Goal: Task Accomplishment & Management: Manage account settings

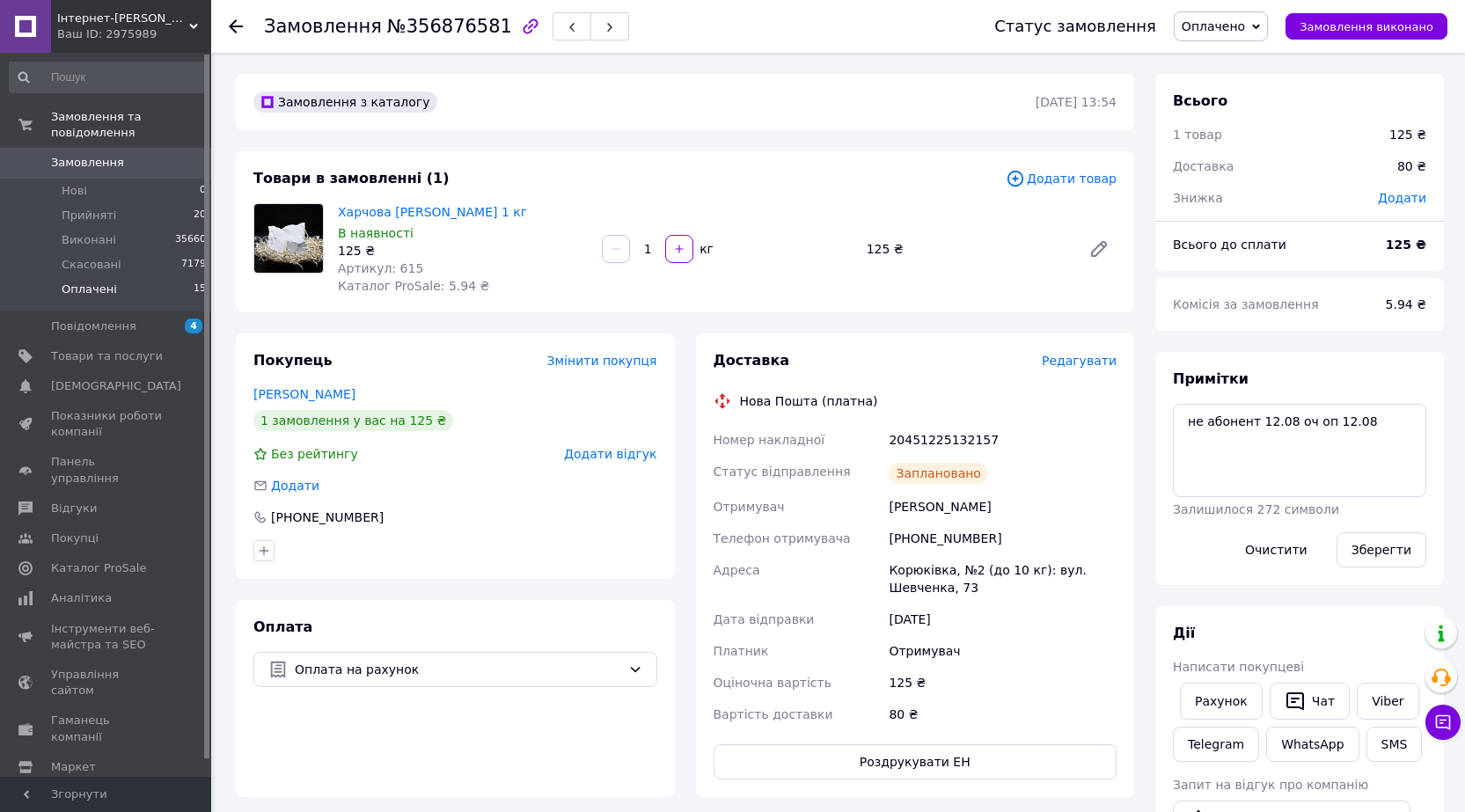
click at [174, 283] on li "Оплачені 15" at bounding box center [108, 294] width 217 height 34
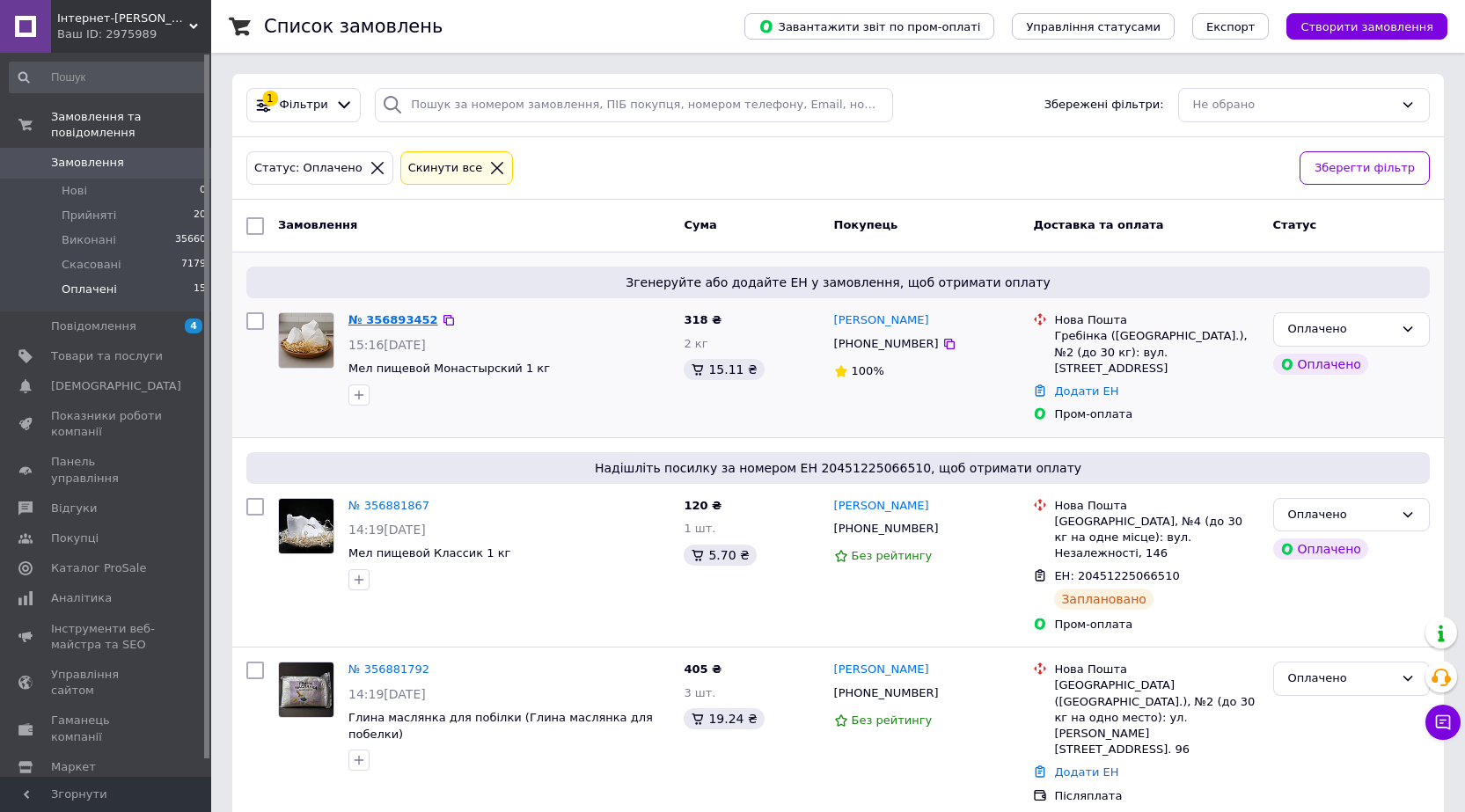
click at [400, 315] on link "№ 356893452" at bounding box center [393, 320] width 90 height 13
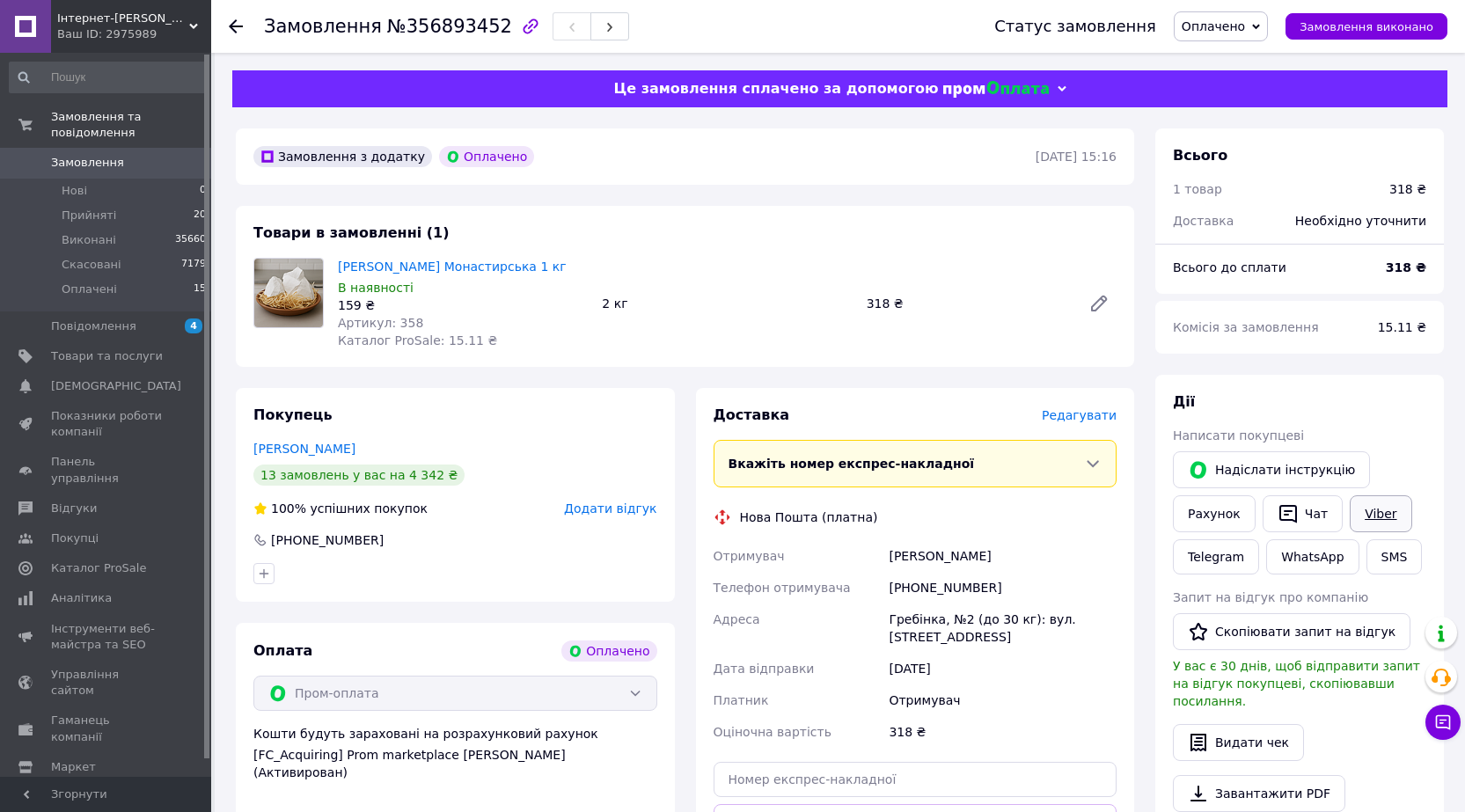
click at [1367, 509] on link "Viber" at bounding box center [1380, 514] width 61 height 37
click at [1066, 414] on span "Редагувати" at bounding box center [1079, 416] width 75 height 14
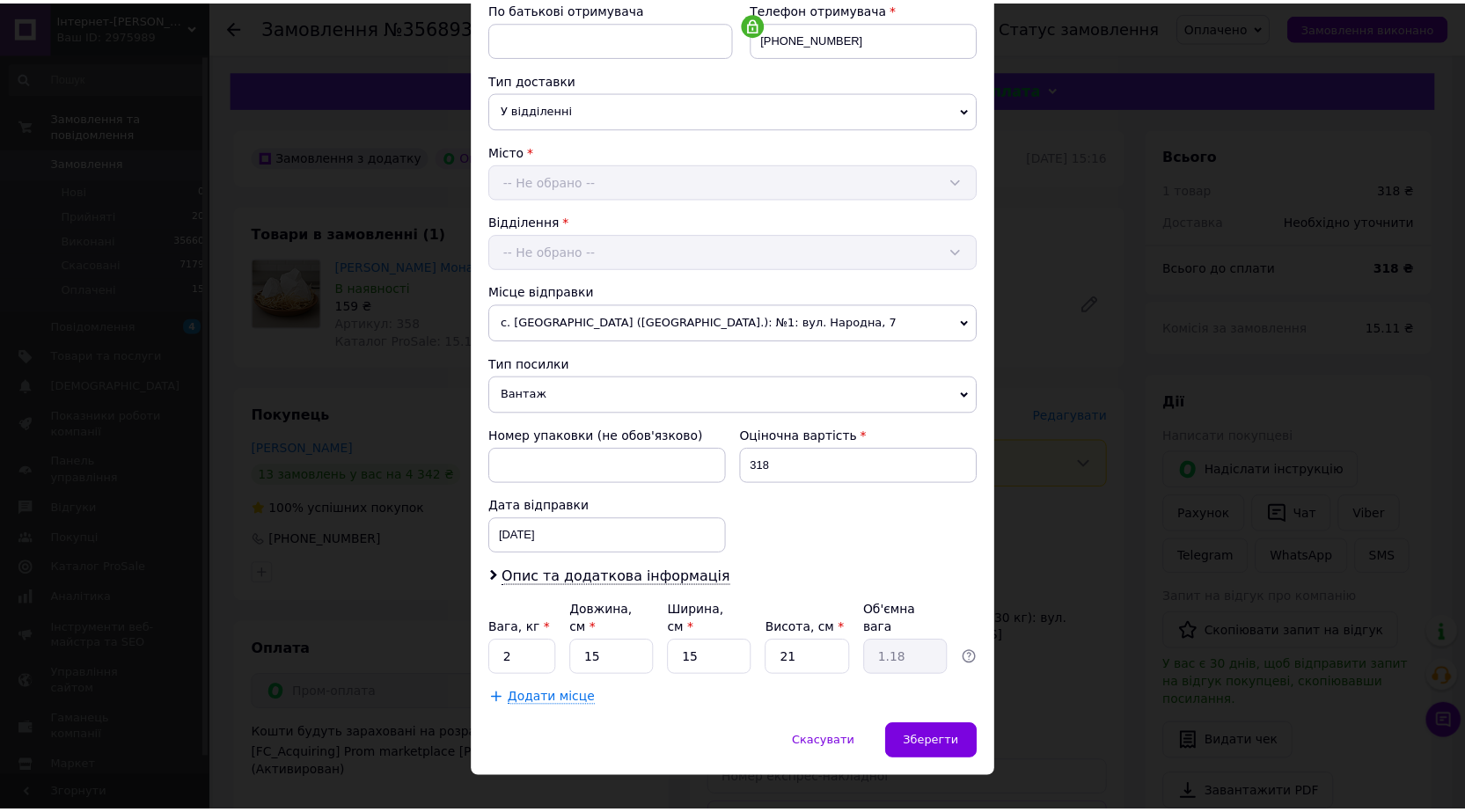
scroll to position [356, 0]
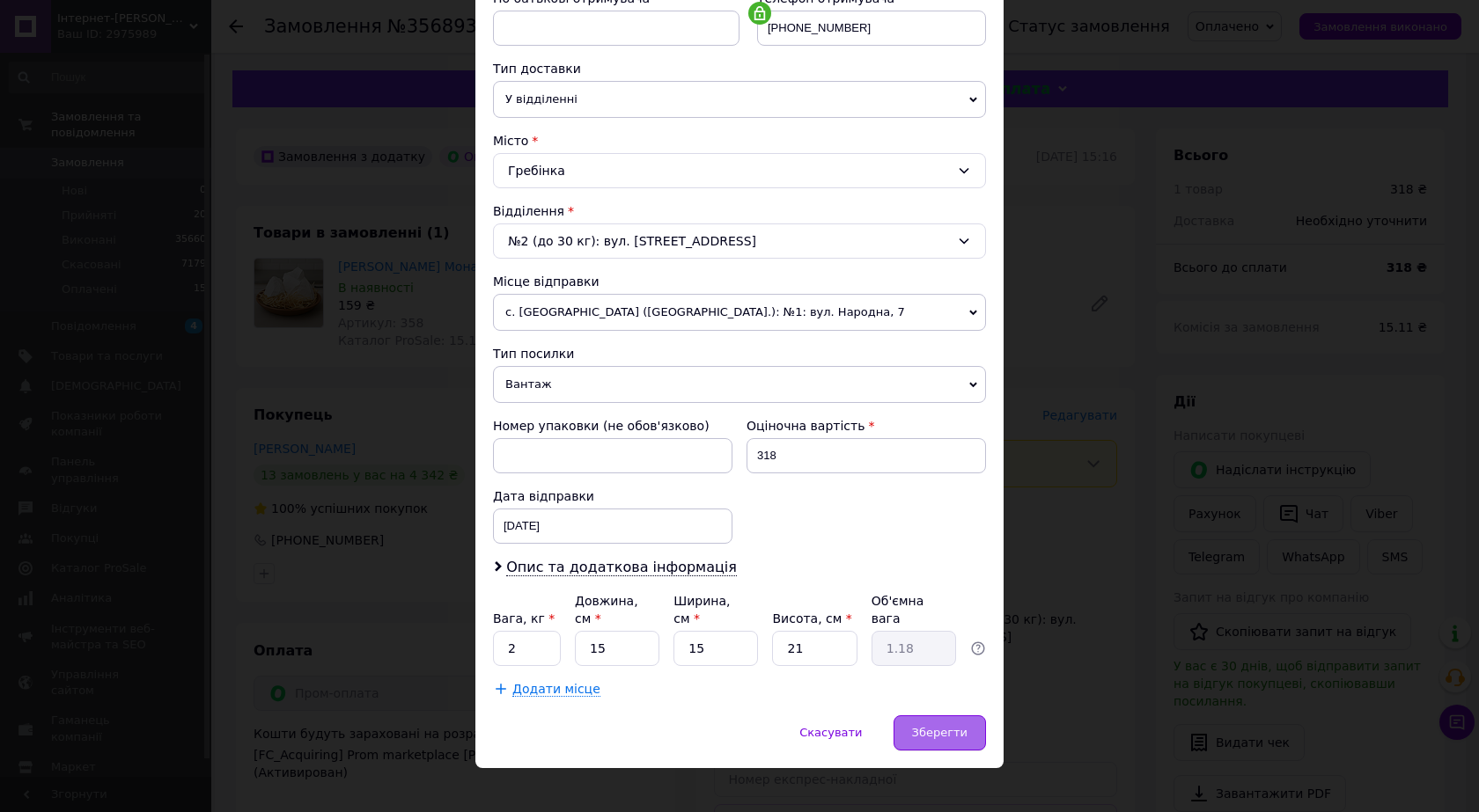
click at [949, 715] on div "Зберегти" at bounding box center [939, 733] width 92 height 36
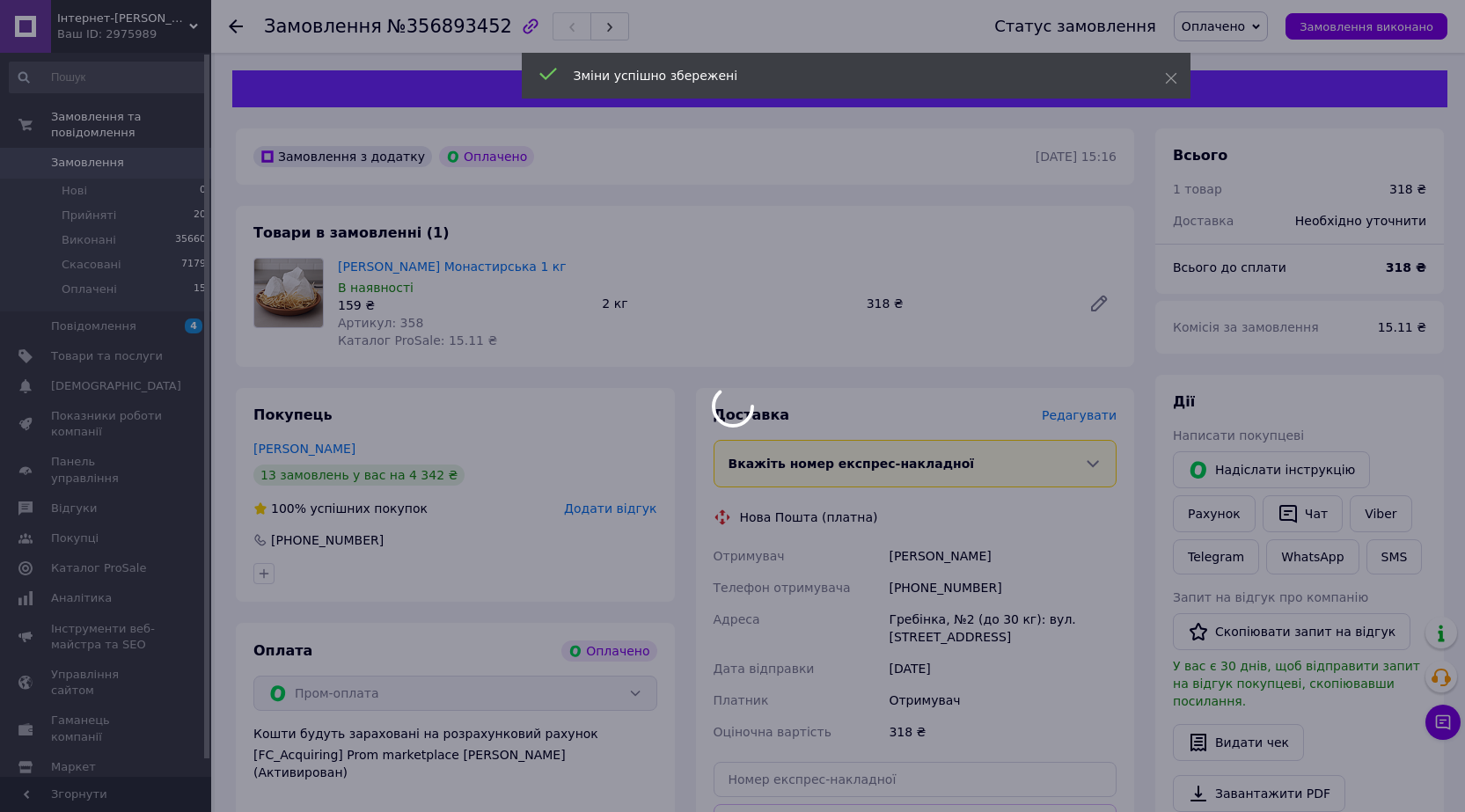
scroll to position [264, 0]
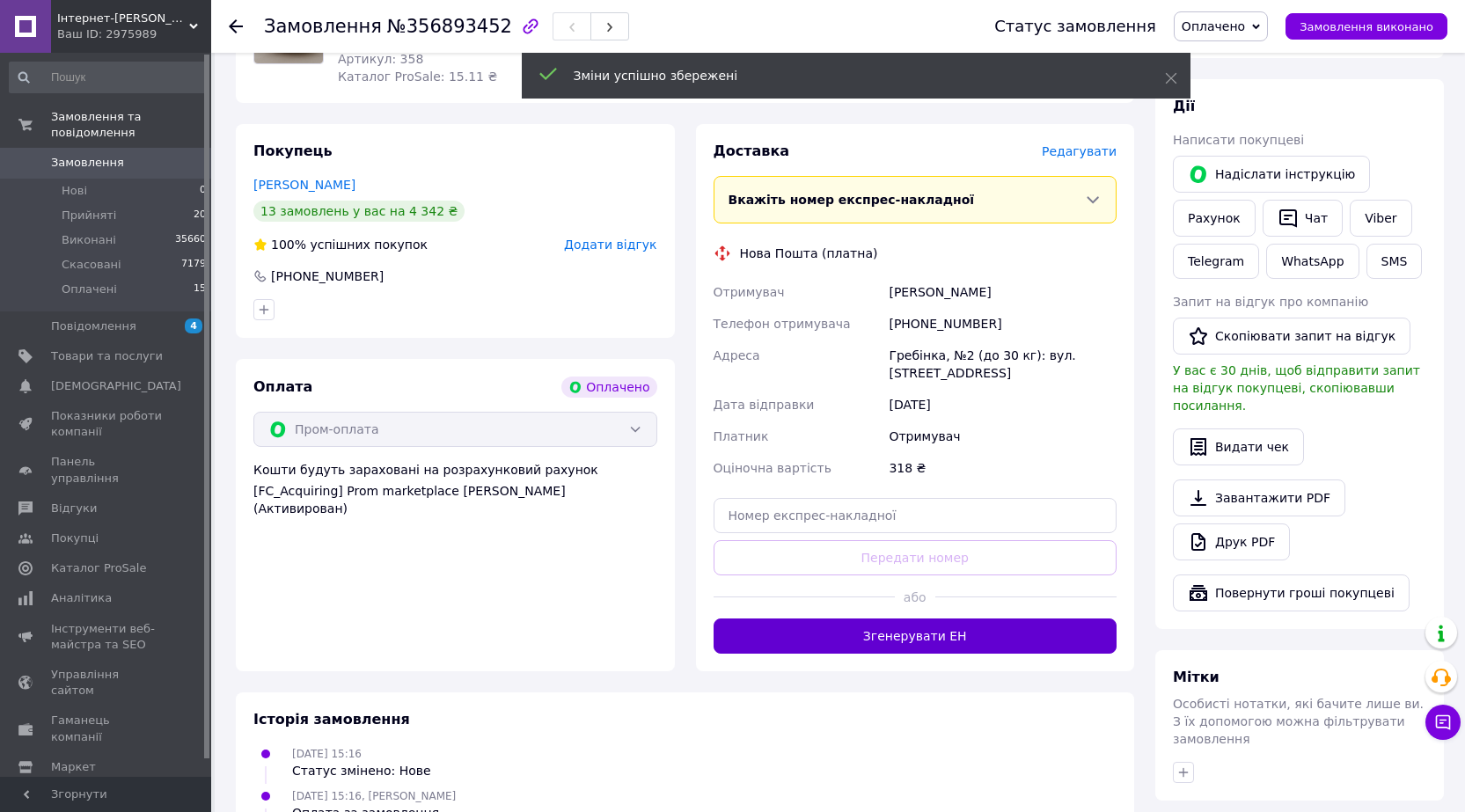
click at [919, 638] on button "Згенерувати ЕН" at bounding box center [915, 636] width 404 height 36
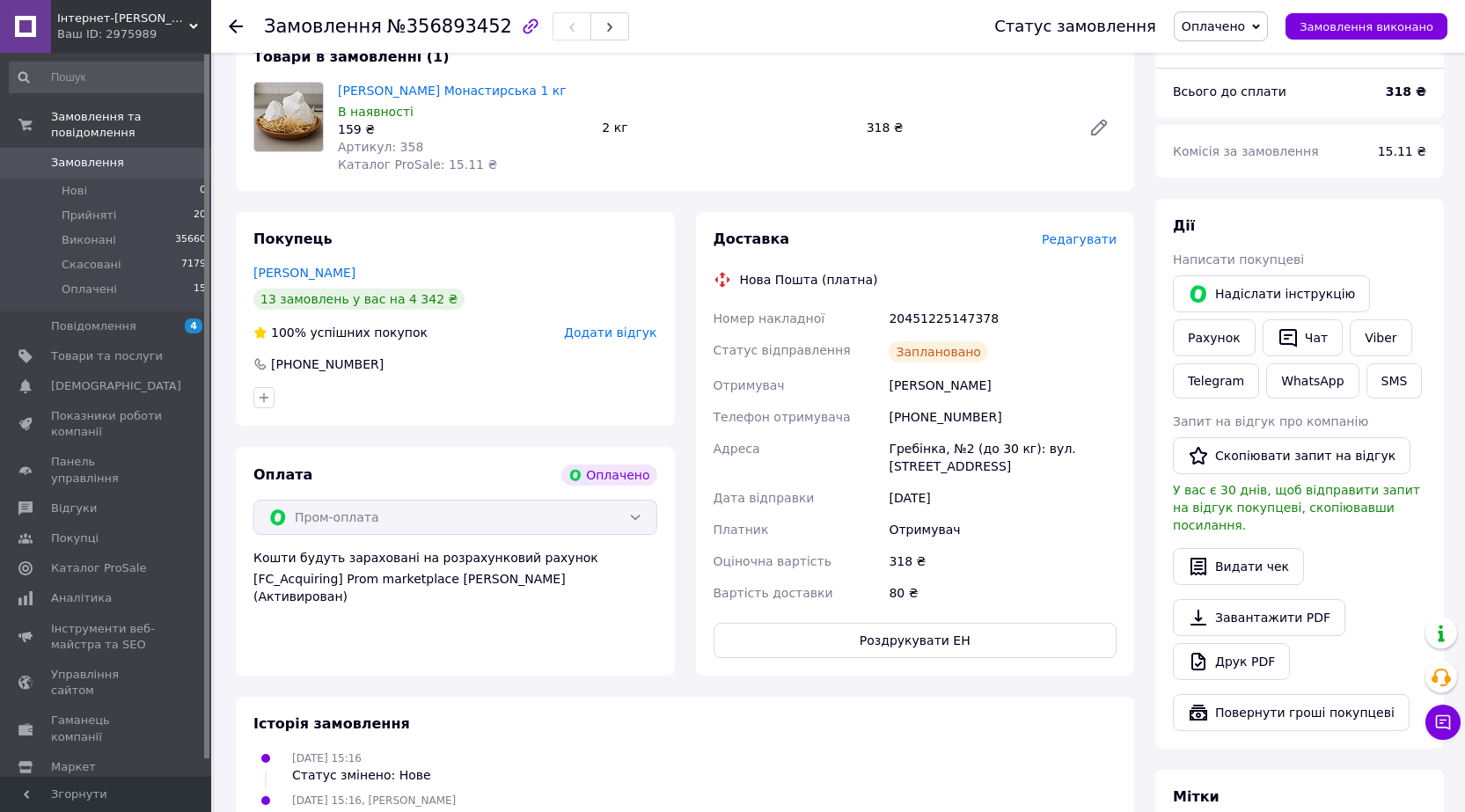
scroll to position [0, 0]
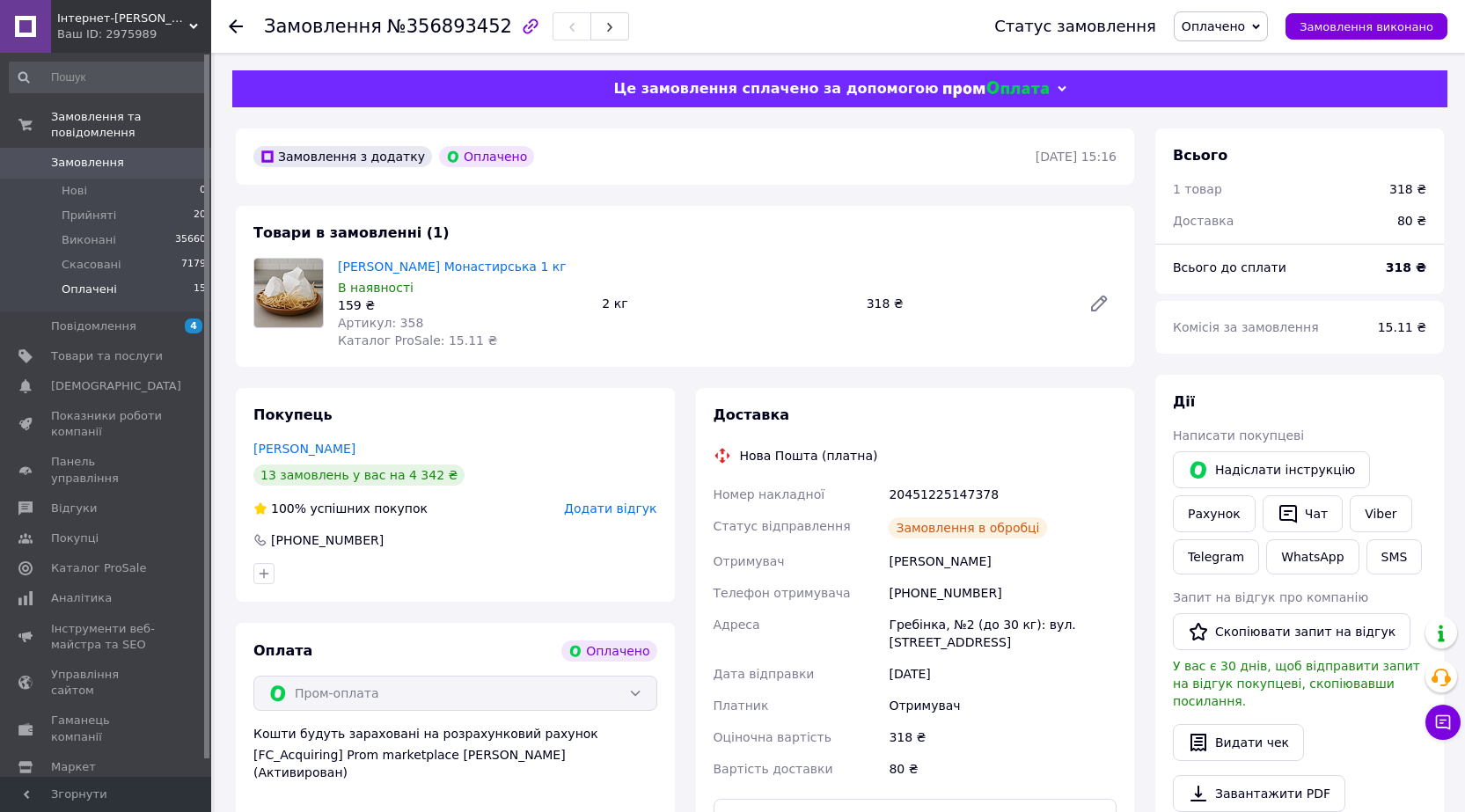
click at [176, 277] on li "Оплачені 15" at bounding box center [108, 294] width 217 height 34
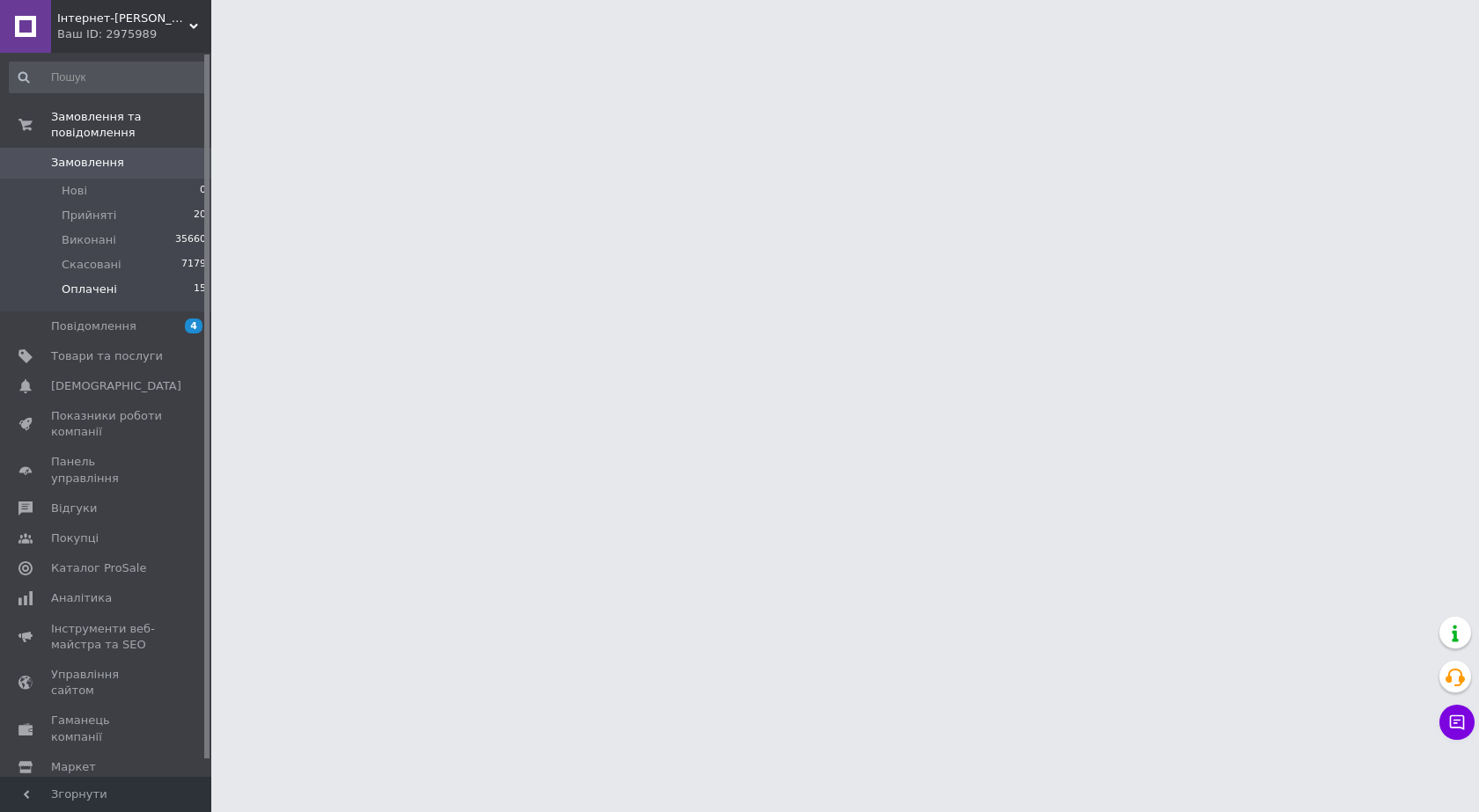
click at [178, 277] on li "Оплачені 15" at bounding box center [108, 294] width 217 height 34
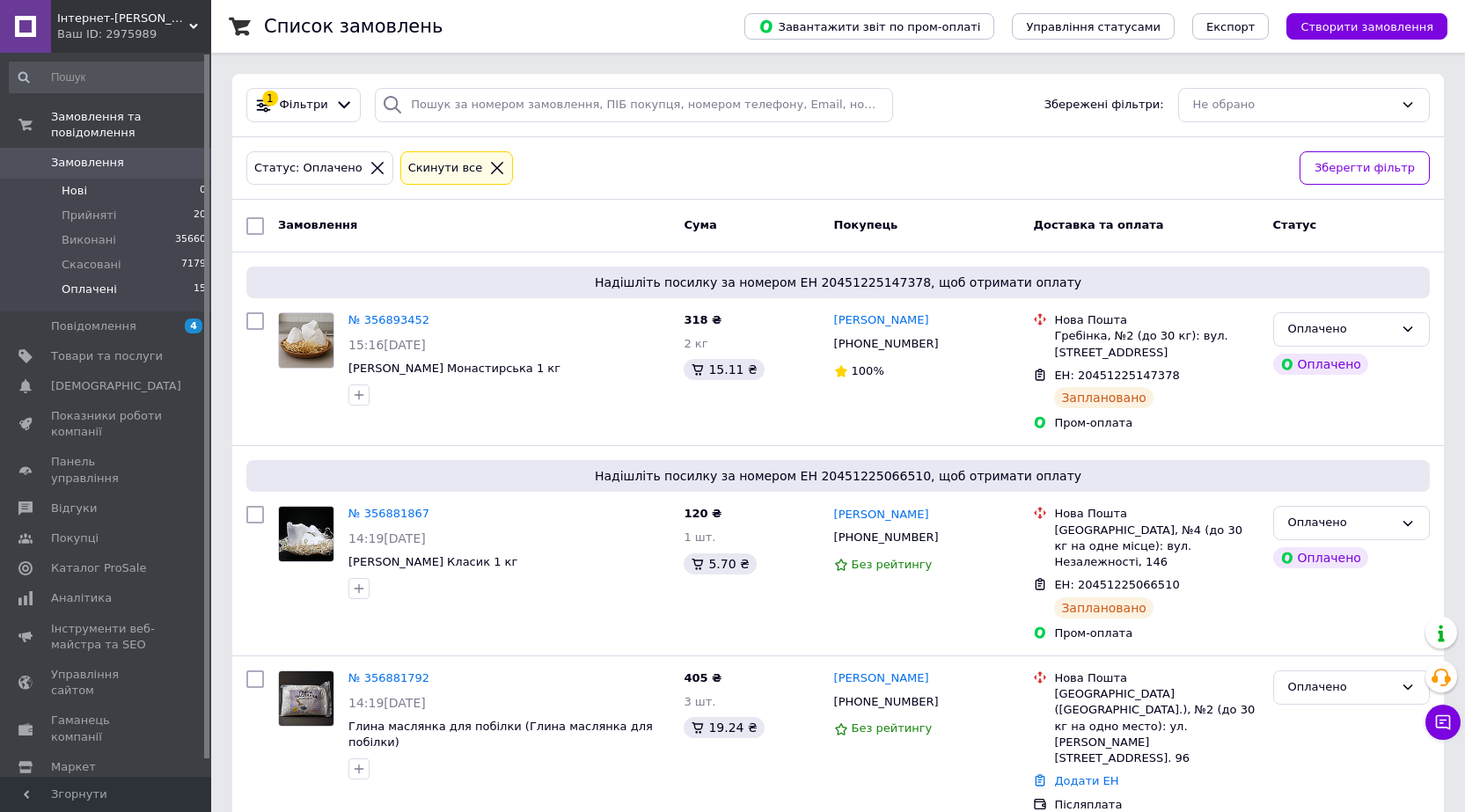
click at [104, 179] on li "Нові 0" at bounding box center [108, 191] width 217 height 25
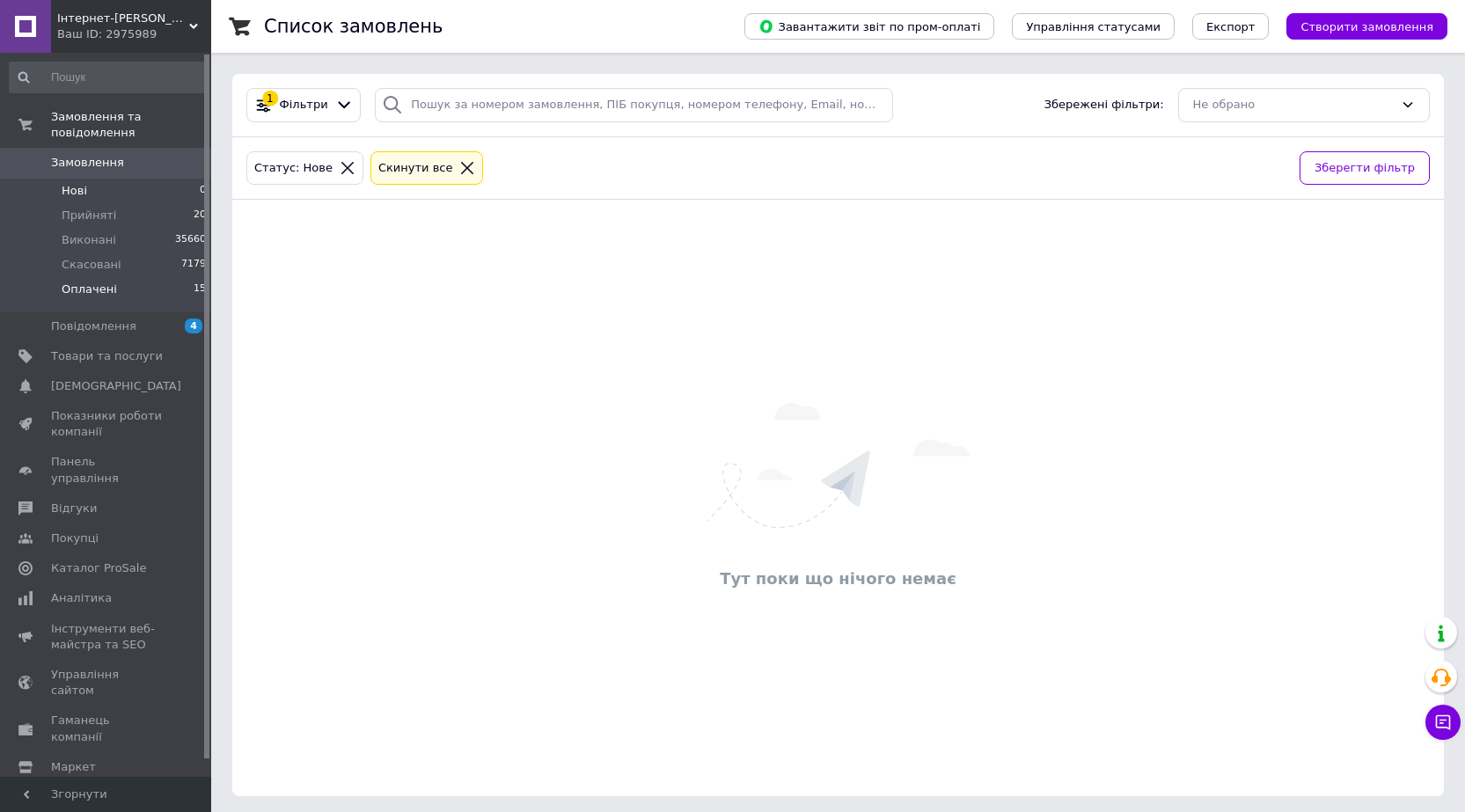
click at [113, 277] on li "Оплачені 15" at bounding box center [108, 294] width 217 height 34
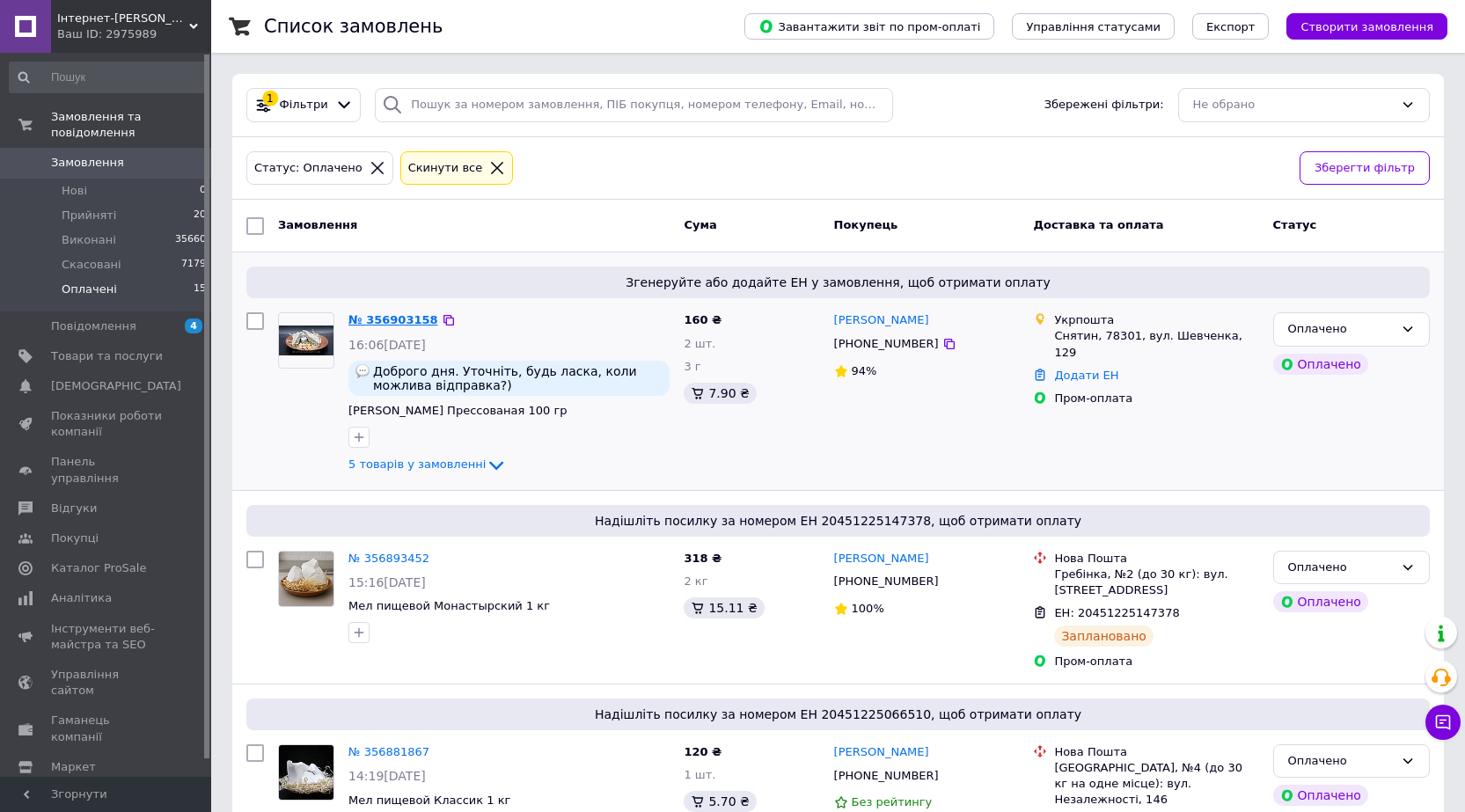
click at [400, 319] on link "№ 356903158" at bounding box center [393, 320] width 90 height 13
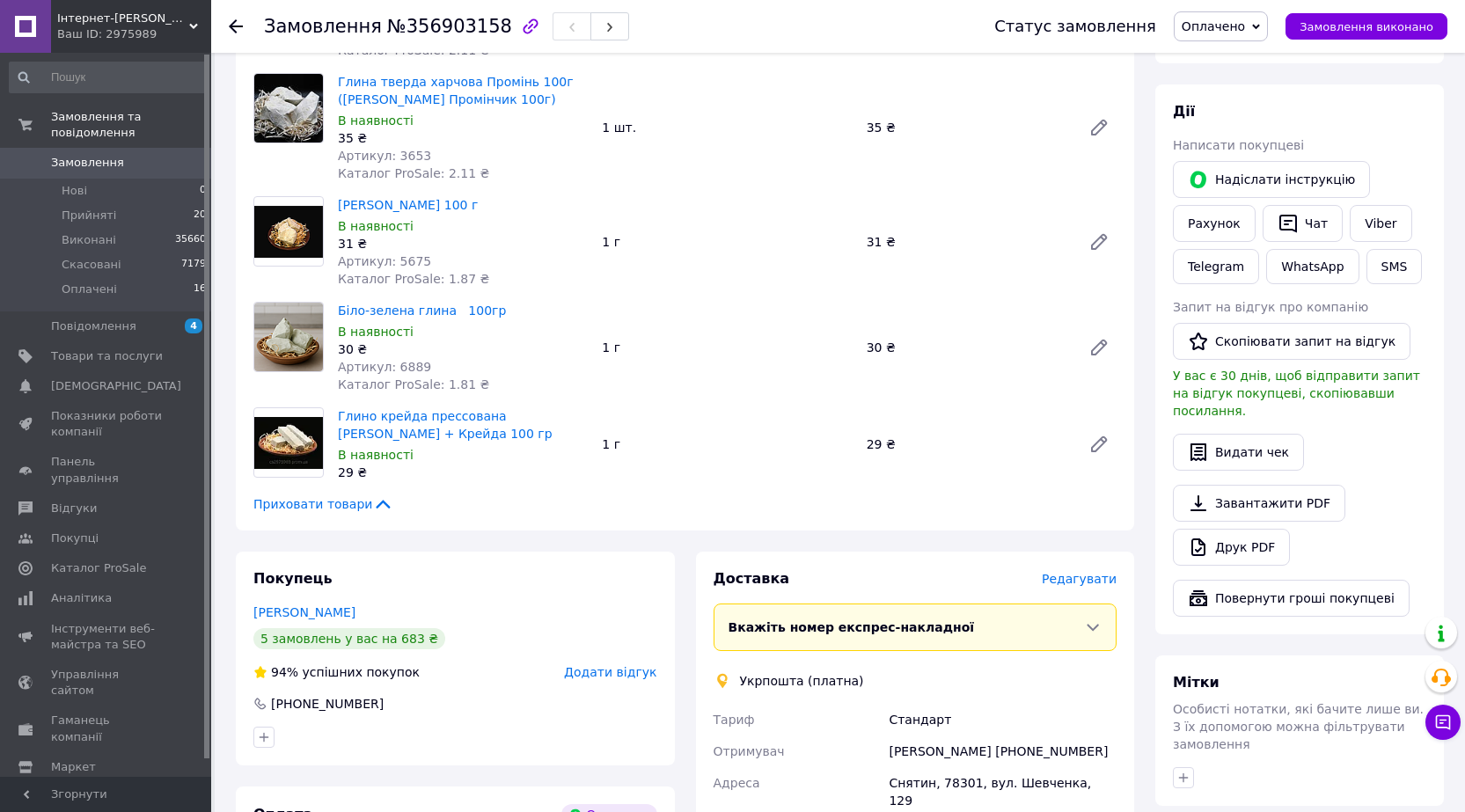
scroll to position [176, 0]
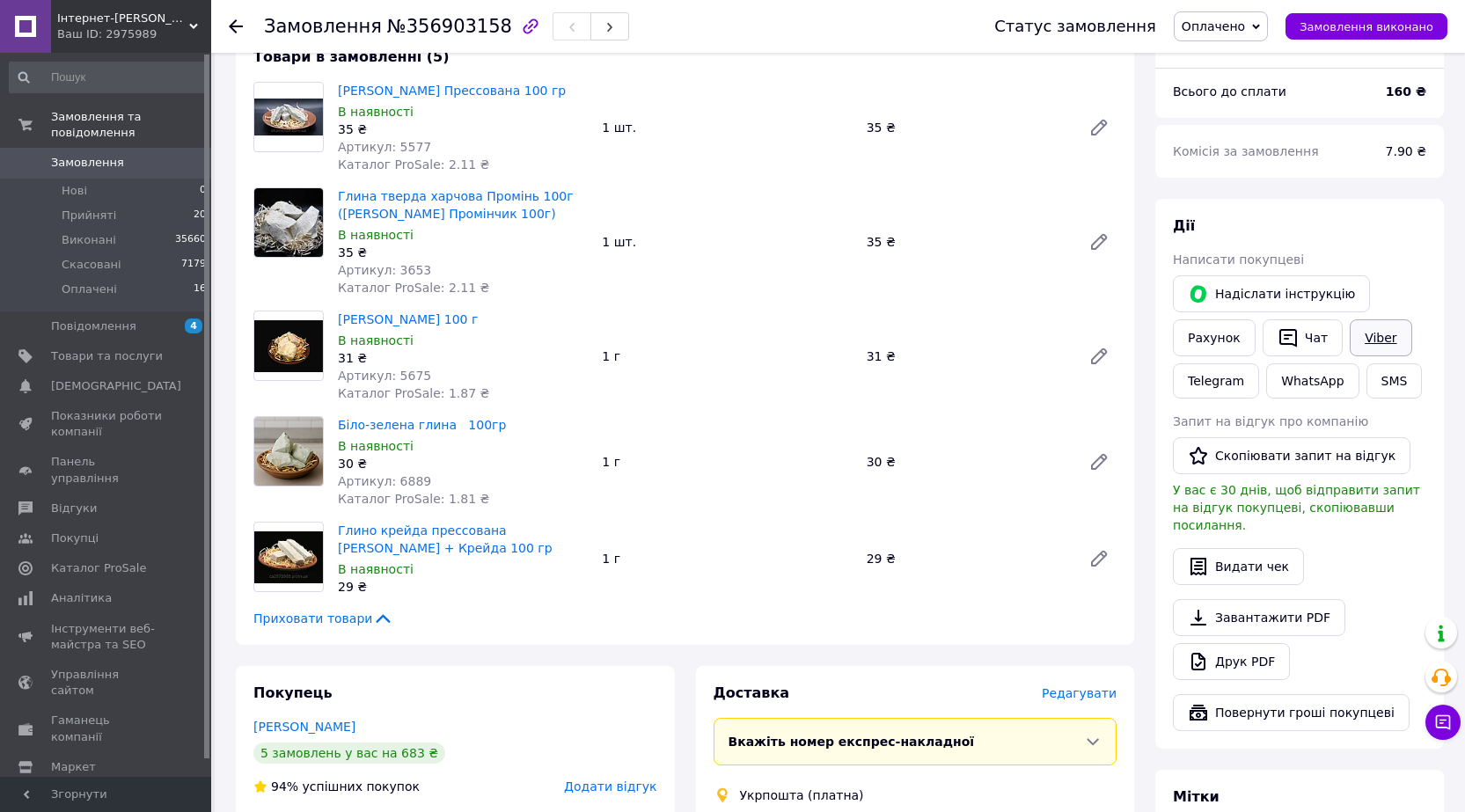
click at [1363, 334] on link "Viber" at bounding box center [1380, 338] width 61 height 37
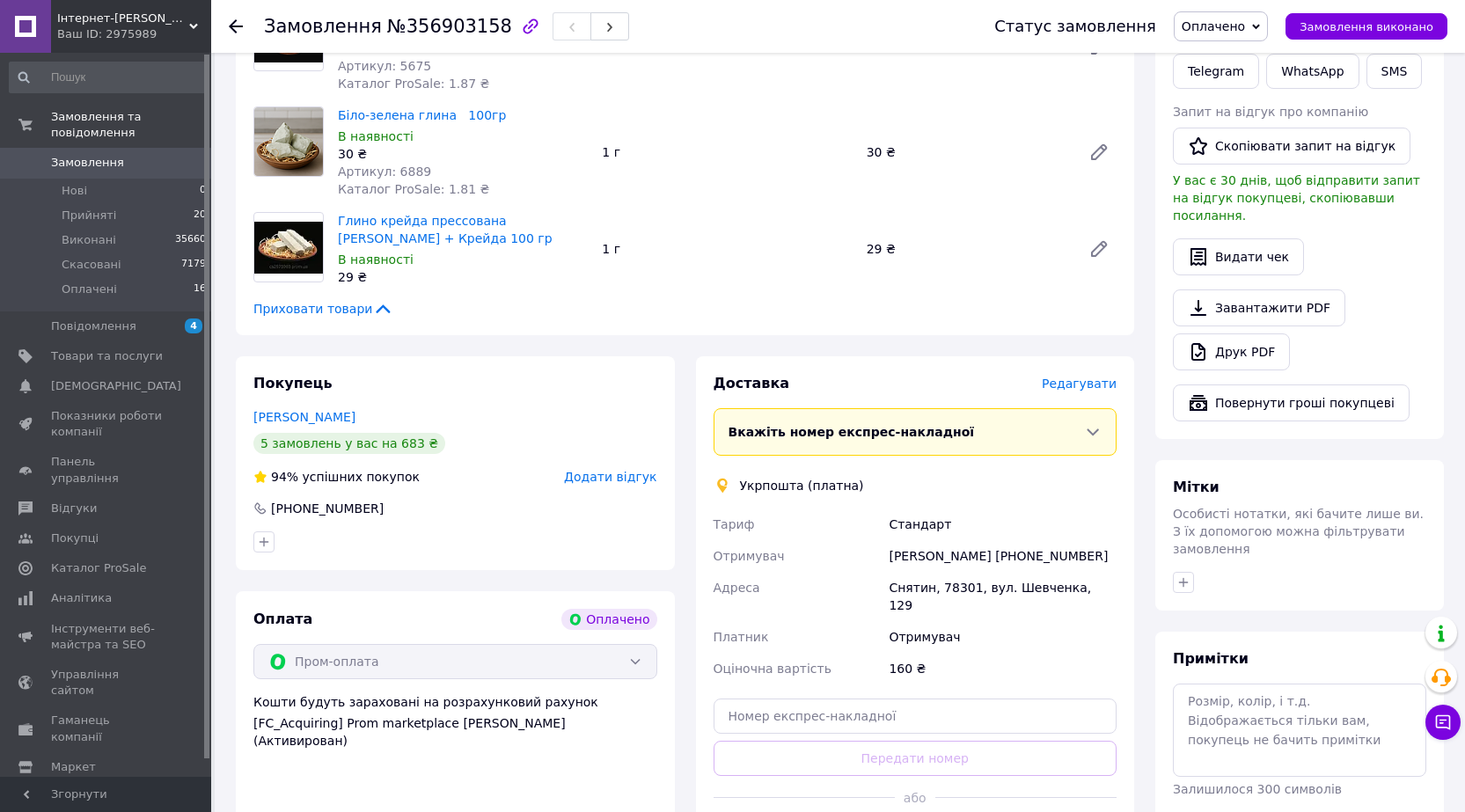
scroll to position [616, 0]
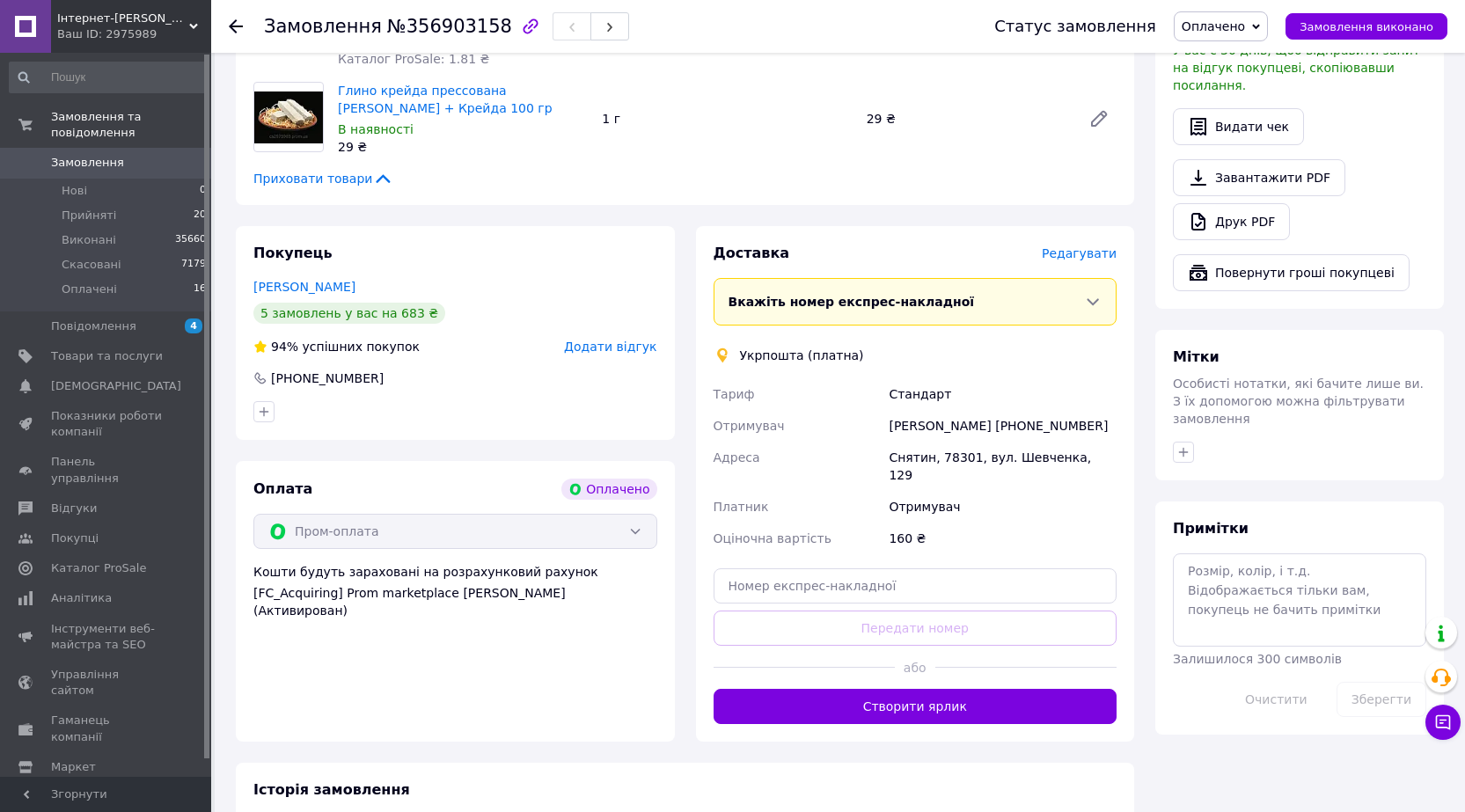
click at [1031, 423] on div "Єгорова Вікторія +380962334209" at bounding box center [1002, 426] width 235 height 32
copy div "380962334209"
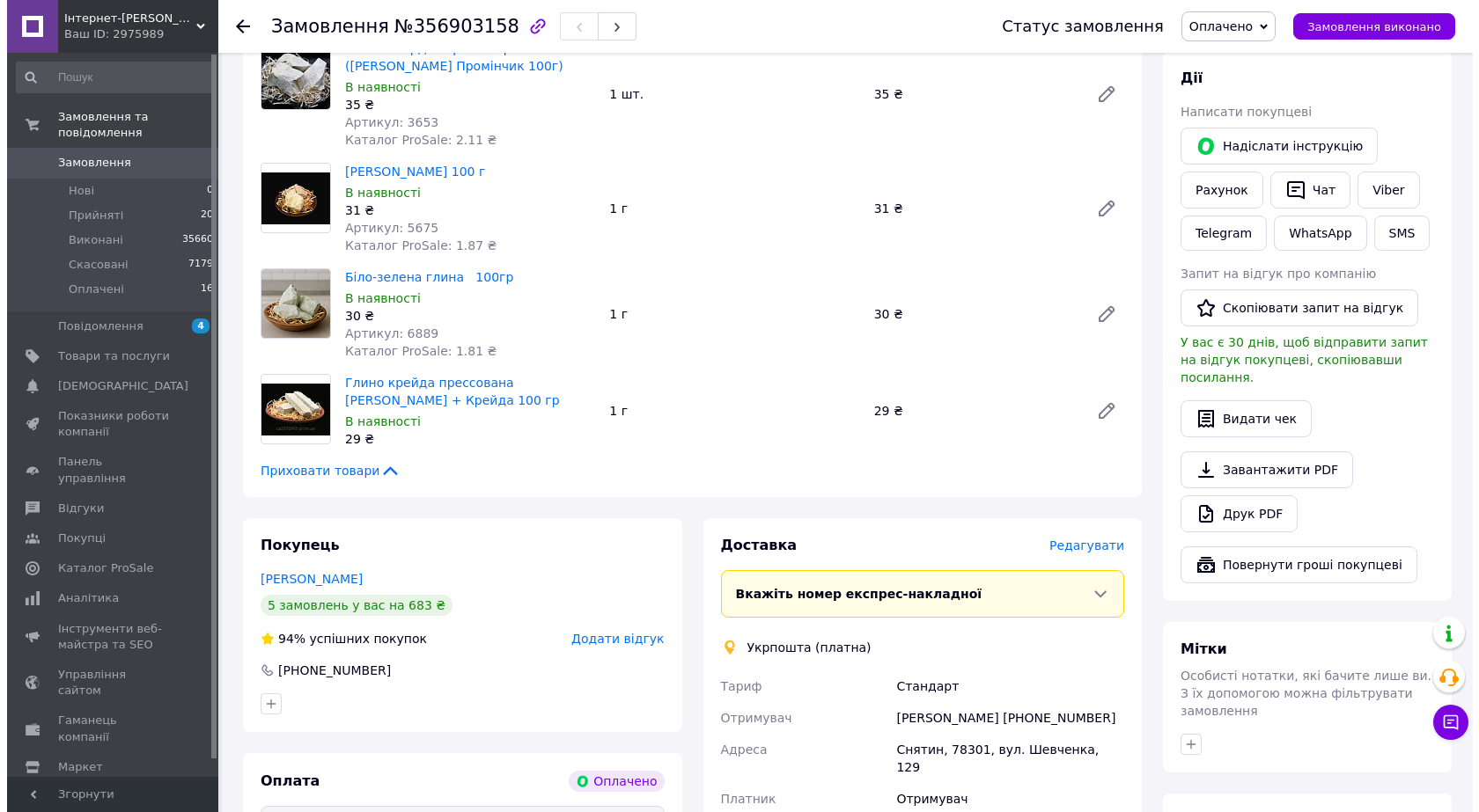
scroll to position [440, 0]
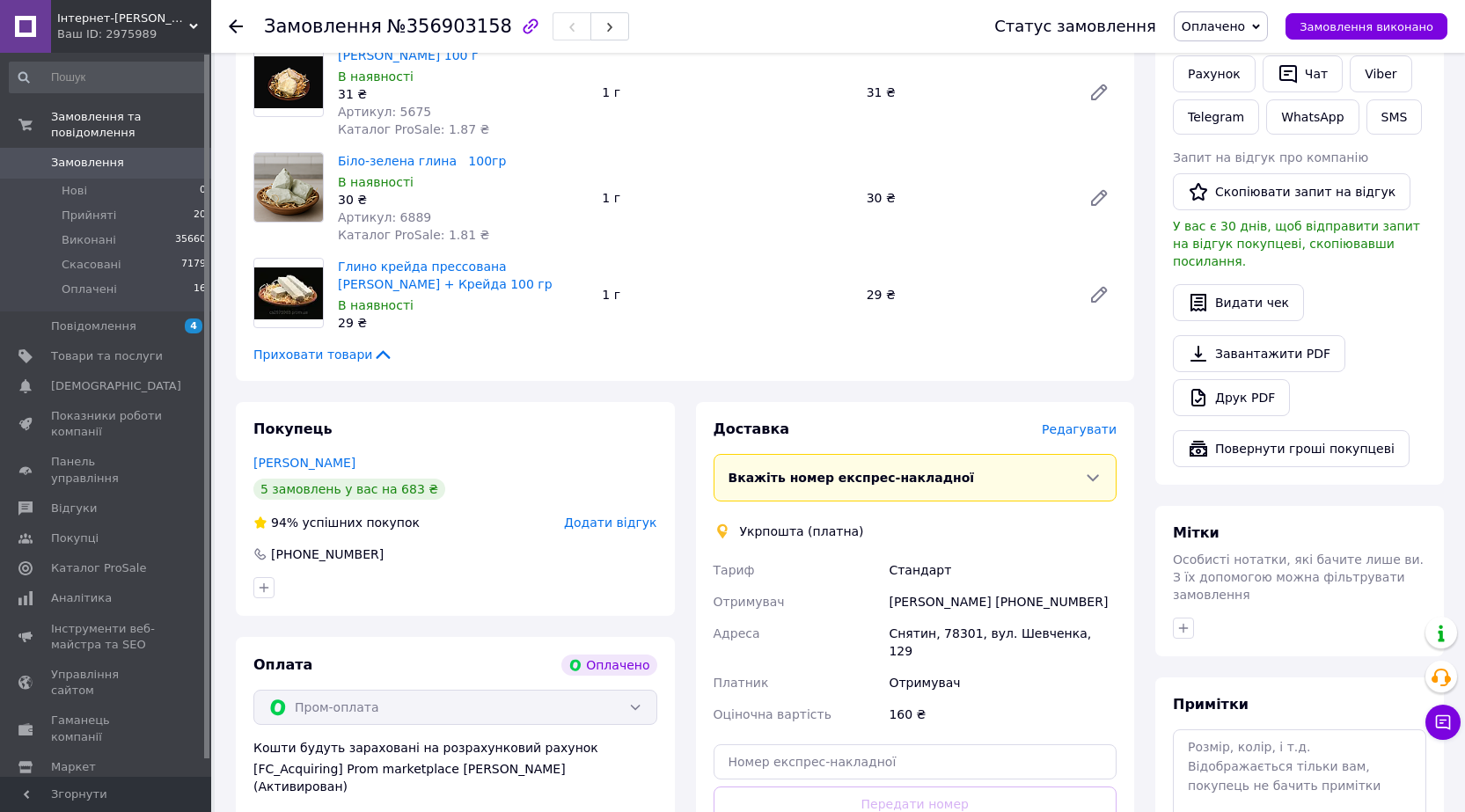
click at [1057, 429] on span "Редагувати" at bounding box center [1079, 429] width 75 height 14
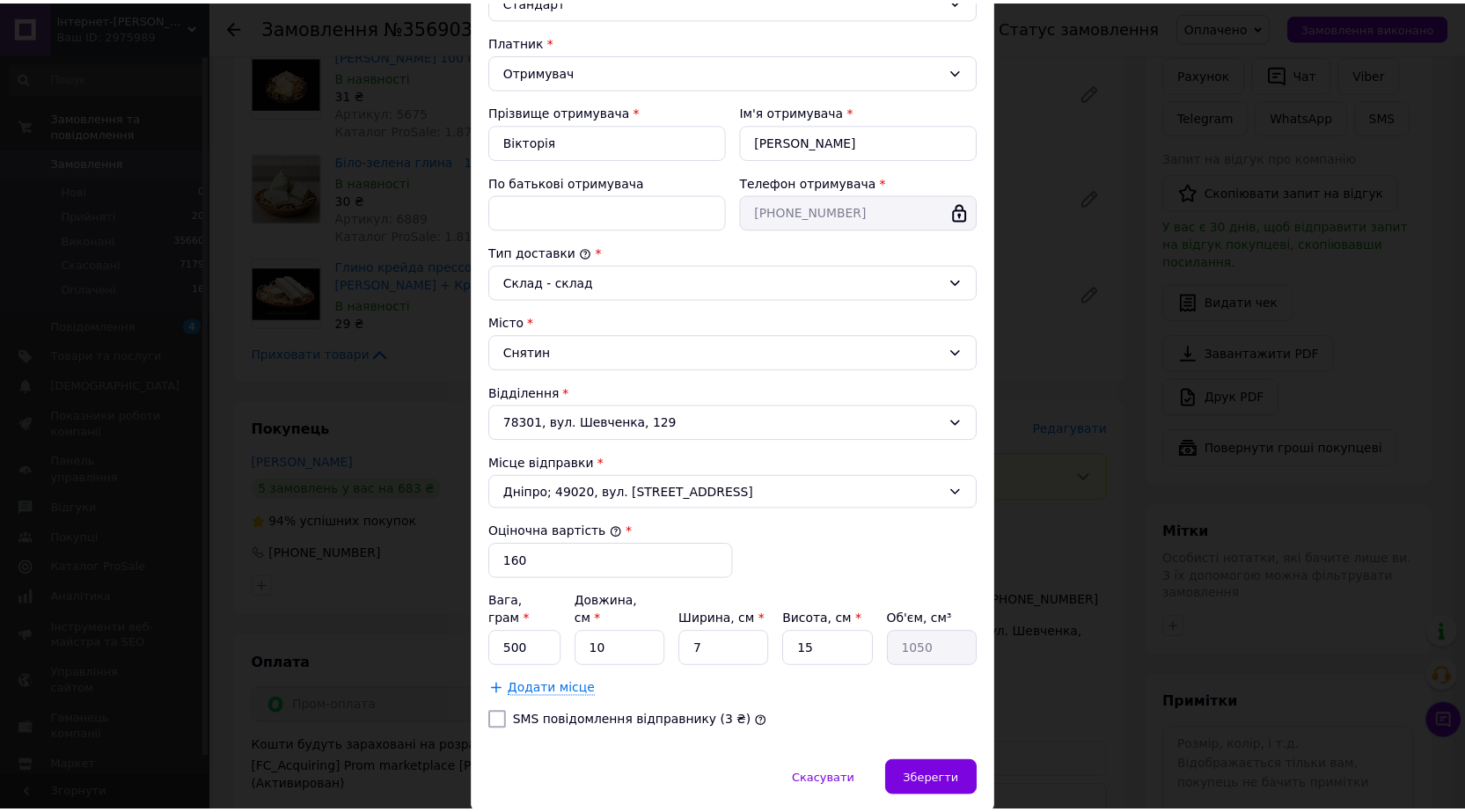
scroll to position [289, 0]
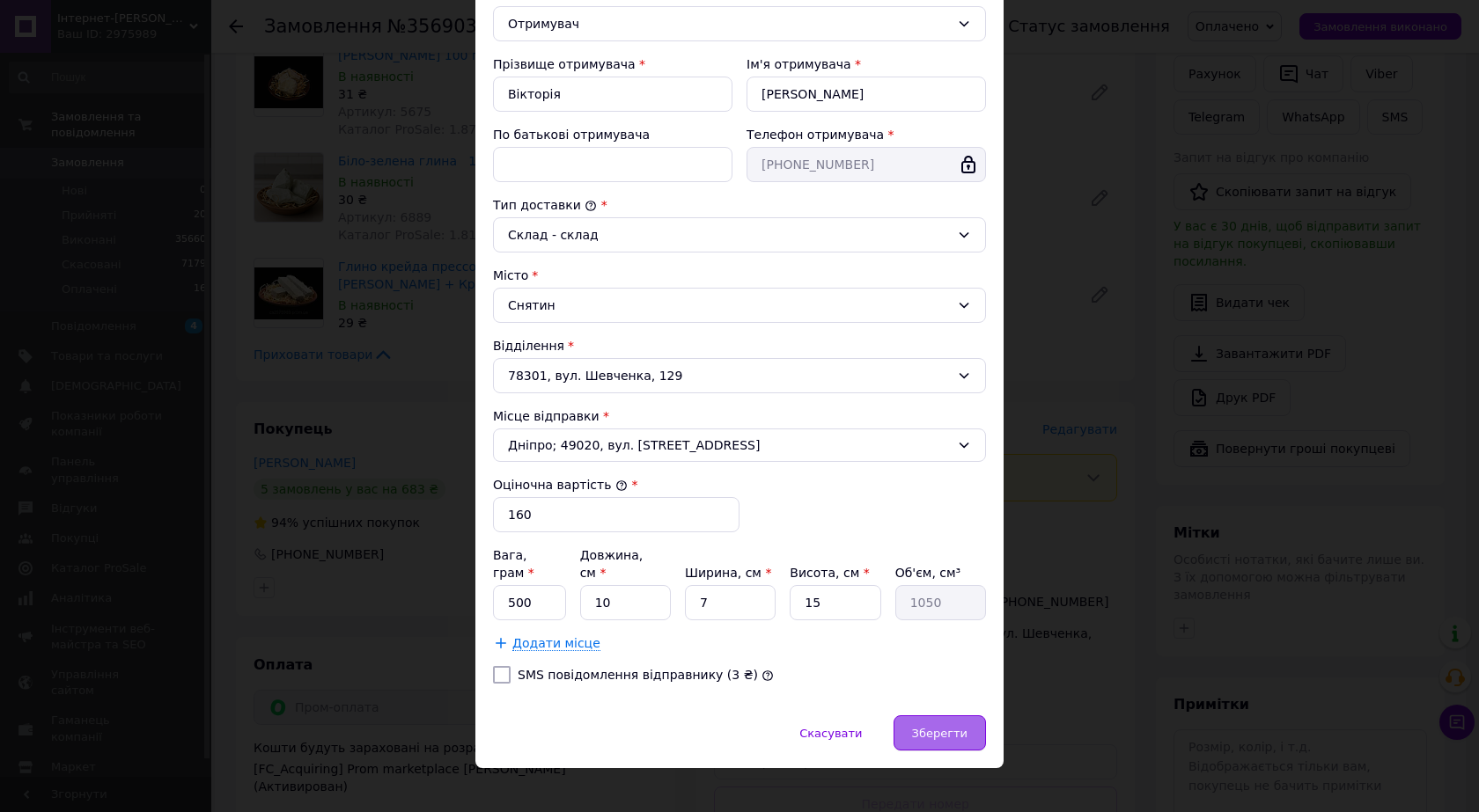
click at [916, 715] on div "Зберегти" at bounding box center [939, 733] width 92 height 36
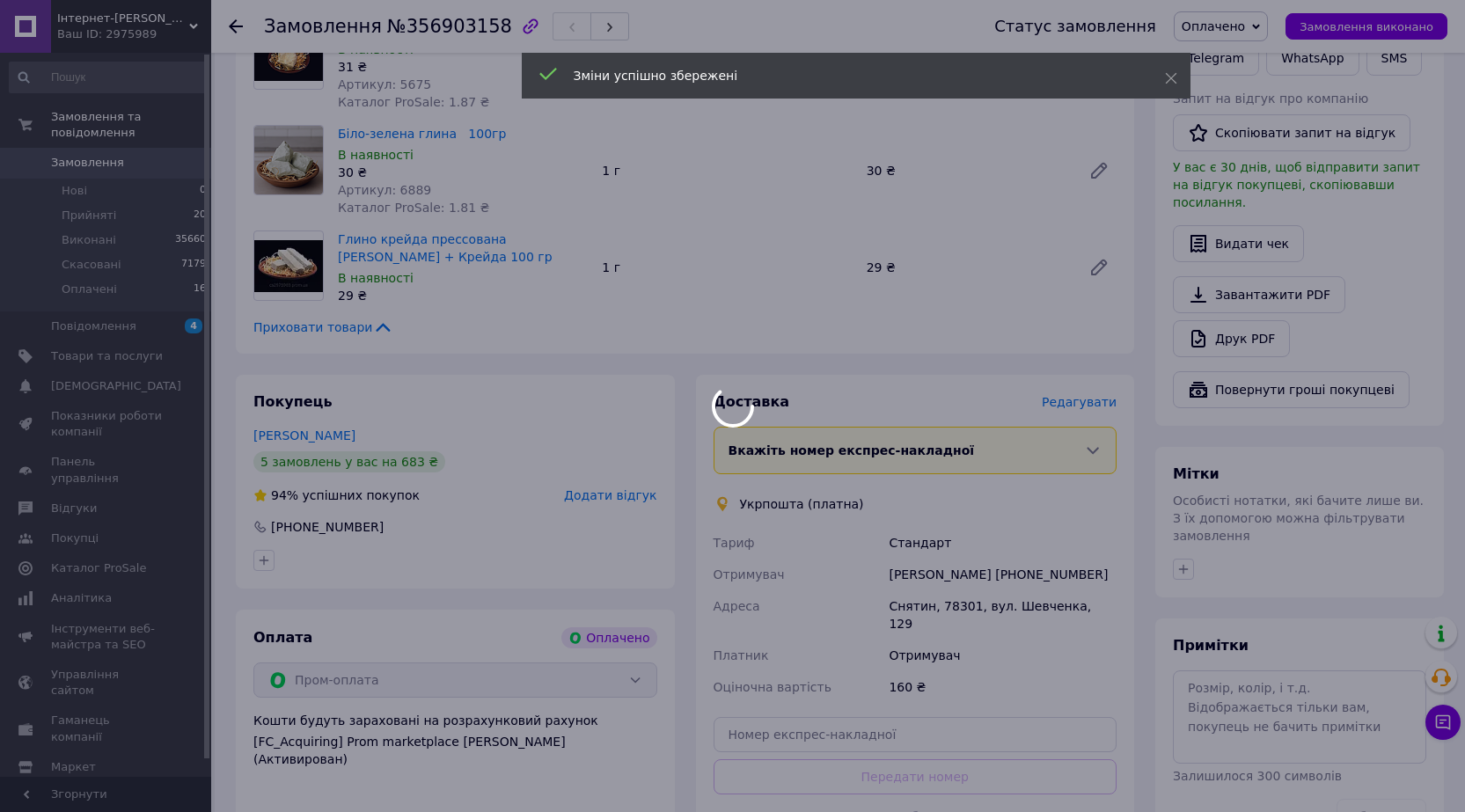
scroll to position [760, 0]
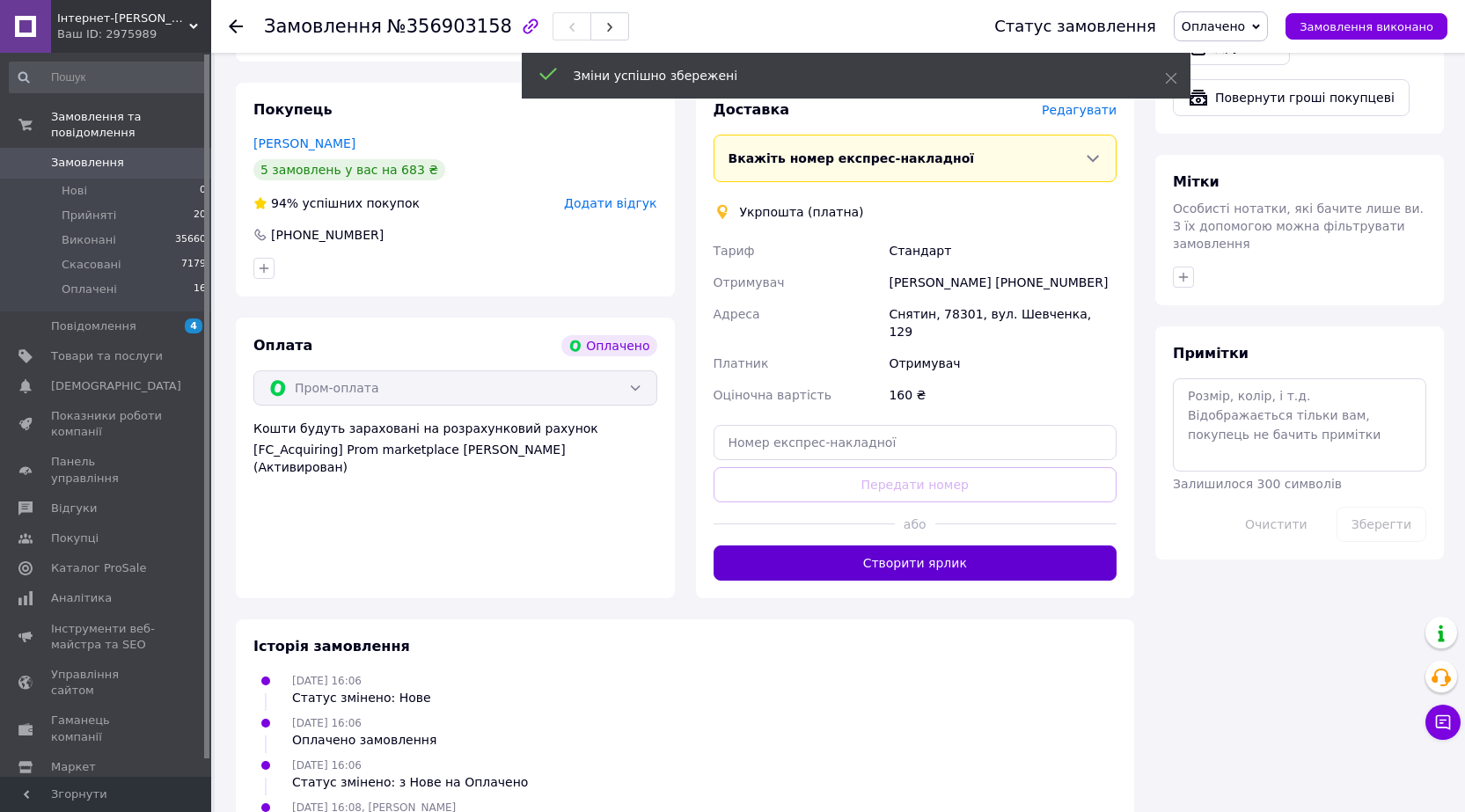
click at [880, 548] on button "Створити ярлик" at bounding box center [915, 563] width 404 height 36
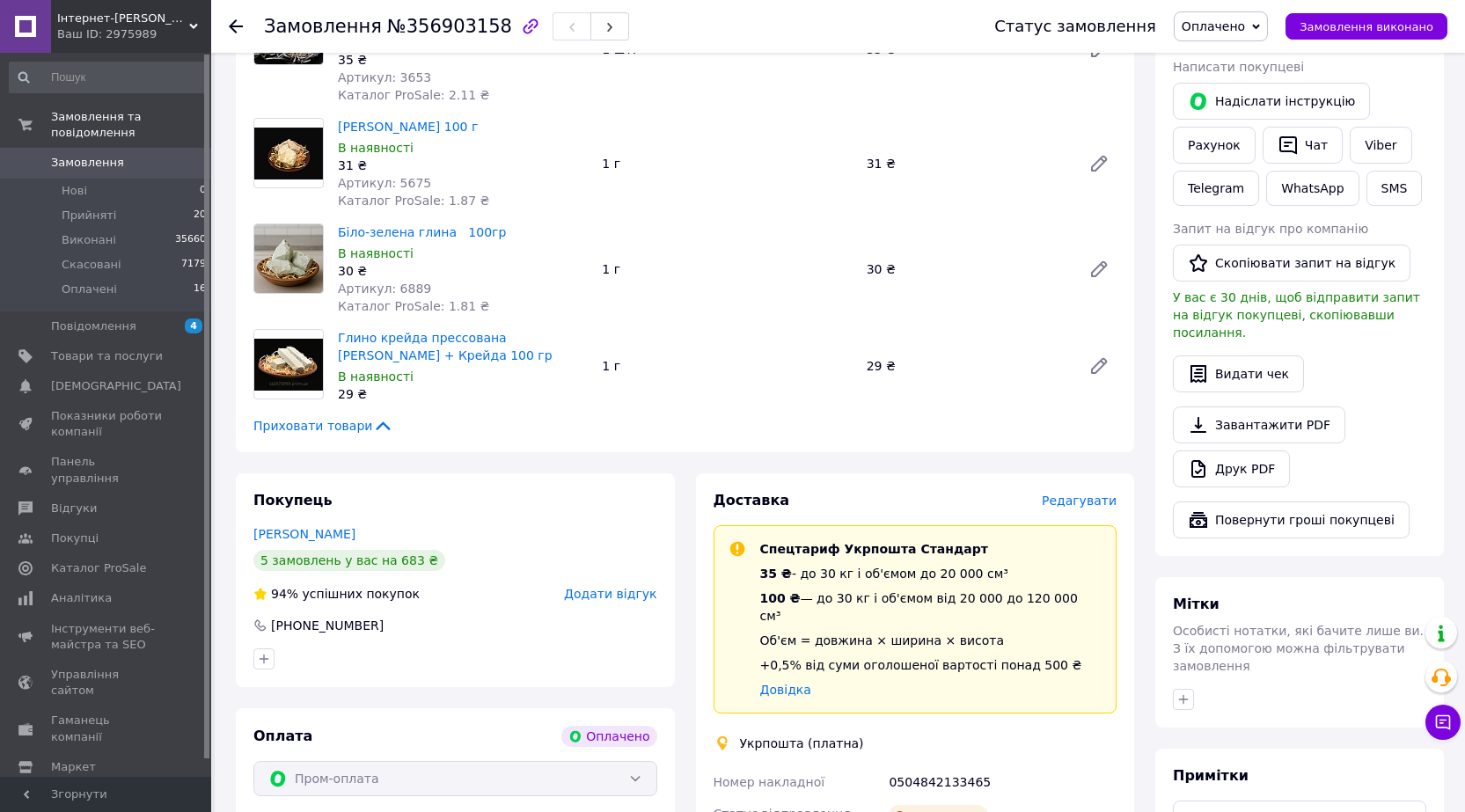
scroll to position [231, 0]
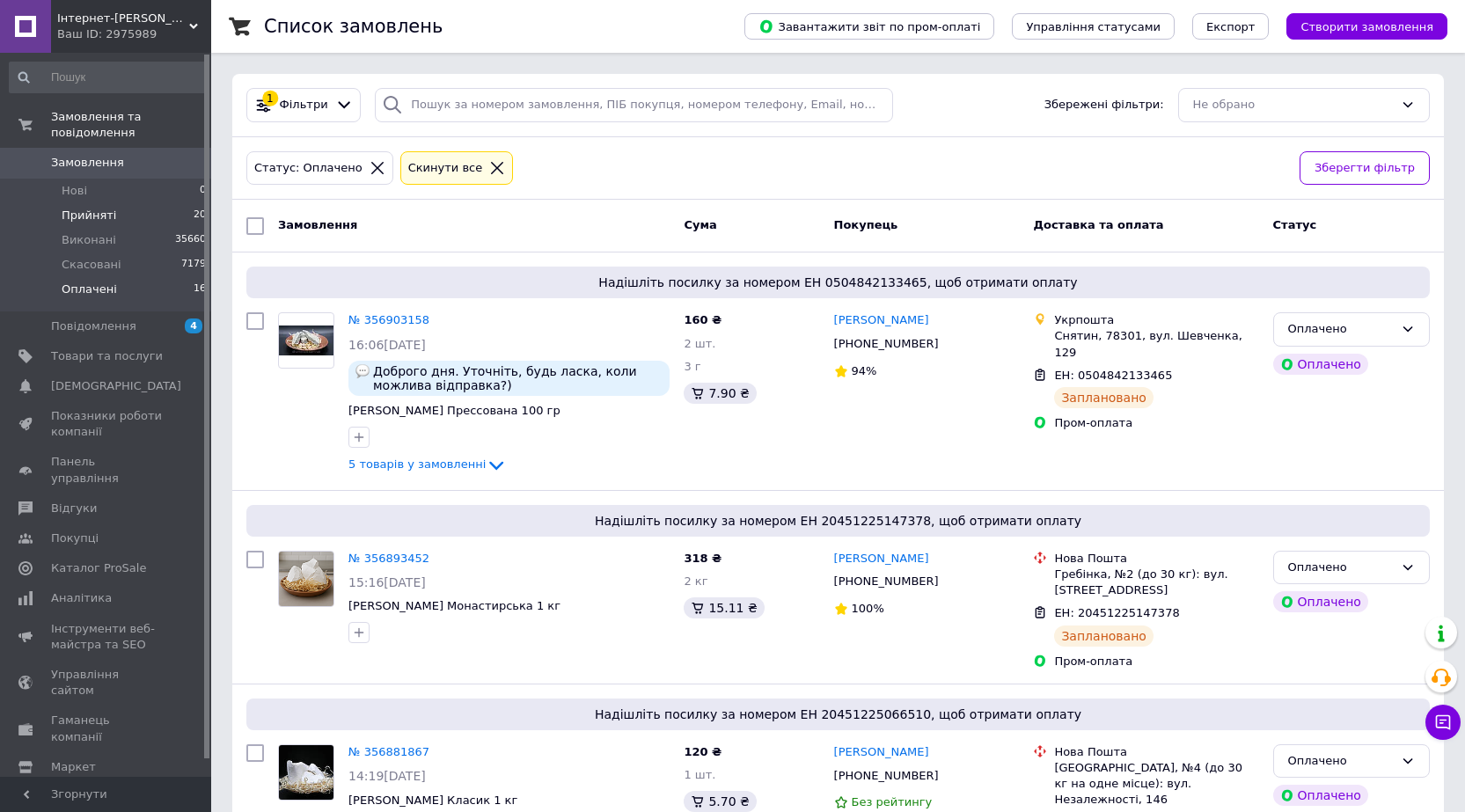
click at [149, 205] on li "Прийняті 20" at bounding box center [108, 216] width 217 height 25
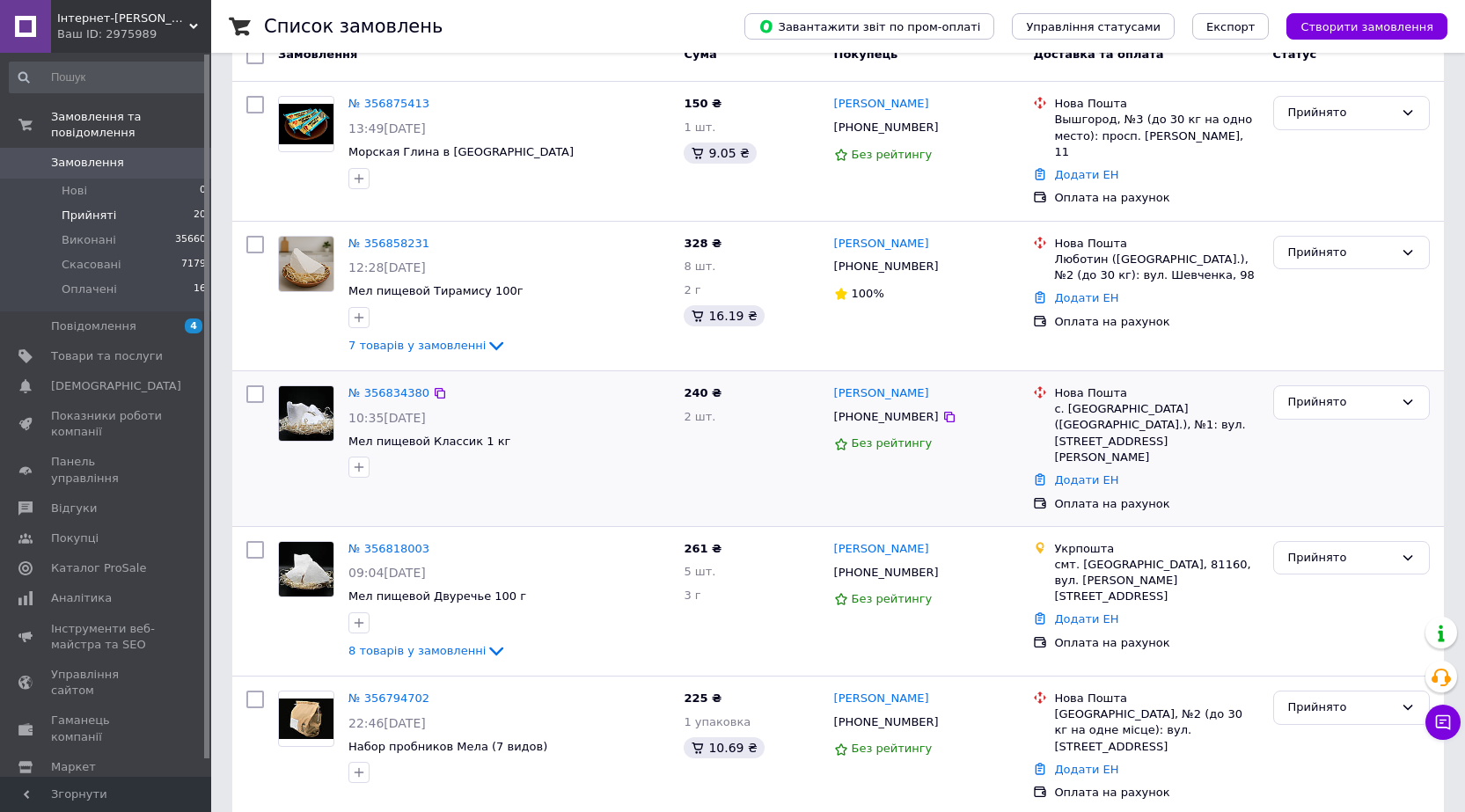
scroll to position [352, 0]
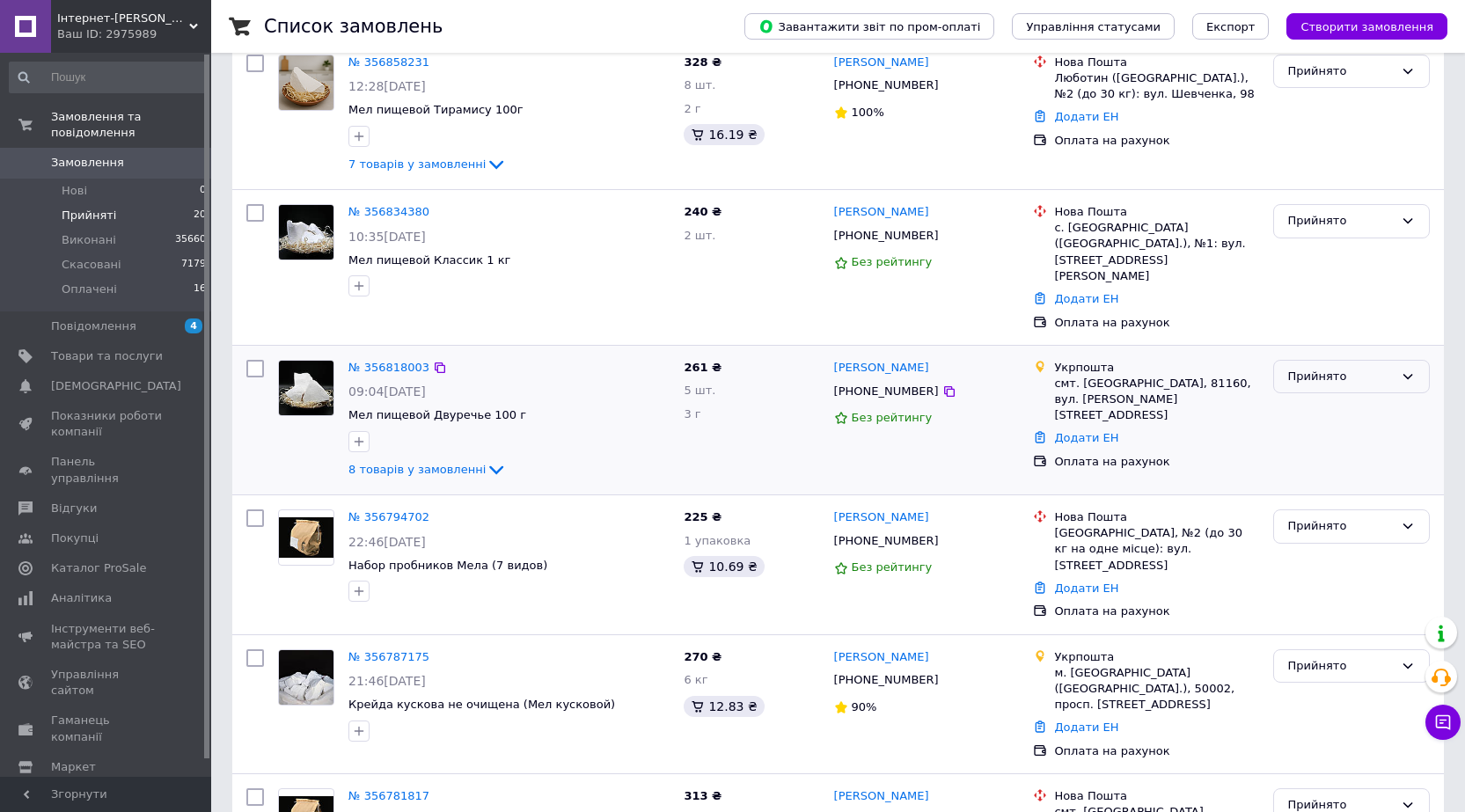
click at [1302, 368] on div "Прийнято" at bounding box center [1341, 377] width 106 height 19
click at [1300, 461] on li "Оплачено" at bounding box center [1351, 477] width 155 height 33
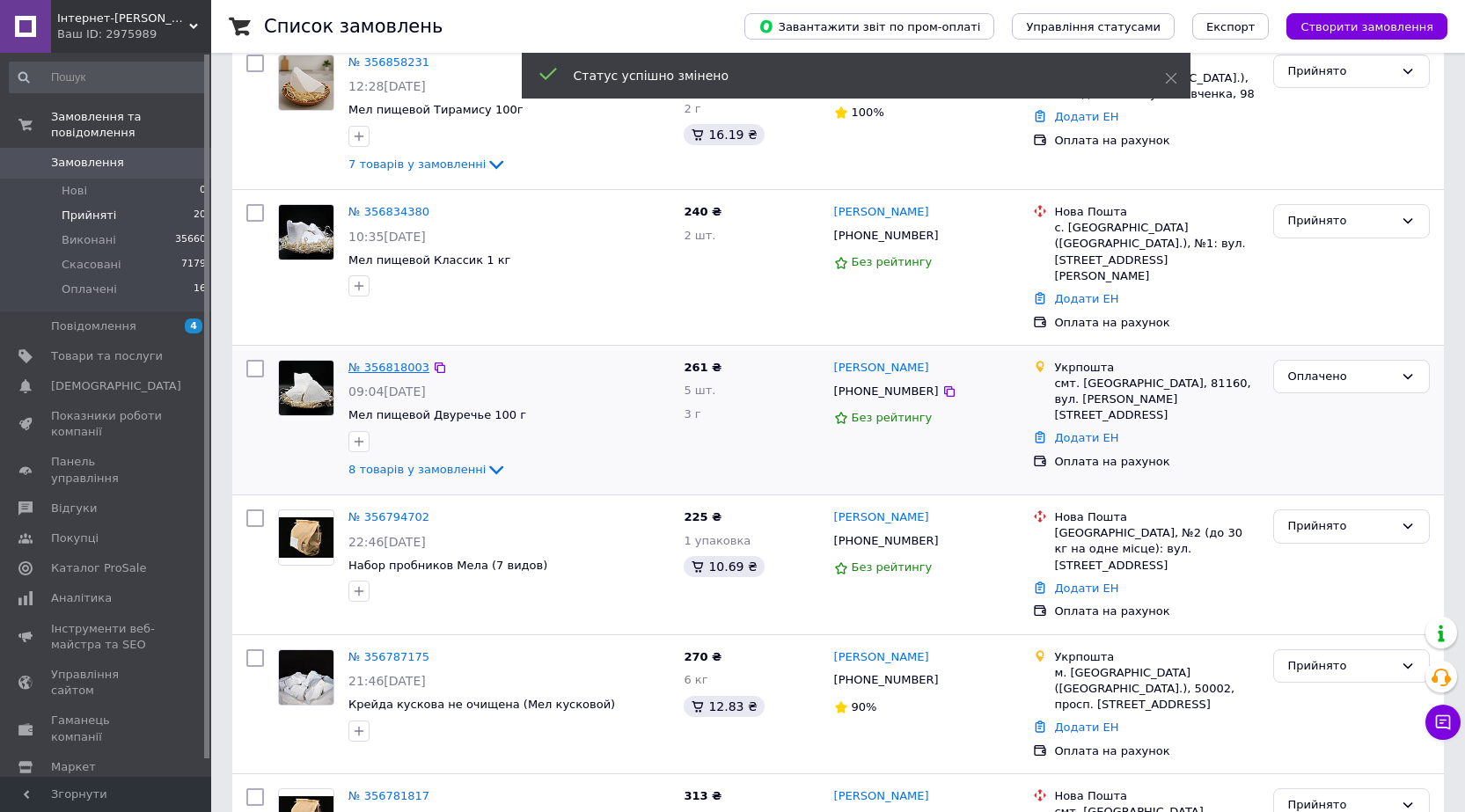
click at [391, 361] on link "№ 356818003" at bounding box center [388, 367] width 81 height 13
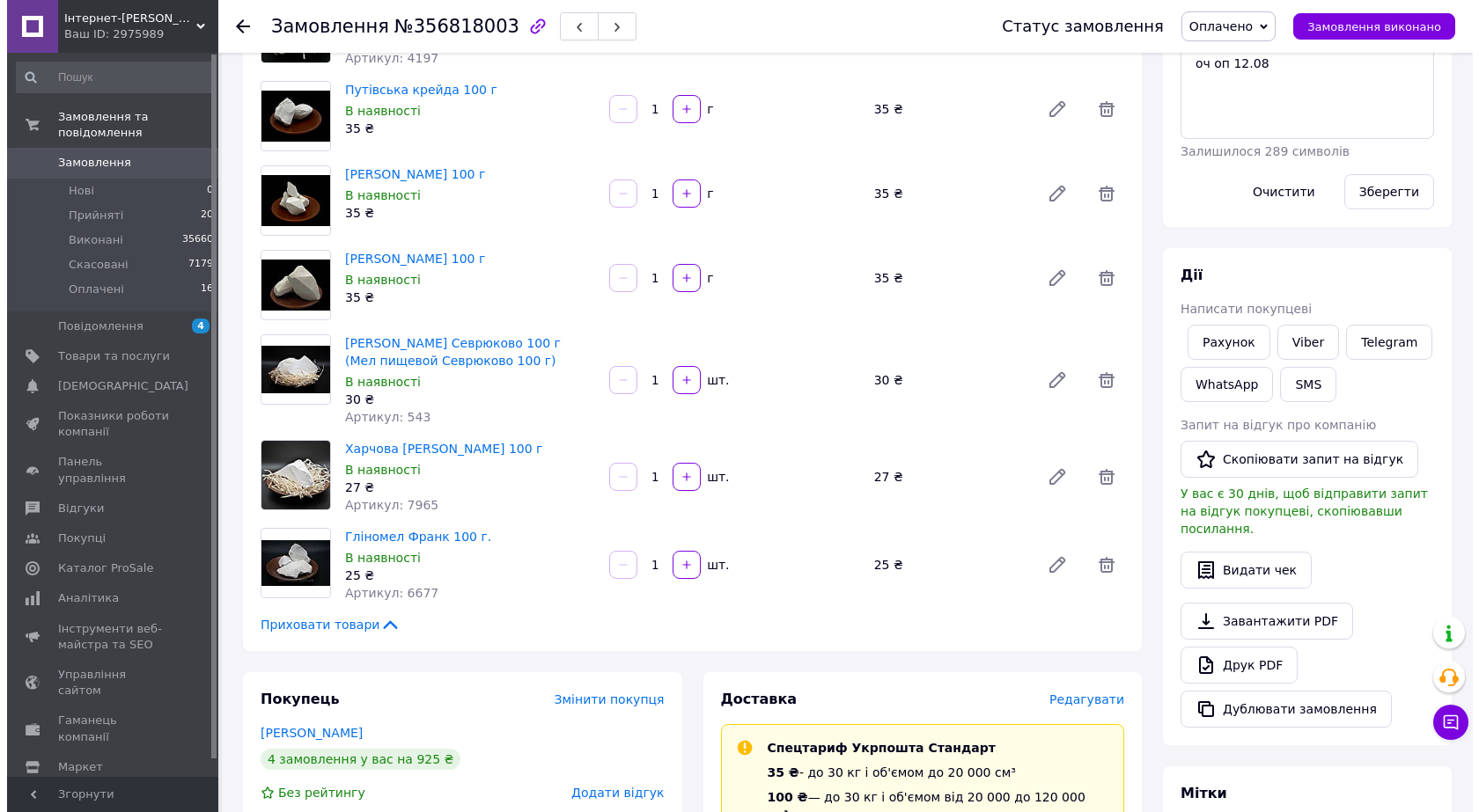
scroll to position [440, 0]
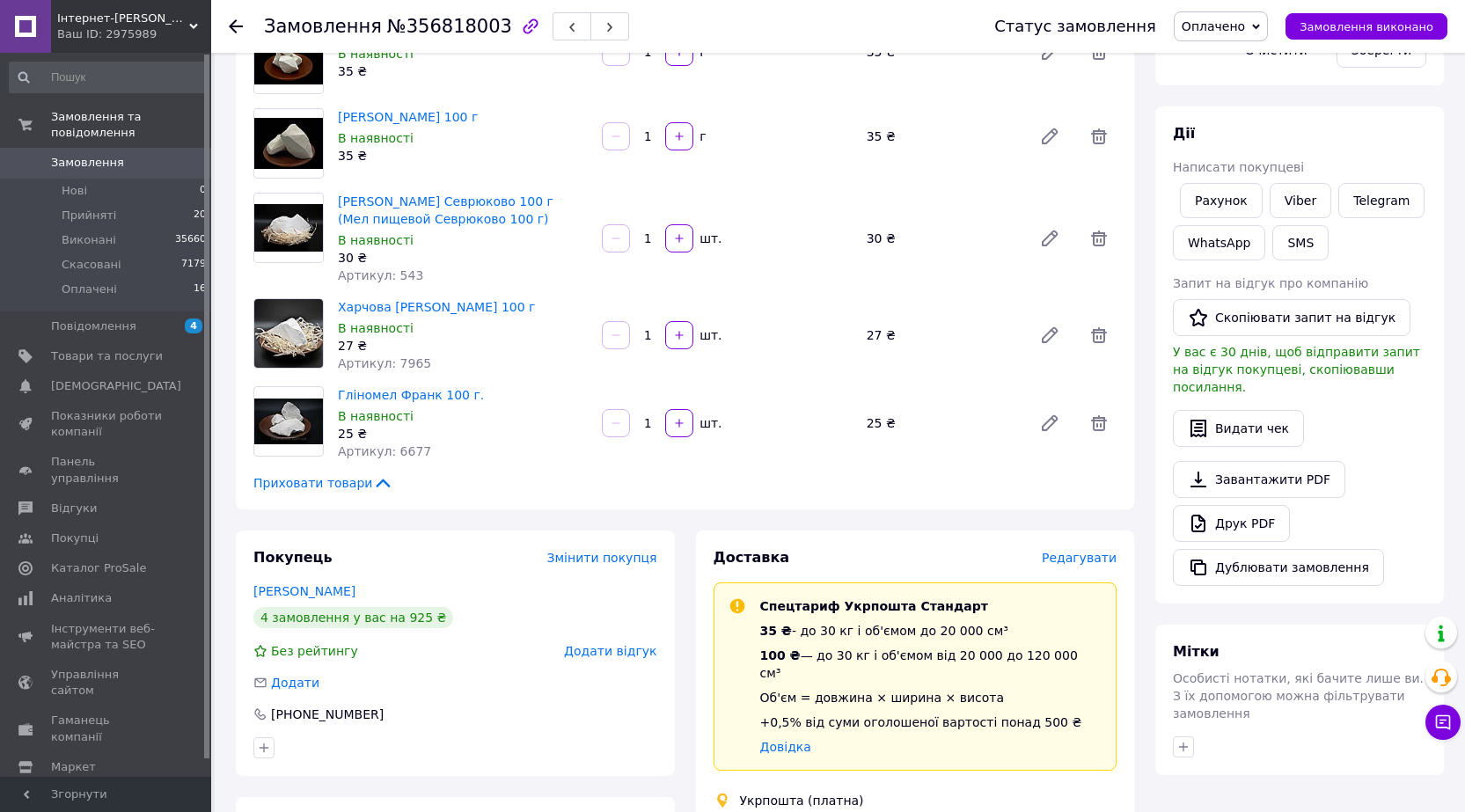
click at [1089, 564] on span "Редагувати" at bounding box center [1079, 558] width 75 height 14
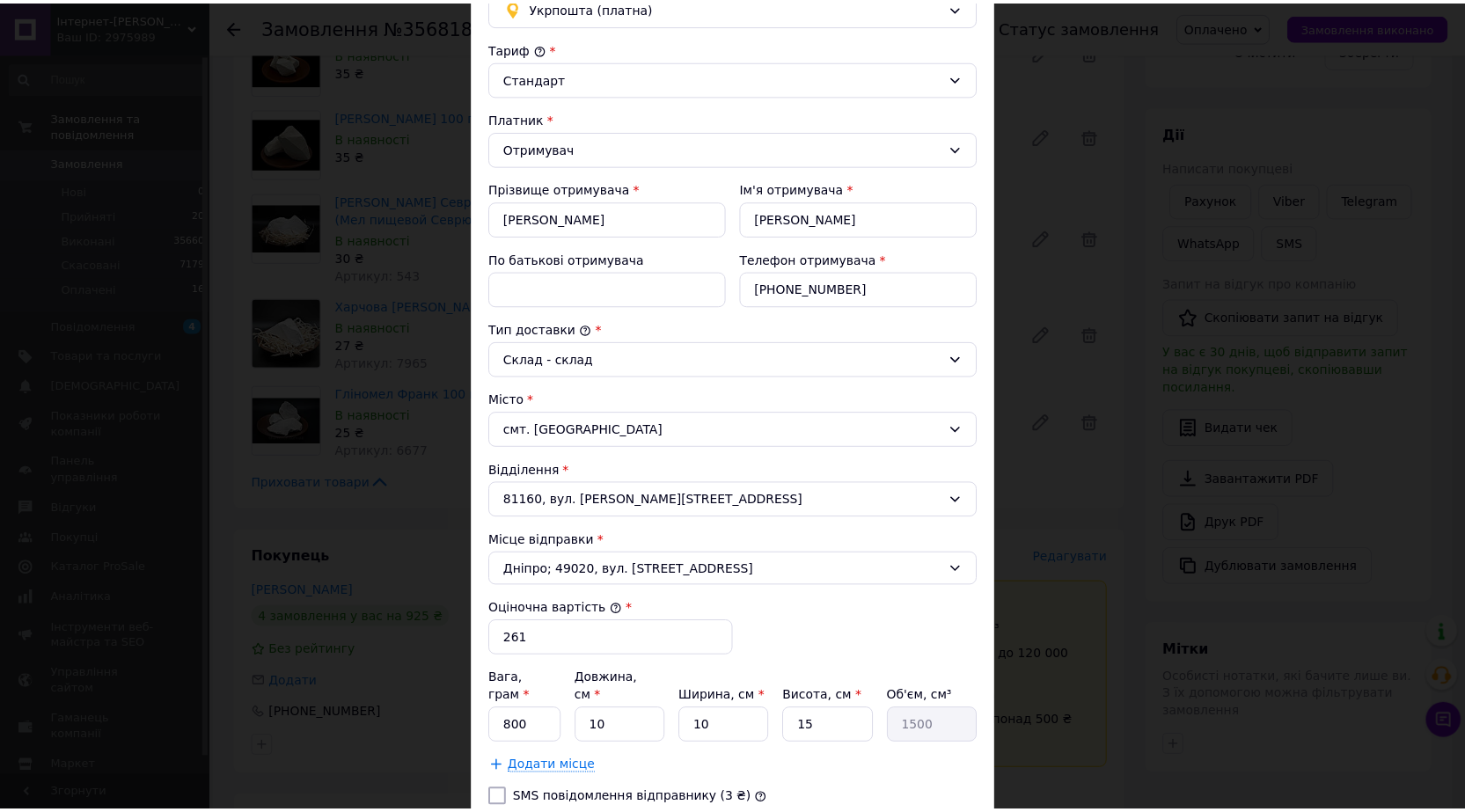
scroll to position [352, 0]
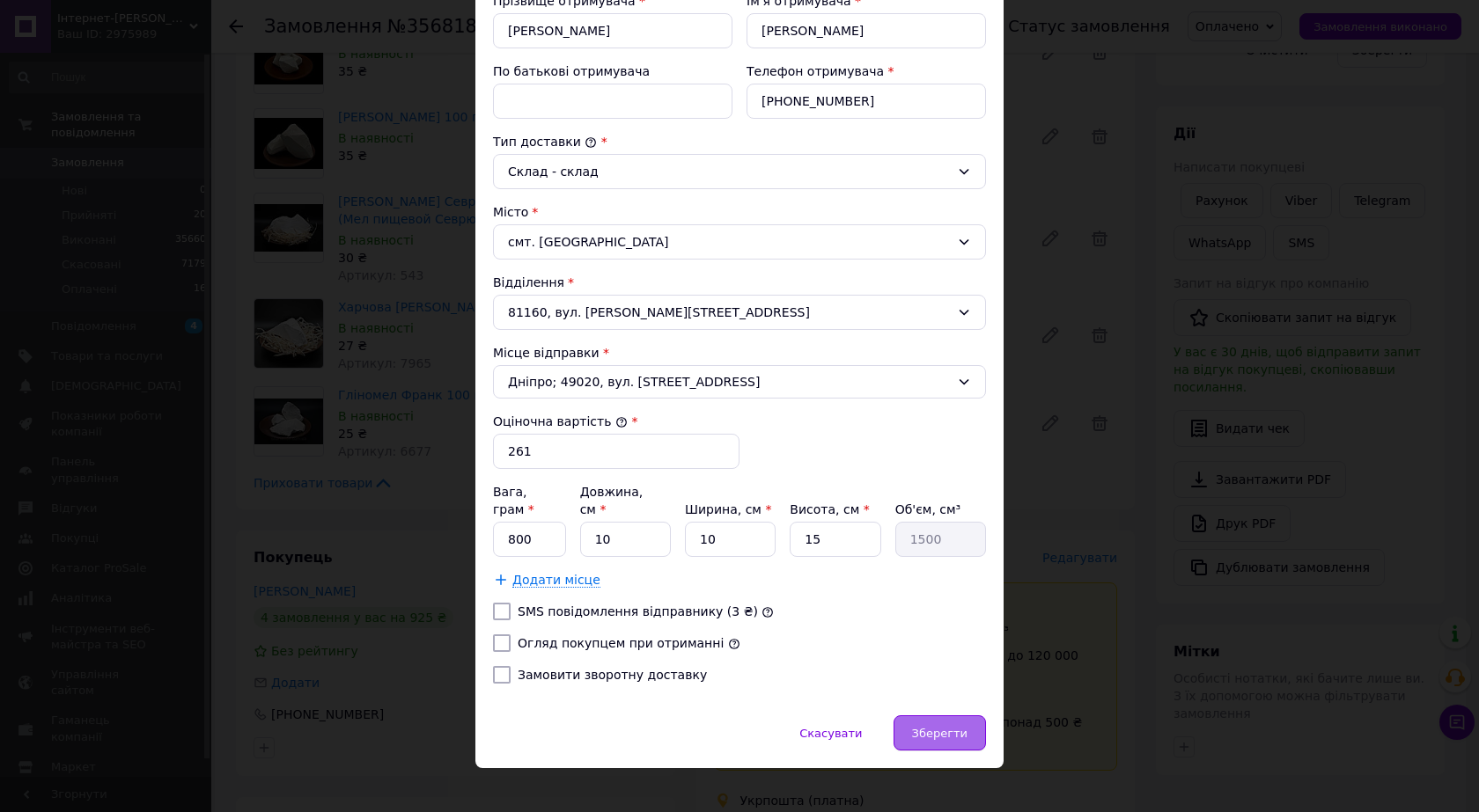
click at [962, 727] on span "Зберегти" at bounding box center [939, 733] width 55 height 13
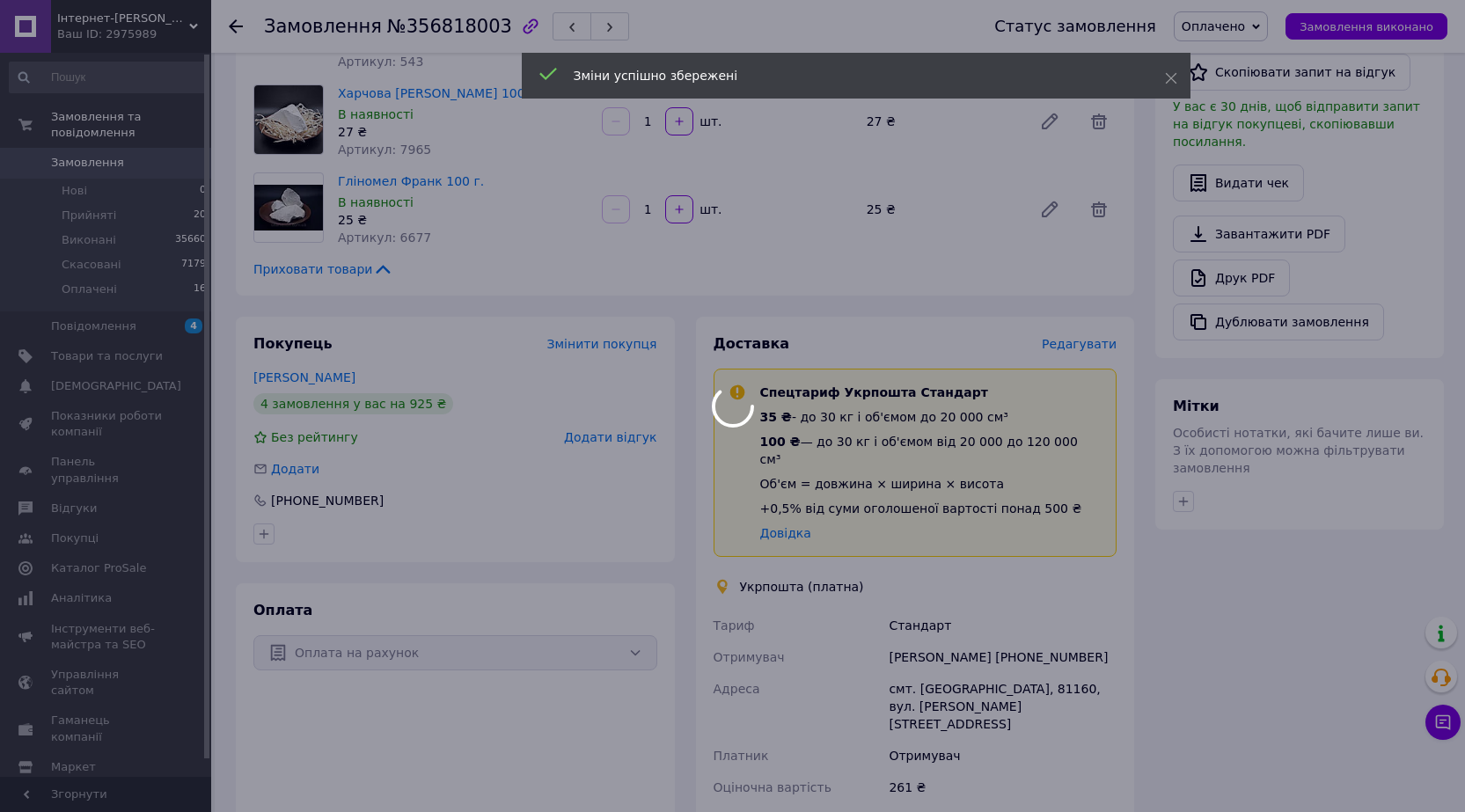
scroll to position [880, 0]
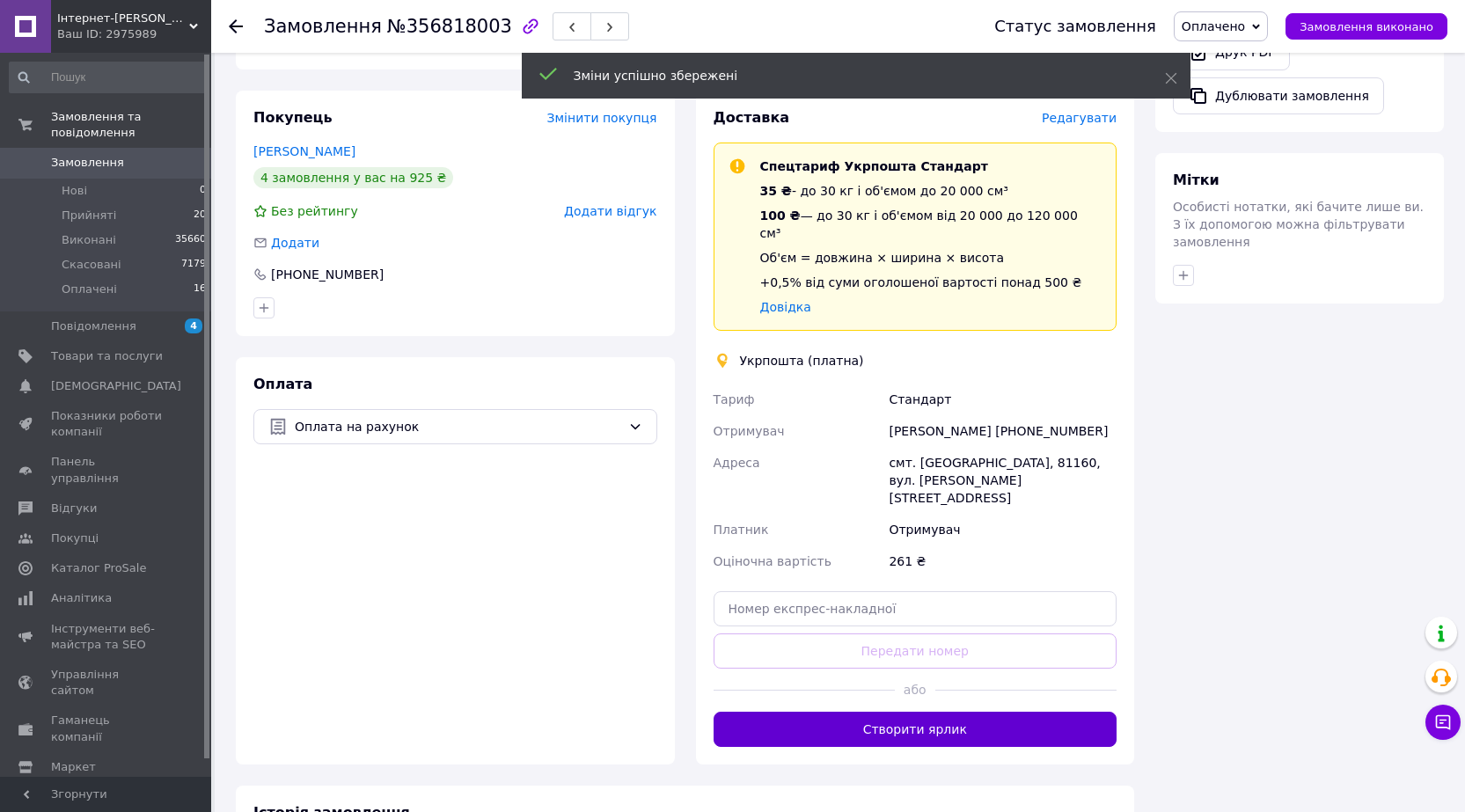
click at [908, 712] on button "Створити ярлик" at bounding box center [915, 729] width 404 height 36
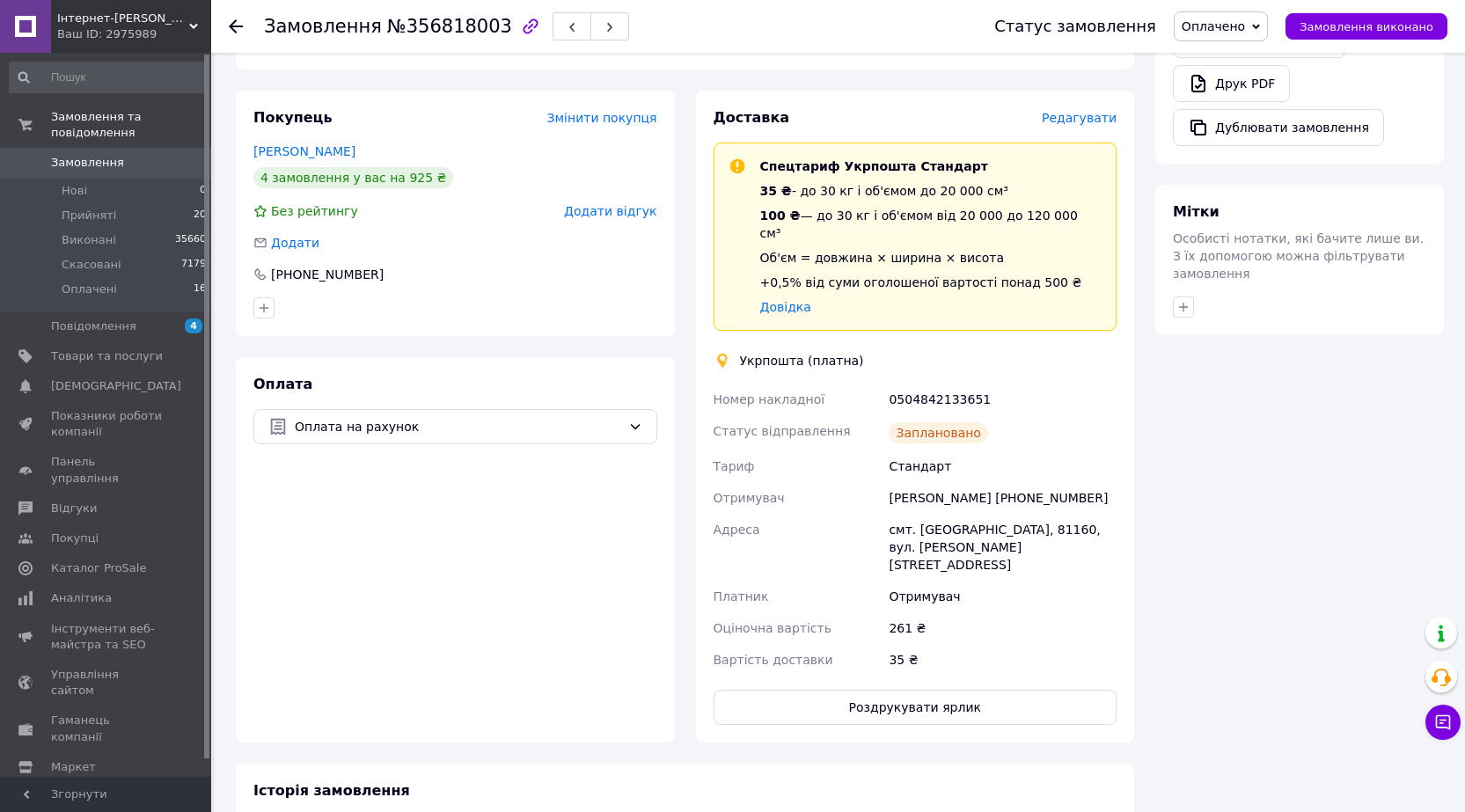
click at [94, 147] on link "Замовлення 0" at bounding box center [108, 163] width 217 height 30
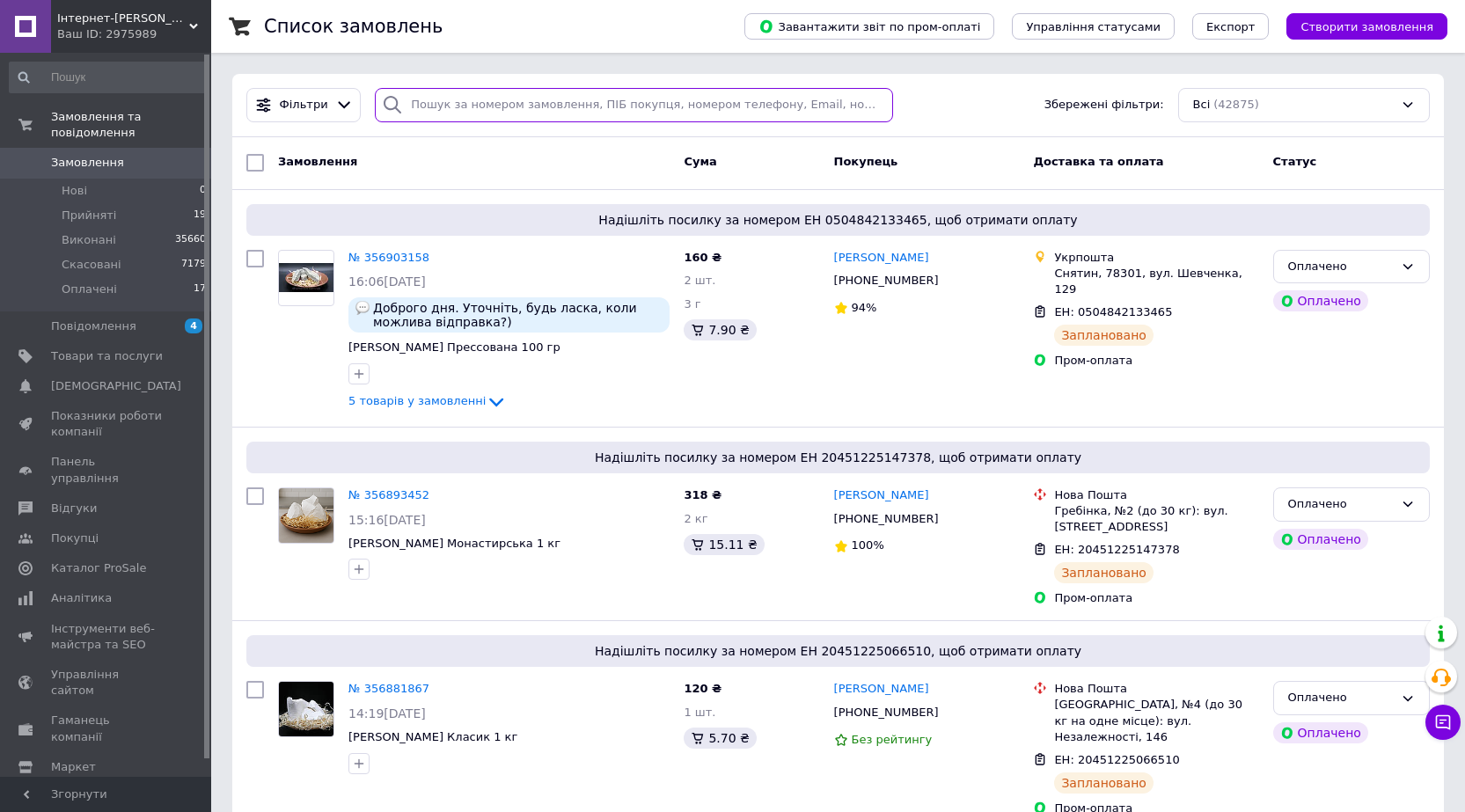
click at [536, 104] on input "search" at bounding box center [633, 105] width 518 height 35
paste input "+380687301821"
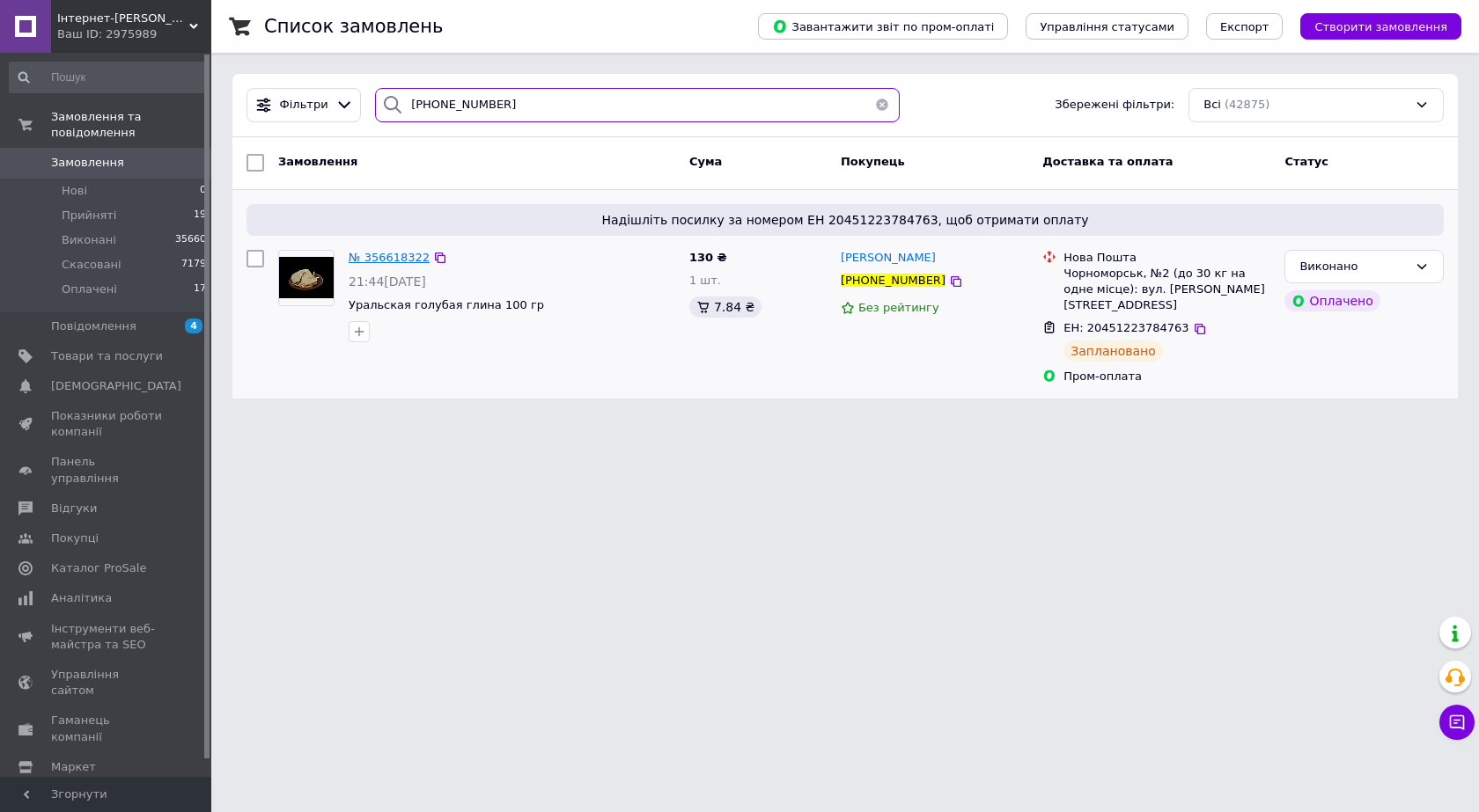
type input "+380687301821"
click at [381, 258] on span "№ 356618322" at bounding box center [388, 257] width 81 height 13
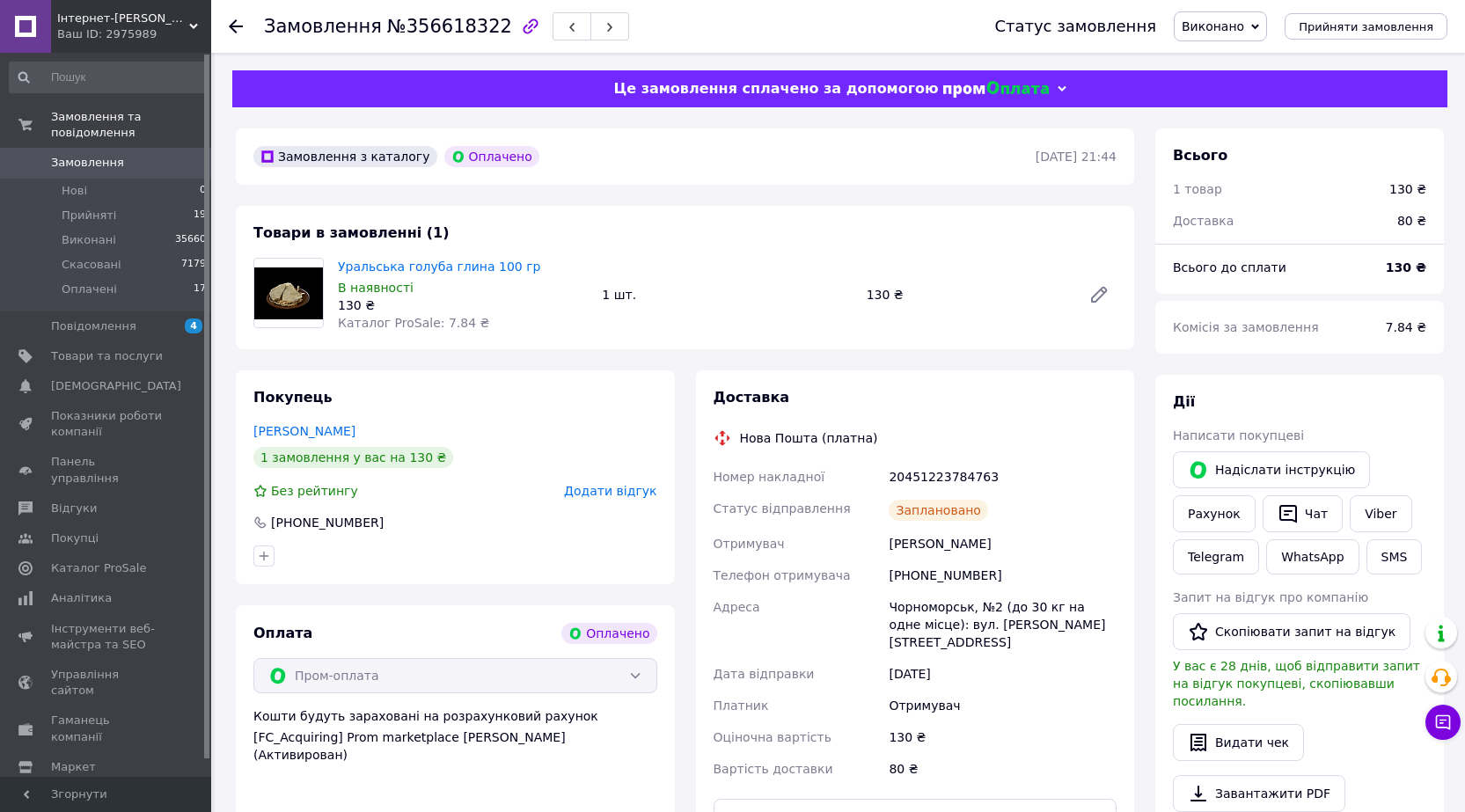
click at [79, 4] on div "Інтернет-Магазин Хамеліон Ваш ID: 2975989" at bounding box center [131, 26] width 160 height 52
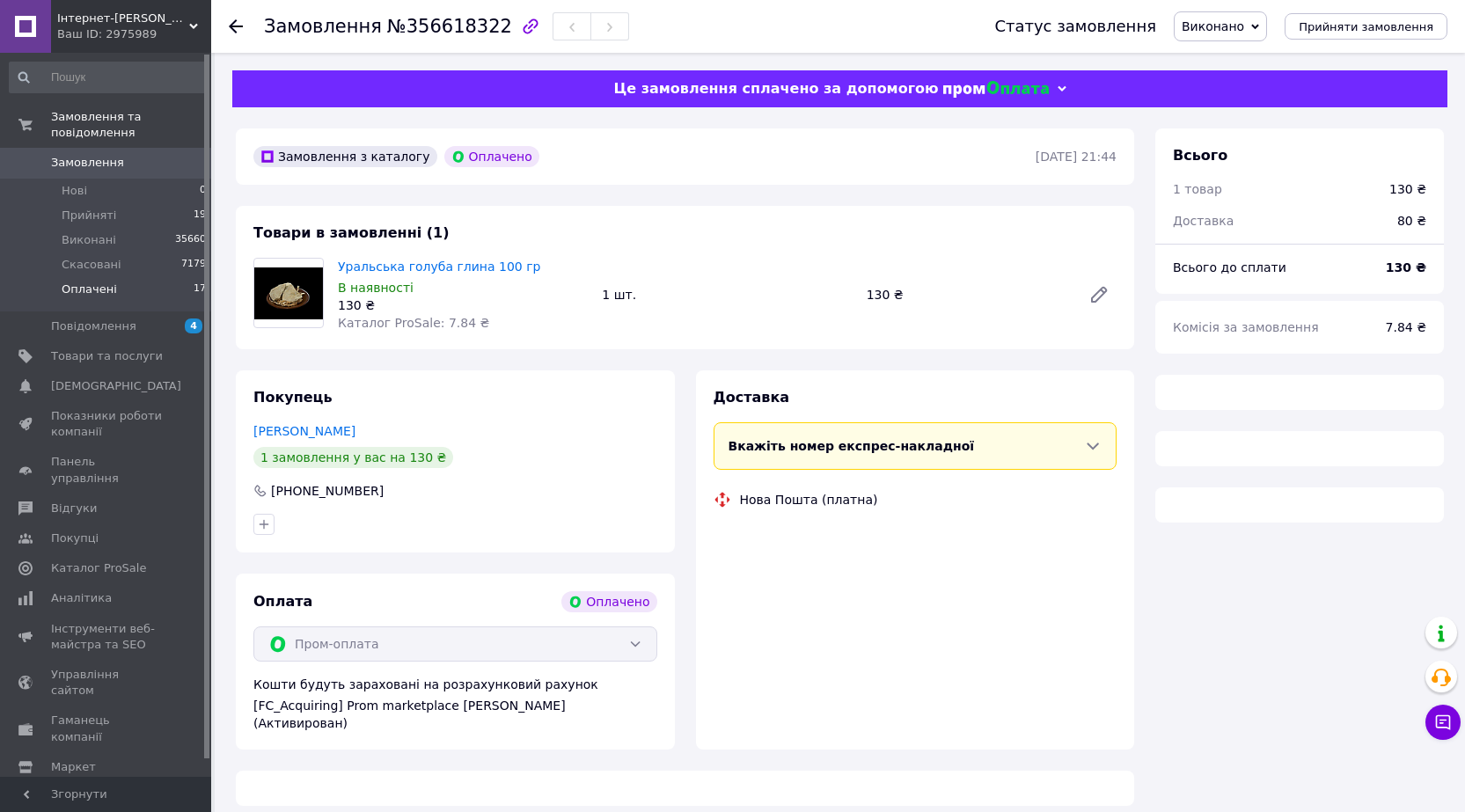
click at [168, 277] on li "Оплачені 17" at bounding box center [108, 294] width 217 height 34
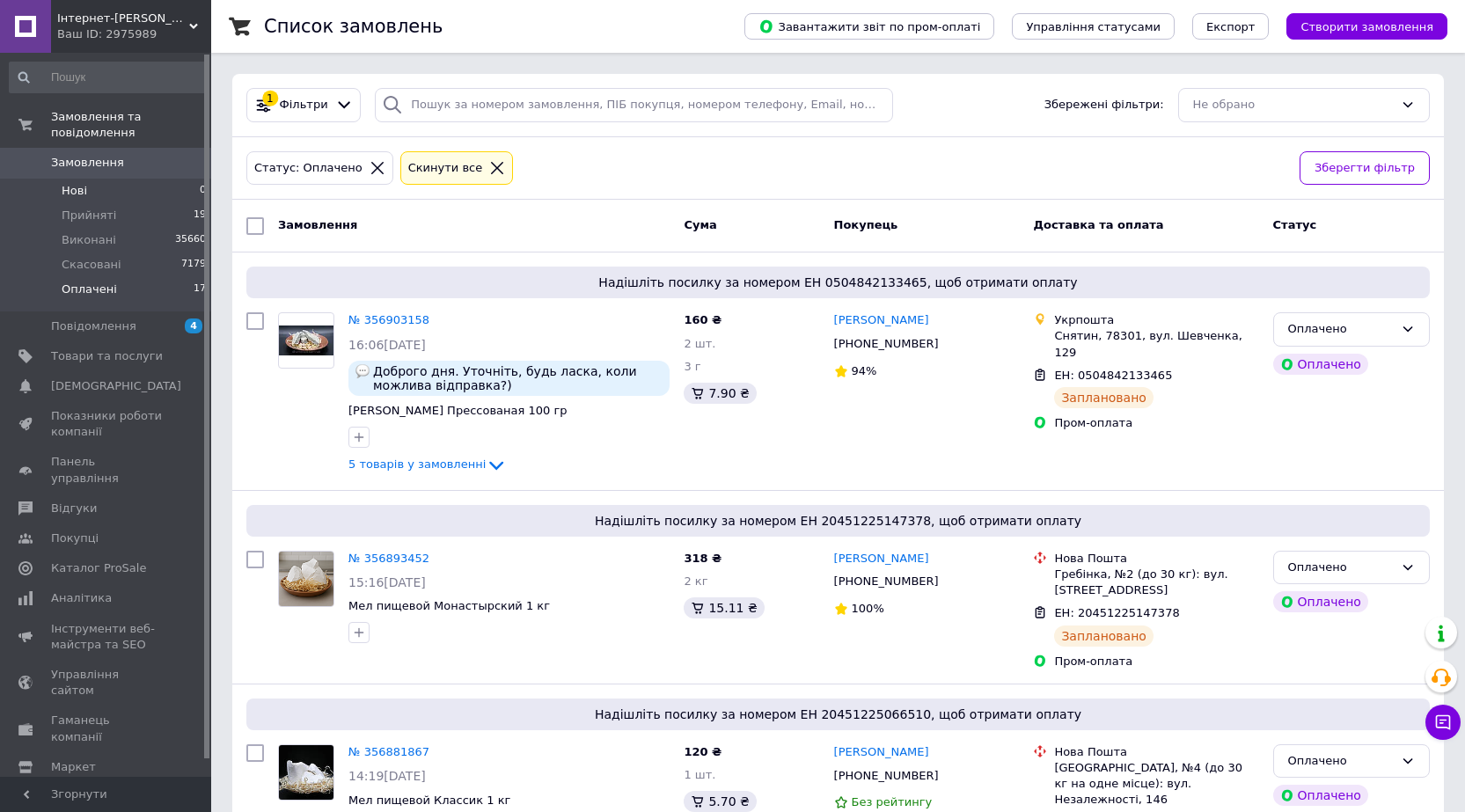
drag, startPoint x: 92, startPoint y: 180, endPoint x: 100, endPoint y: 182, distance: 8.2
click at [89, 181] on li "Нові 0" at bounding box center [108, 191] width 217 height 25
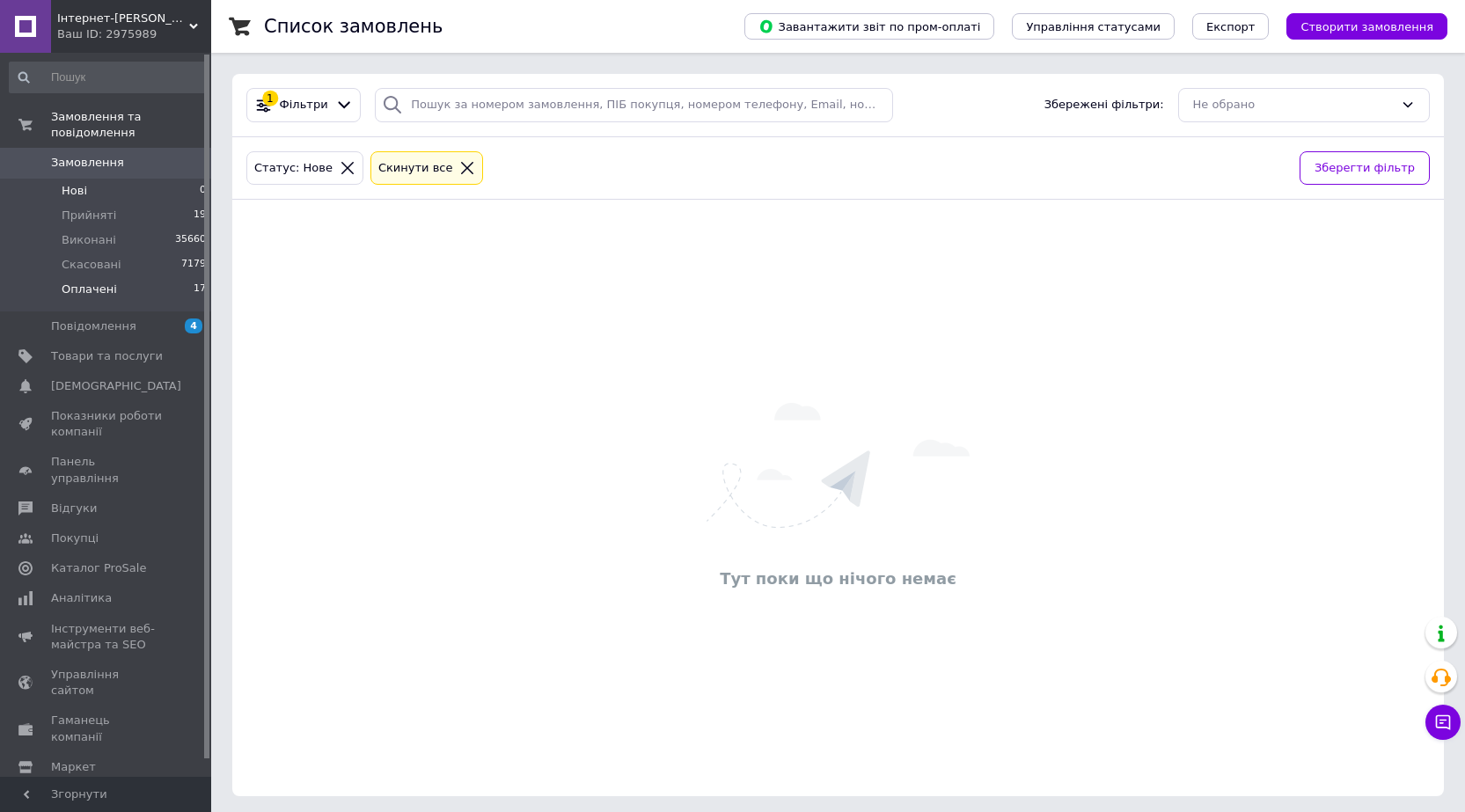
click at [166, 277] on li "Оплачені 17" at bounding box center [108, 294] width 217 height 34
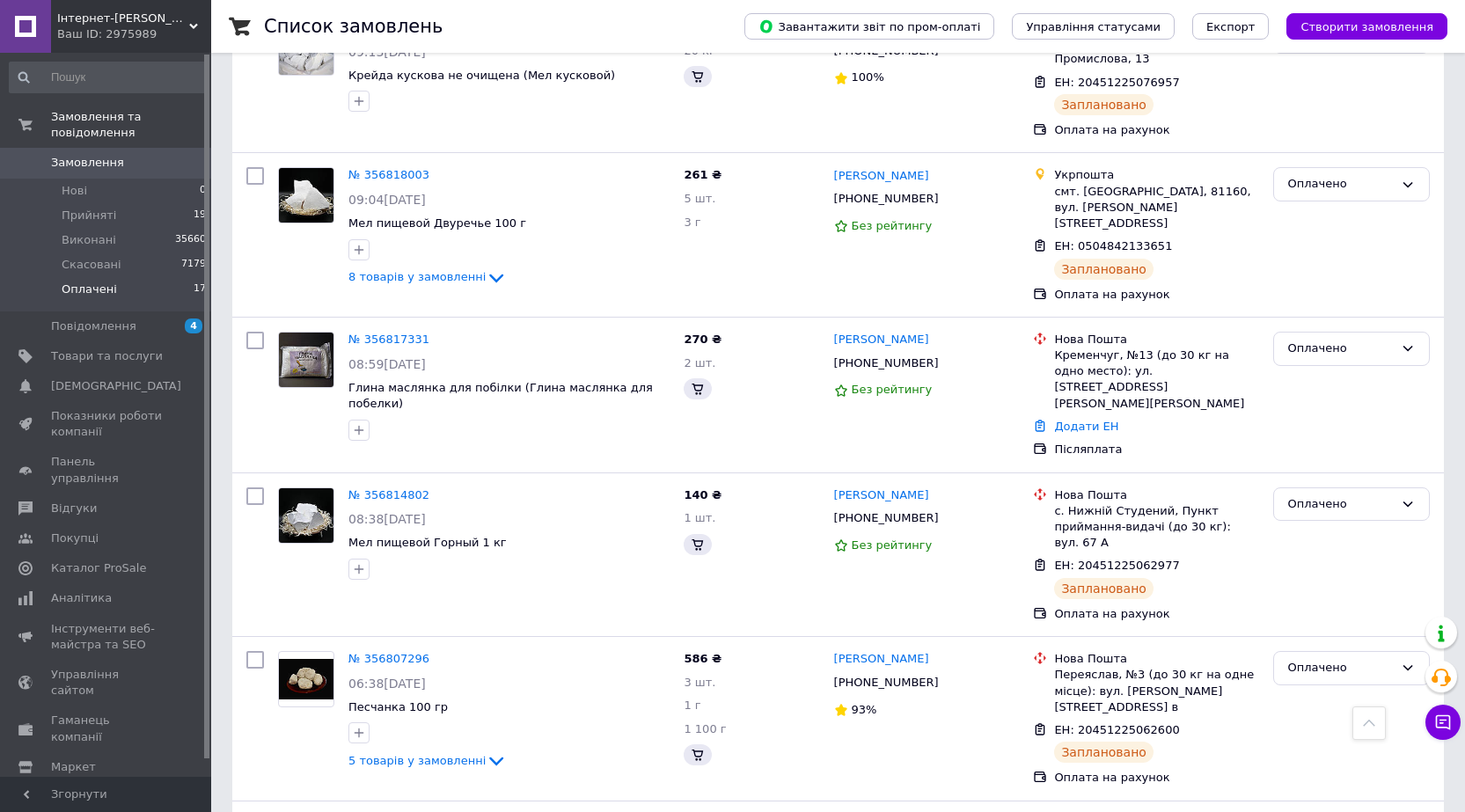
scroll to position [2369, 0]
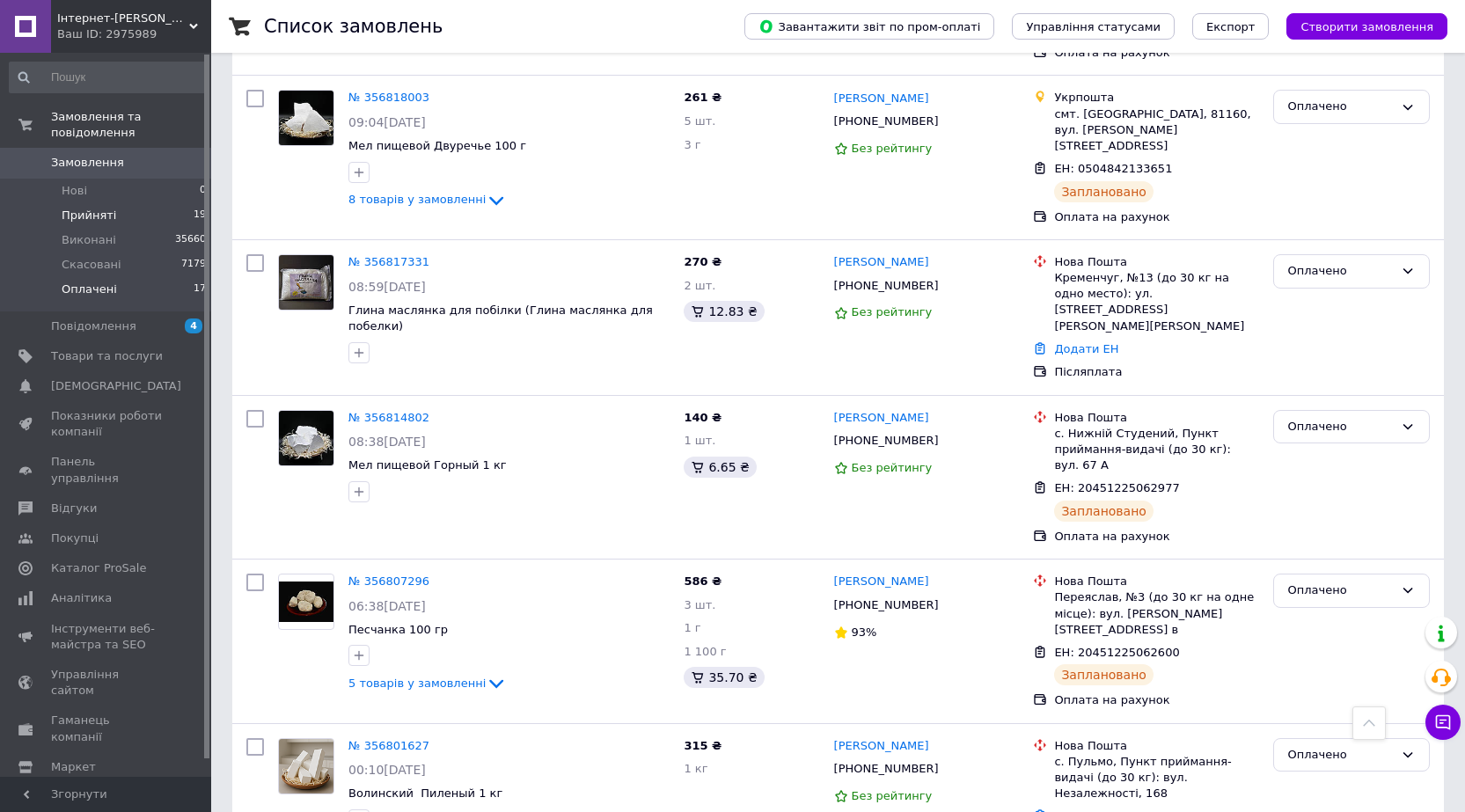
click at [107, 208] on span "Прийняті" at bounding box center [88, 216] width 54 height 16
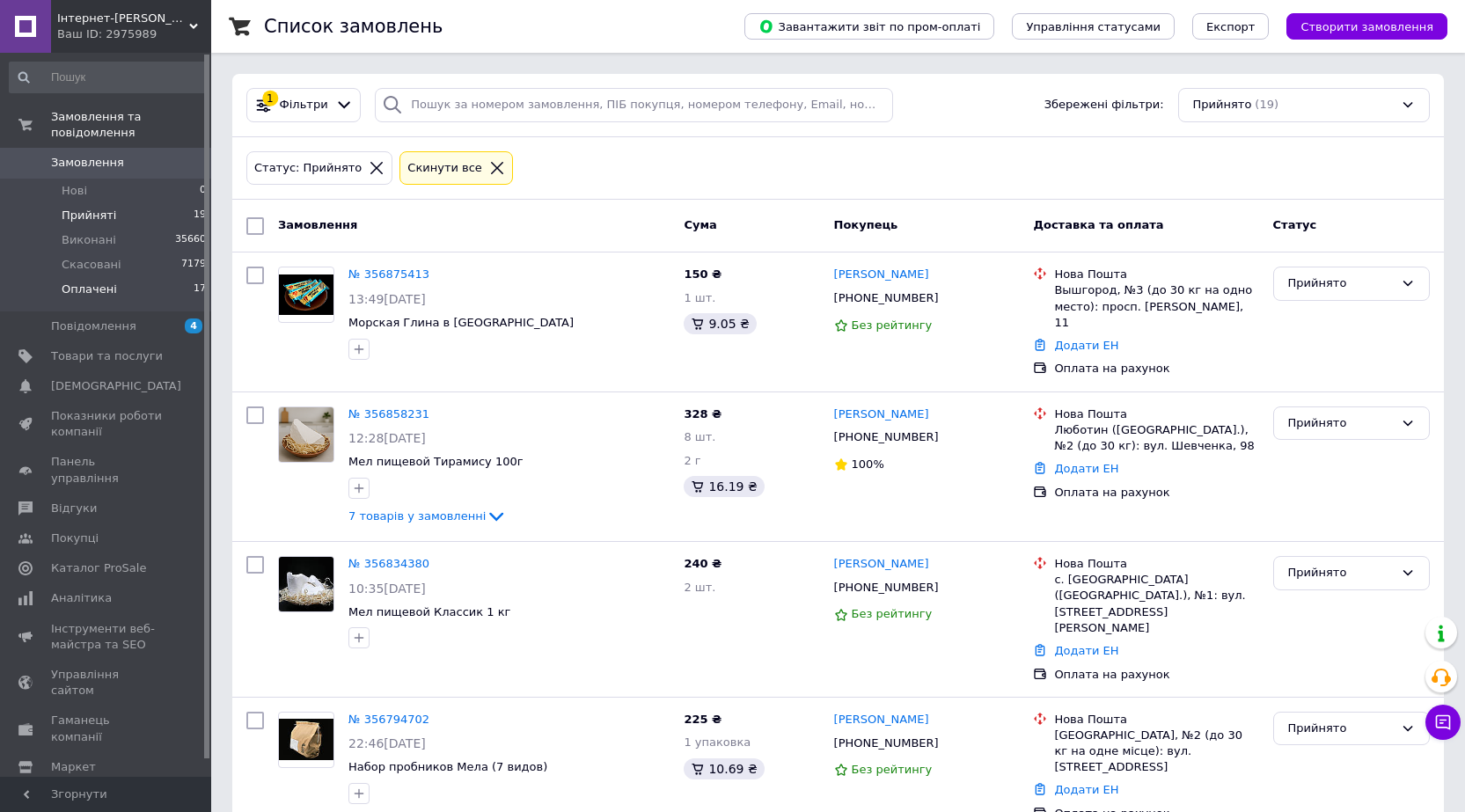
click at [188, 277] on li "Оплачені 17" at bounding box center [108, 294] width 217 height 34
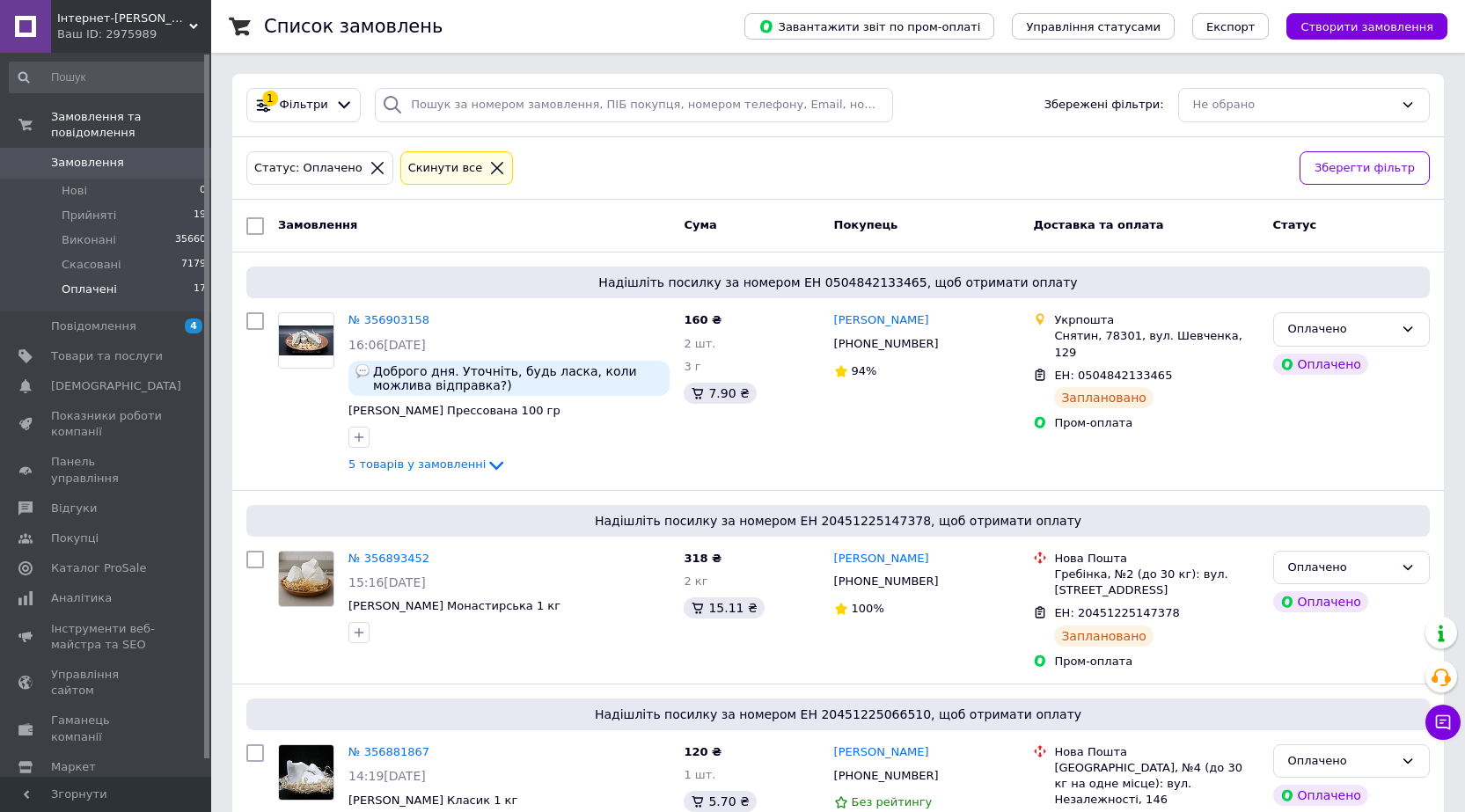
click at [121, 147] on link "Замовлення 0" at bounding box center [108, 163] width 217 height 30
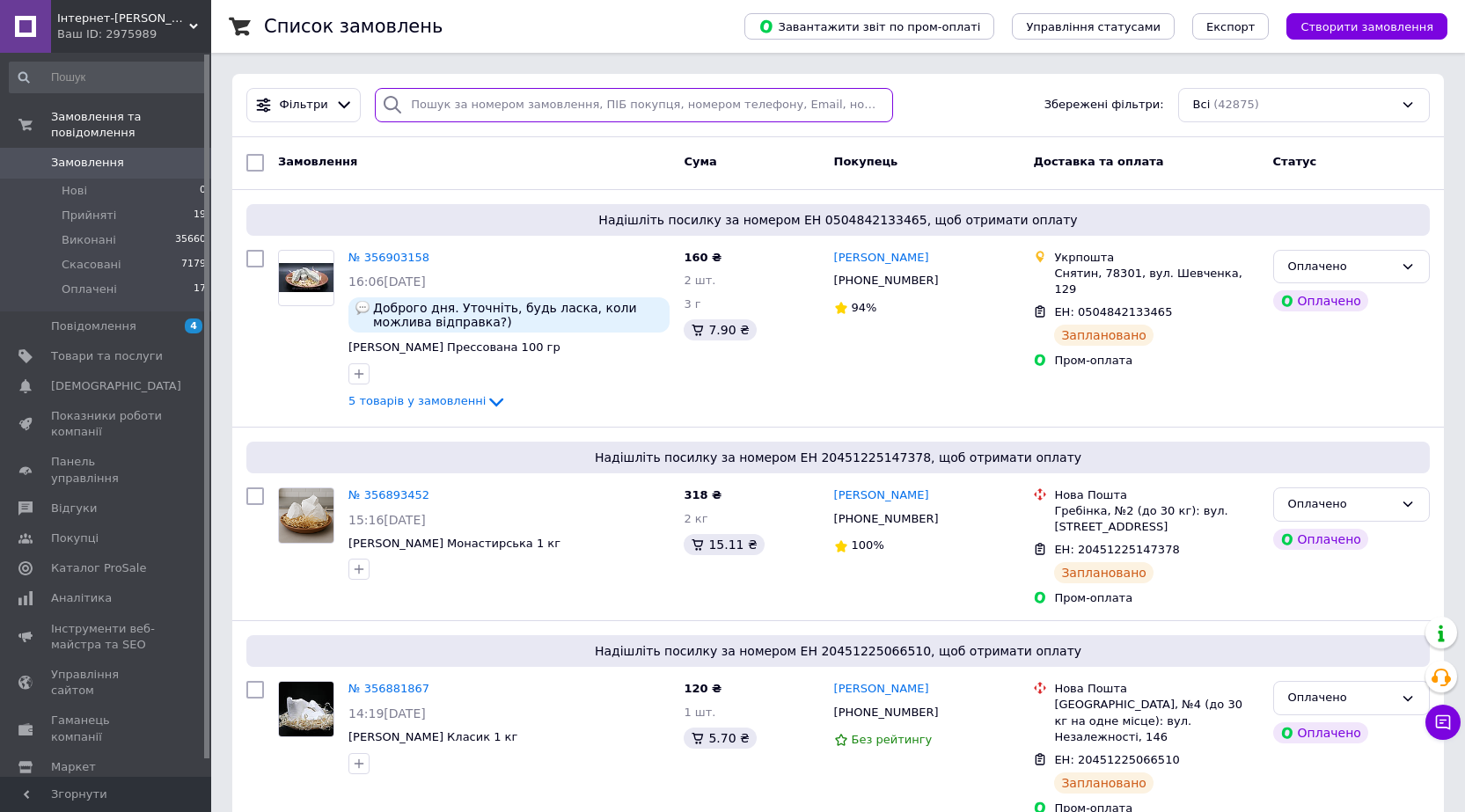
click at [567, 109] on input "search" at bounding box center [633, 105] width 518 height 35
paste input "0637397957"
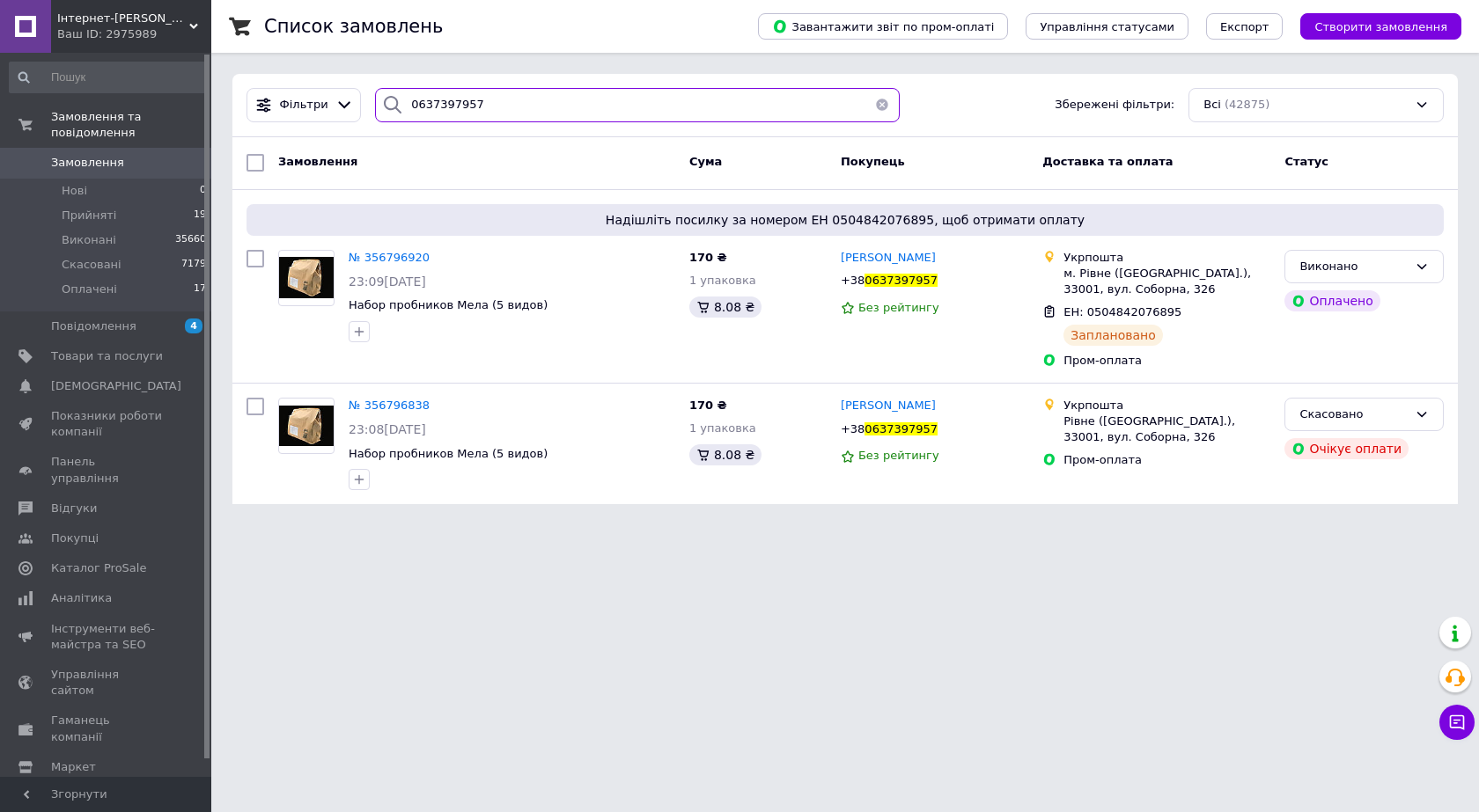
type input "0637397957"
click at [172, 282] on li "Оплачені 17" at bounding box center [108, 294] width 217 height 34
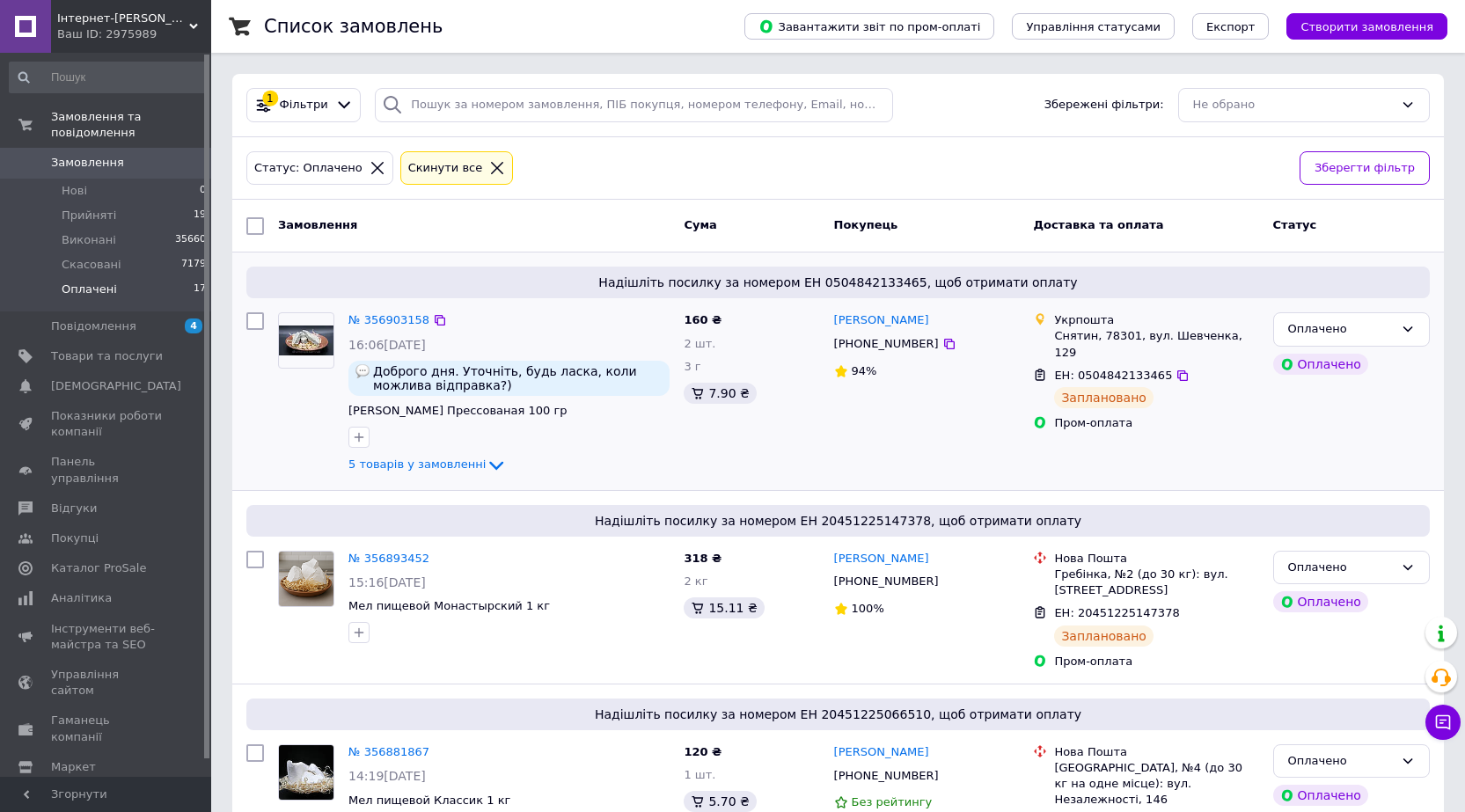
scroll to position [528, 0]
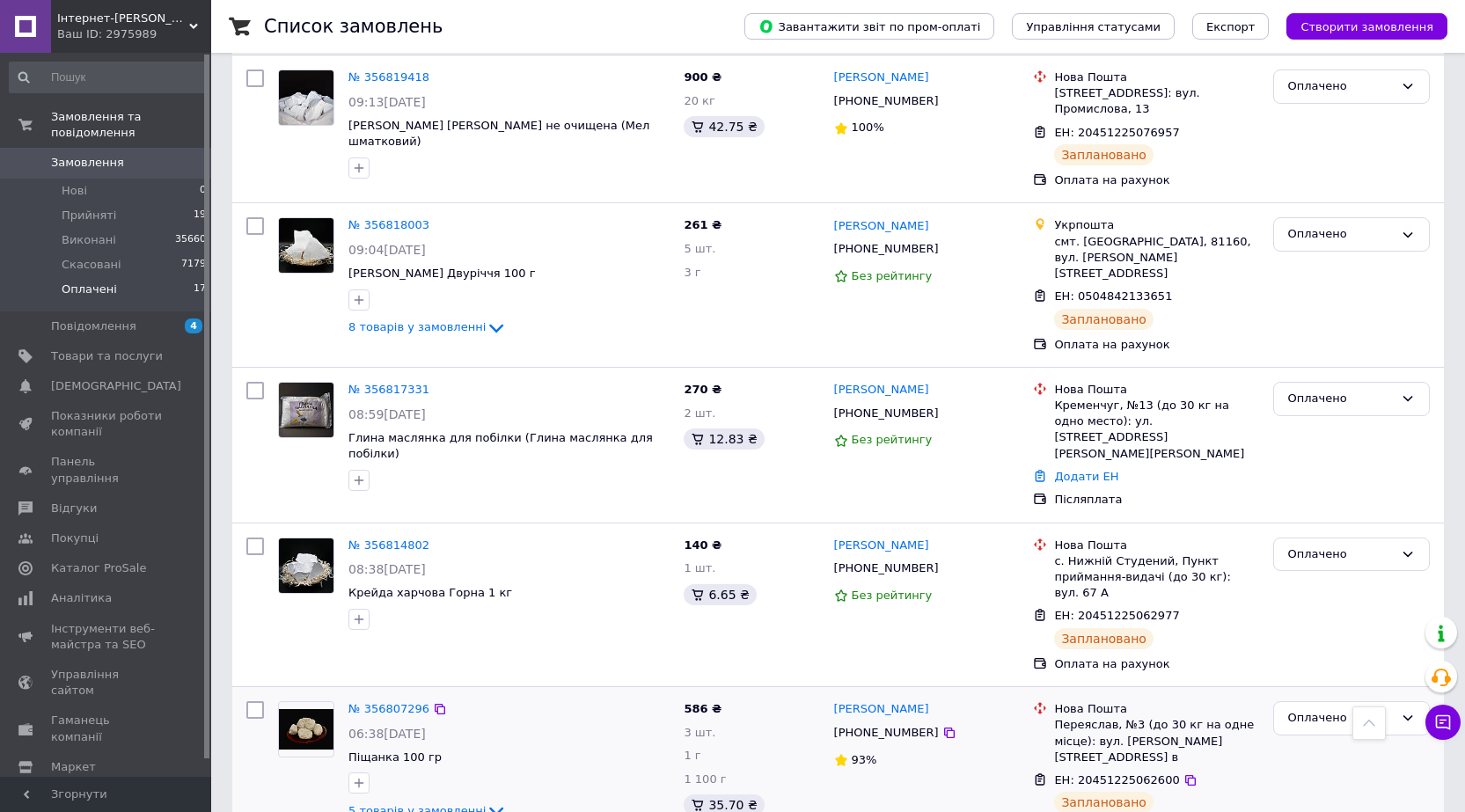
scroll to position [2369, 0]
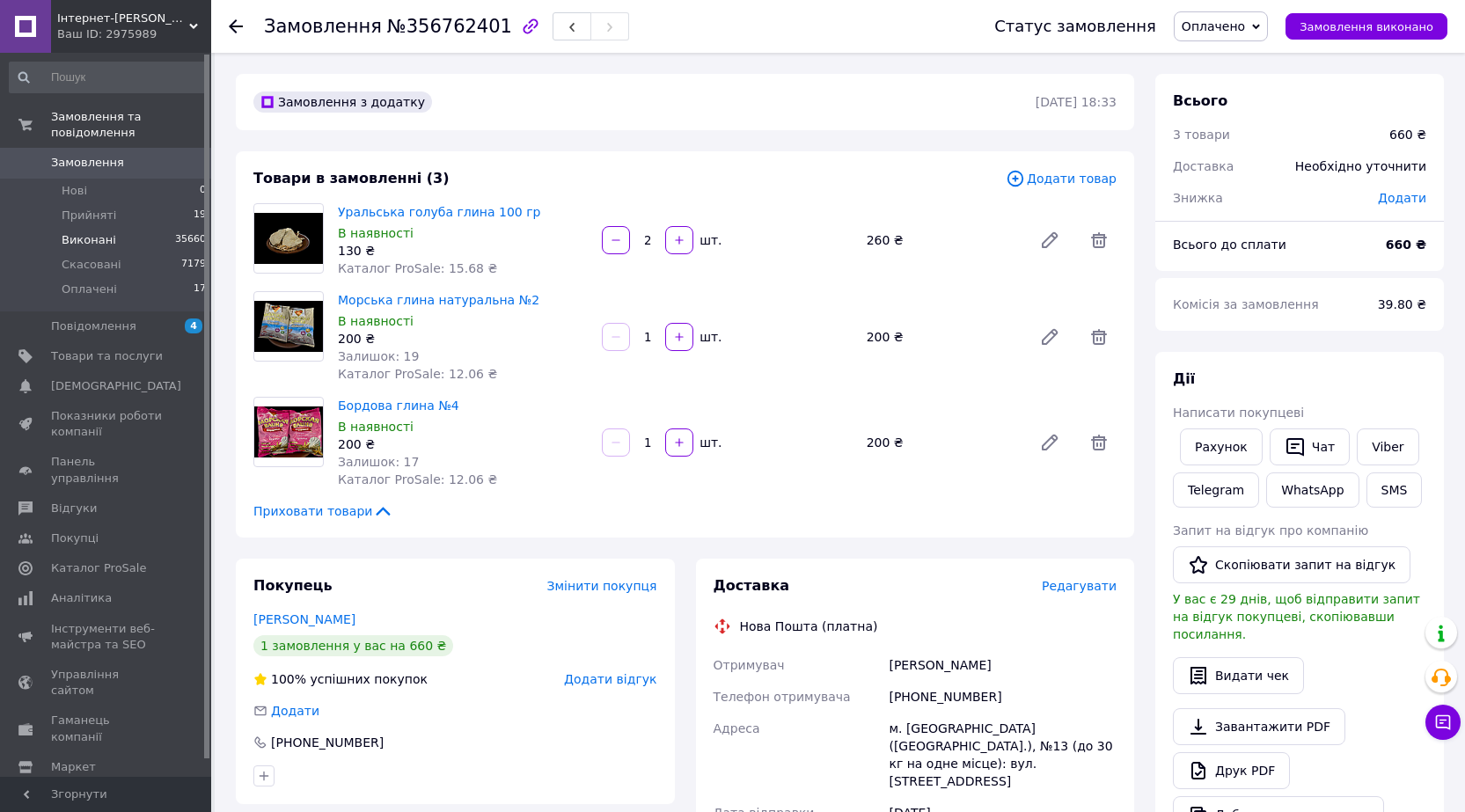
click at [95, 232] on span "Виконані" at bounding box center [88, 240] width 54 height 16
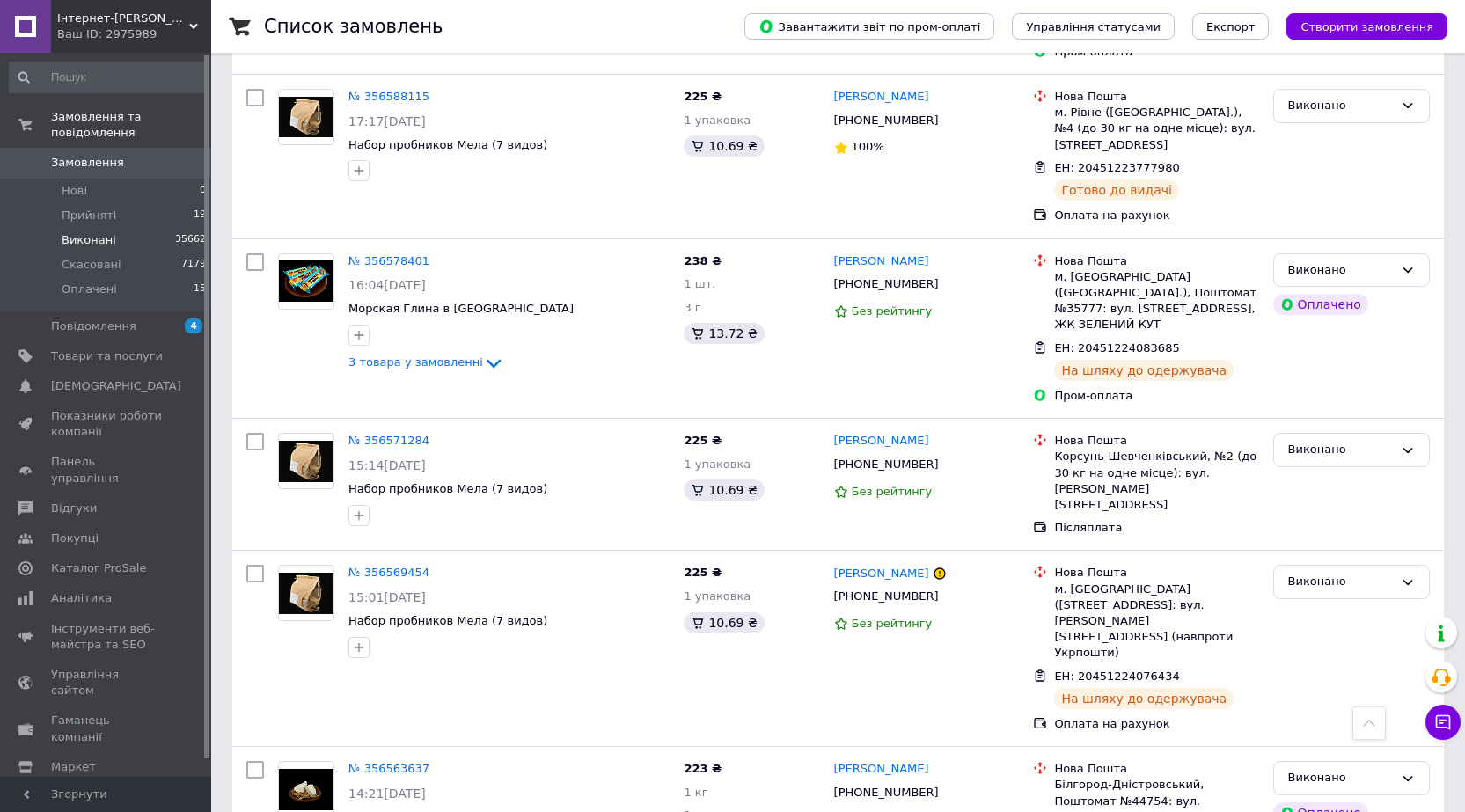
scroll to position [7392, 0]
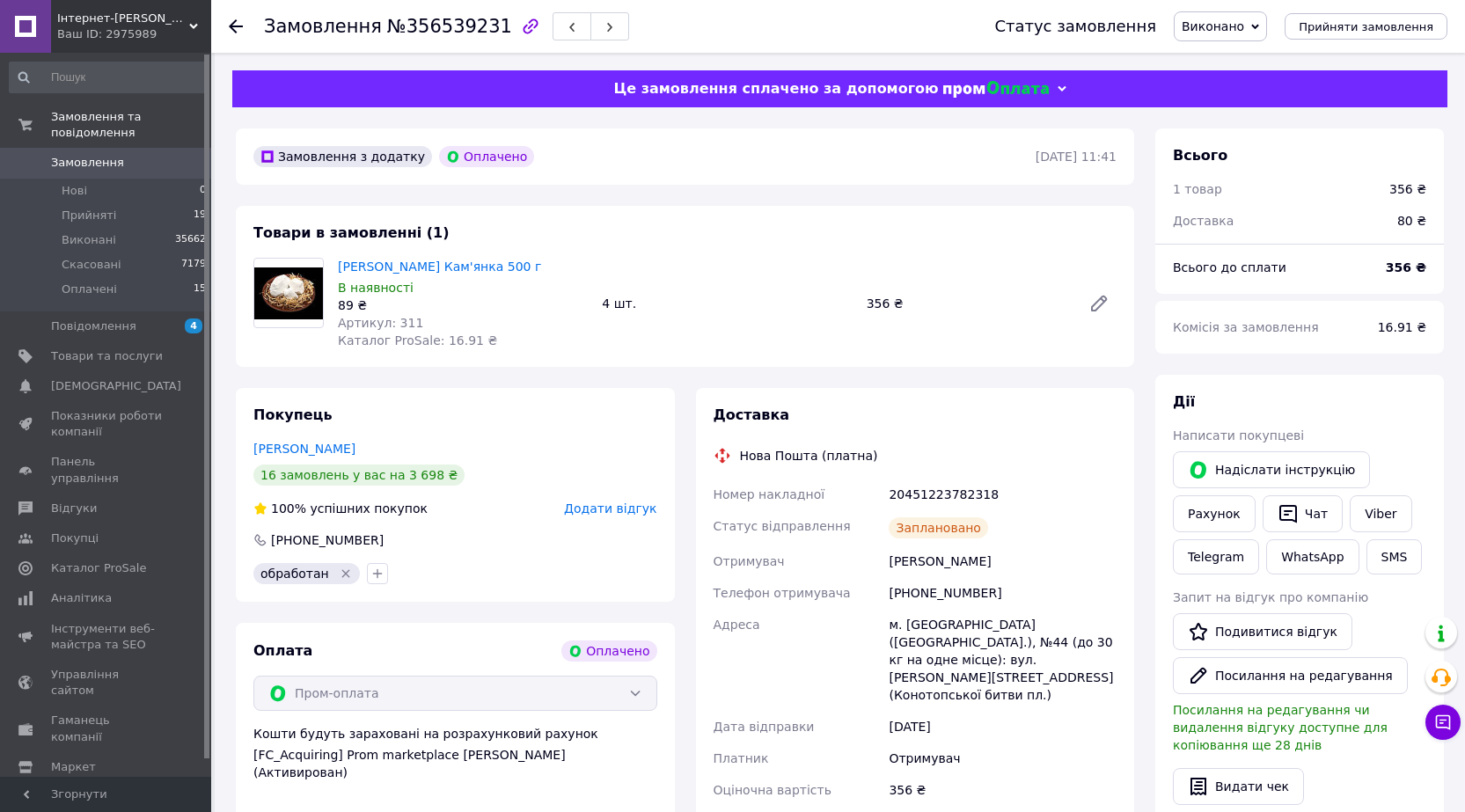
click at [229, 30] on icon at bounding box center [236, 27] width 14 height 14
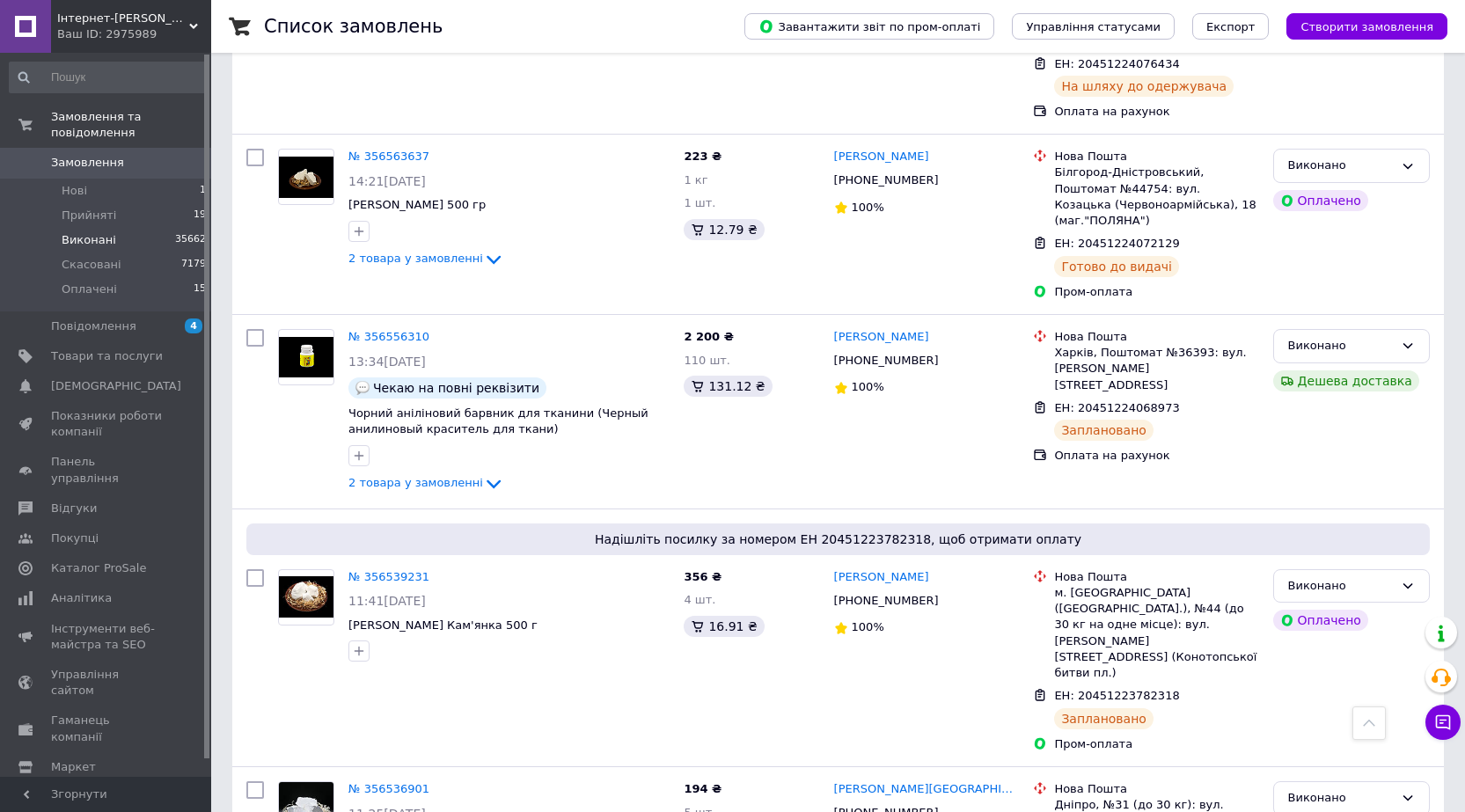
scroll to position [7991, 0]
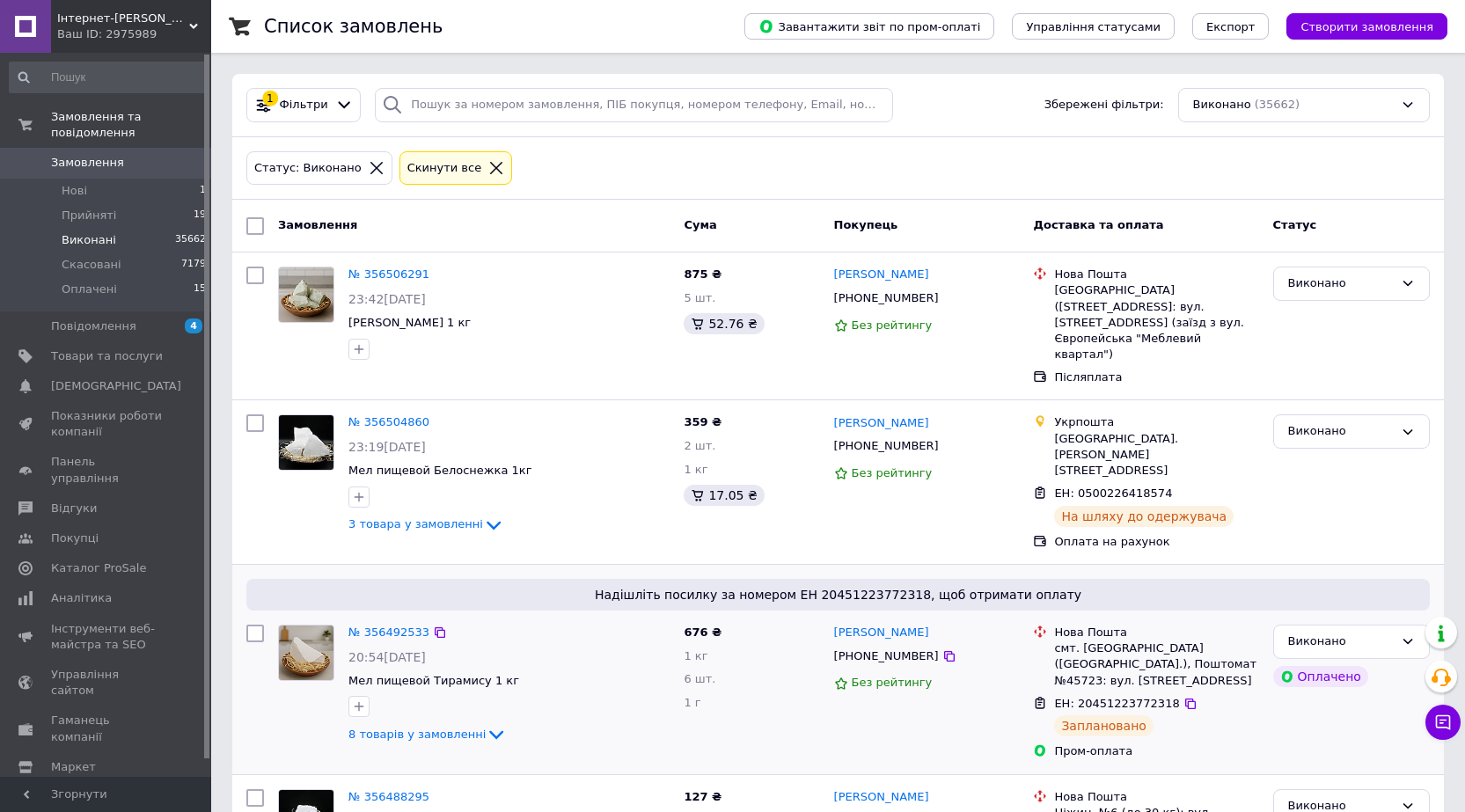
click at [311, 625] on img at bounding box center [306, 652] width 54 height 54
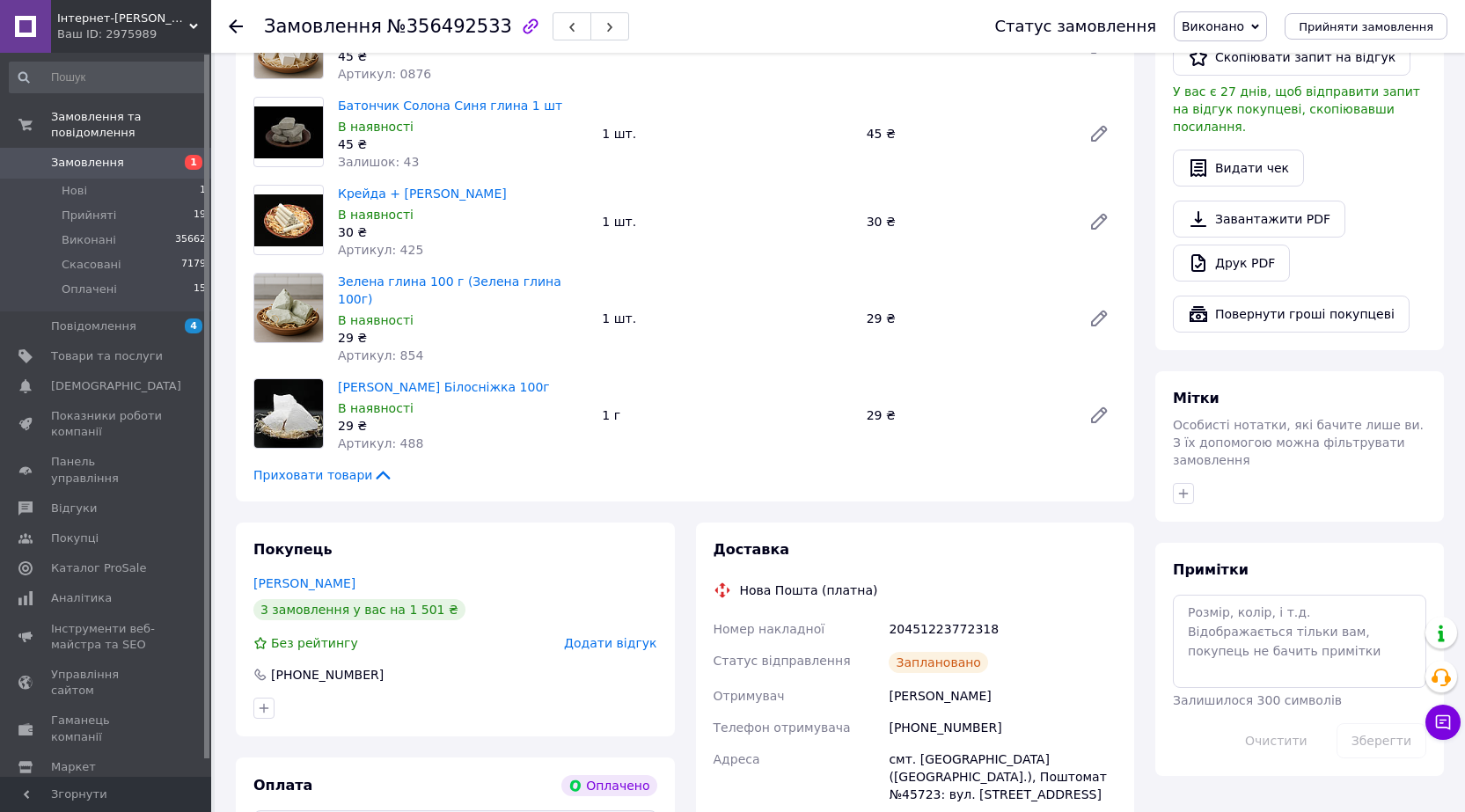
scroll to position [528, 0]
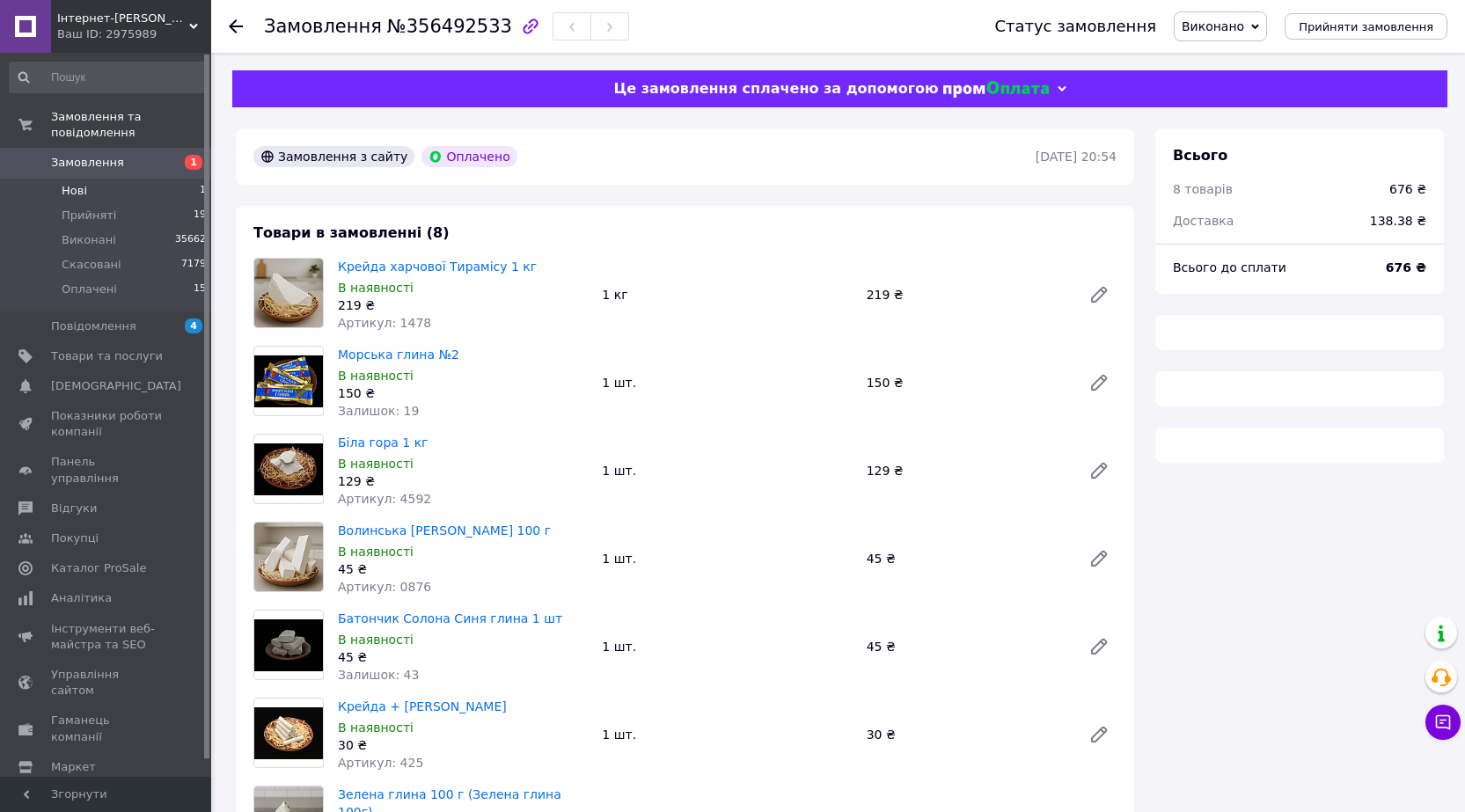
click at [85, 179] on li "Нові 1" at bounding box center [108, 191] width 217 height 25
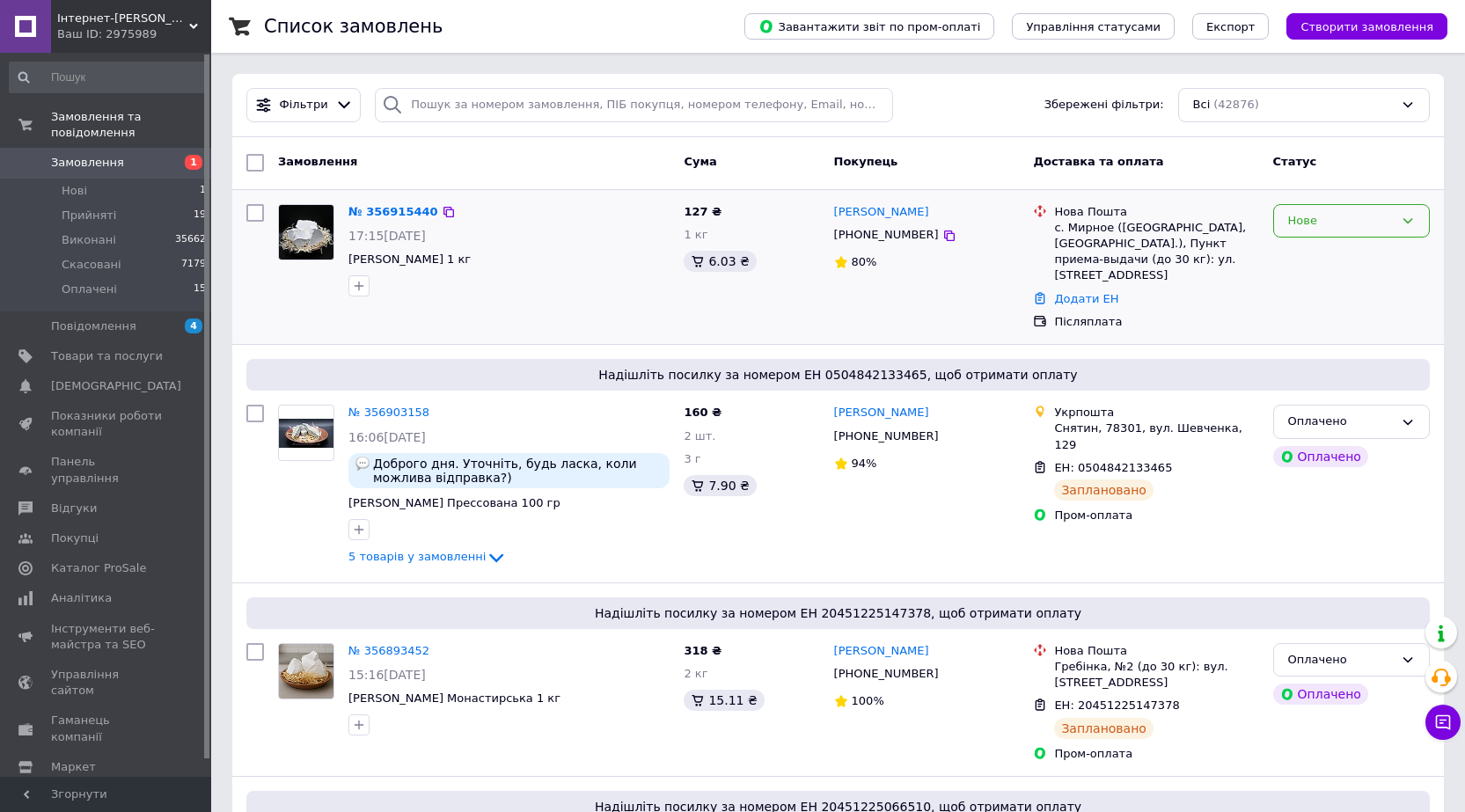
click at [1397, 218] on div "Нове" at bounding box center [1351, 221] width 156 height 35
click at [1318, 251] on li "Прийнято" at bounding box center [1351, 257] width 155 height 33
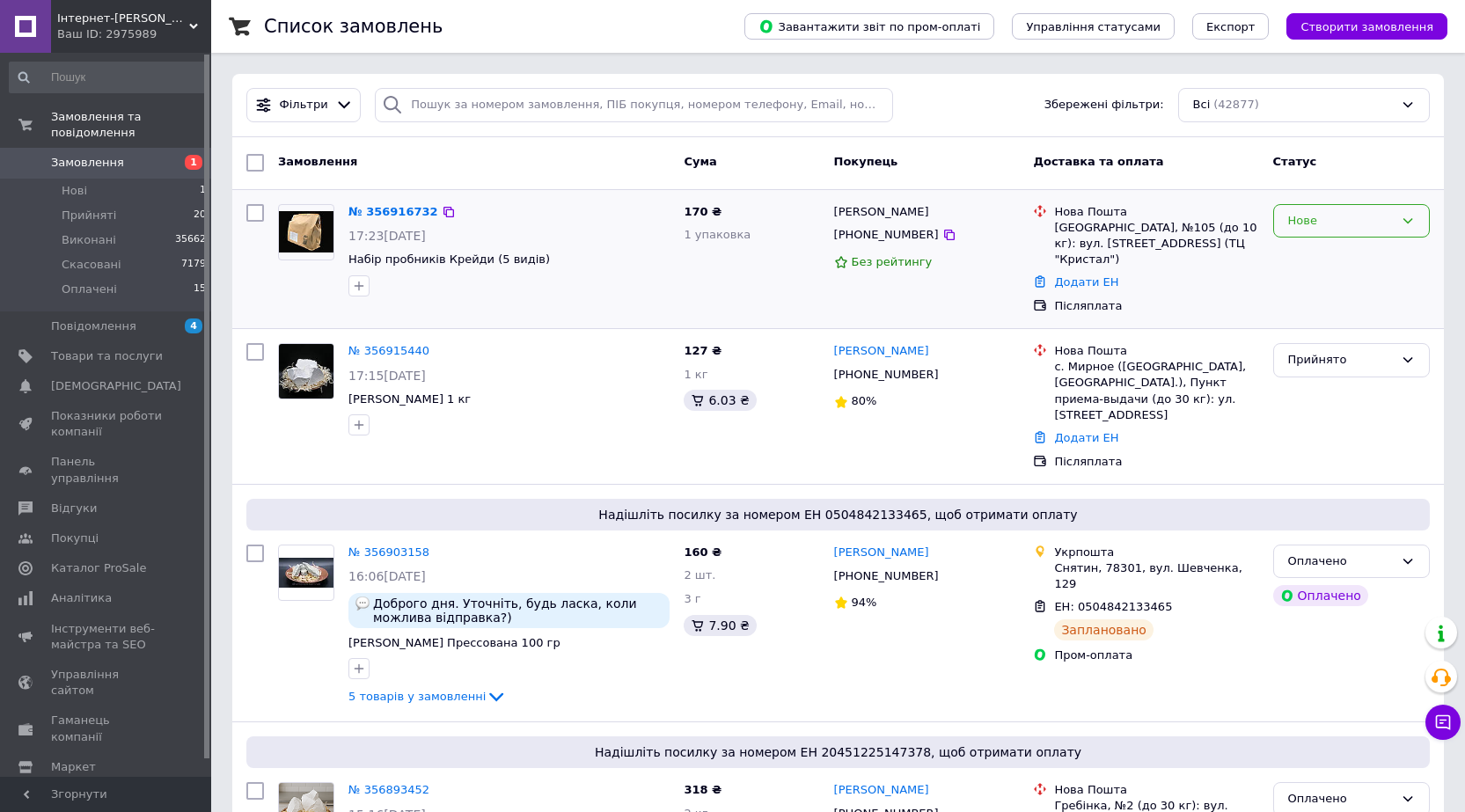
click at [1411, 217] on icon at bounding box center [1408, 221] width 14 height 14
click at [1313, 247] on li "Прийнято" at bounding box center [1351, 257] width 155 height 33
click at [99, 282] on span "Оплачені" at bounding box center [89, 290] width 55 height 16
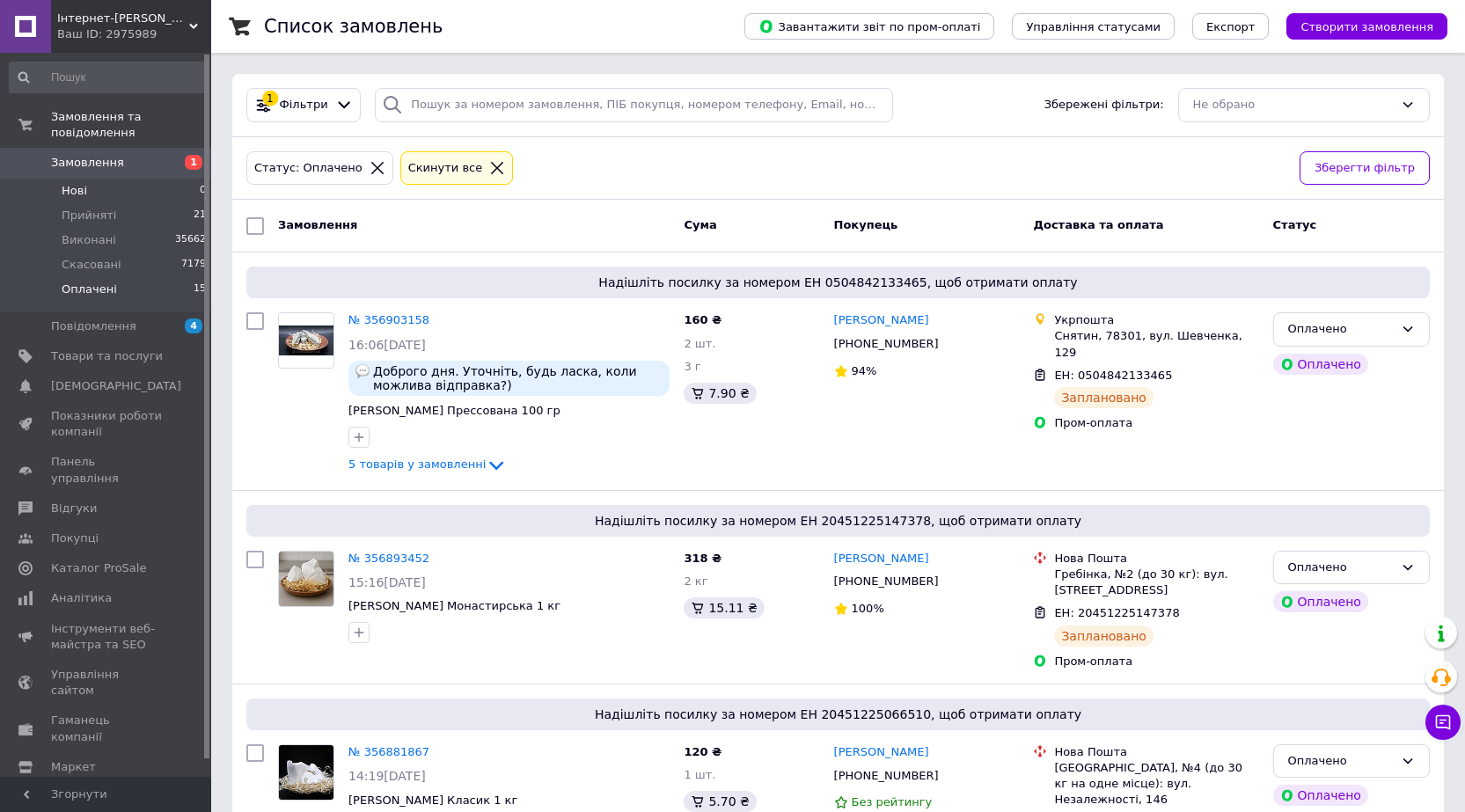
click at [68, 183] on span "Нові" at bounding box center [74, 191] width 26 height 16
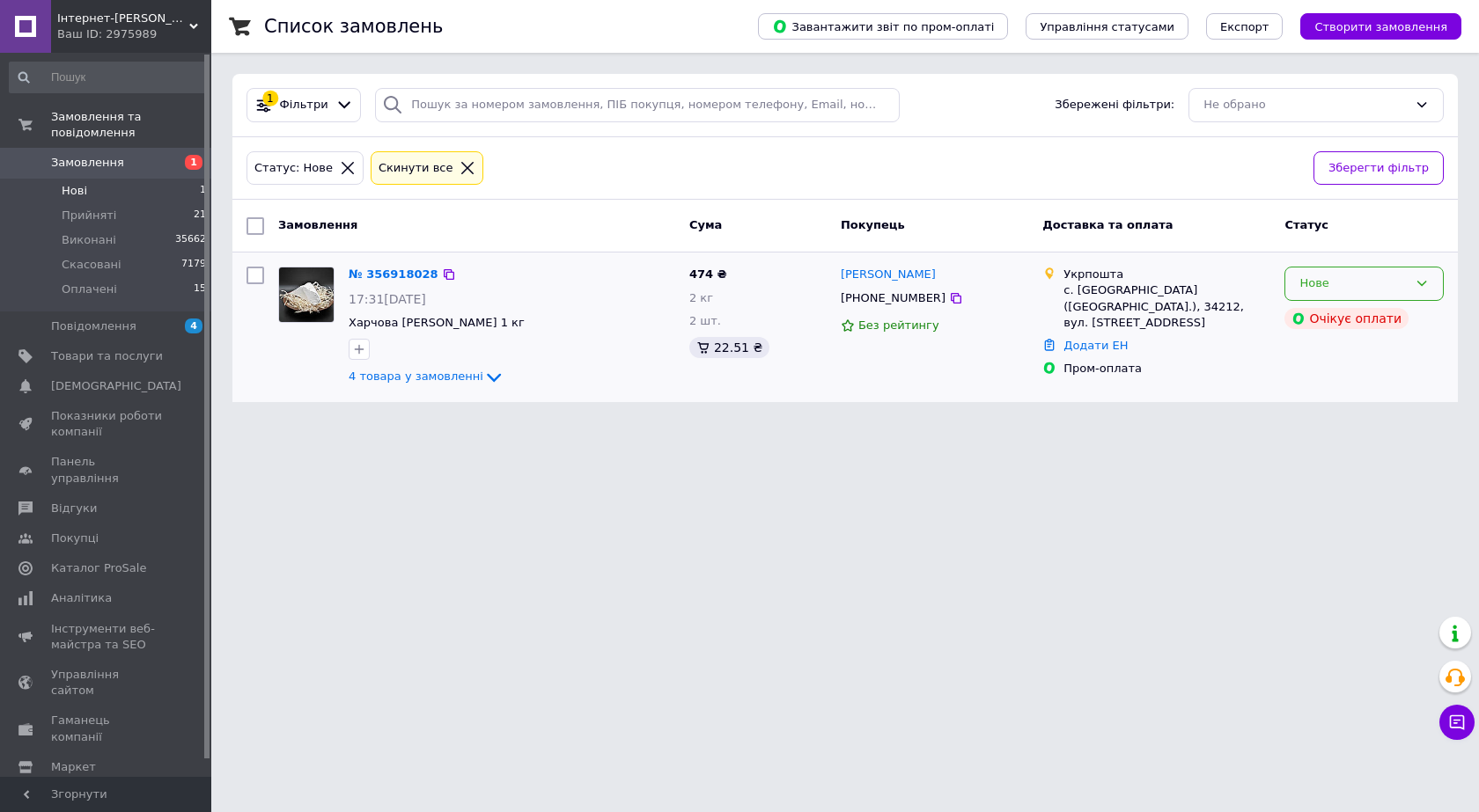
click at [1417, 278] on icon at bounding box center [1422, 283] width 14 height 14
click at [1334, 314] on li "Прийнято" at bounding box center [1363, 321] width 157 height 33
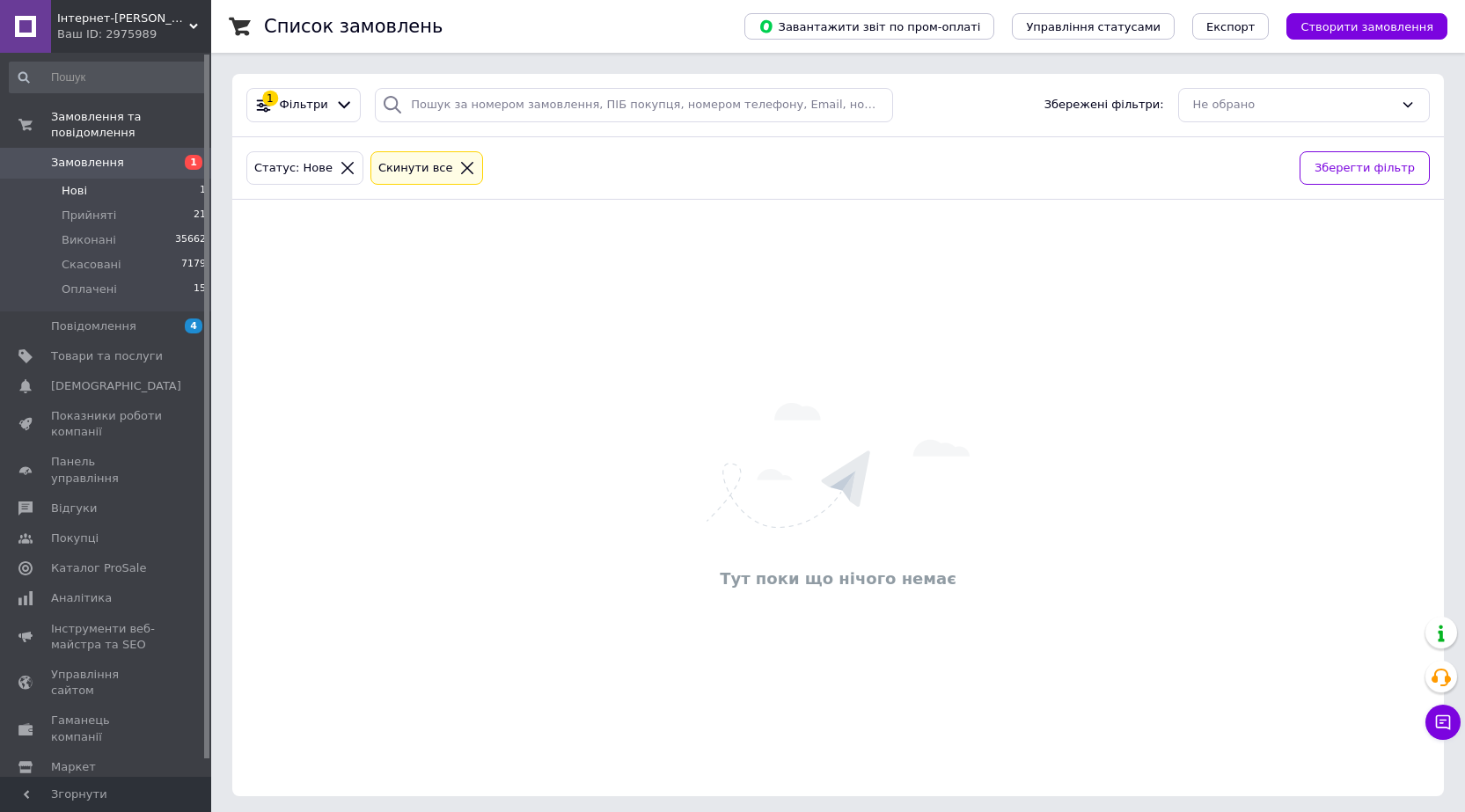
click at [83, 183] on span "Нові" at bounding box center [74, 191] width 26 height 16
click at [1441, 721] on icon at bounding box center [1443, 722] width 18 height 18
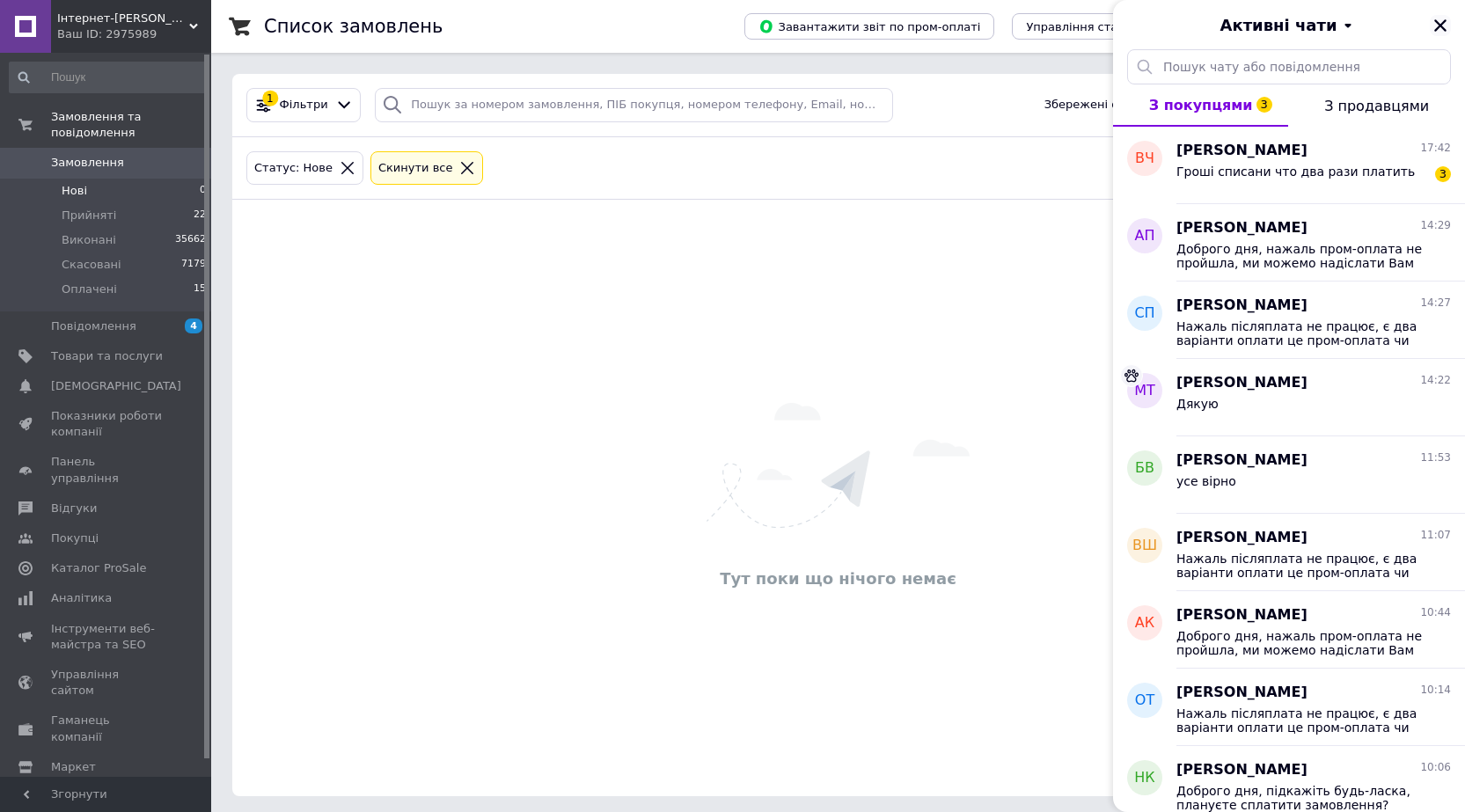
click at [1445, 27] on icon "Закрити" at bounding box center [1440, 26] width 16 height 16
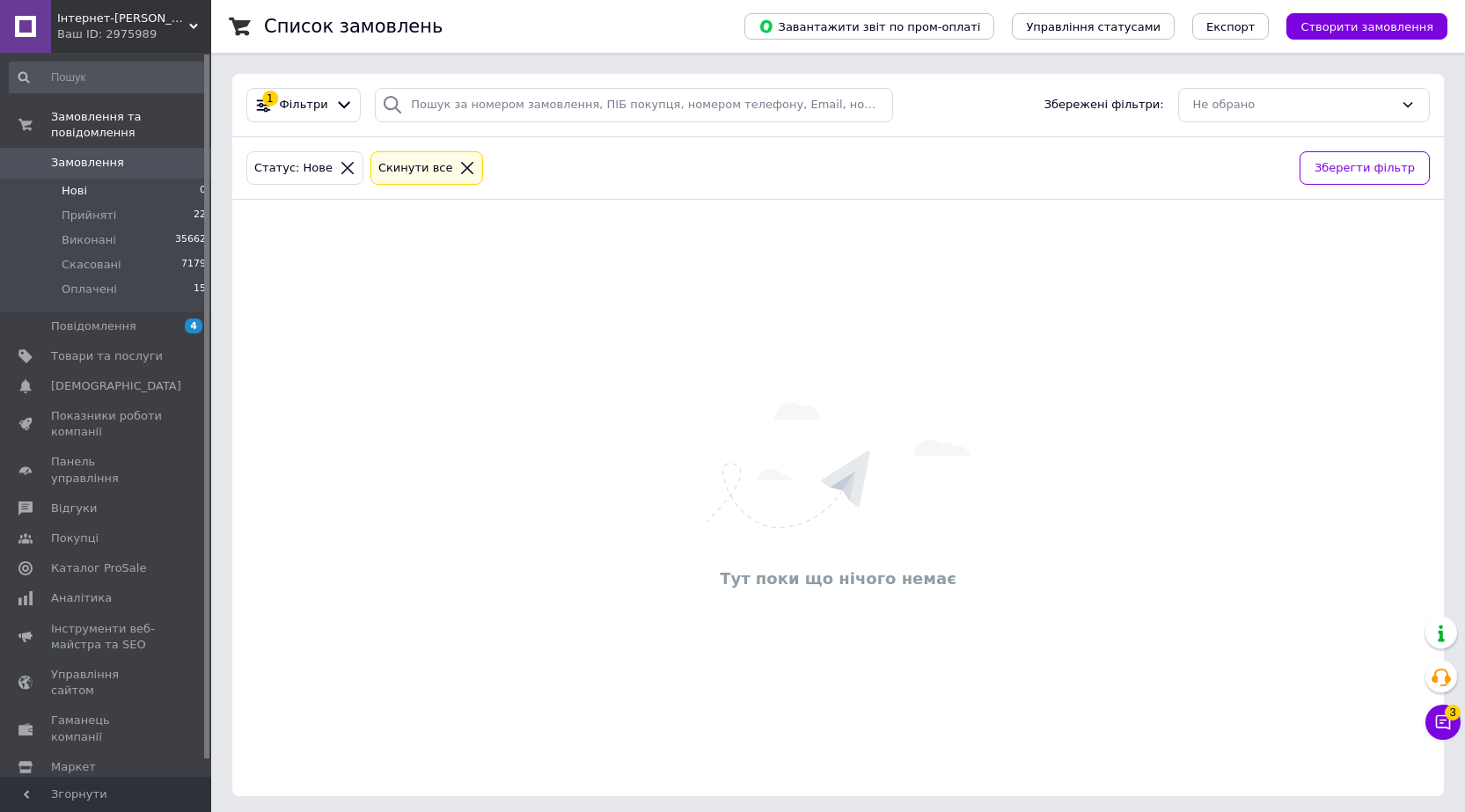
click at [132, 155] on span "Замовлення" at bounding box center [107, 163] width 112 height 16
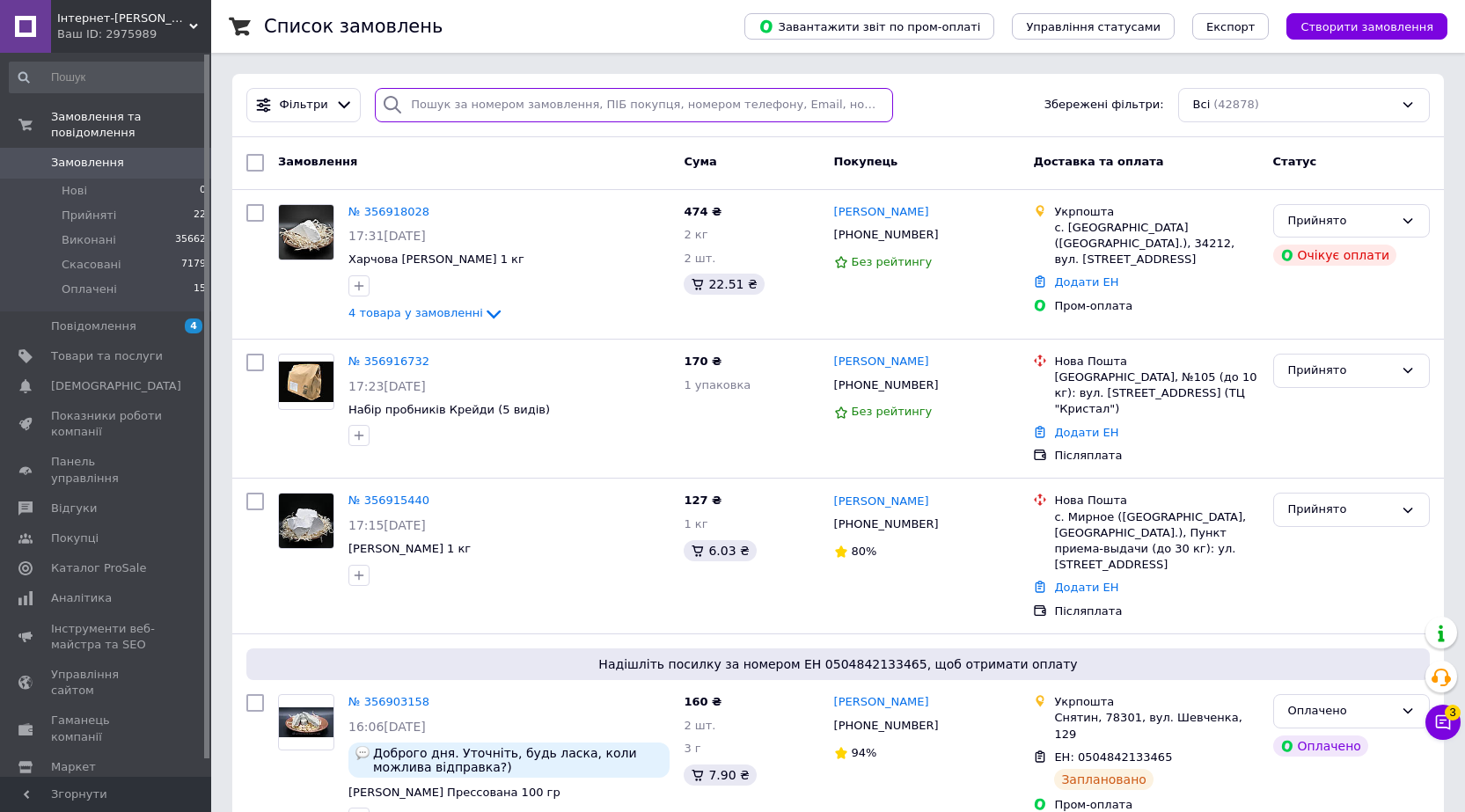
click at [474, 115] on input "search" at bounding box center [633, 105] width 518 height 35
paste input "+380954454623"
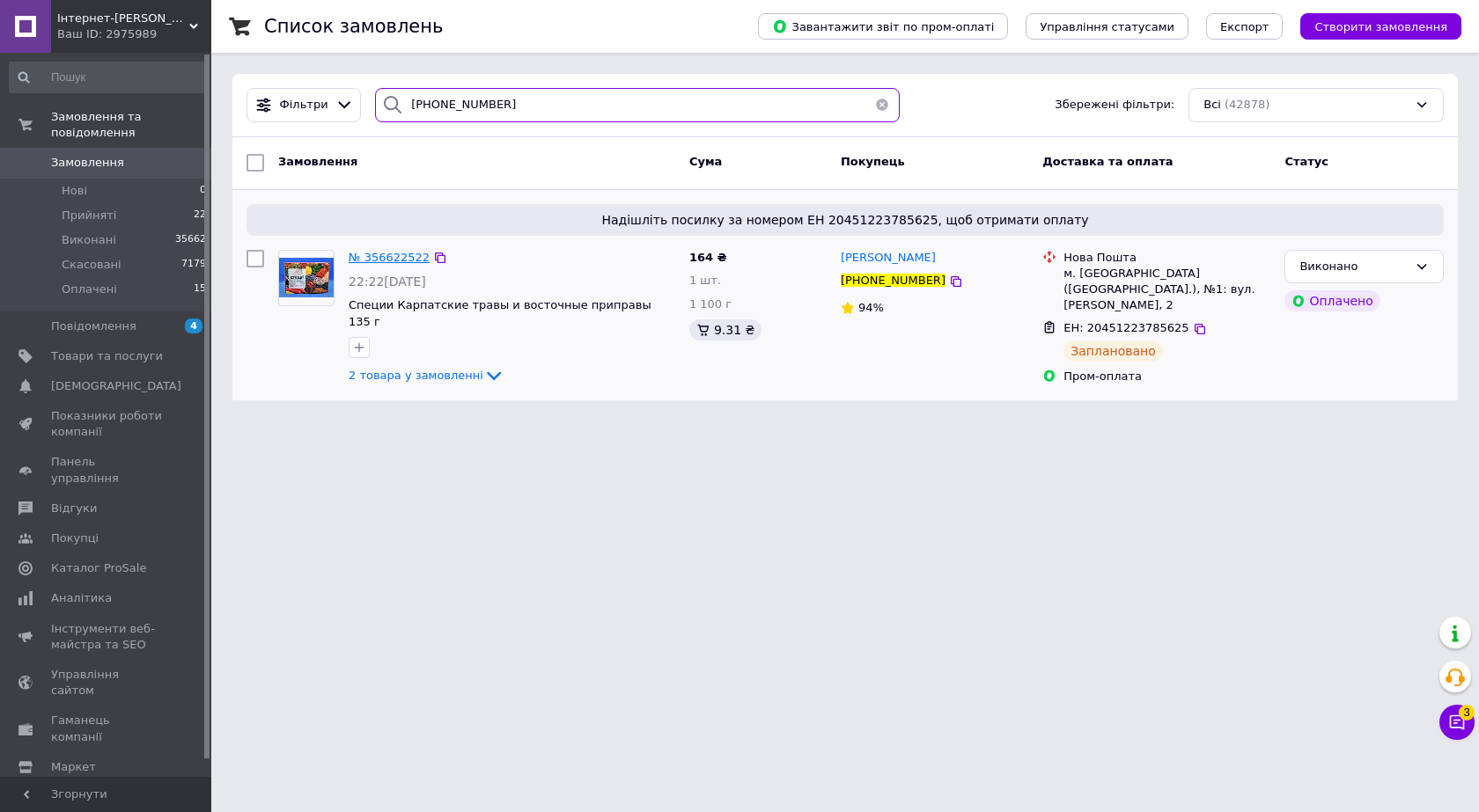
type input "+380954454623"
click at [375, 259] on span "№ 356622522" at bounding box center [388, 257] width 81 height 13
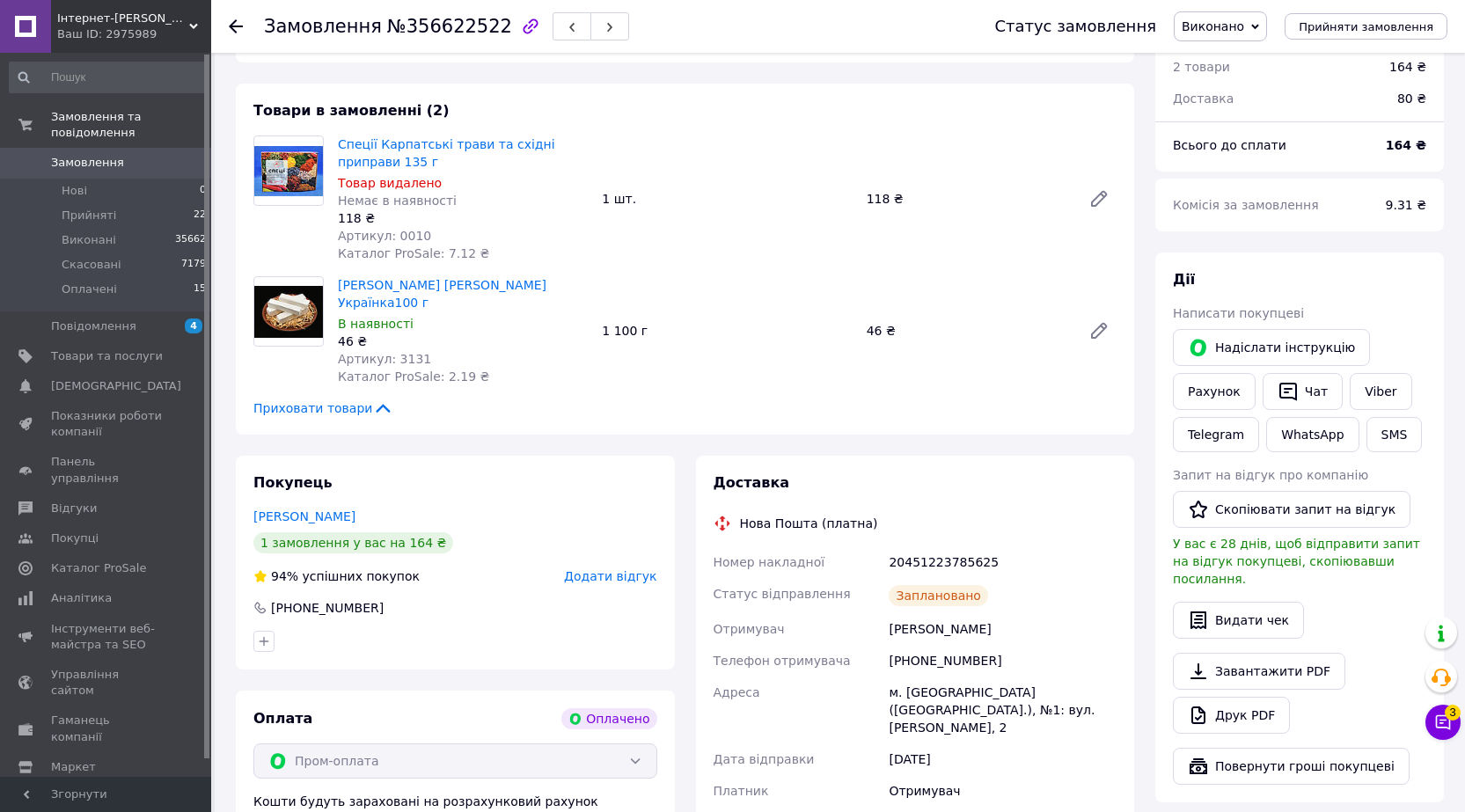
scroll to position [264, 0]
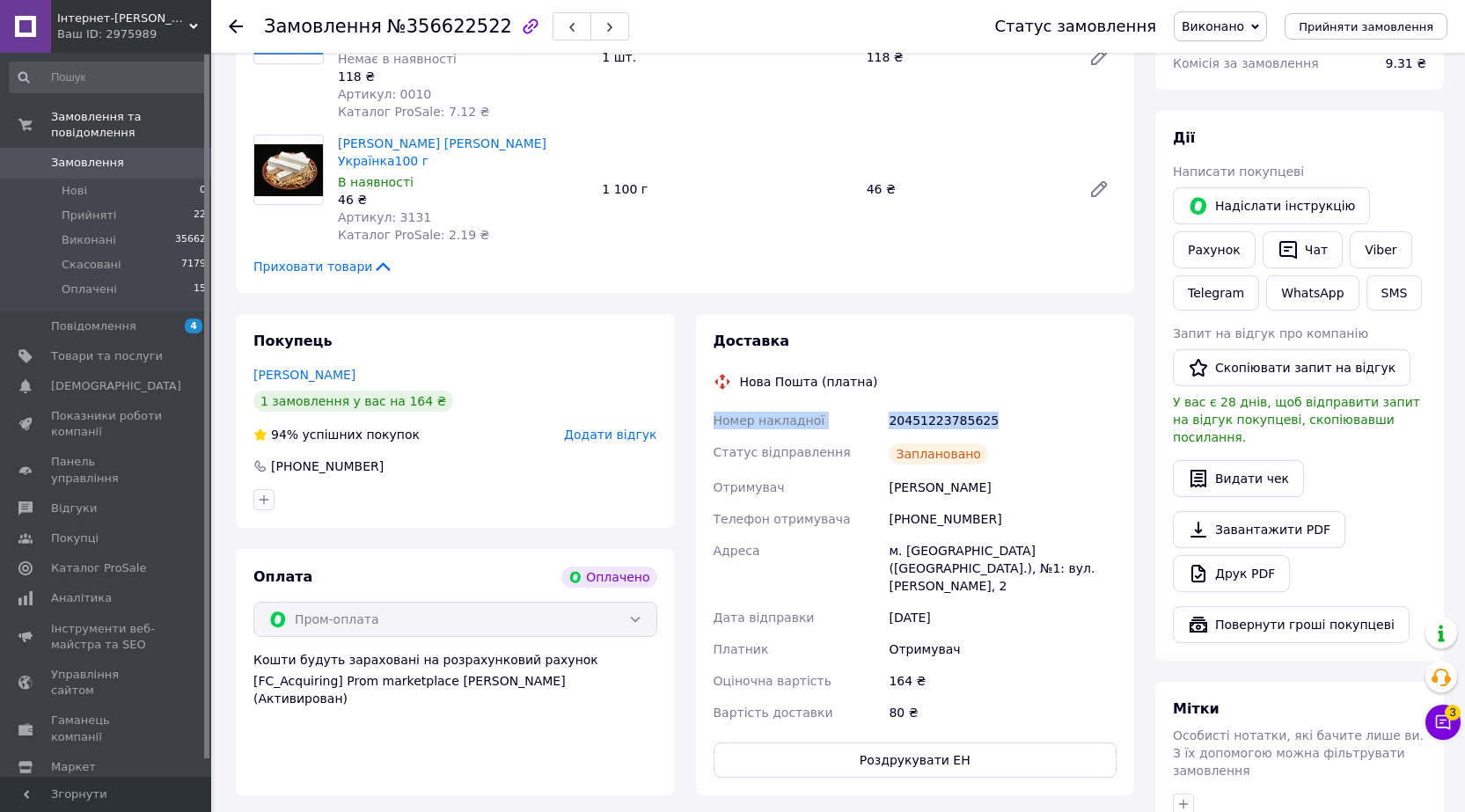
drag, startPoint x: 743, startPoint y: 396, endPoint x: 994, endPoint y: 401, distance: 251.0
click at [994, 401] on div "Доставка Нова Пошта (платна) Номер накладної 20451223785625 Статус відправлення…" at bounding box center [915, 555] width 439 height 482
copy div "Номер накладної 20451223785625"
click at [1437, 723] on icon at bounding box center [1443, 722] width 15 height 15
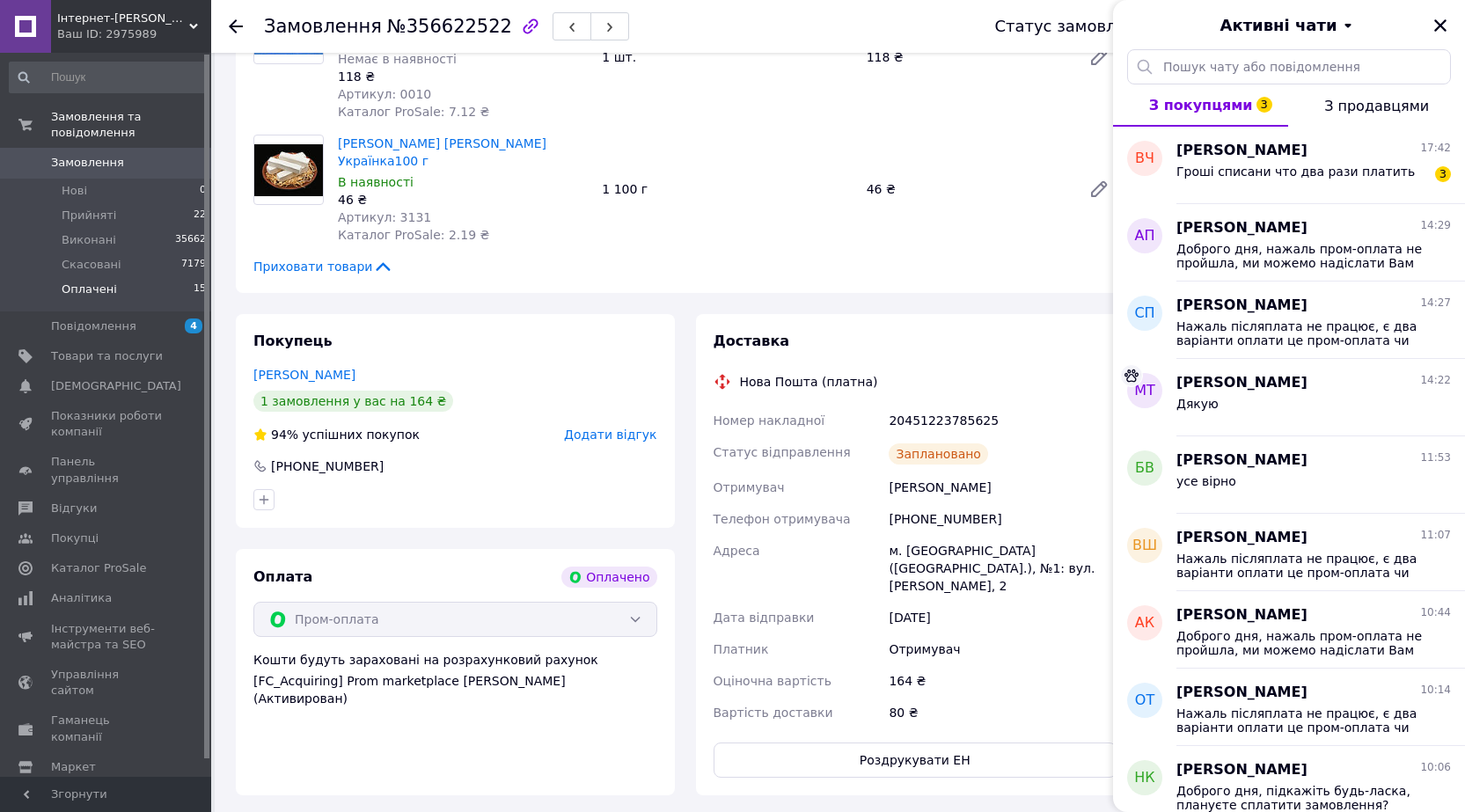
click at [101, 282] on span "Оплачені" at bounding box center [89, 290] width 55 height 16
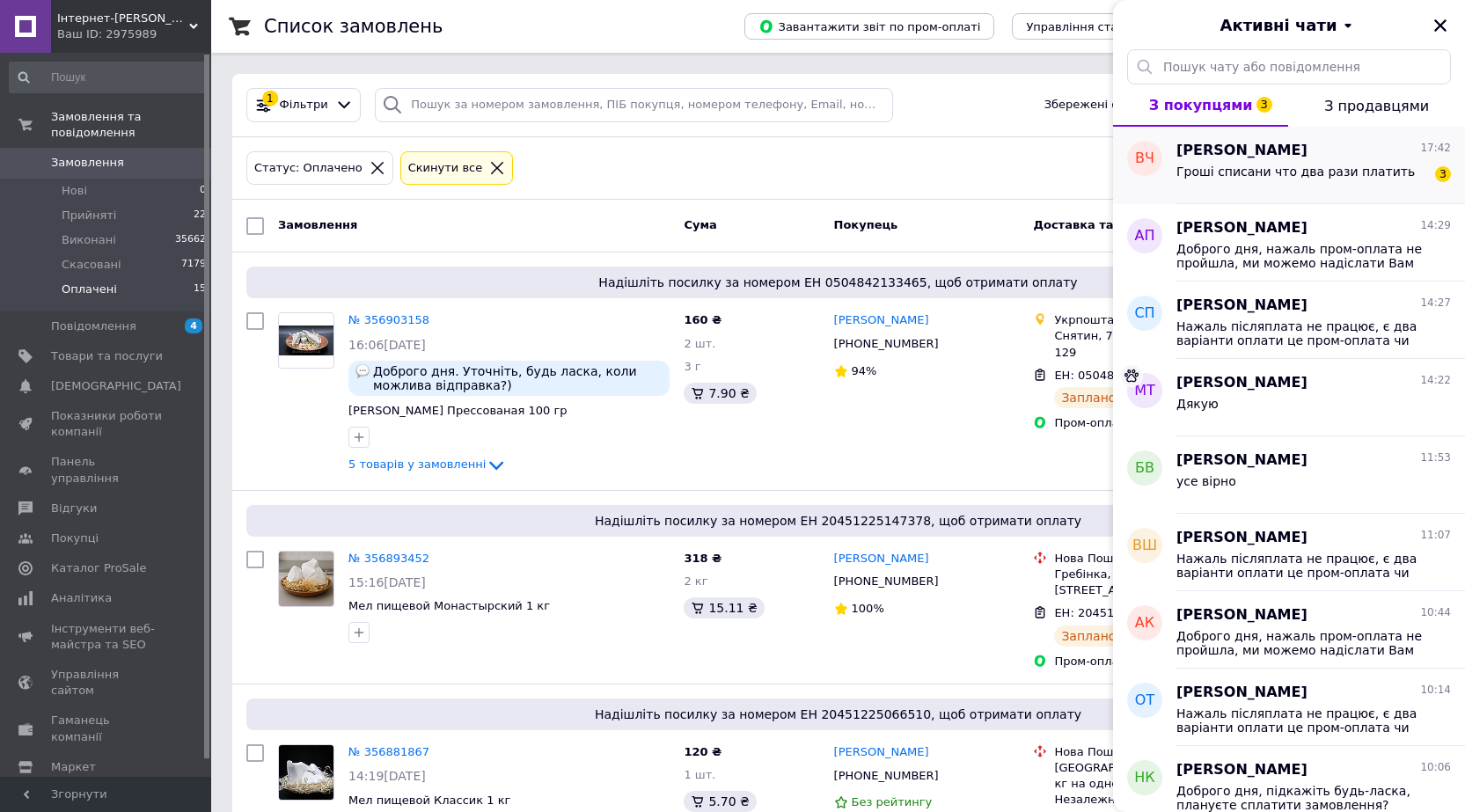
click at [1352, 173] on span "Гроші списани что два рази платить" at bounding box center [1295, 171] width 238 height 14
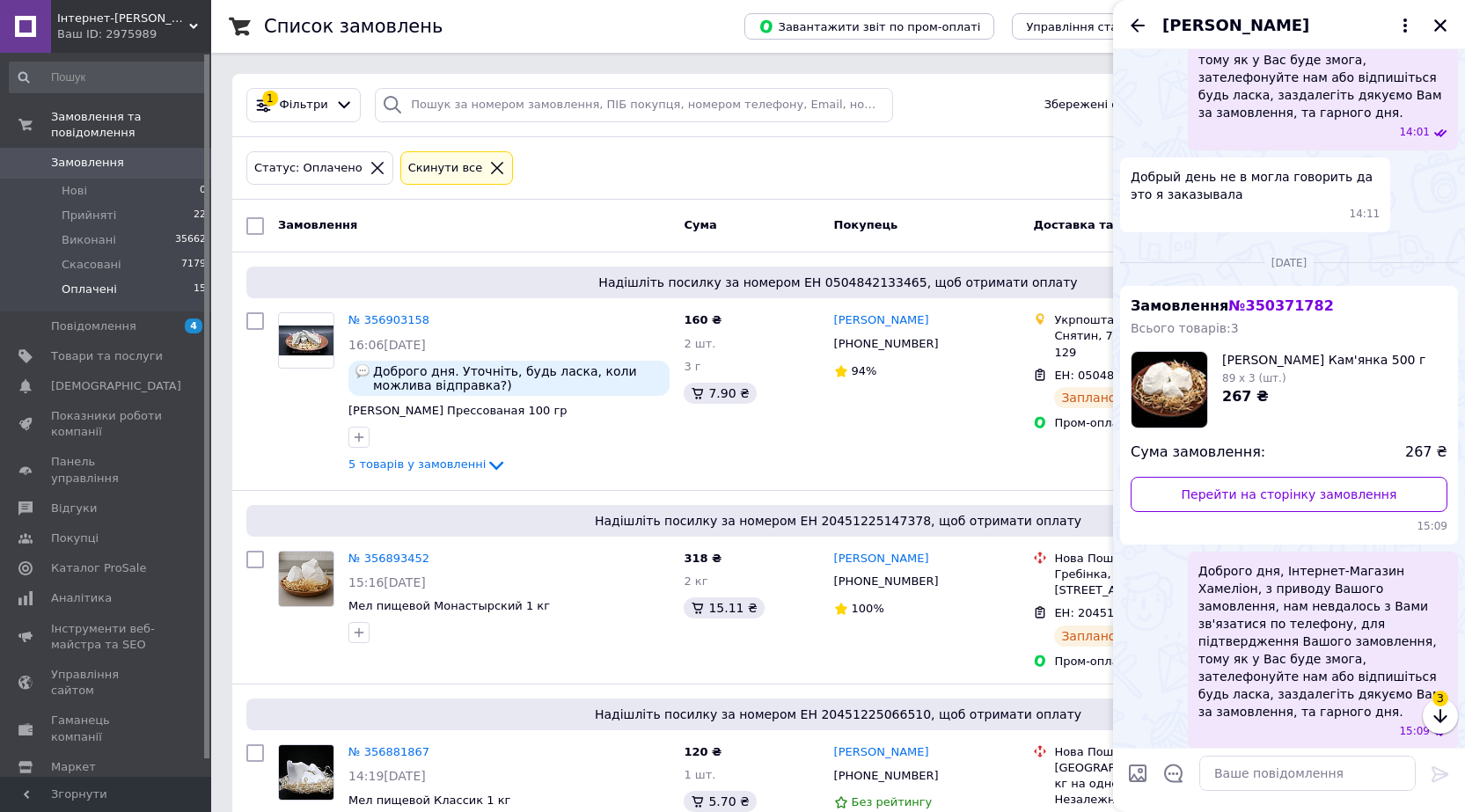
scroll to position [1681, 0]
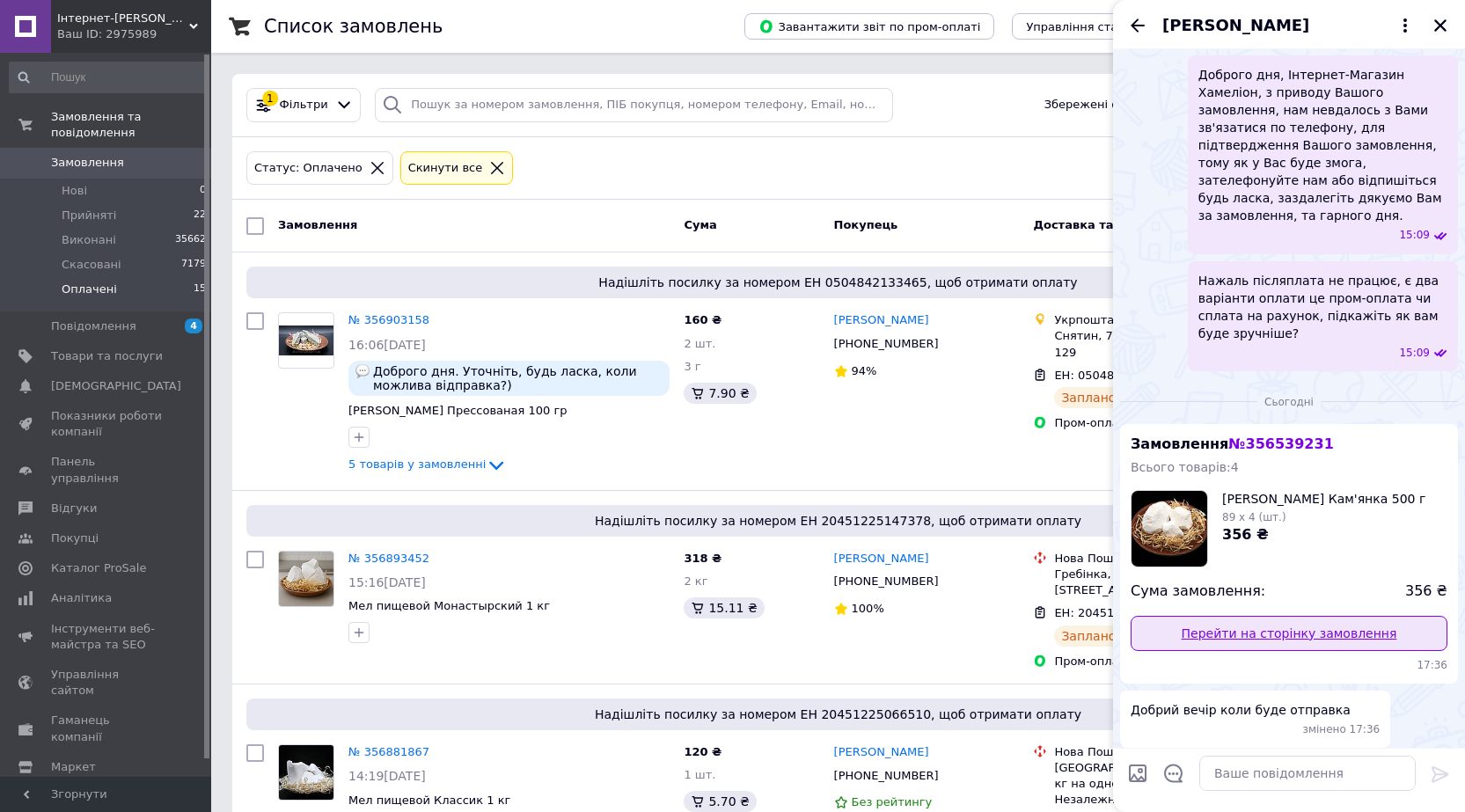
click at [1294, 616] on link "Перейти на сторінку замовлення" at bounding box center [1289, 633] width 317 height 36
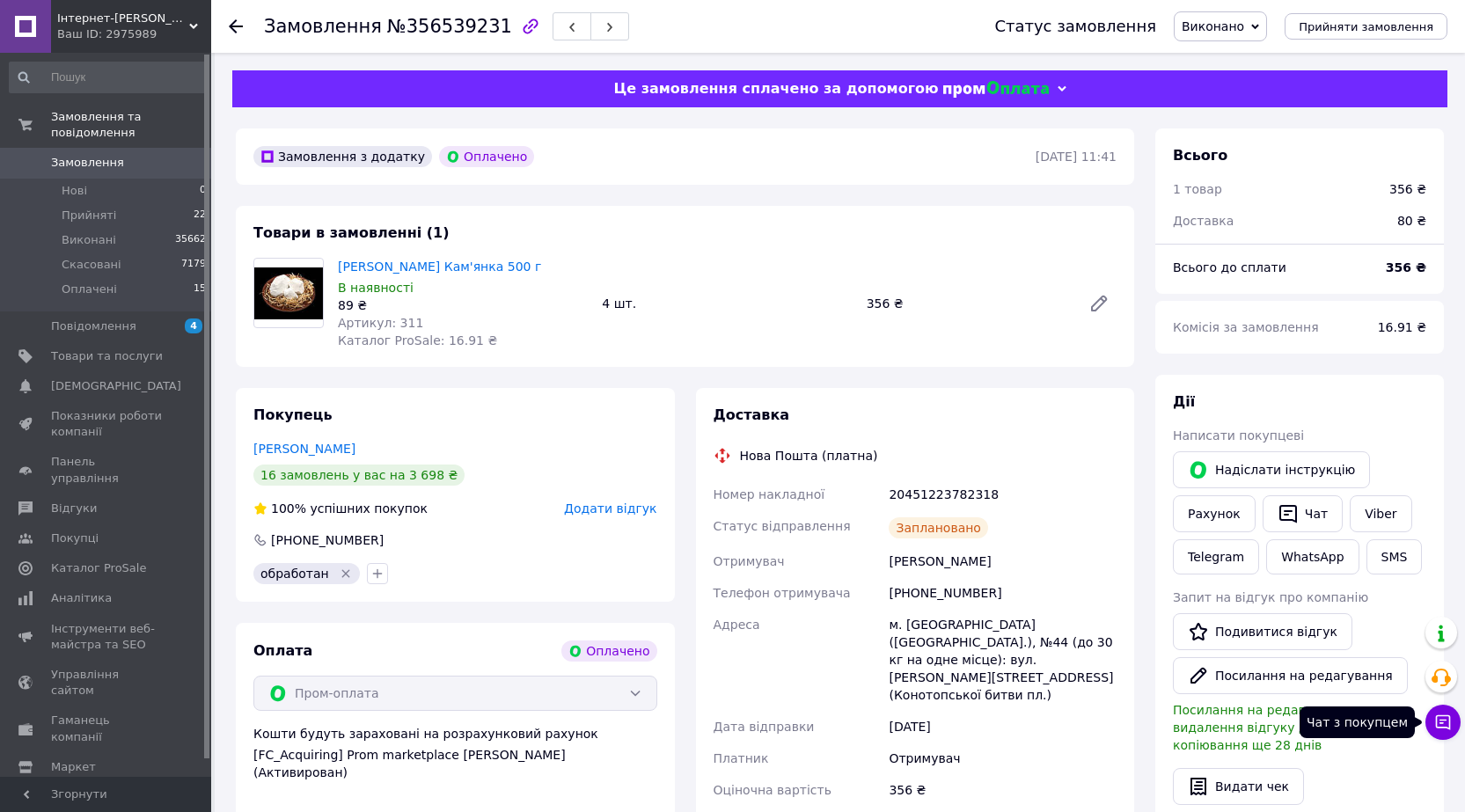
click at [1437, 722] on icon at bounding box center [1443, 722] width 18 height 18
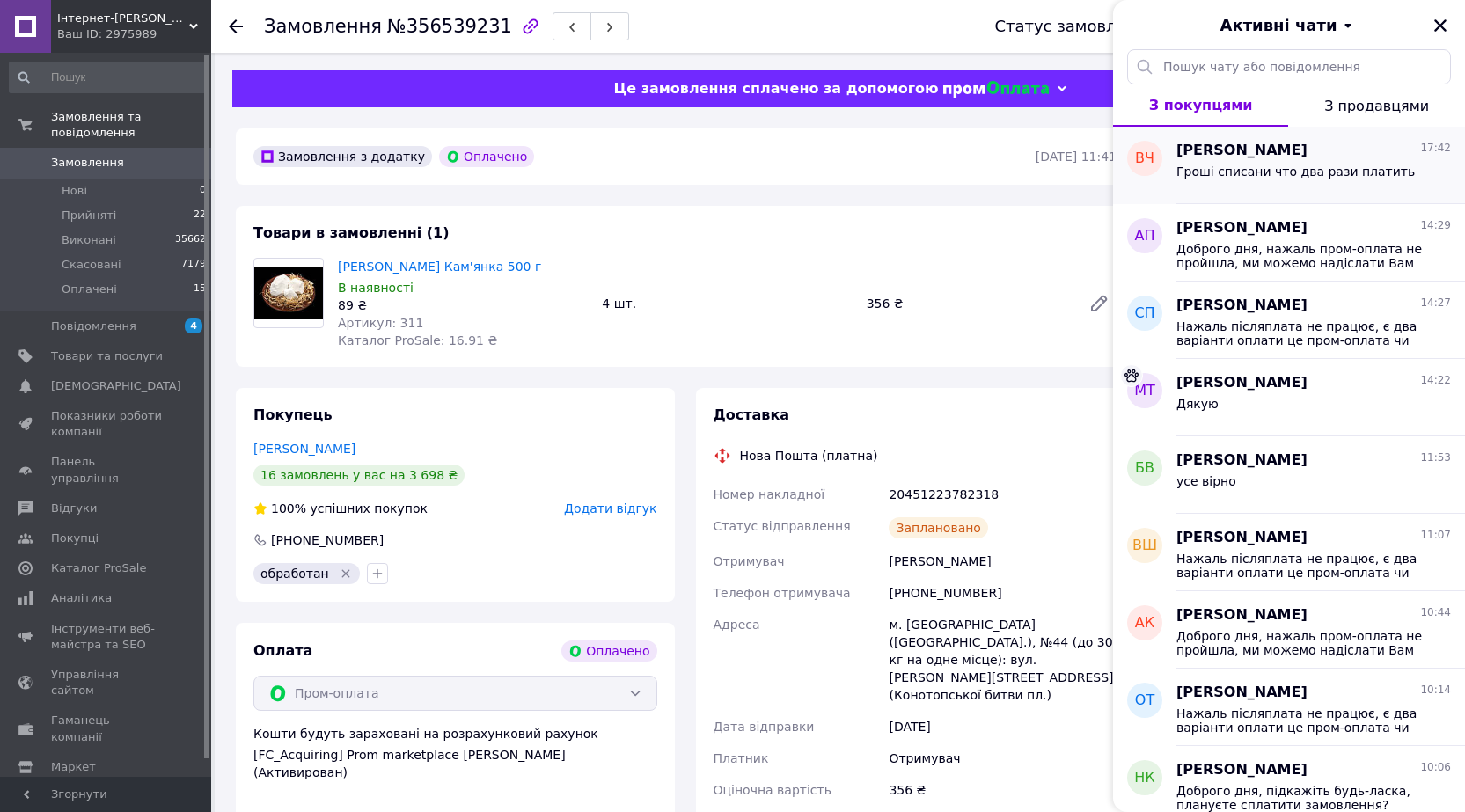
click at [1246, 168] on span "Гроші списани что два рази платить" at bounding box center [1295, 171] width 238 height 14
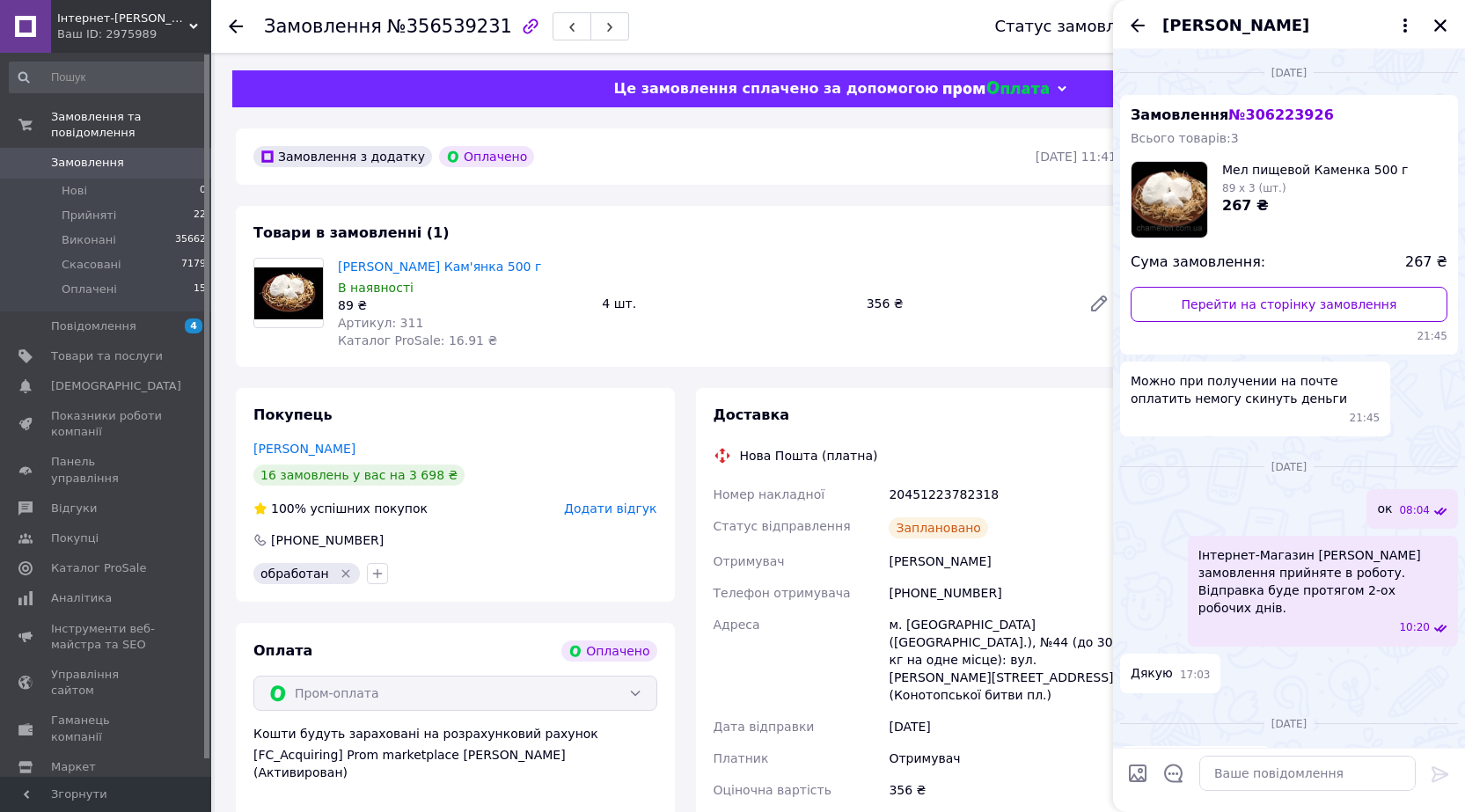
scroll to position [1649, 0]
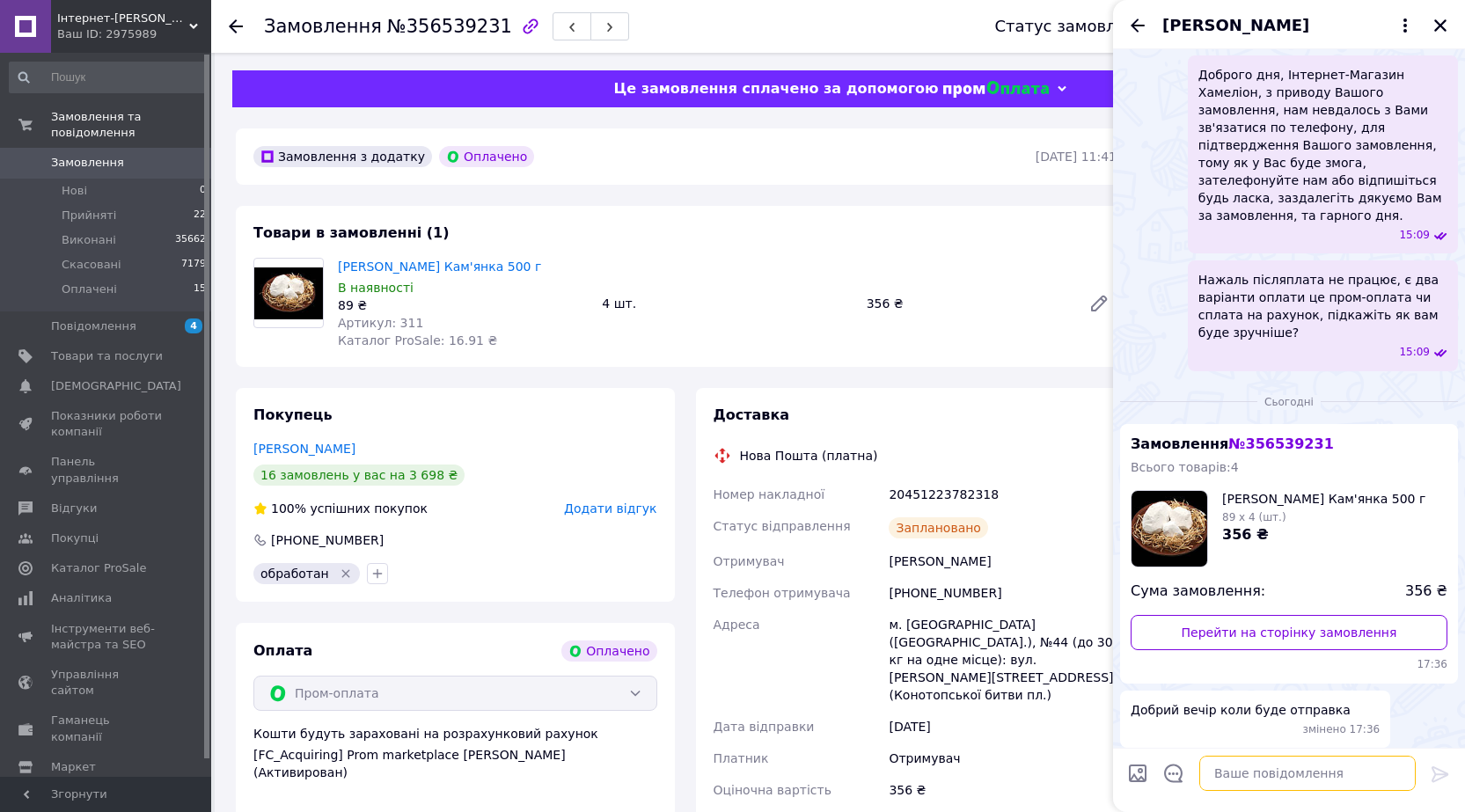
click at [1276, 768] on textarea at bounding box center [1308, 774] width 217 height 36
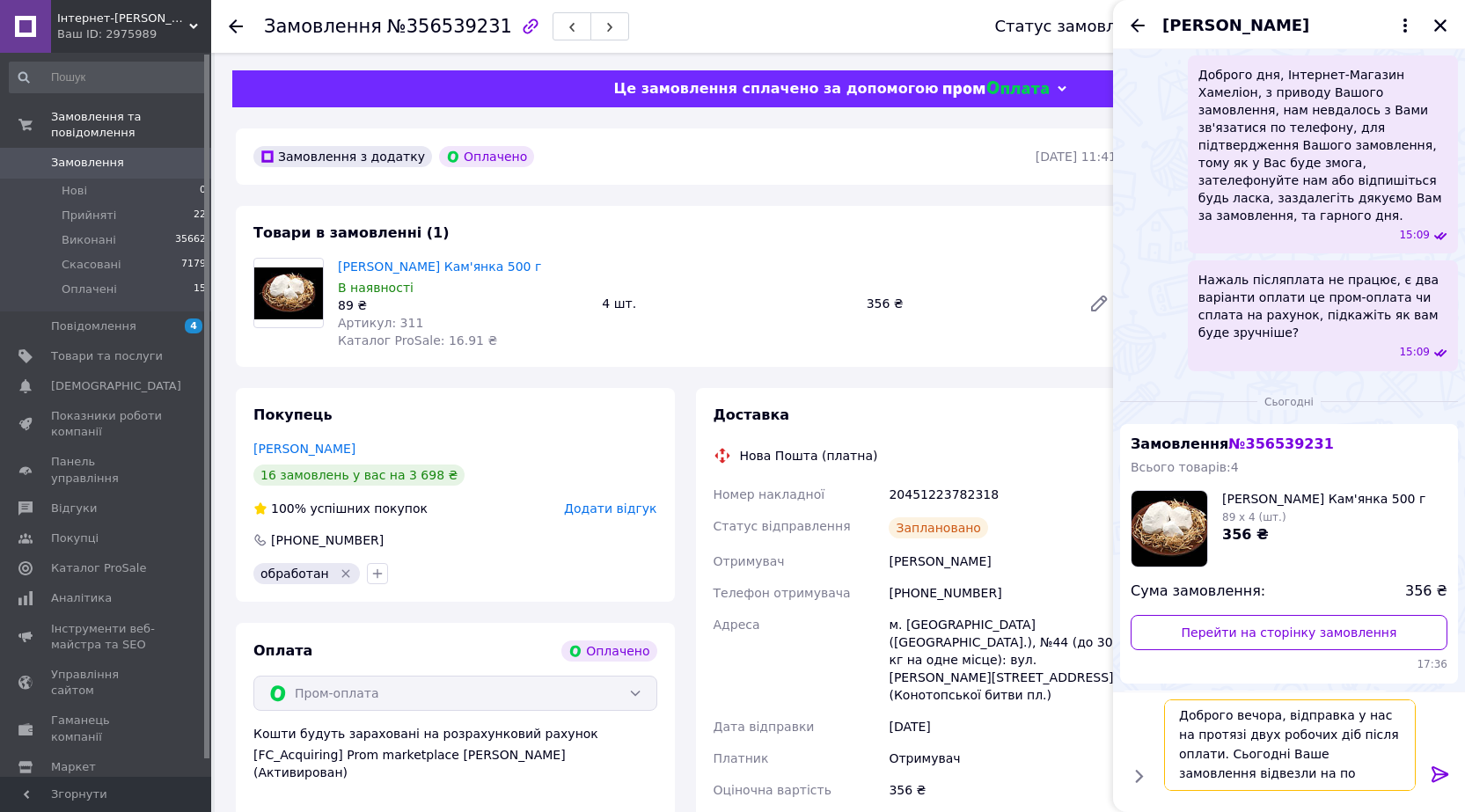
scroll to position [2, 0]
type textarea "Доброго вечора, відправка у нас на протязі двух робочих діб після оплати. Сього…"
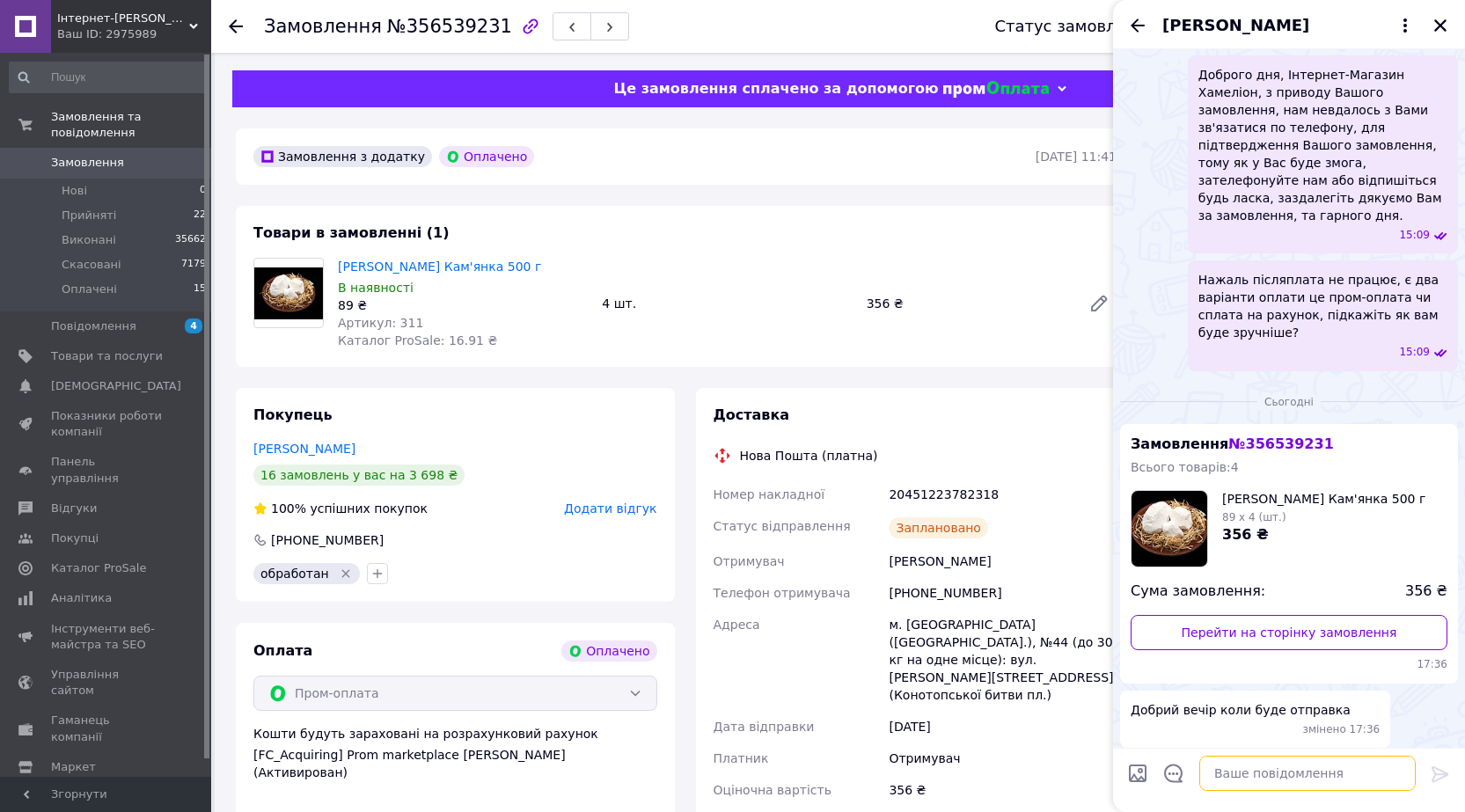
scroll to position [1748, 0]
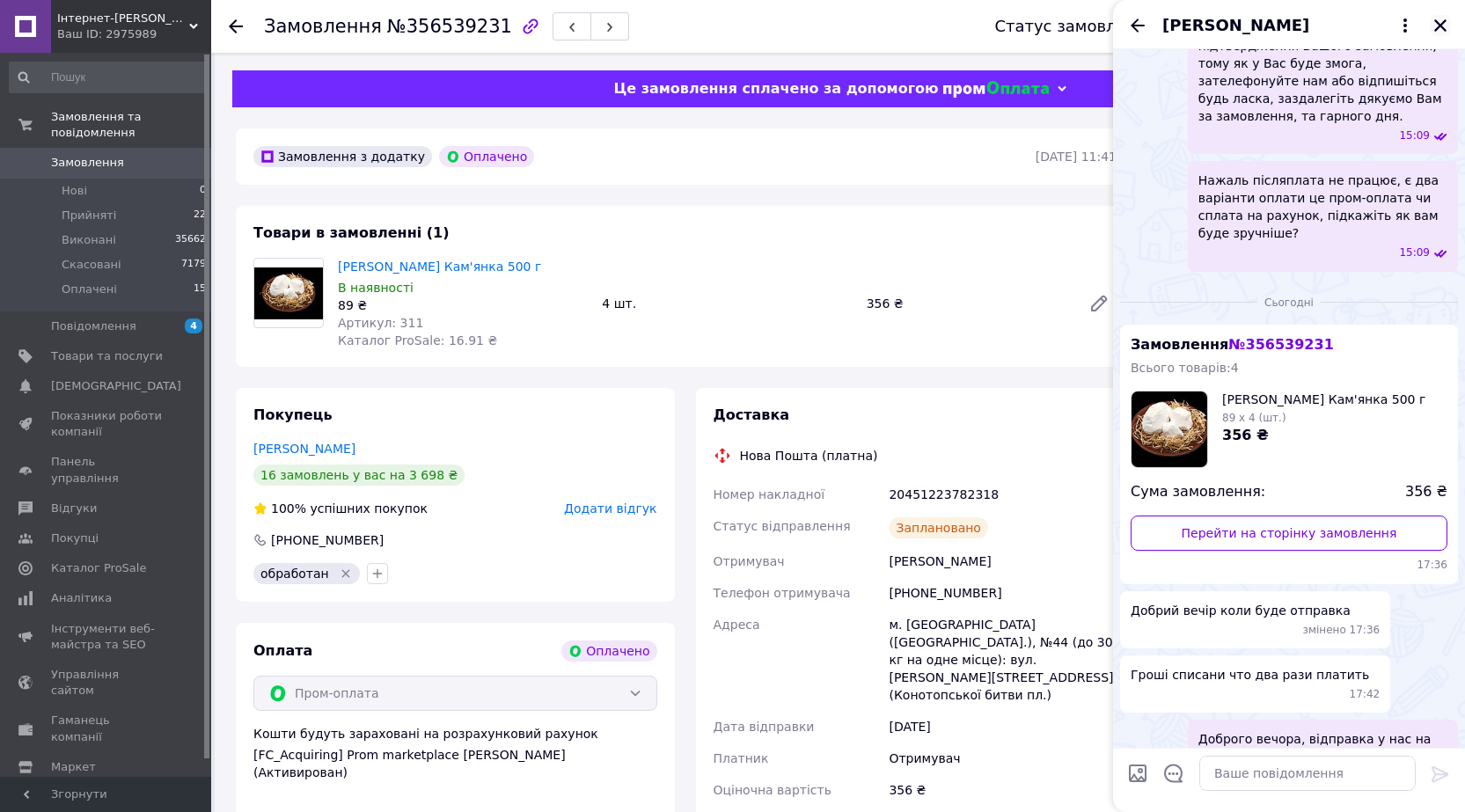
click at [1437, 25] on icon "Закрити" at bounding box center [1440, 26] width 16 height 16
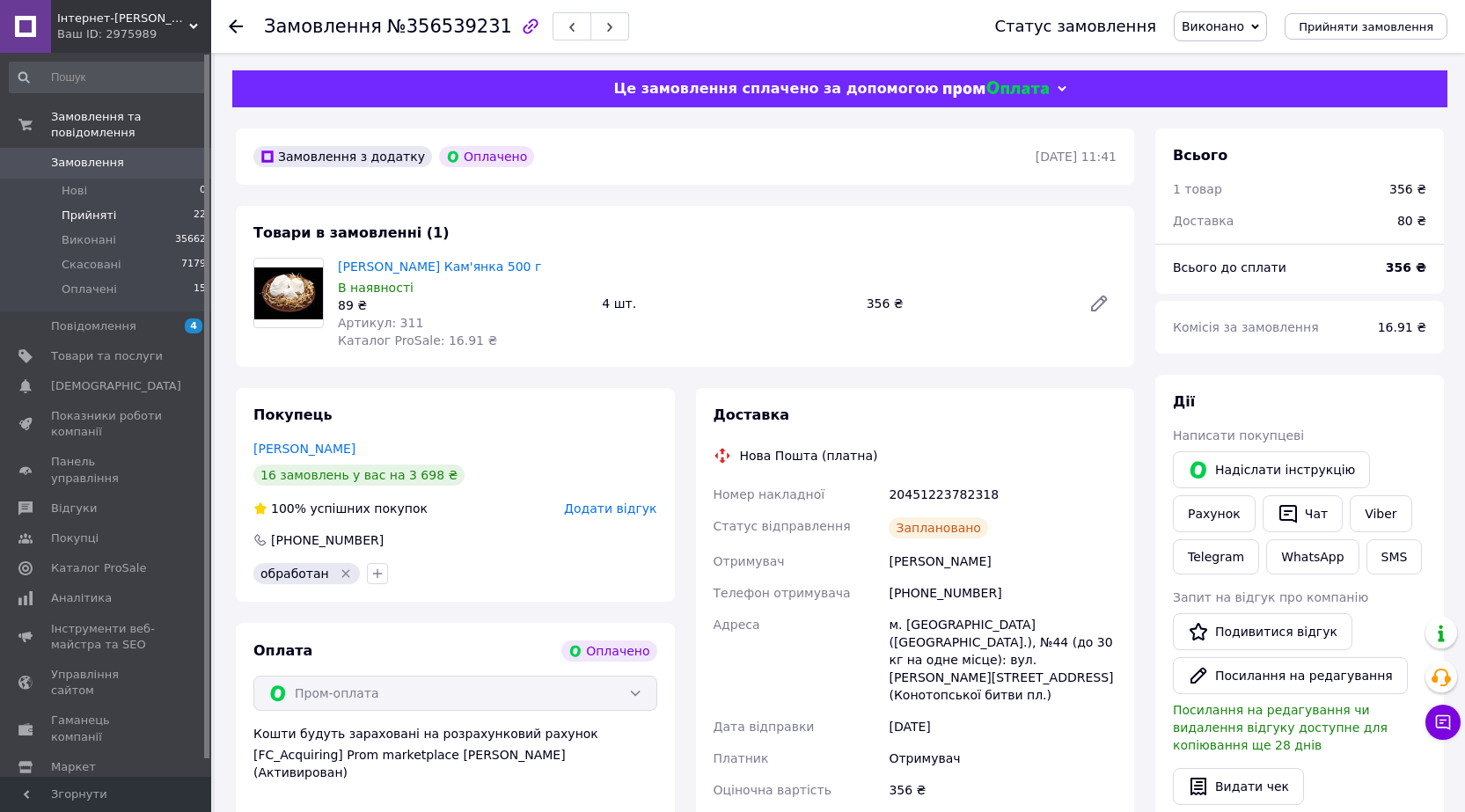
click at [97, 208] on span "Прийняті" at bounding box center [88, 216] width 54 height 16
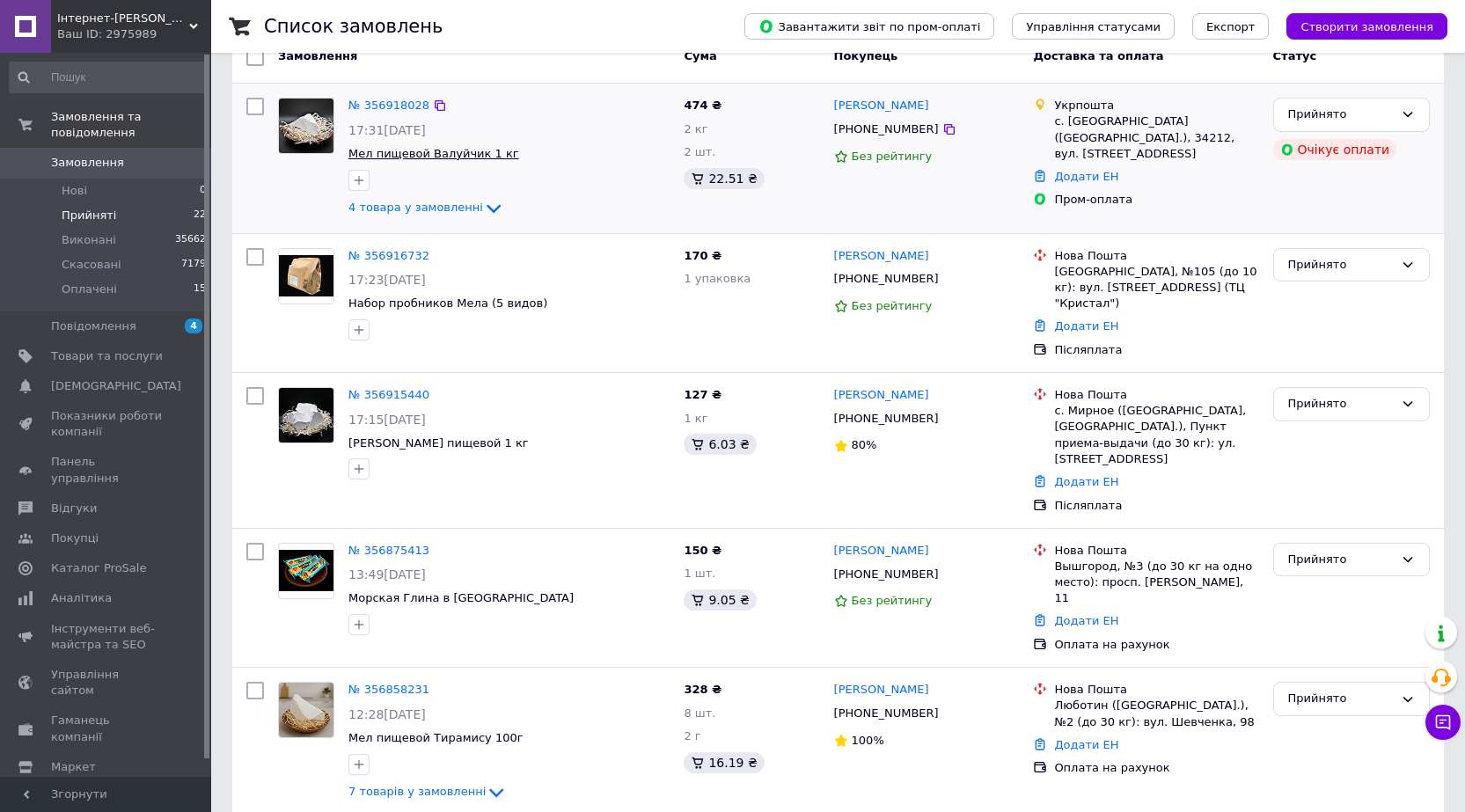
scroll to position [176, 0]
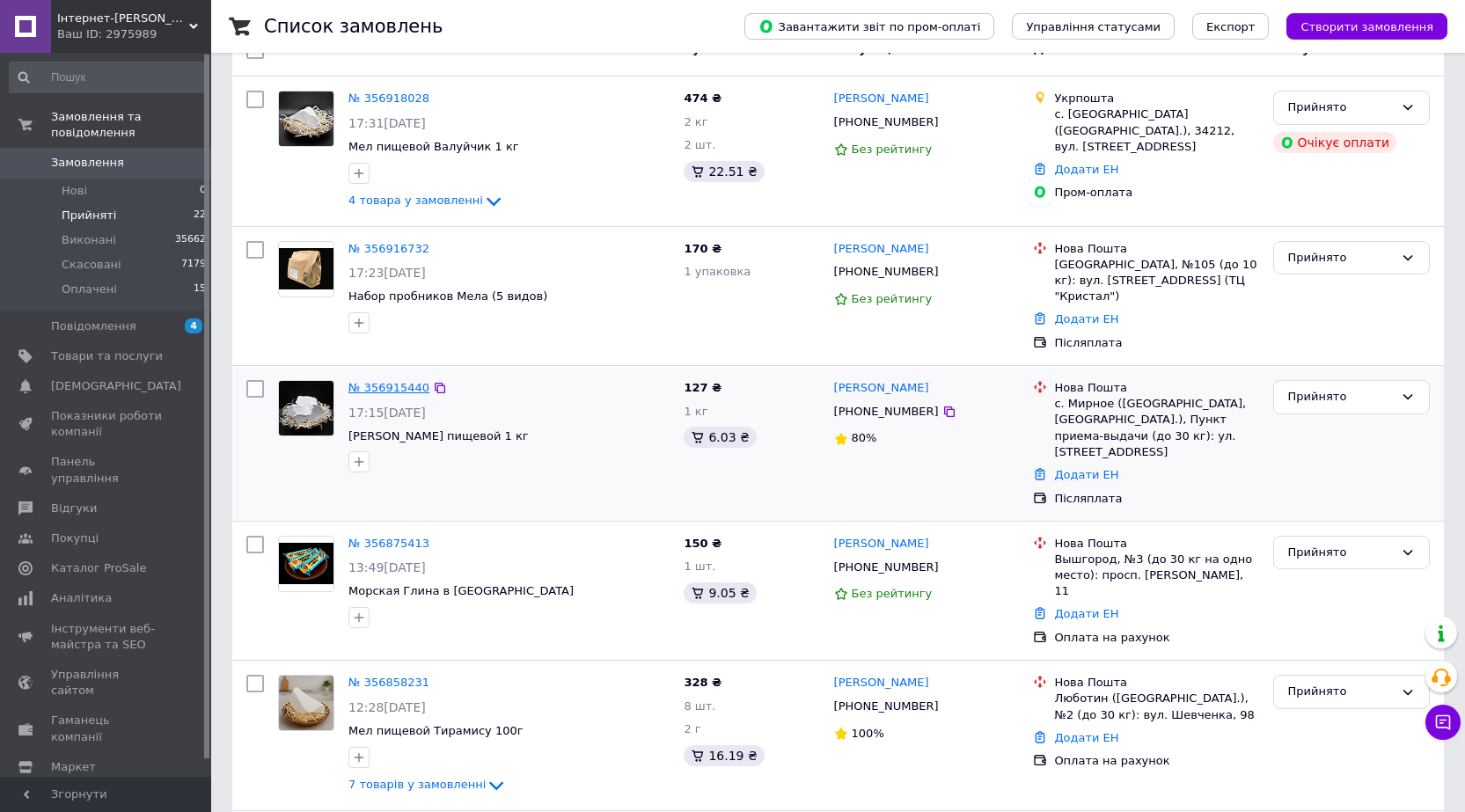
click at [388, 388] on link "№ 356915440" at bounding box center [388, 387] width 81 height 13
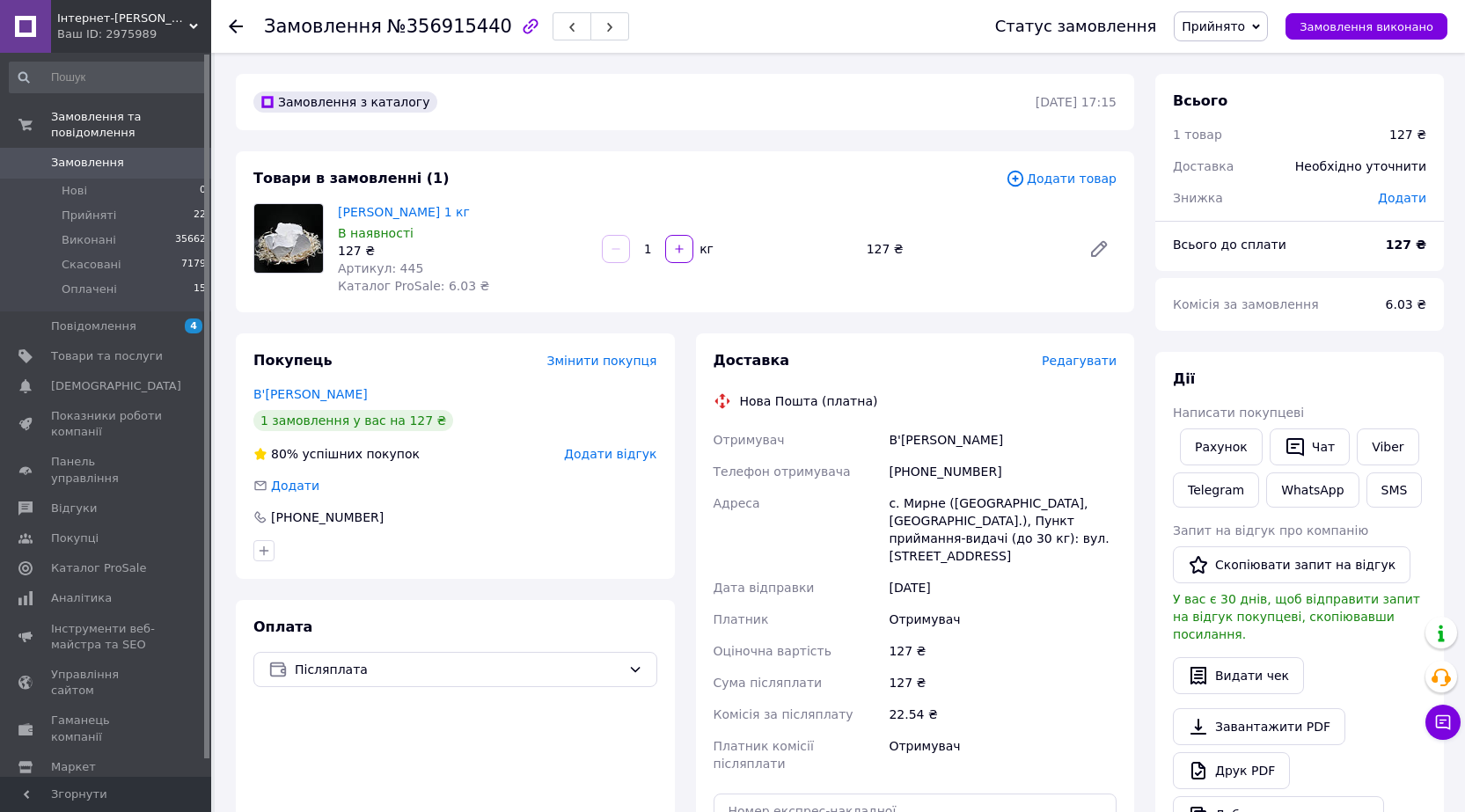
click at [928, 471] on div "+380971280785" at bounding box center [1002, 472] width 235 height 32
copy div "380971280785"
drag, startPoint x: 1364, startPoint y: 437, endPoint x: 1340, endPoint y: 508, distance: 74.9
click at [1364, 437] on link "Viber" at bounding box center [1387, 447] width 61 height 37
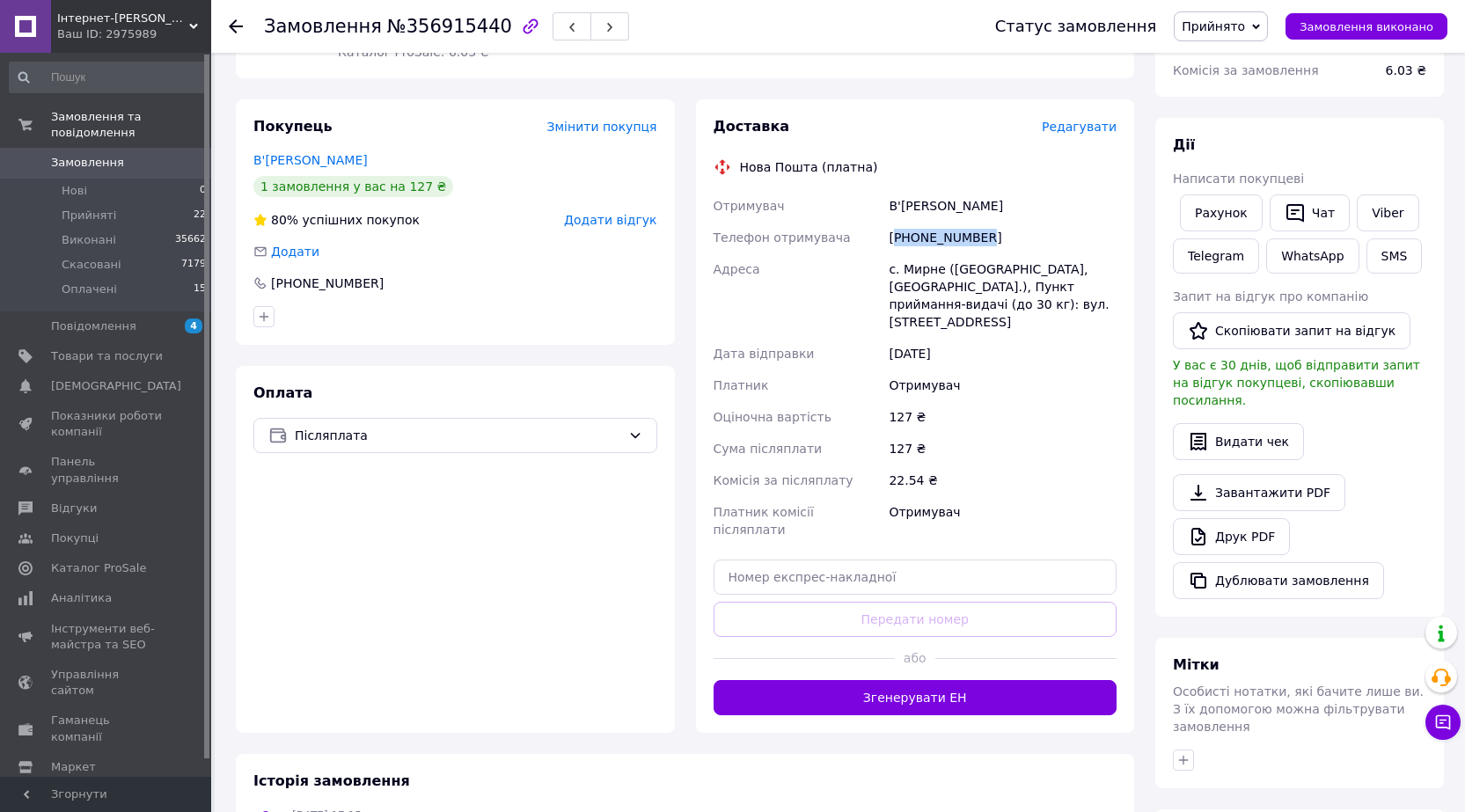
scroll to position [352, 0]
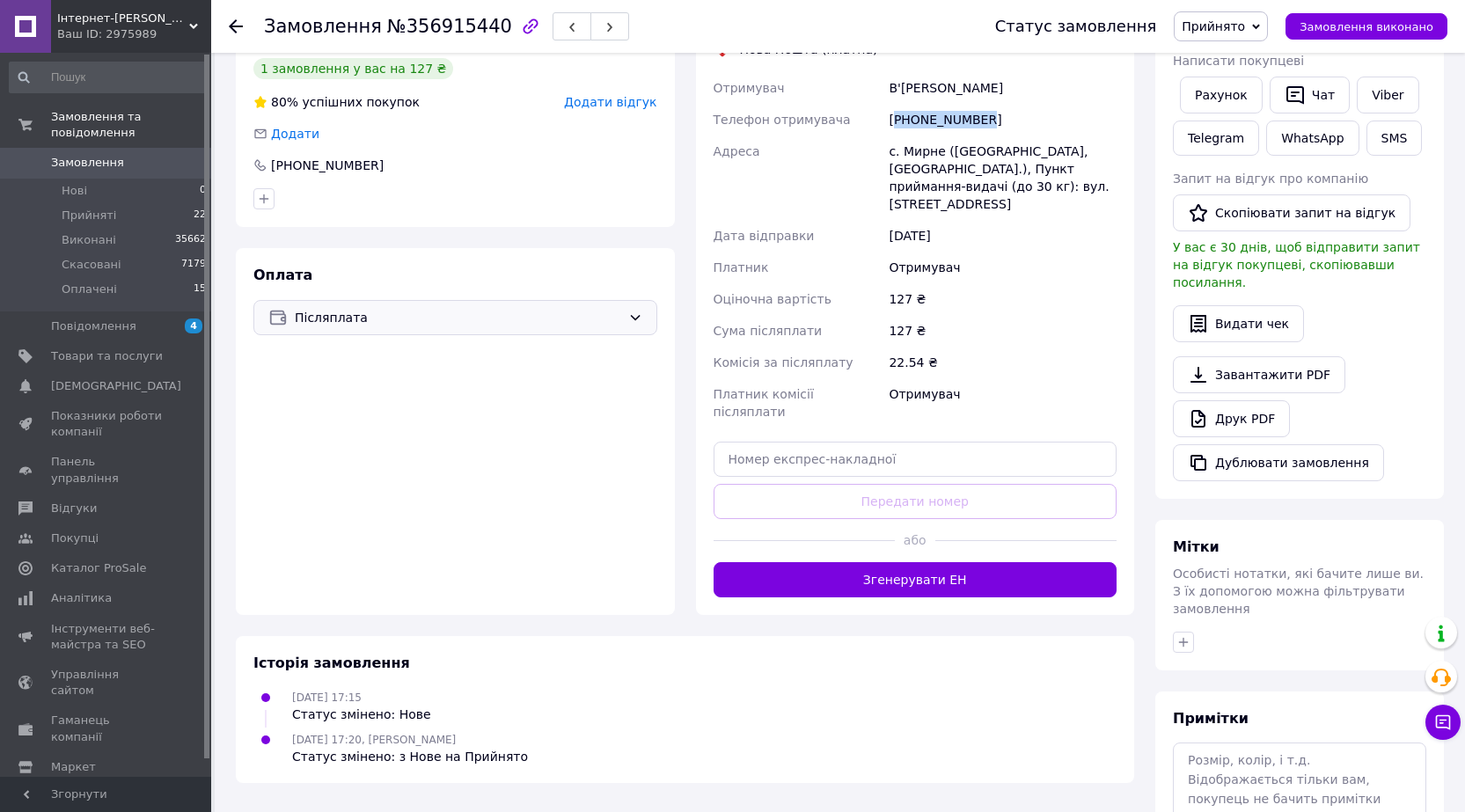
drag, startPoint x: 339, startPoint y: 321, endPoint x: 335, endPoint y: 329, distance: 8.9
click at [338, 321] on span "Післяплата" at bounding box center [458, 318] width 326 height 20
click at [331, 431] on div "Оплата на рахунок" at bounding box center [455, 423] width 381 height 20
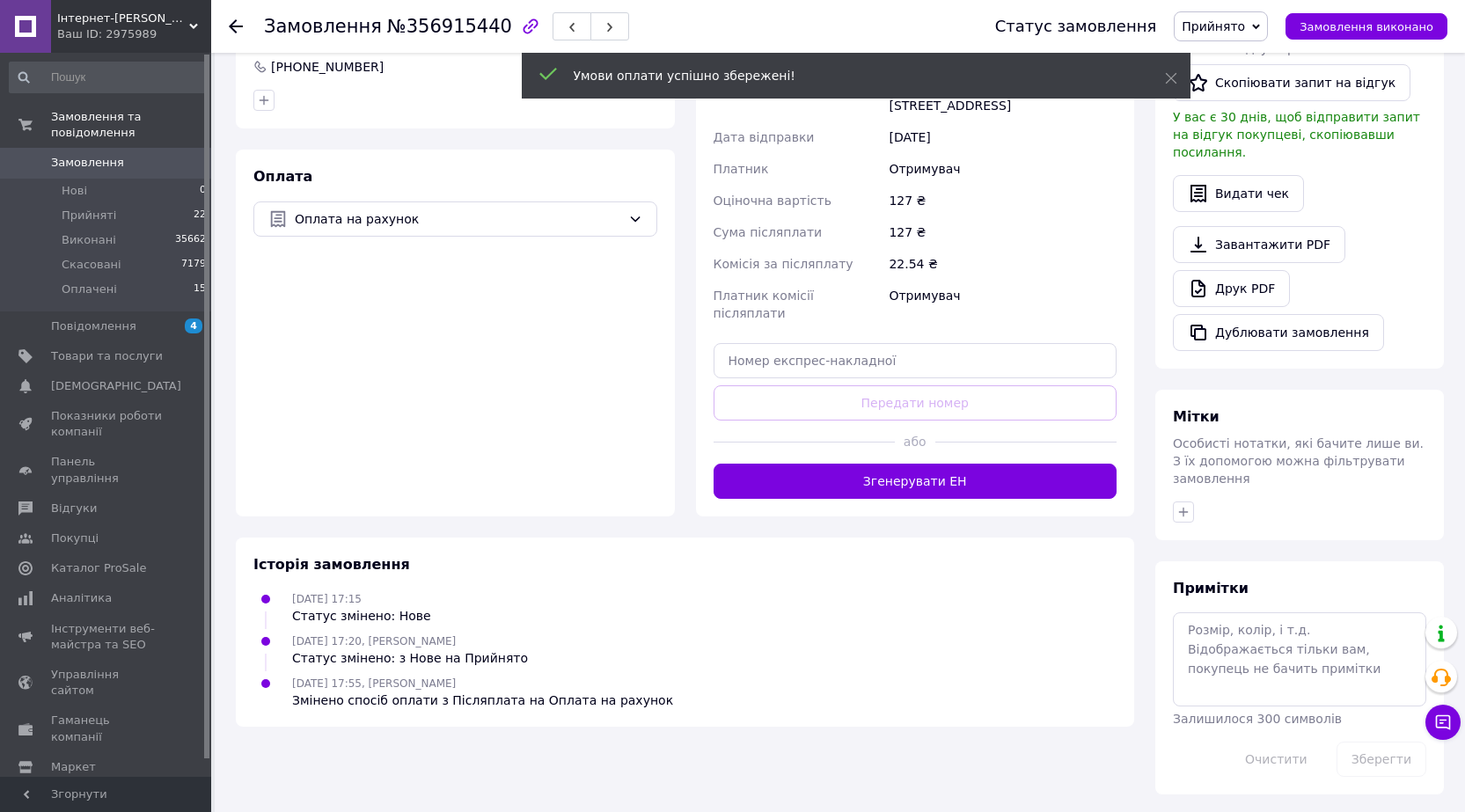
scroll to position [418, 0]
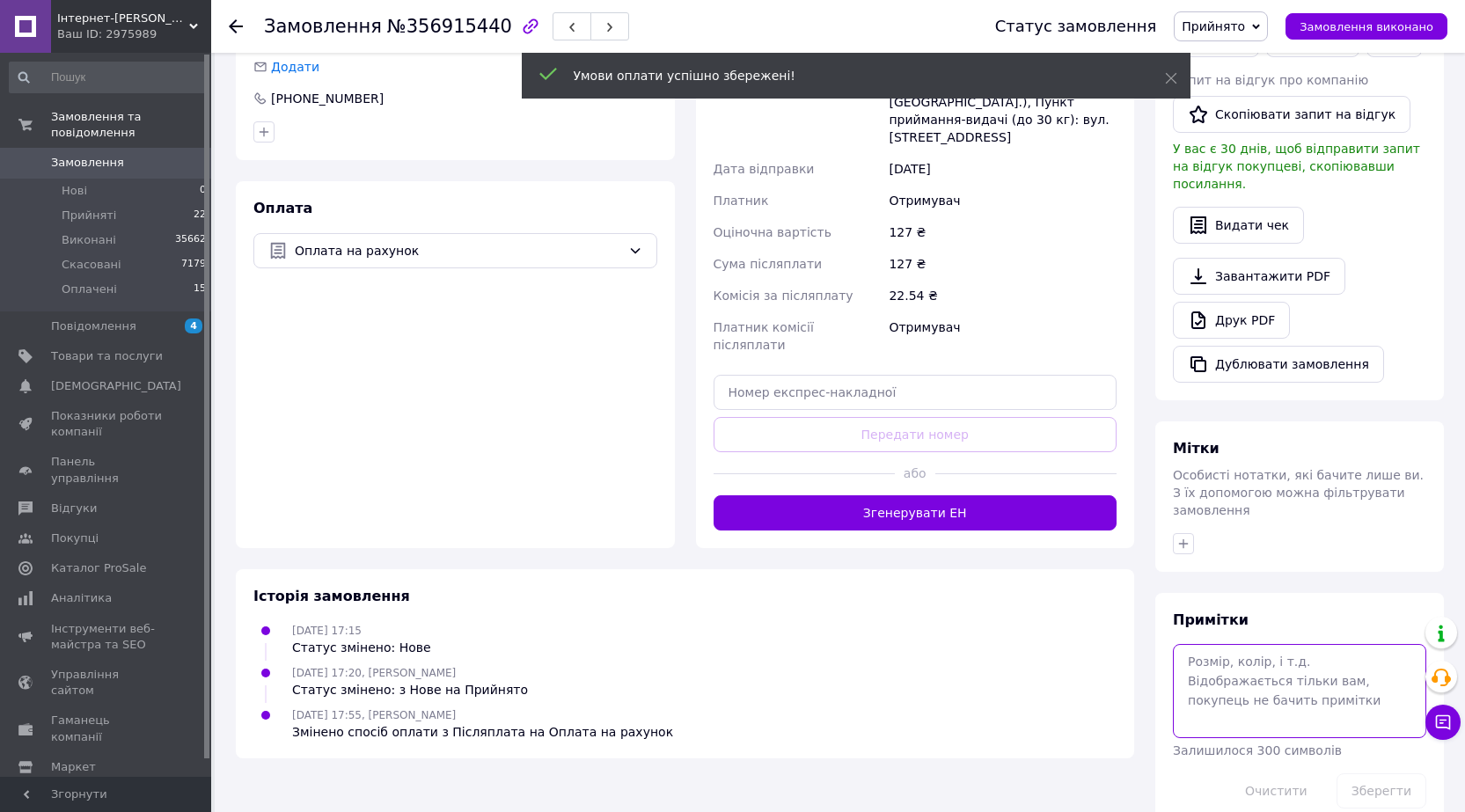
click at [1230, 644] on textarea at bounding box center [1299, 690] width 253 height 93
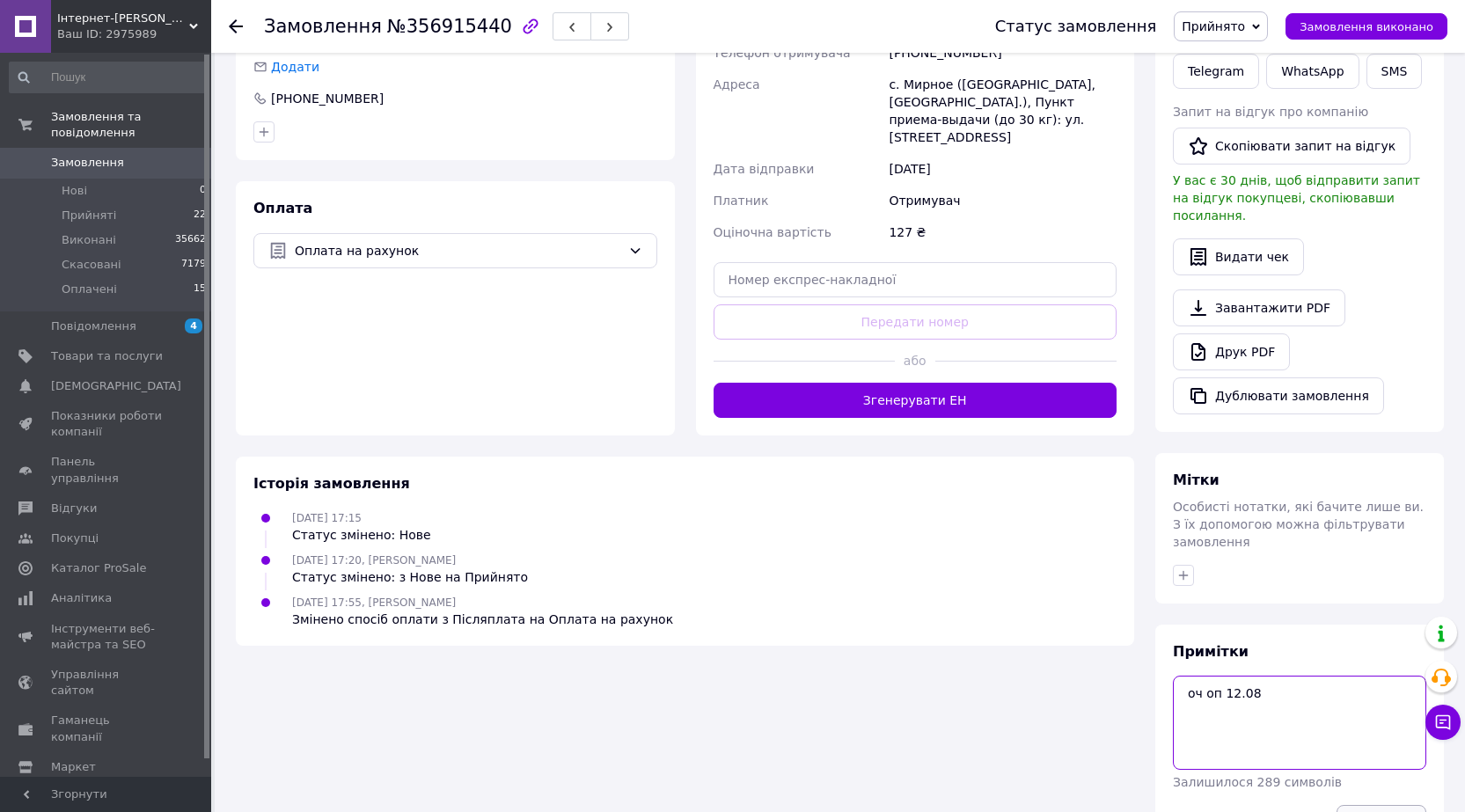
type textarea "оч оп 12.08"
click at [1364, 805] on button "Зберегти" at bounding box center [1381, 823] width 90 height 36
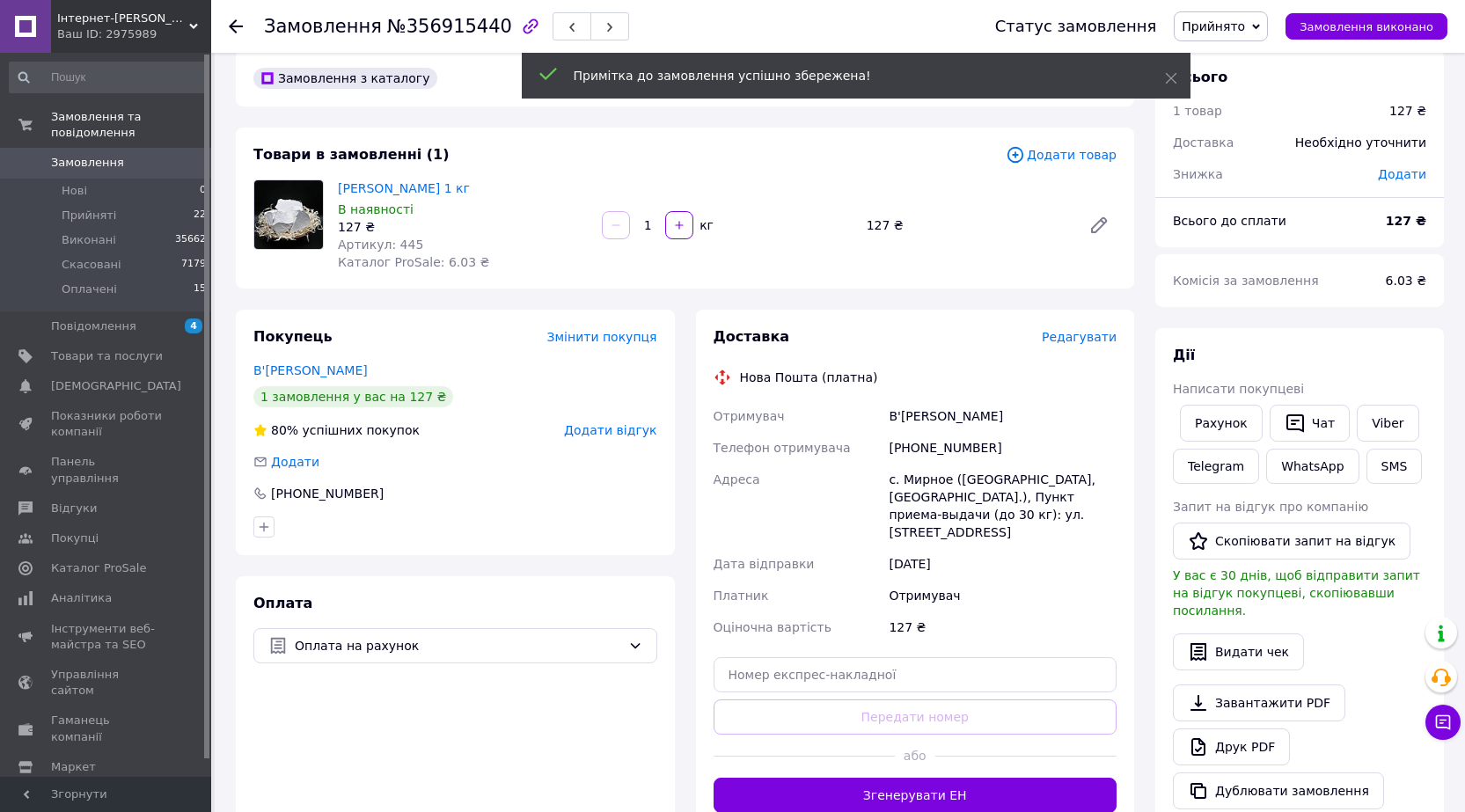
scroll to position [0, 0]
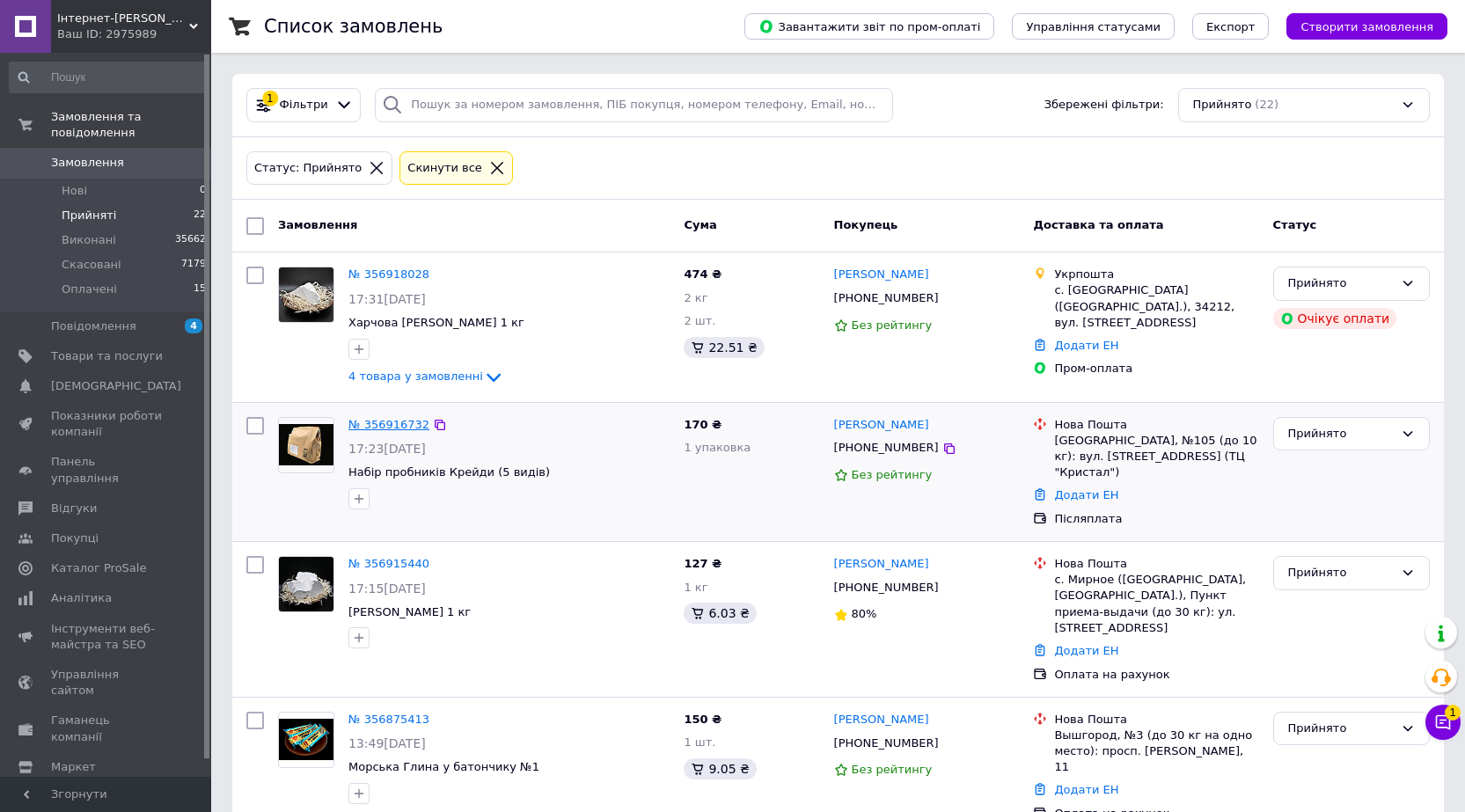
click at [383, 421] on link "№ 356916732" at bounding box center [388, 424] width 81 height 13
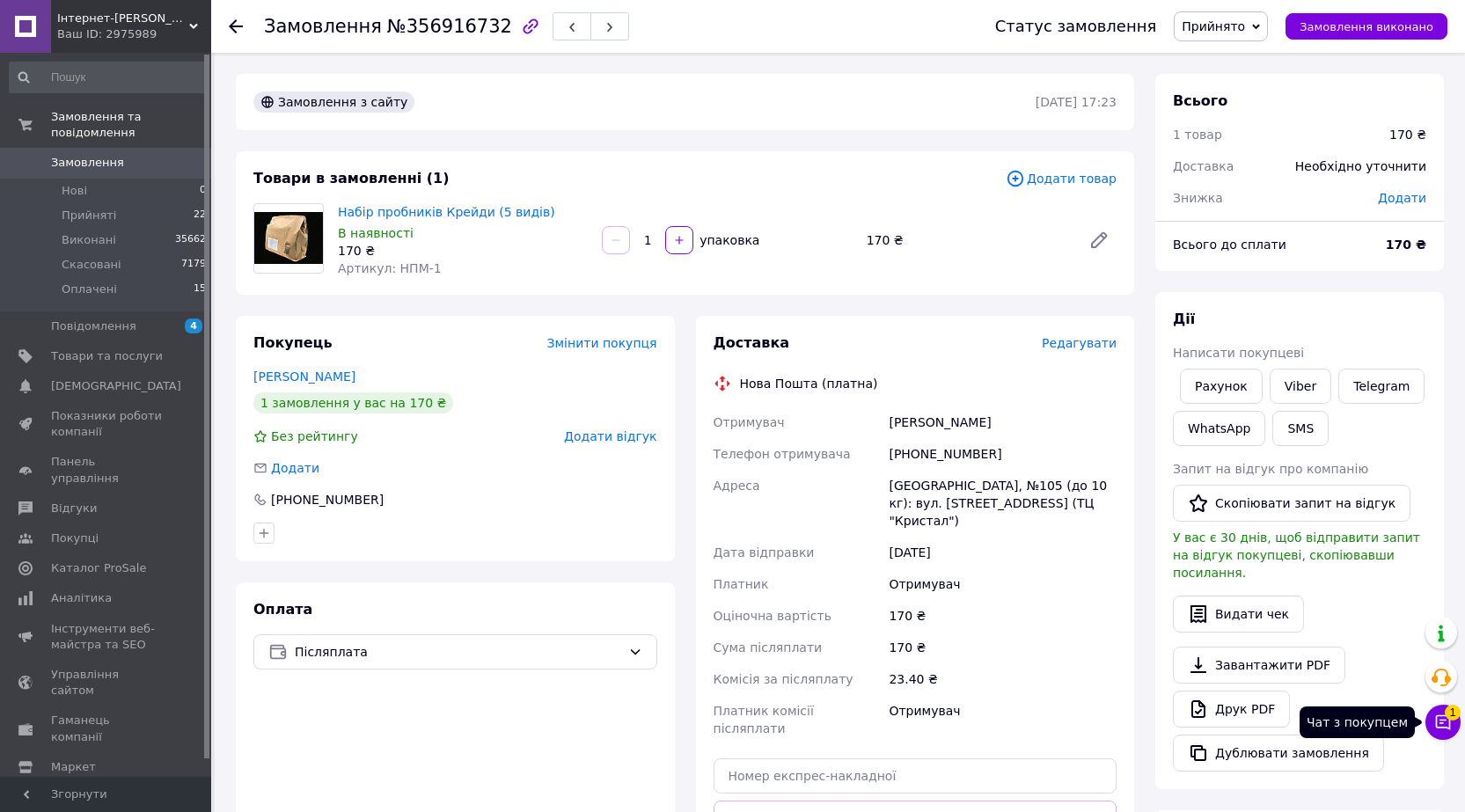
click at [1452, 726] on button "Чат з покупцем 1" at bounding box center [1444, 722] width 36 height 36
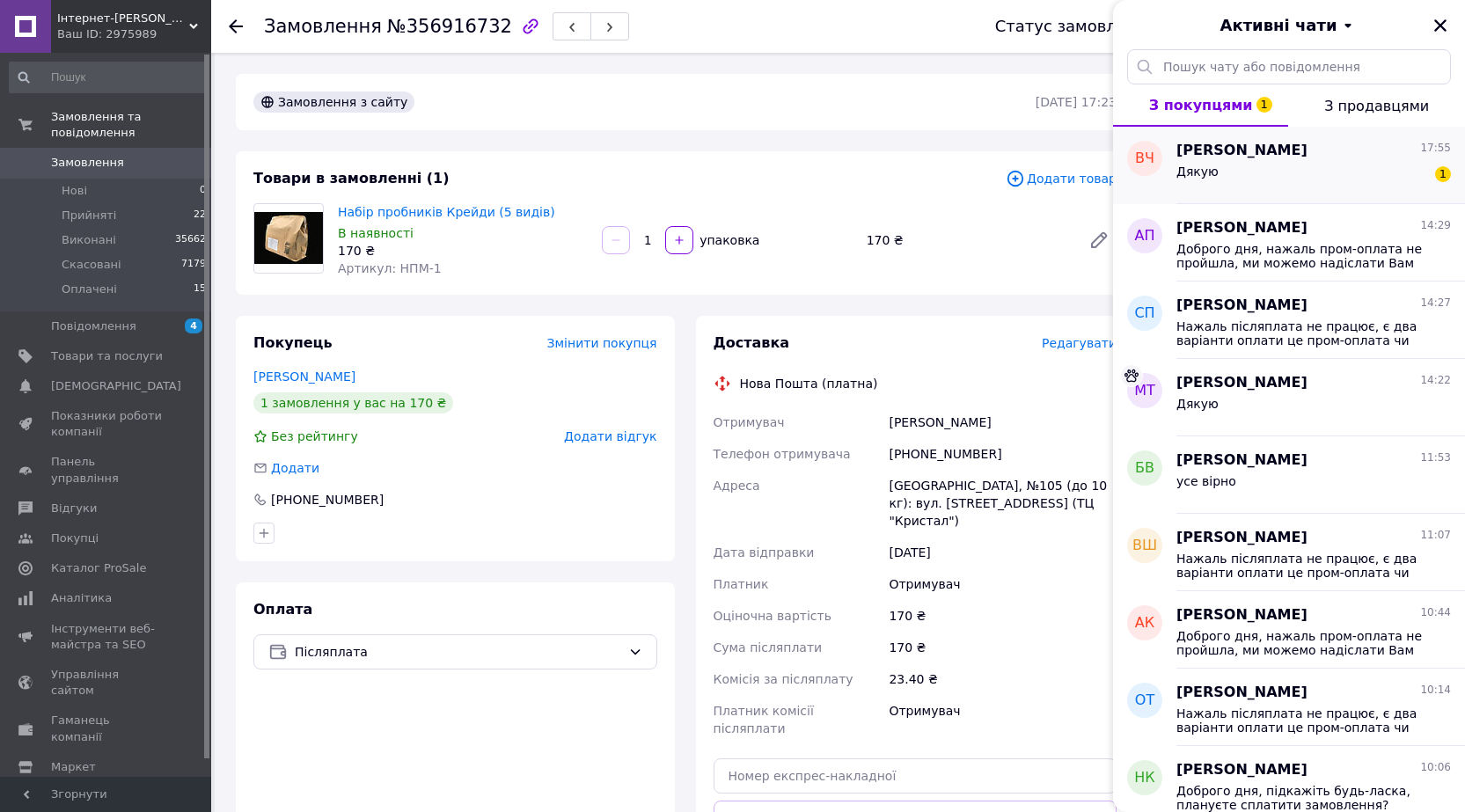
click at [1319, 162] on div "Дякую 1" at bounding box center [1313, 175] width 275 height 28
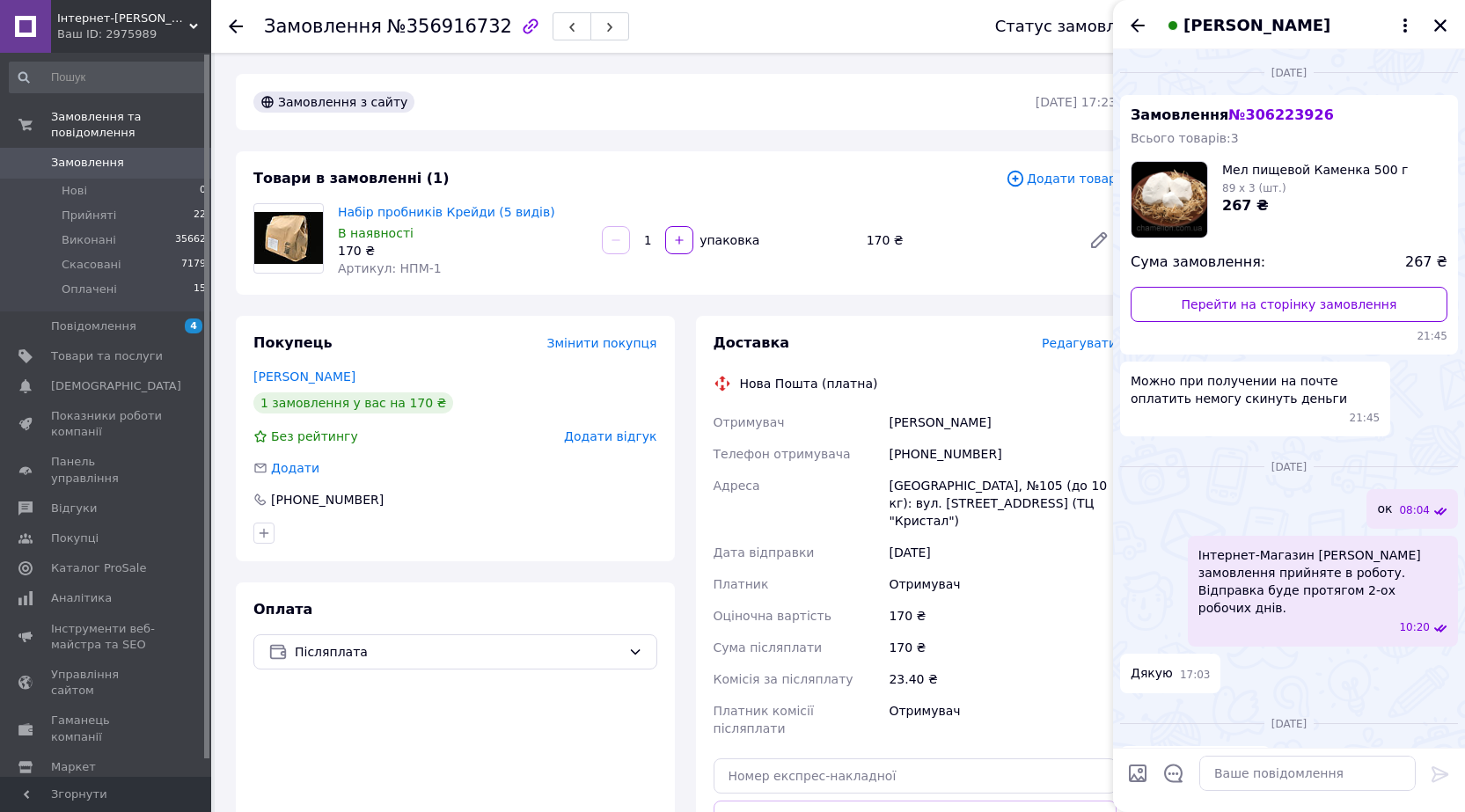
scroll to position [1827, 0]
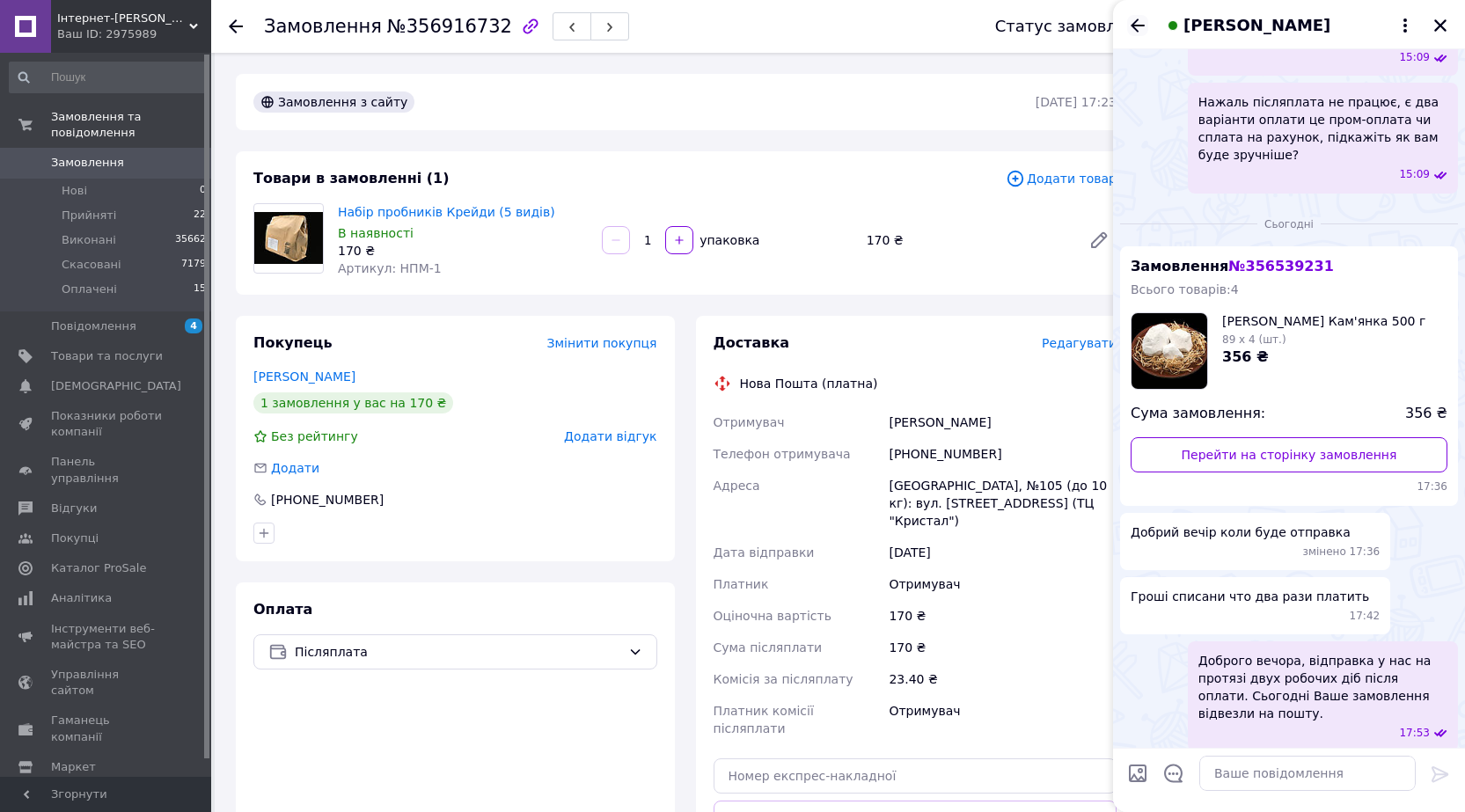
click at [1137, 20] on icon "Назад" at bounding box center [1138, 26] width 21 height 21
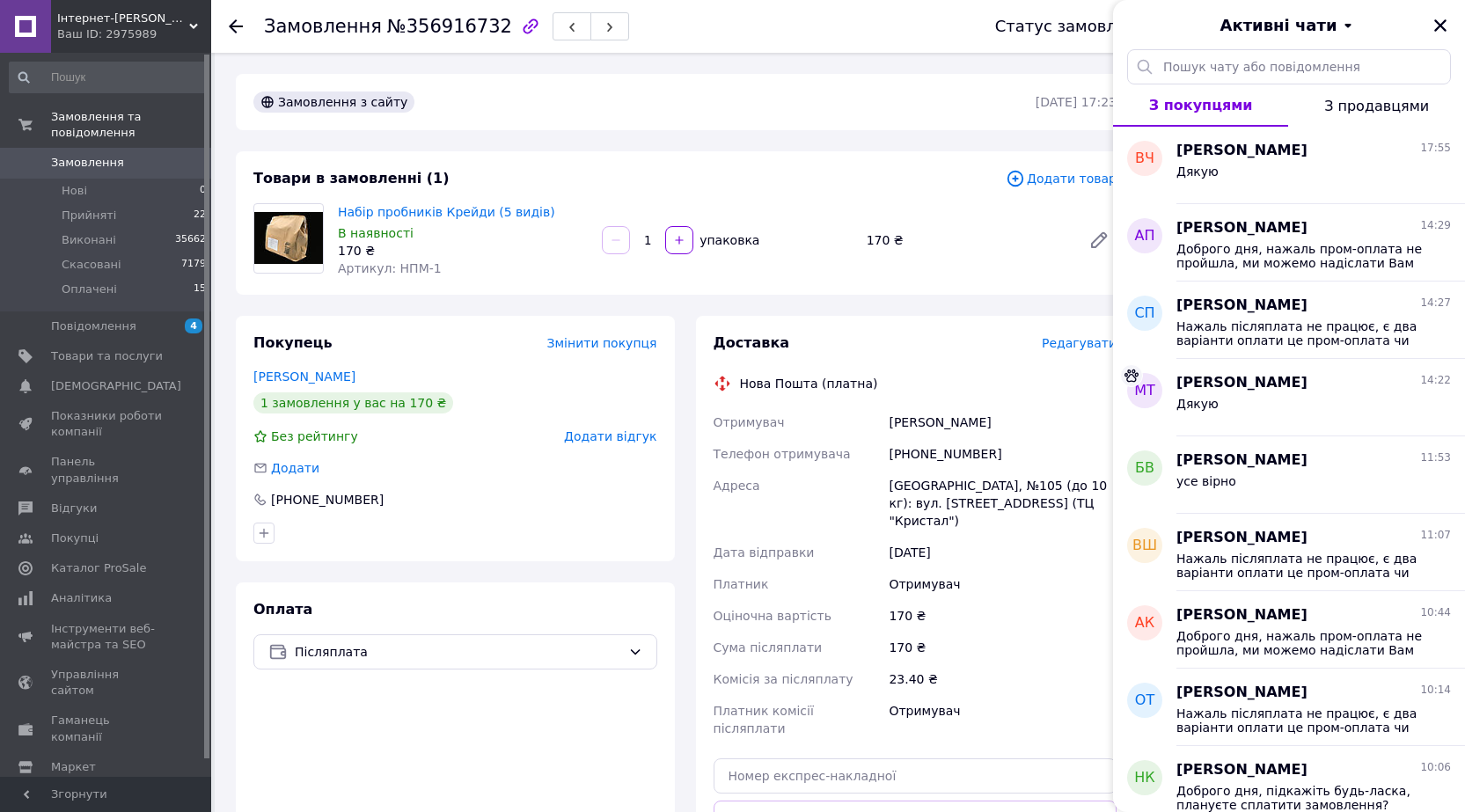
click at [1429, 25] on div "Активні чати" at bounding box center [1289, 24] width 352 height 49
click at [1439, 34] on button "Закрити" at bounding box center [1441, 26] width 21 height 21
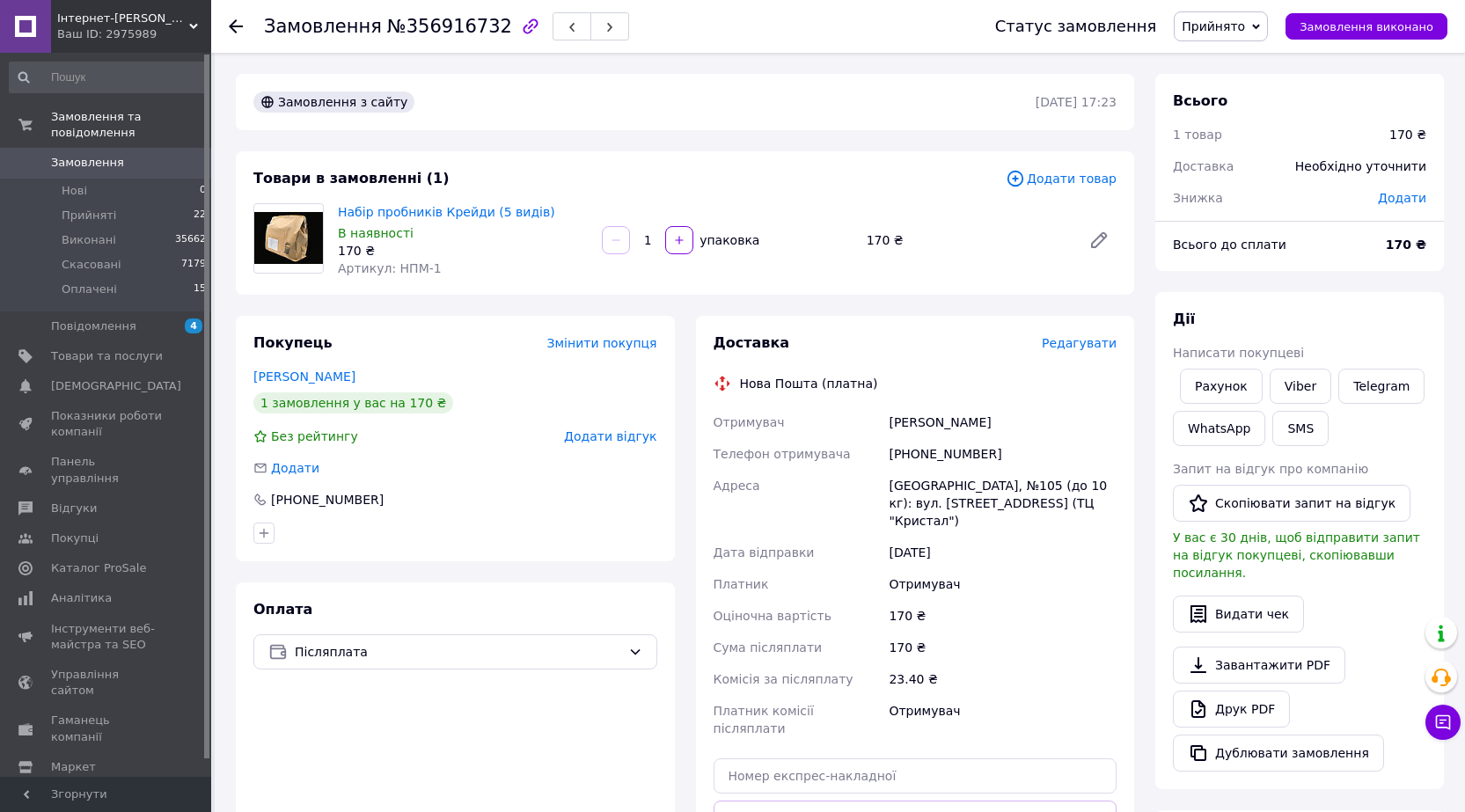
click at [928, 450] on div "+380502393790" at bounding box center [1002, 454] width 235 height 32
copy div "380502393790"
click at [377, 667] on div "Післяплата" at bounding box center [455, 652] width 404 height 36
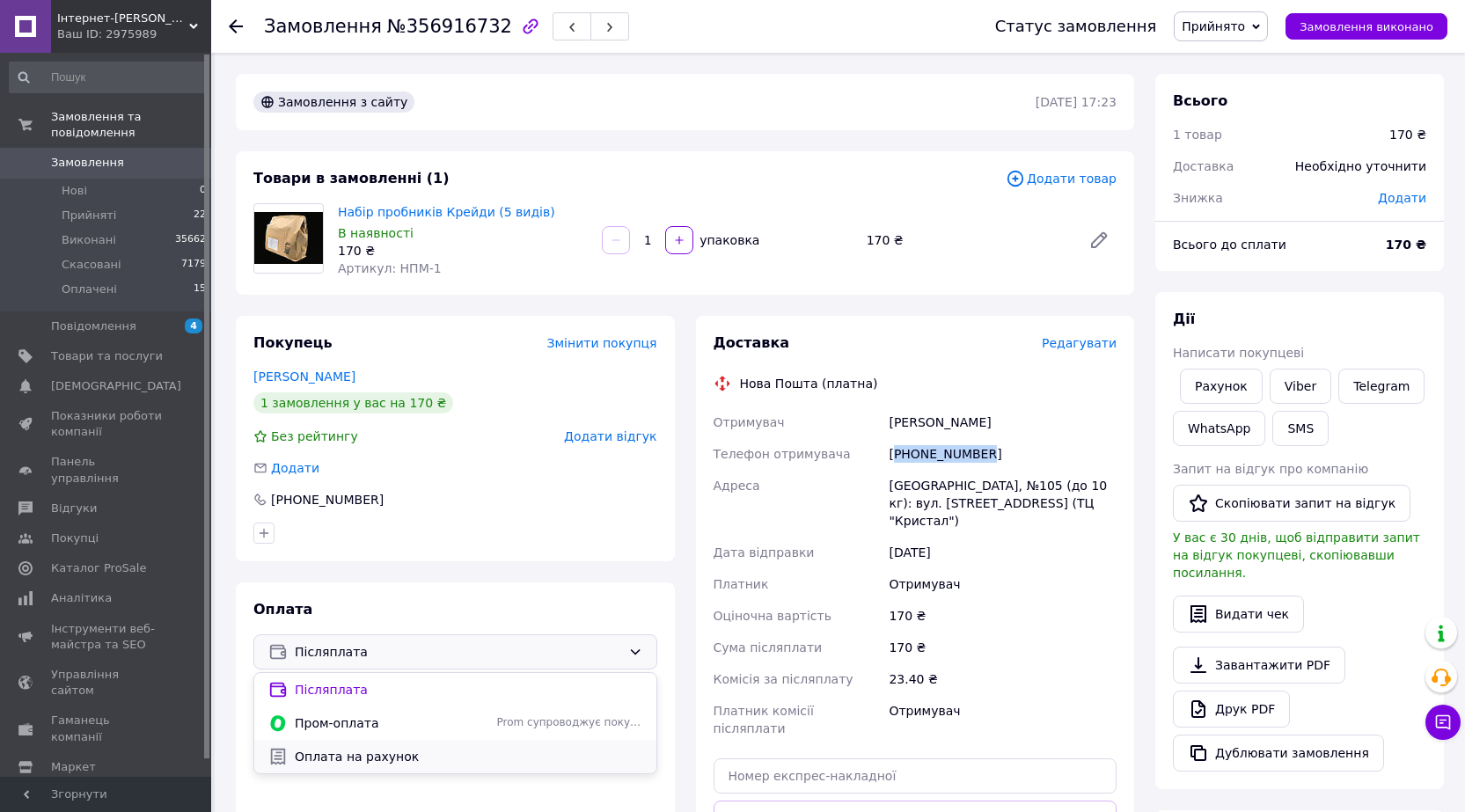
click at [329, 754] on span "Оплата на рахунок" at bounding box center [468, 757] width 347 height 18
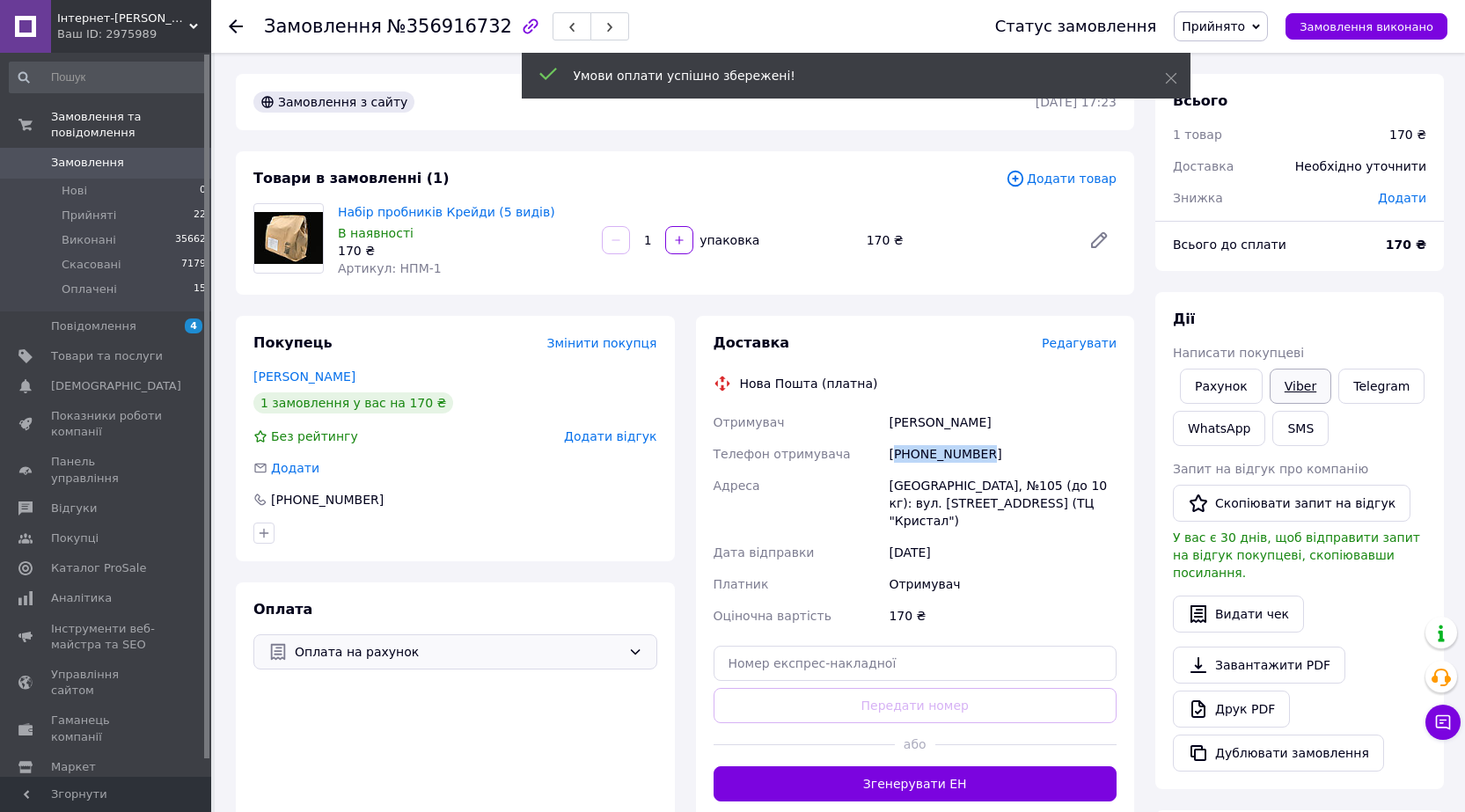
click at [1287, 350] on div "Дії Написати покупцеві Рахунок Viber Telegram WhatsApp SMS Запит на відгук про …" at bounding box center [1299, 541] width 253 height 462
click at [1295, 378] on link "Viber" at bounding box center [1300, 386] width 61 height 36
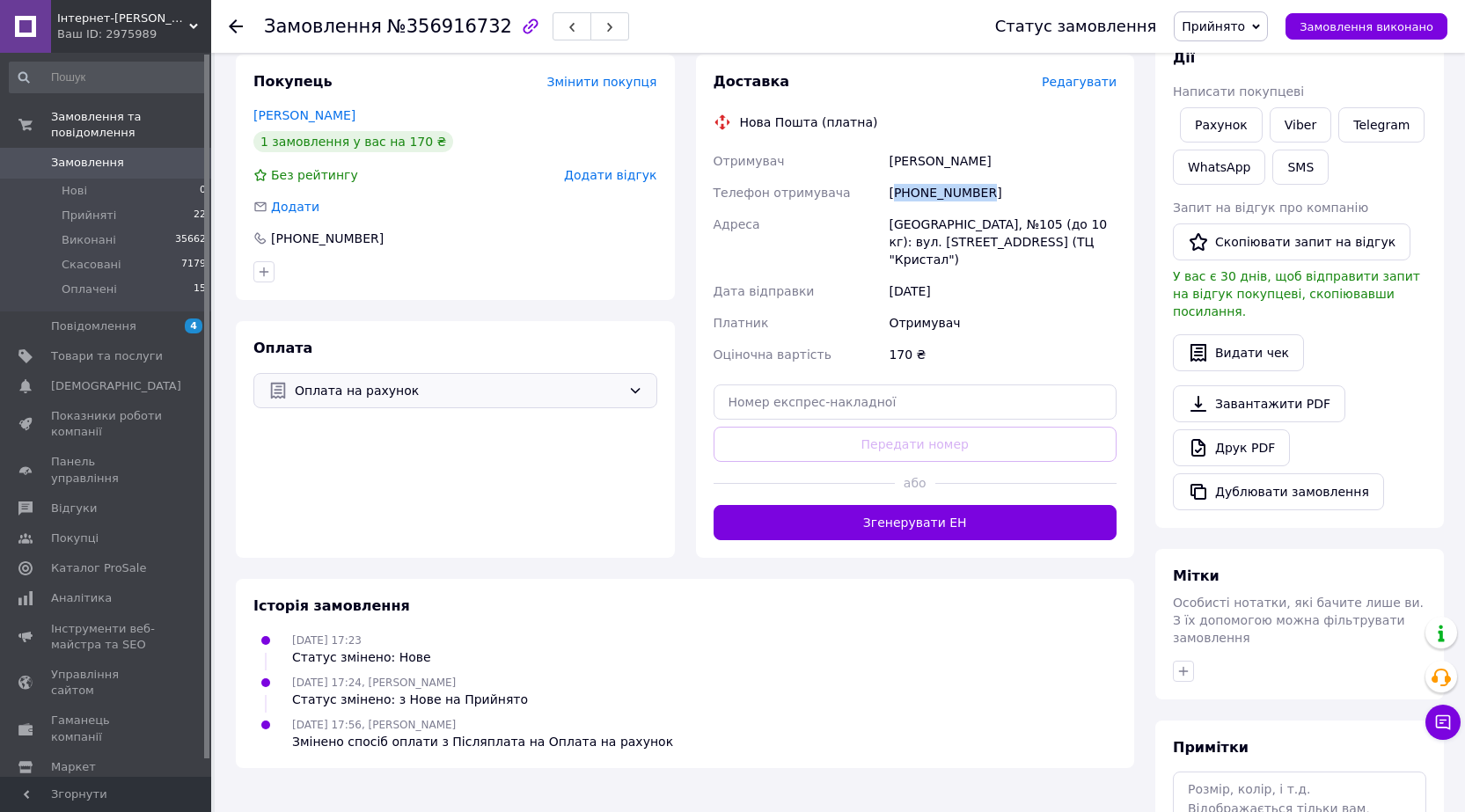
scroll to position [352, 0]
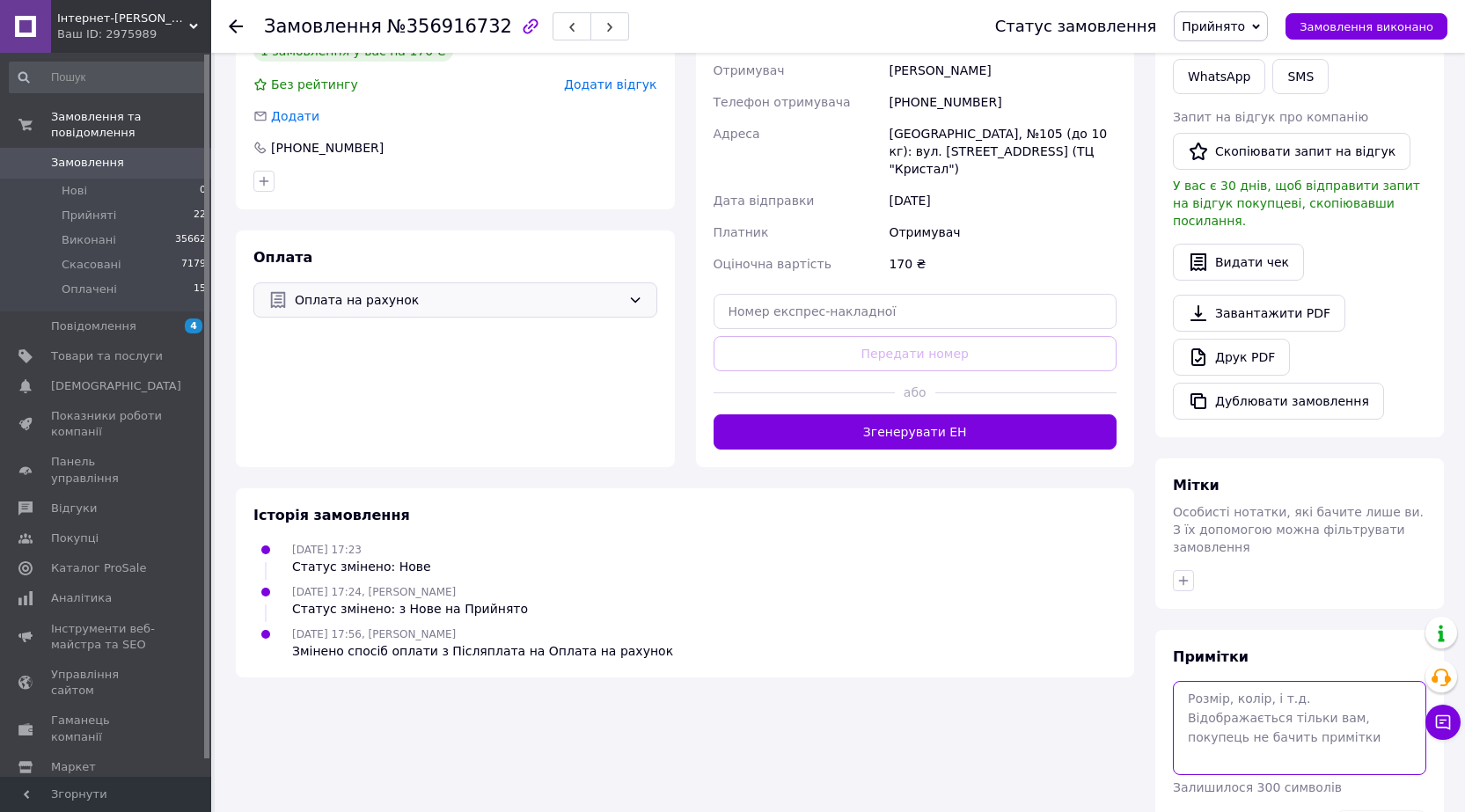
click at [1232, 681] on textarea at bounding box center [1299, 728] width 253 height 93
type textarea "оч оп 12.08"
drag, startPoint x: 1370, startPoint y: 781, endPoint x: 1151, endPoint y: 617, distance: 273.6
click at [1372, 810] on button "Зберегти" at bounding box center [1381, 828] width 90 height 36
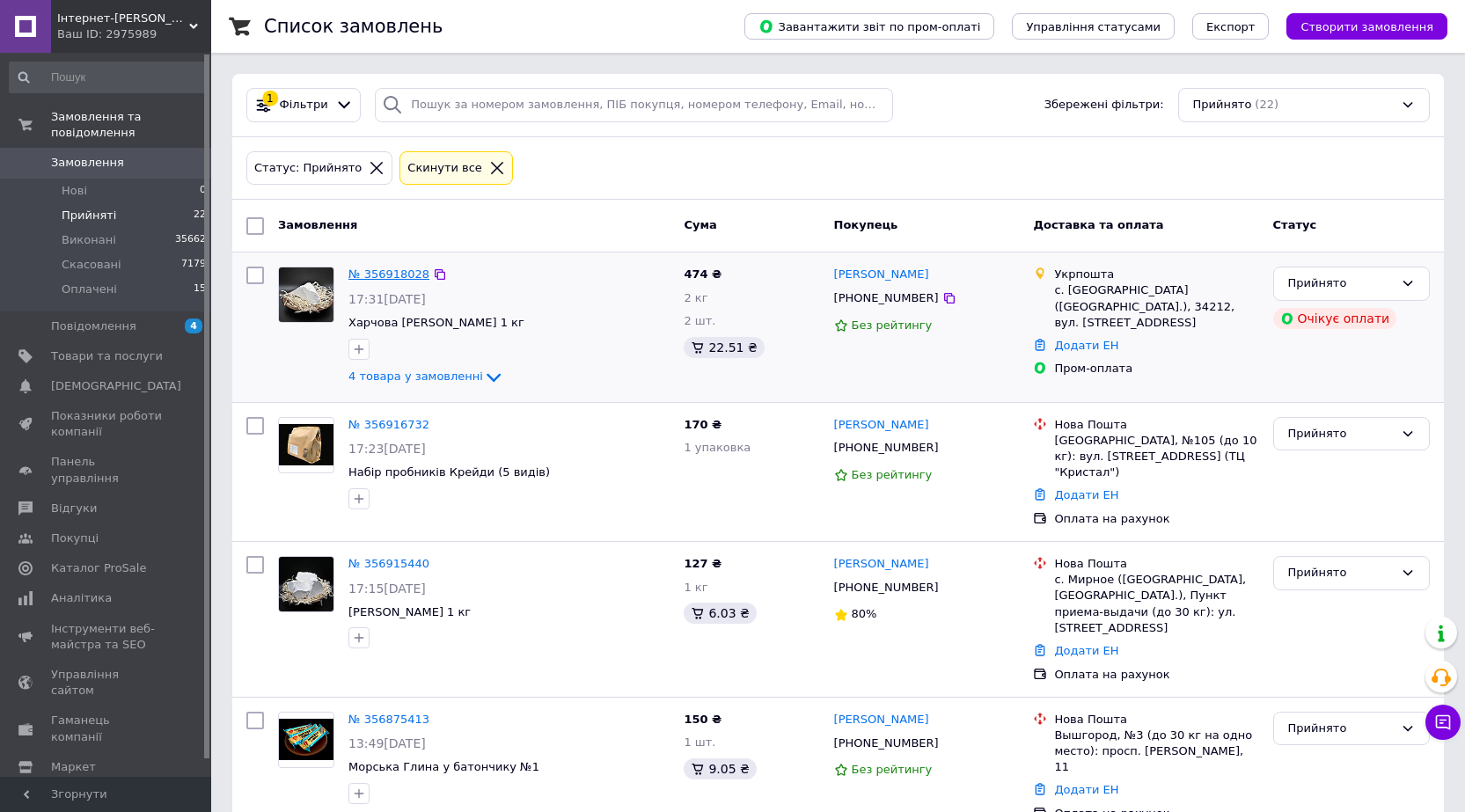
click at [392, 278] on link "№ 356918028" at bounding box center [388, 274] width 81 height 13
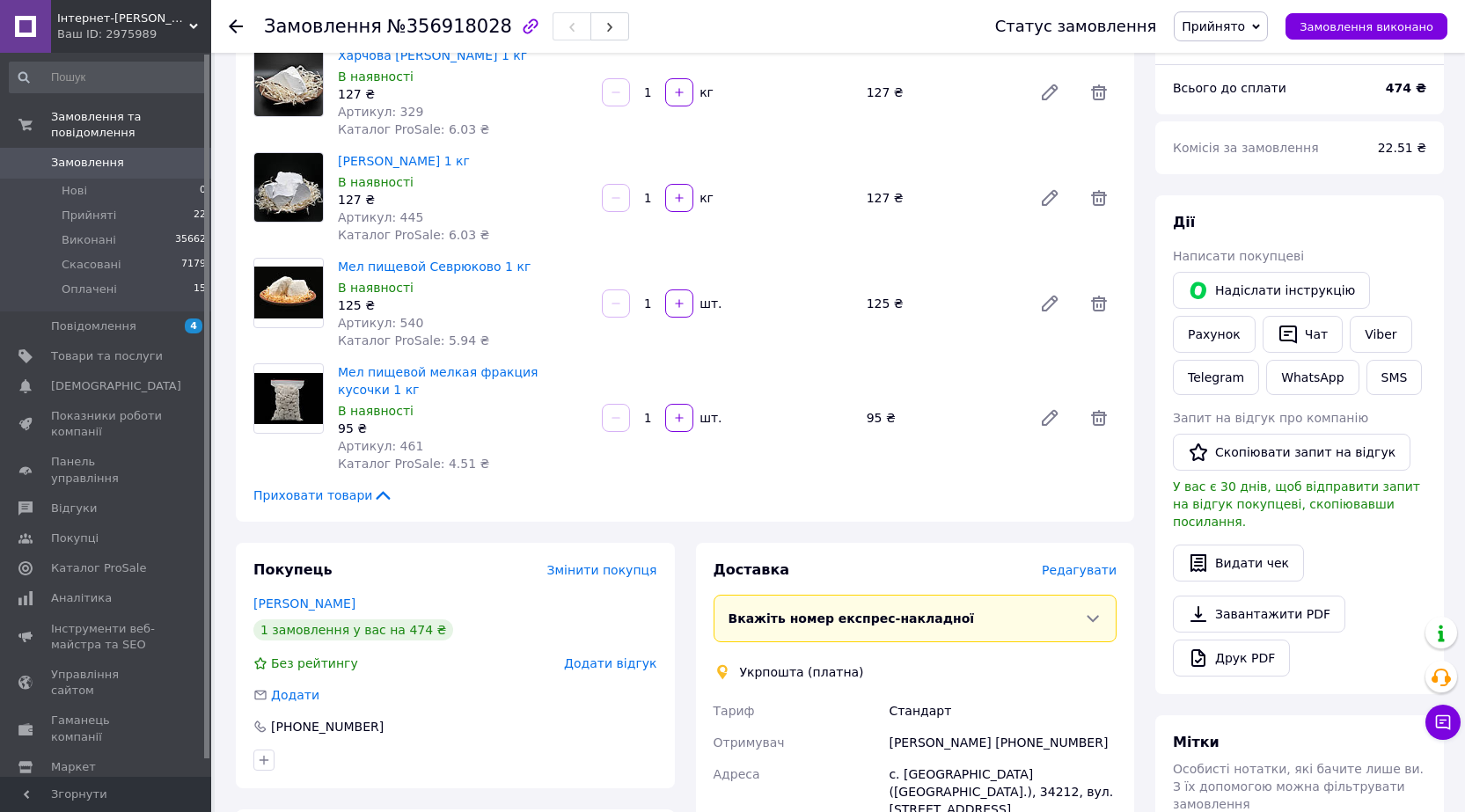
scroll to position [440, 0]
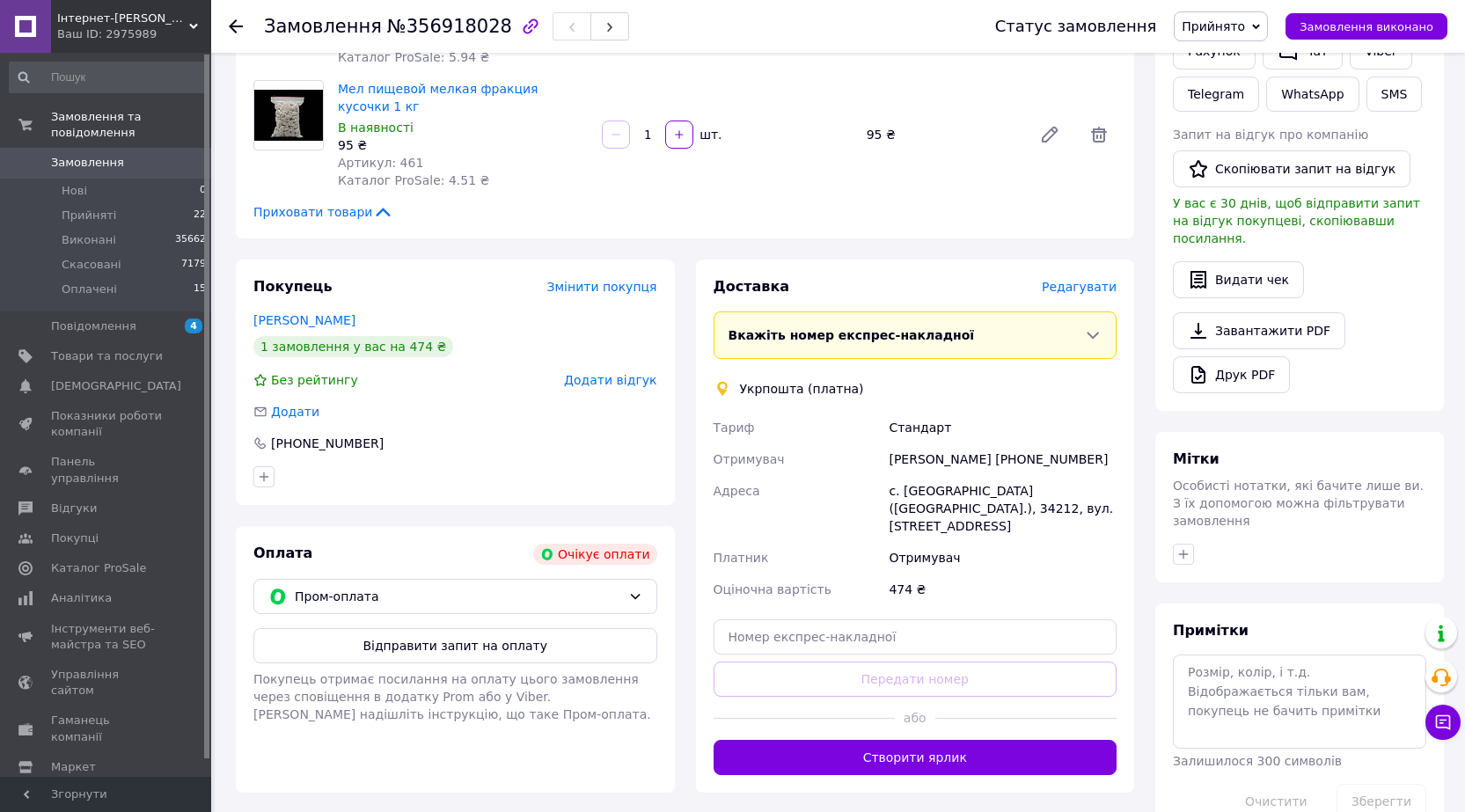
click at [1008, 444] on div "Надія Яскевич +380688347625" at bounding box center [1002, 459] width 235 height 32
copy div "380688347625"
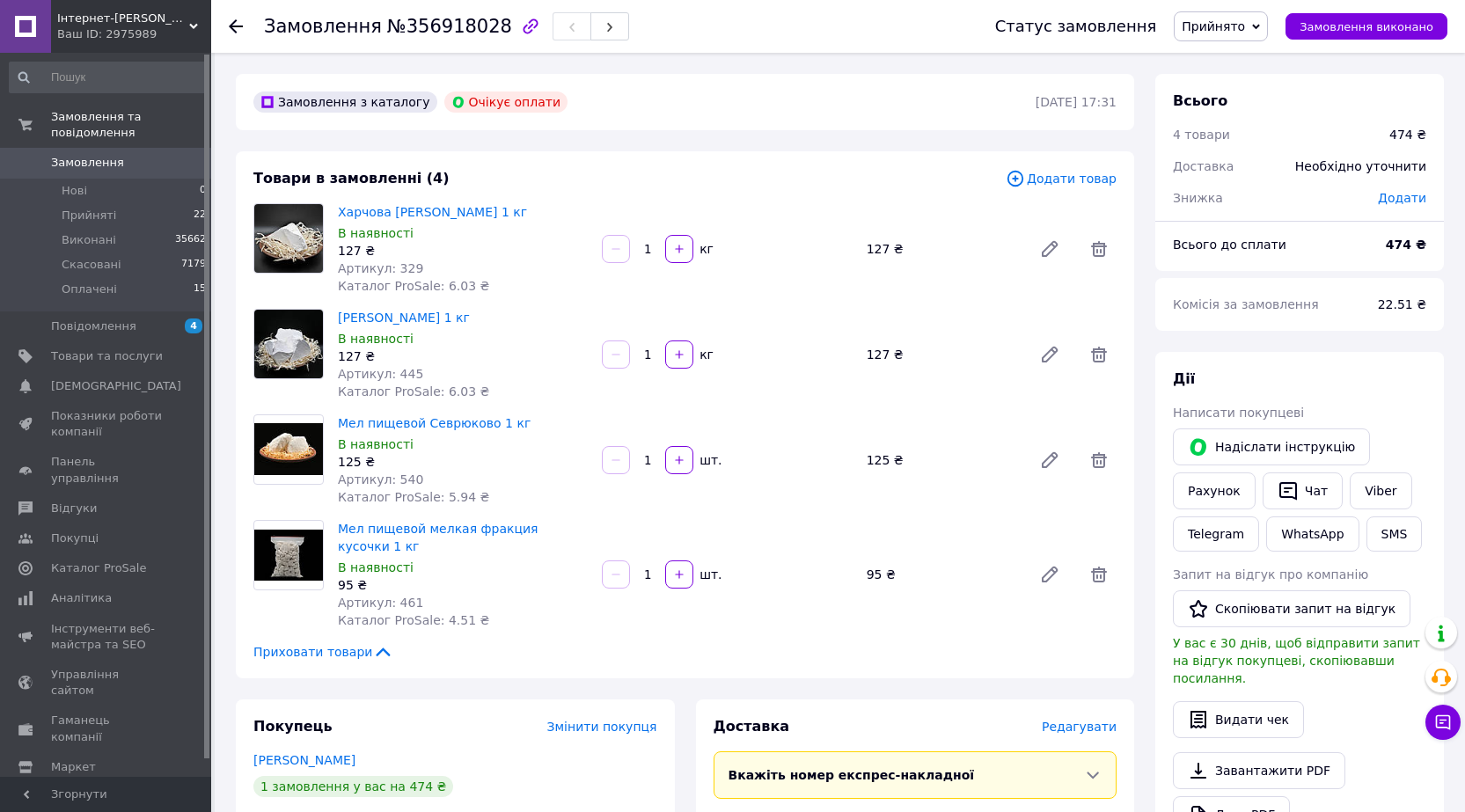
scroll to position [528, 0]
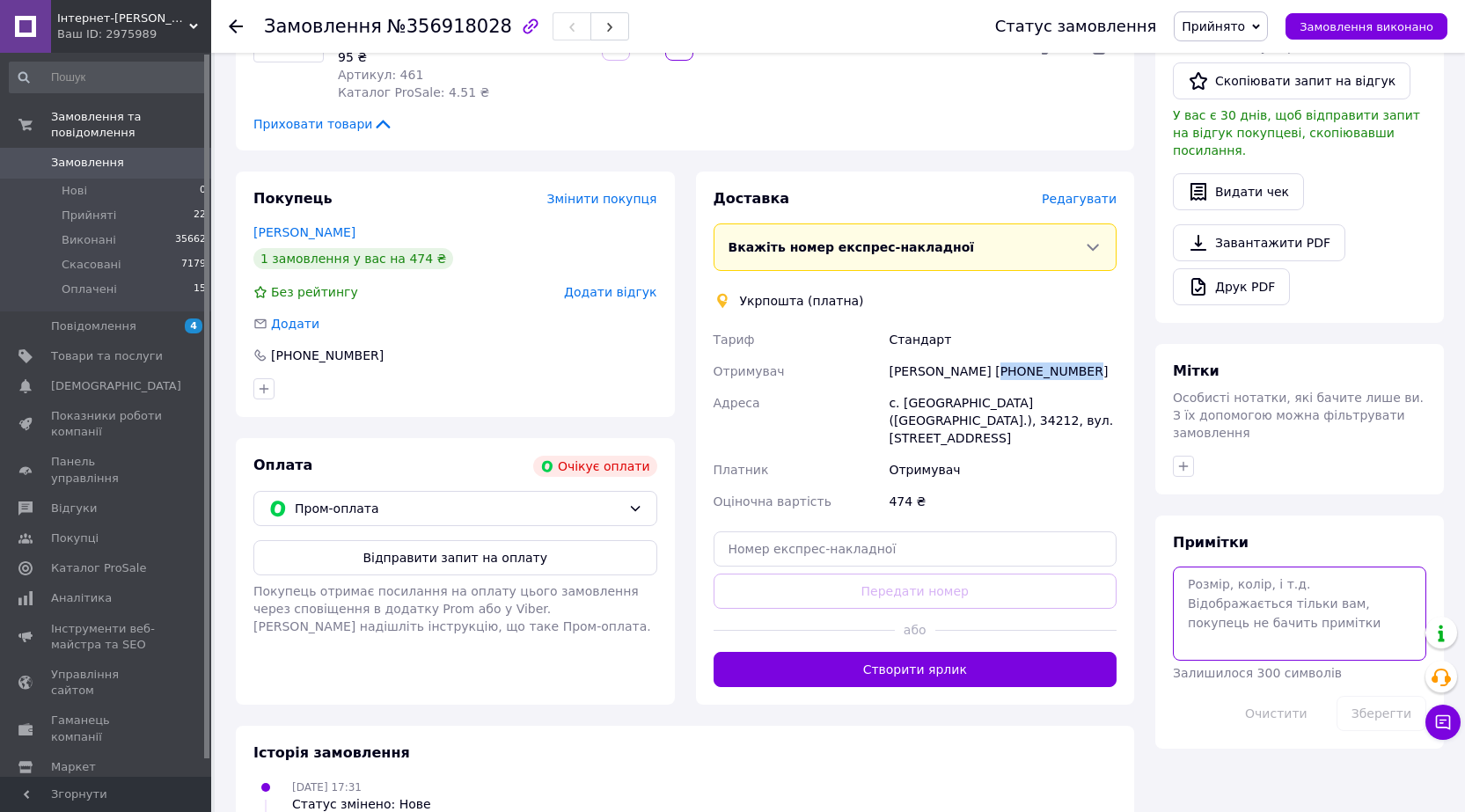
click at [1247, 567] on textarea at bounding box center [1299, 613] width 253 height 93
type textarea "не абонент 12.08"
click at [1364, 696] on button "Зберегти" at bounding box center [1381, 713] width 90 height 36
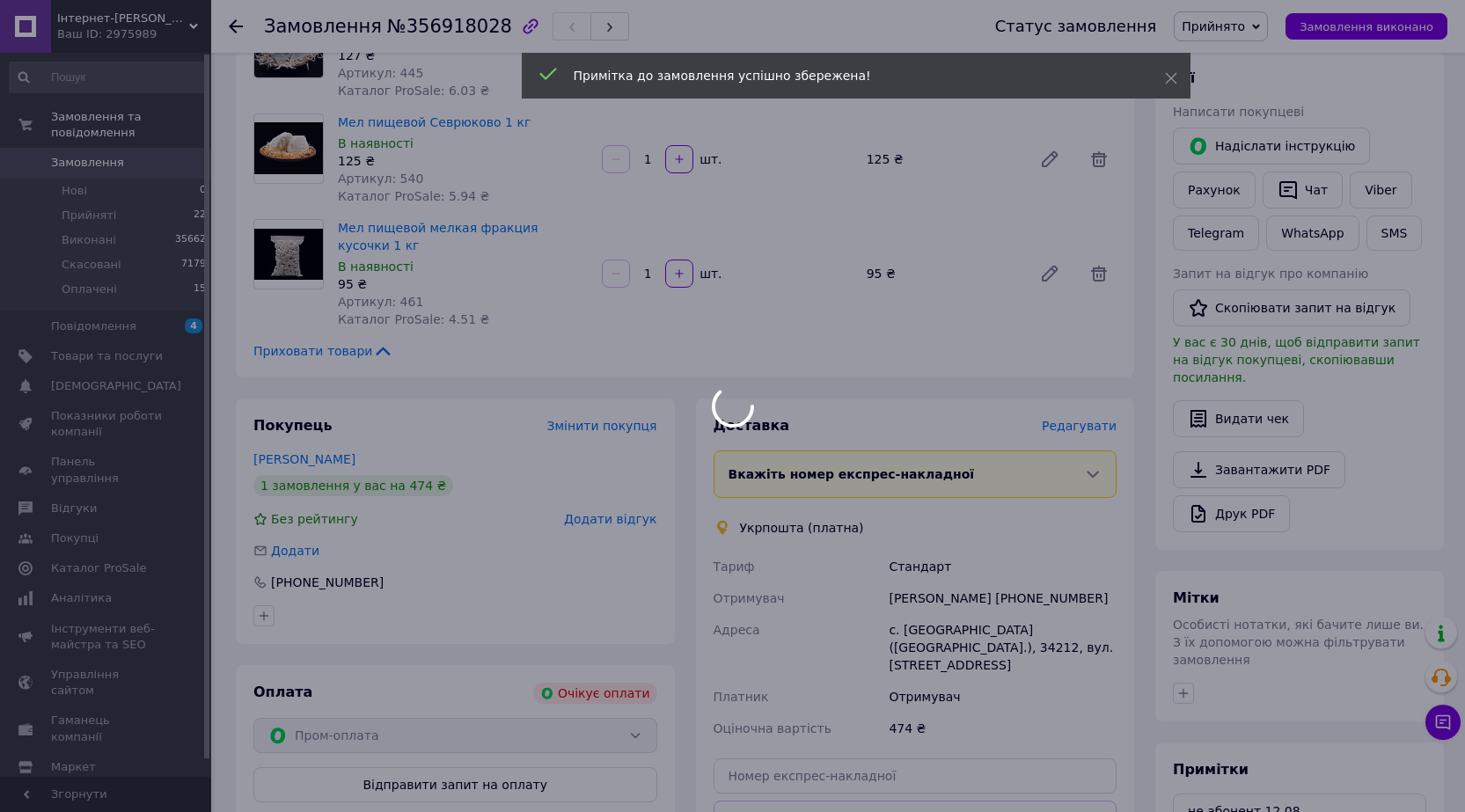
scroll to position [176, 0]
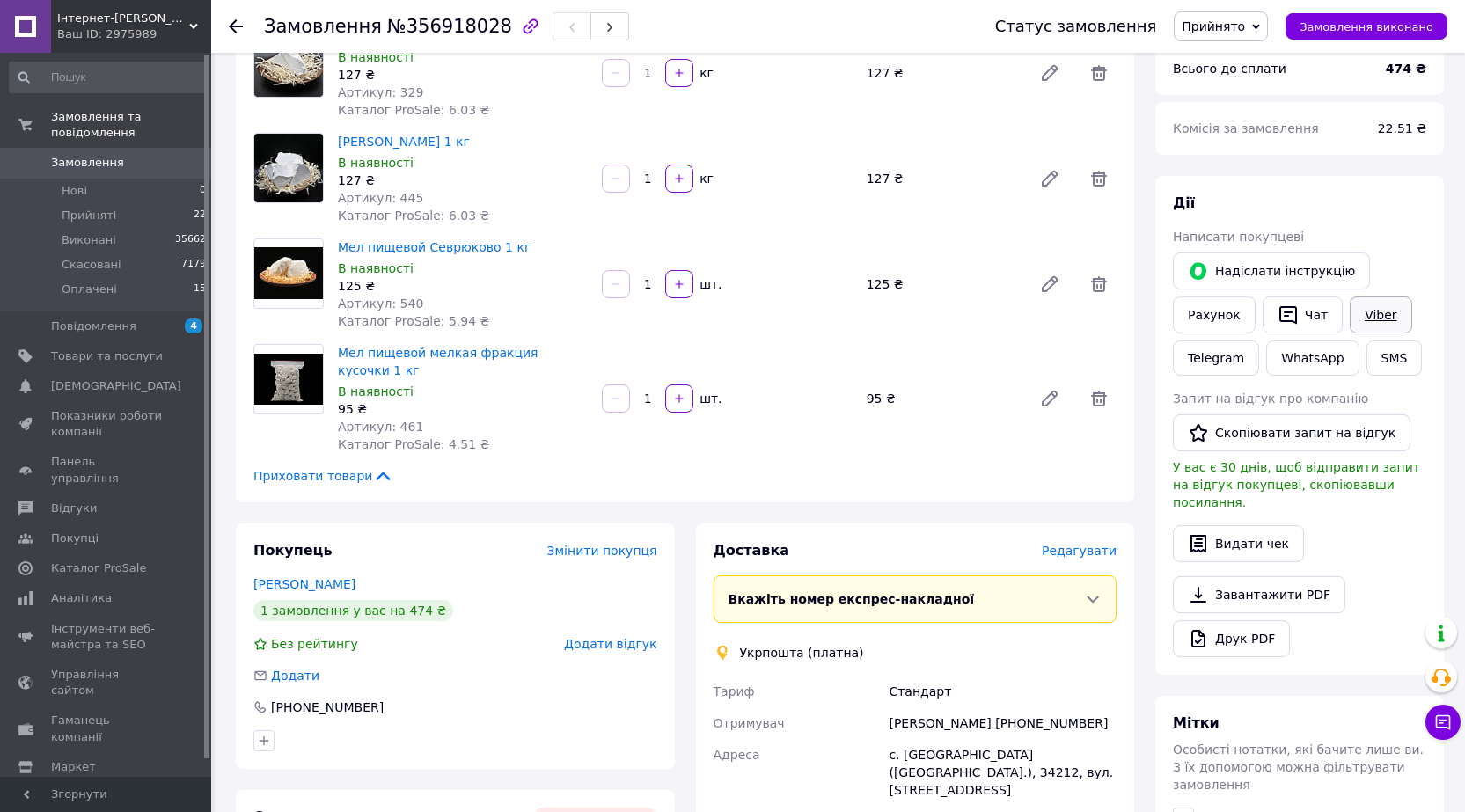
click at [1378, 319] on link "Viber" at bounding box center [1380, 315] width 61 height 37
click at [1294, 318] on button "Чат" at bounding box center [1302, 315] width 80 height 37
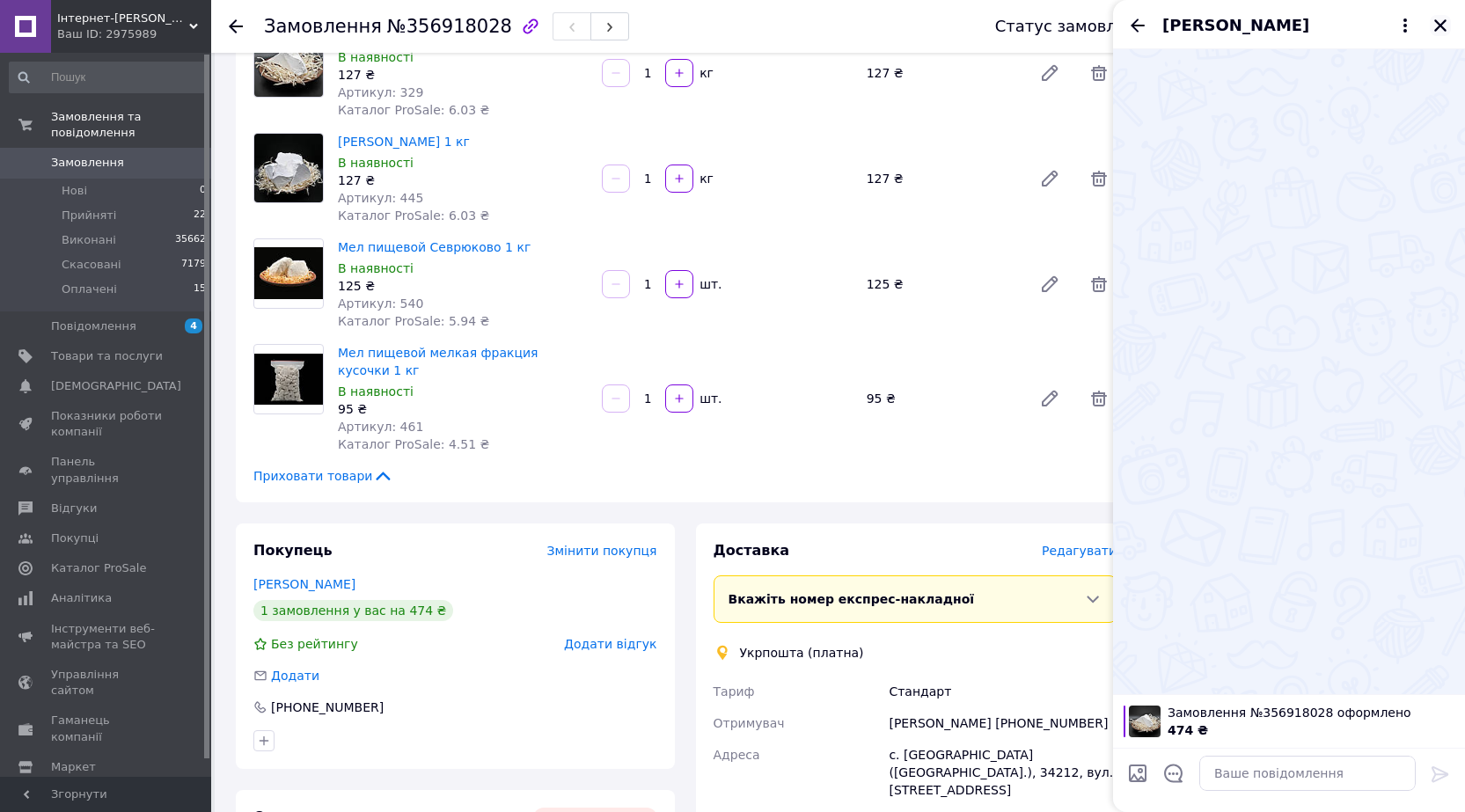
click at [1445, 28] on icon "Закрити" at bounding box center [1440, 26] width 16 height 16
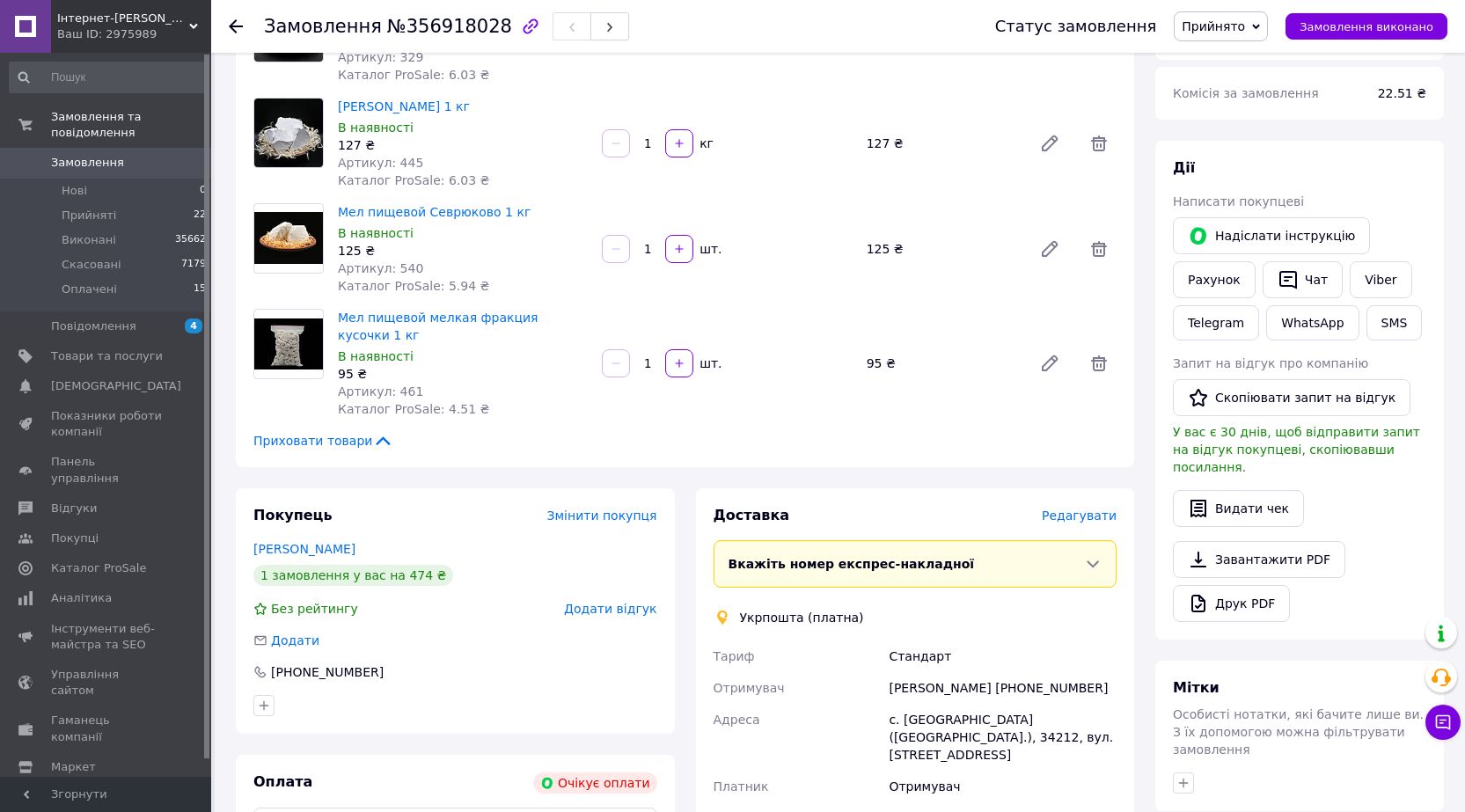
scroll to position [89, 0]
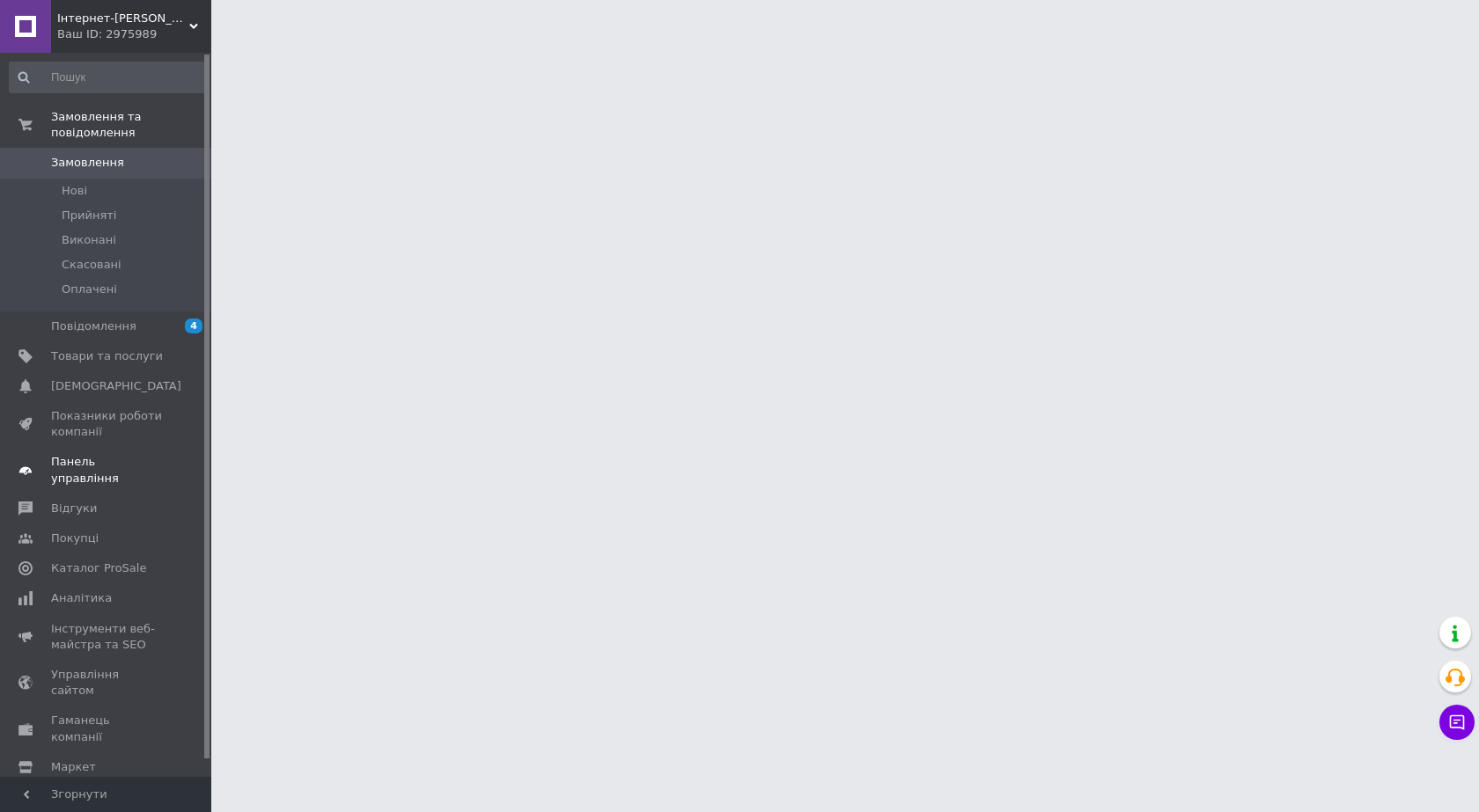
click at [128, 454] on span "Панель управління" at bounding box center [107, 470] width 112 height 32
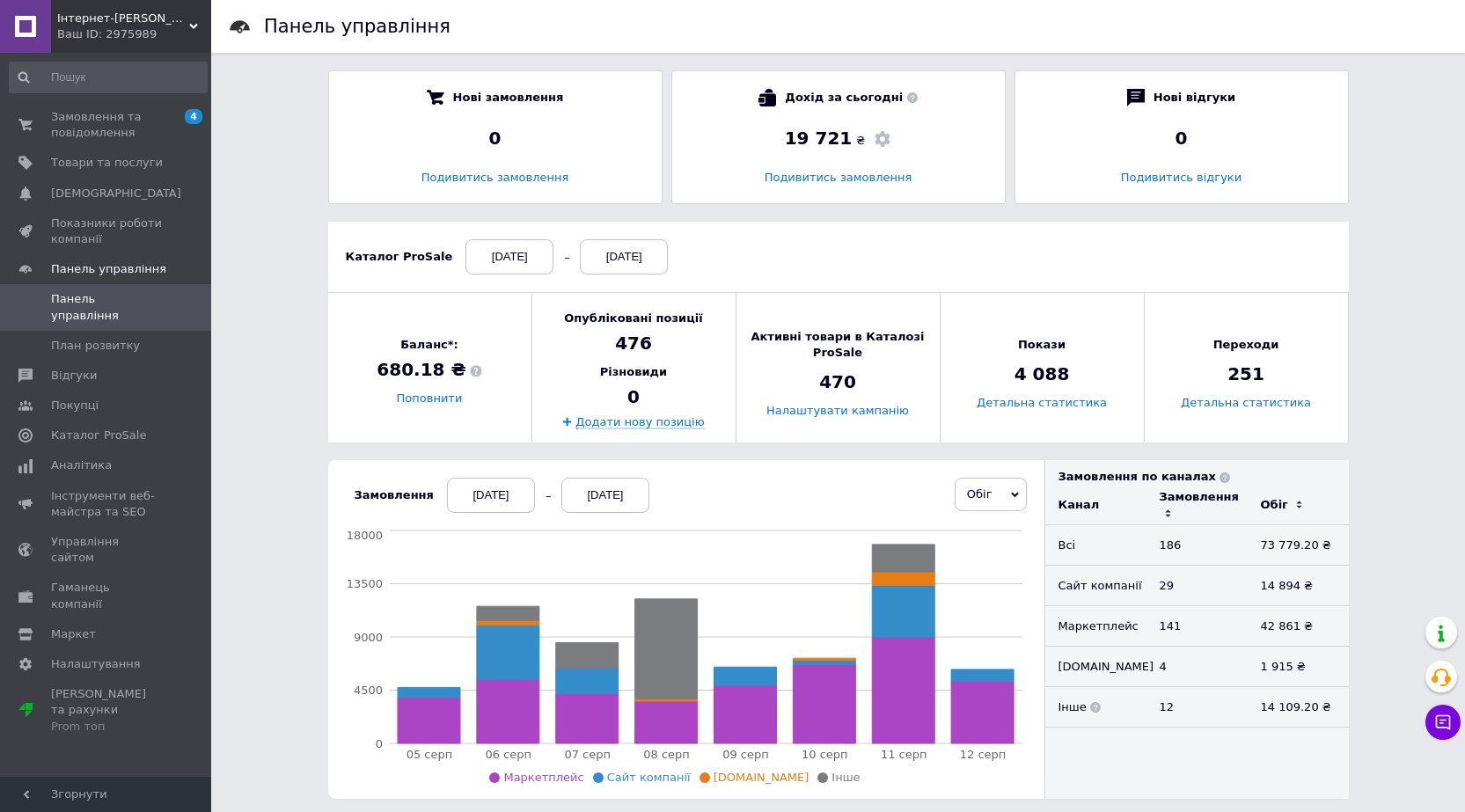
click at [457, 508] on div "[DATE]" at bounding box center [490, 496] width 88 height 36
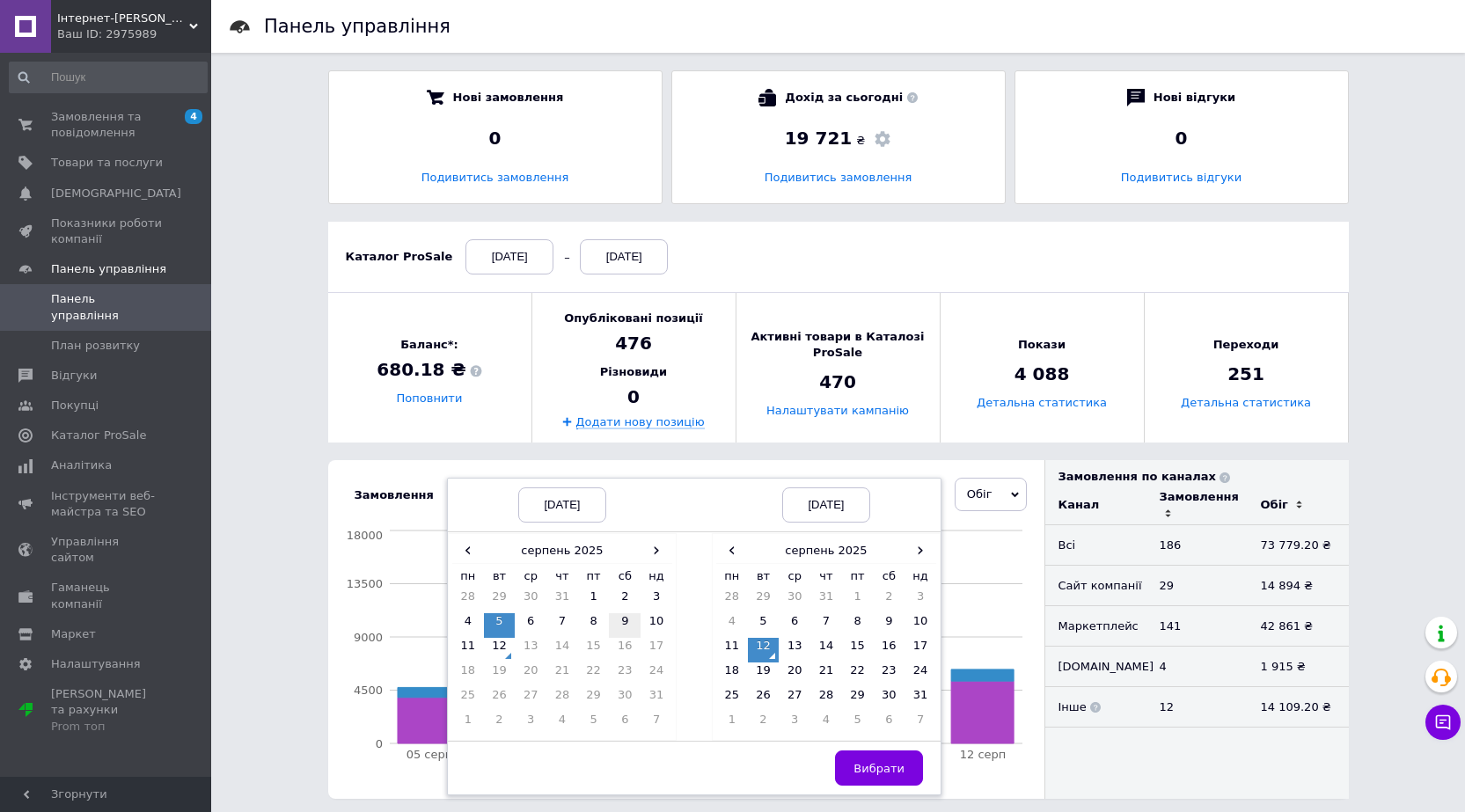
click at [615, 624] on td "9" at bounding box center [625, 625] width 32 height 25
click at [868, 770] on span "Вибрати" at bounding box center [879, 768] width 51 height 13
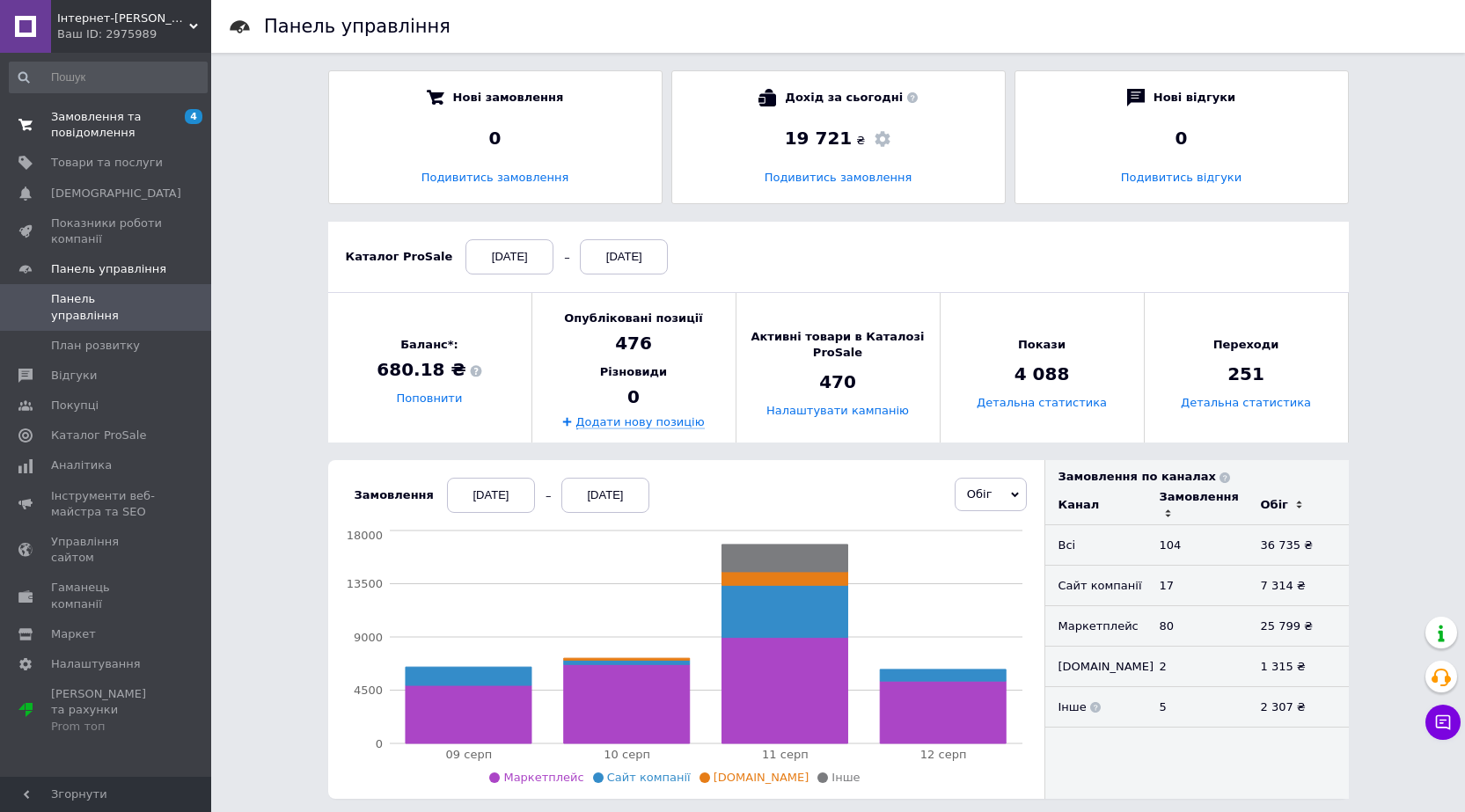
click at [91, 122] on span "Замовлення та повідомлення" at bounding box center [107, 125] width 112 height 32
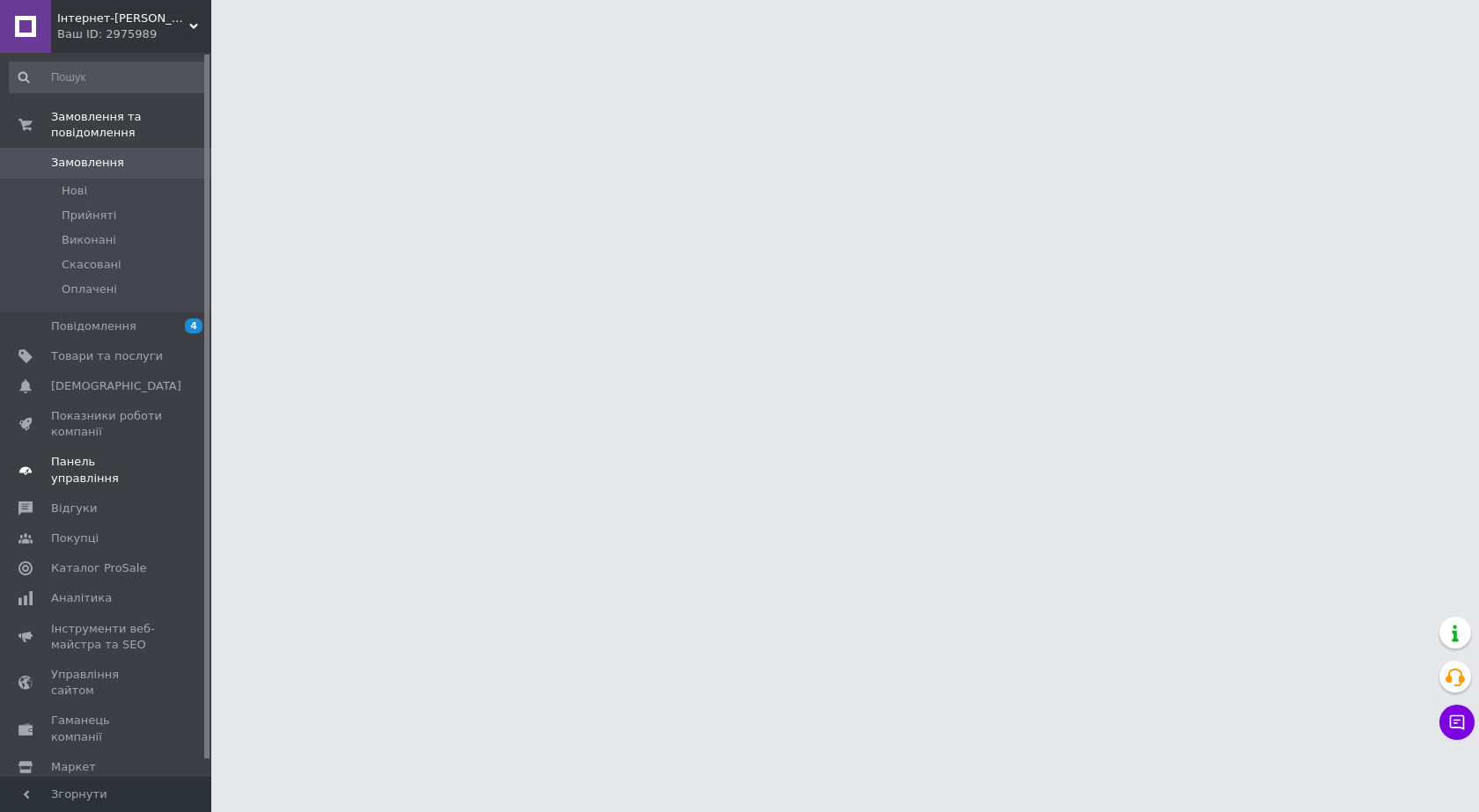
click at [148, 454] on span "Панель управління" at bounding box center [107, 470] width 112 height 32
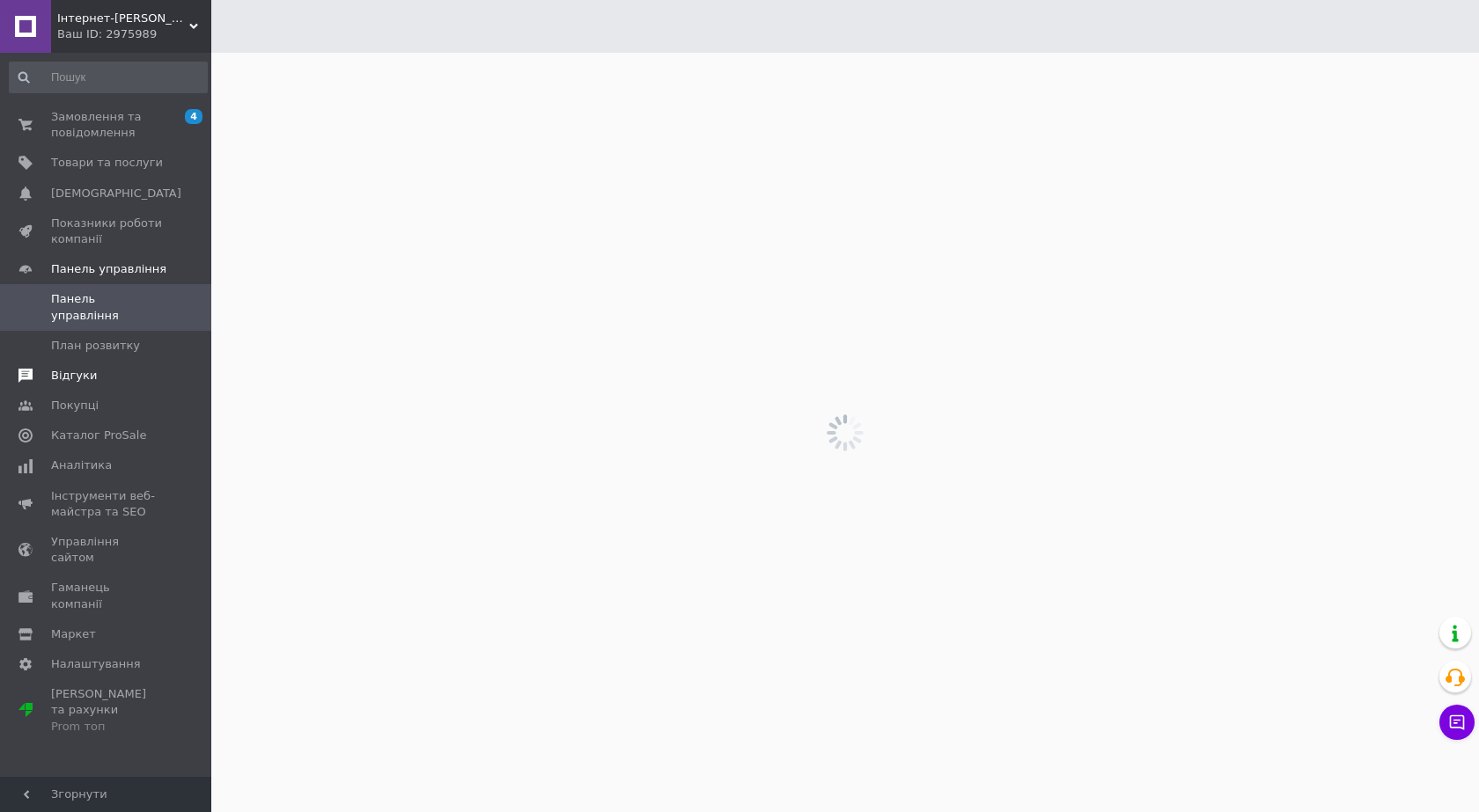
click at [80, 368] on span "Відгуки" at bounding box center [74, 376] width 46 height 16
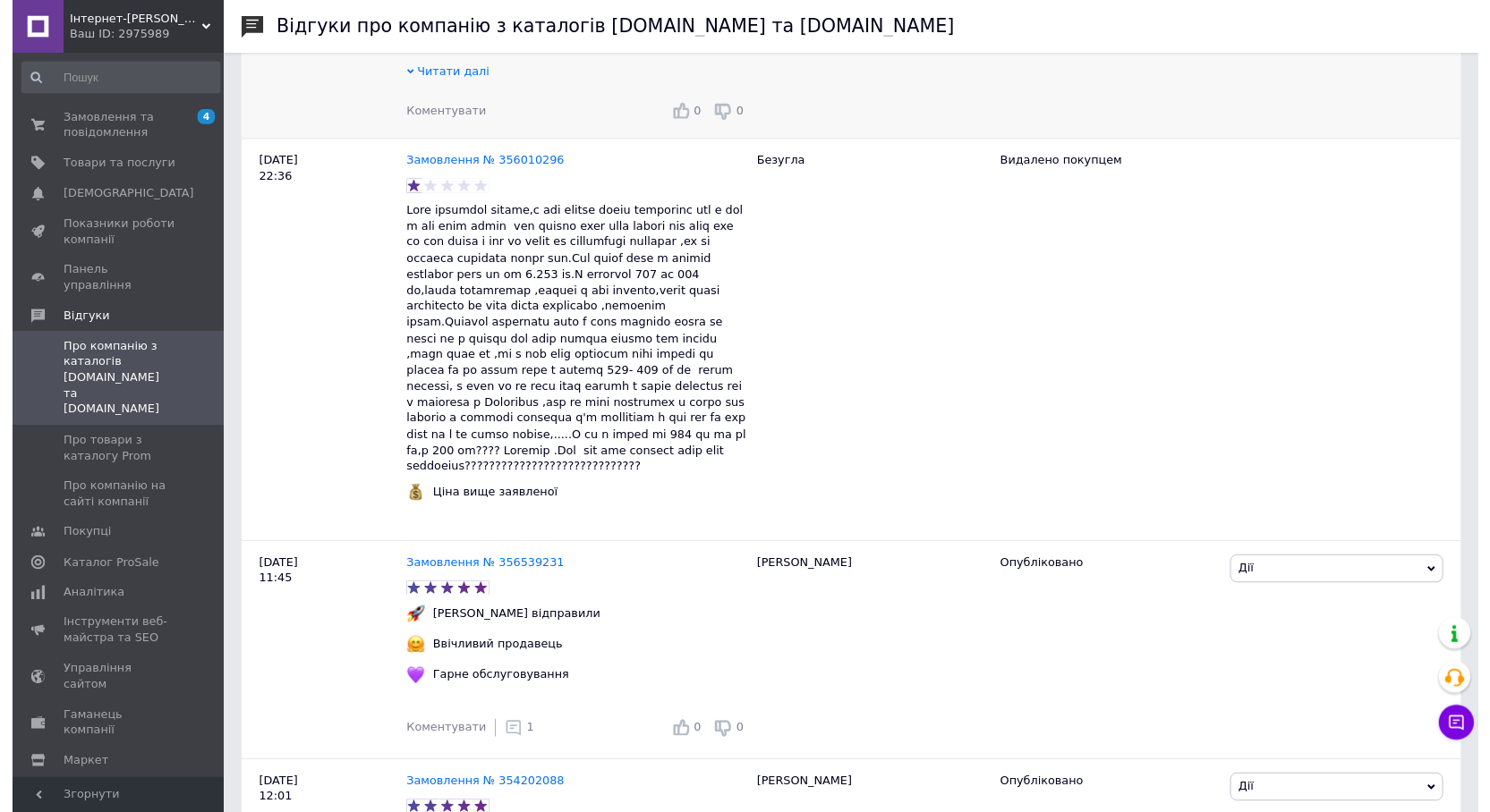
scroll to position [894, 0]
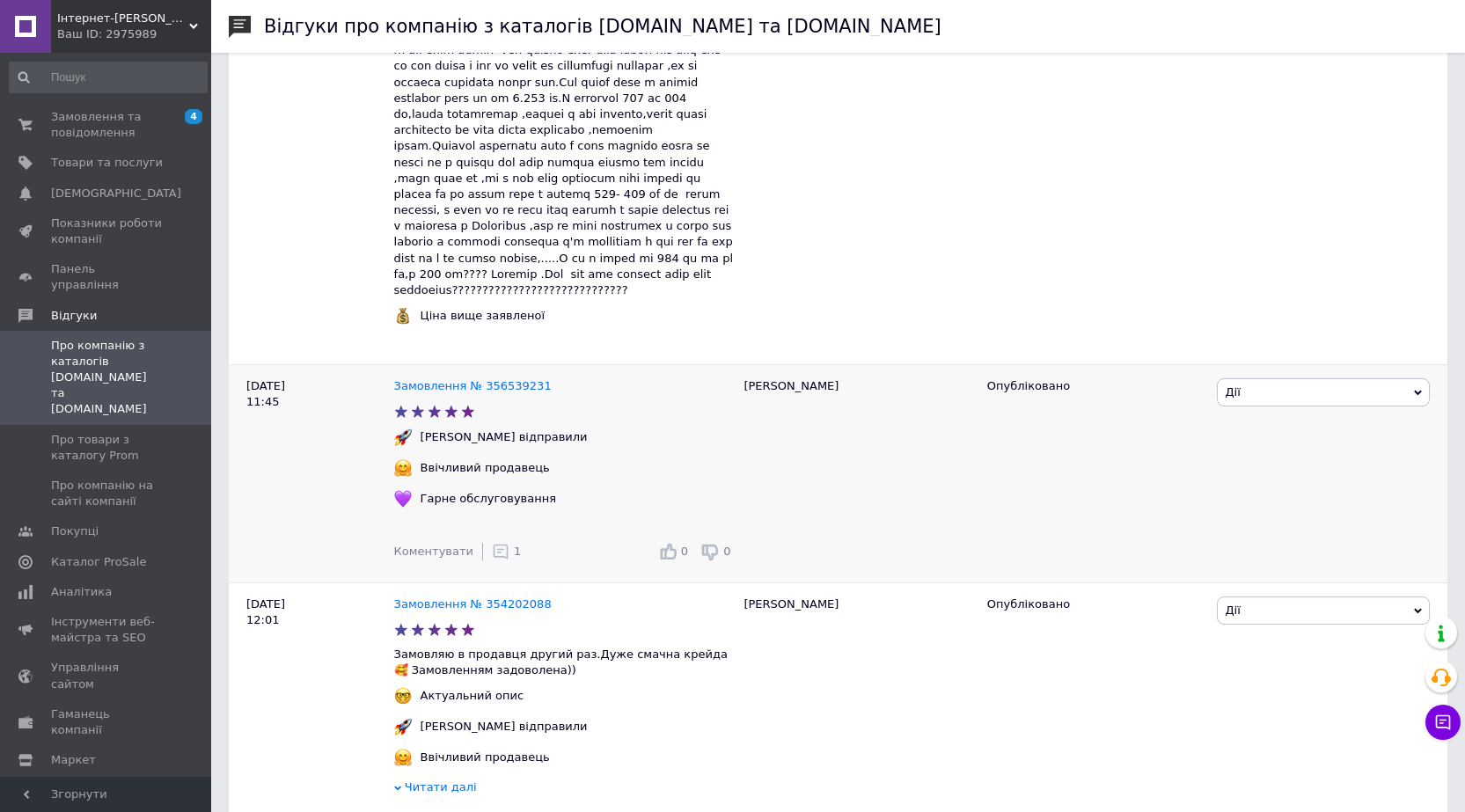
click at [496, 545] on use at bounding box center [501, 552] width 15 height 15
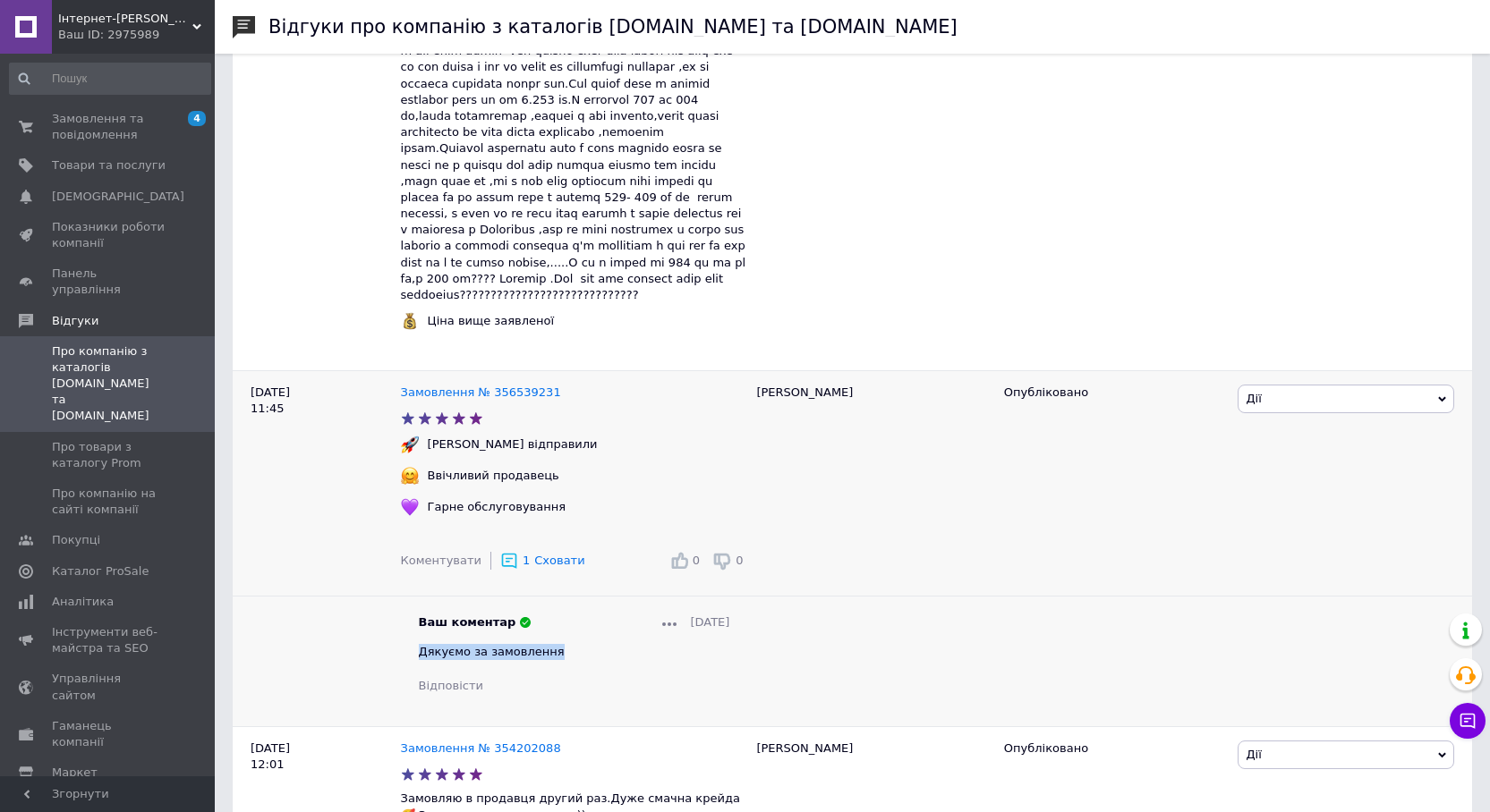
drag, startPoint x: 553, startPoint y: 633, endPoint x: 418, endPoint y: 638, distance: 135.1
click at [419, 638] on div "Ваш коментар [DATE] Дякуємо за замовлення Відповісти" at bounding box center [575, 654] width 312 height 80
copy span "Дякуємо за замовлення"
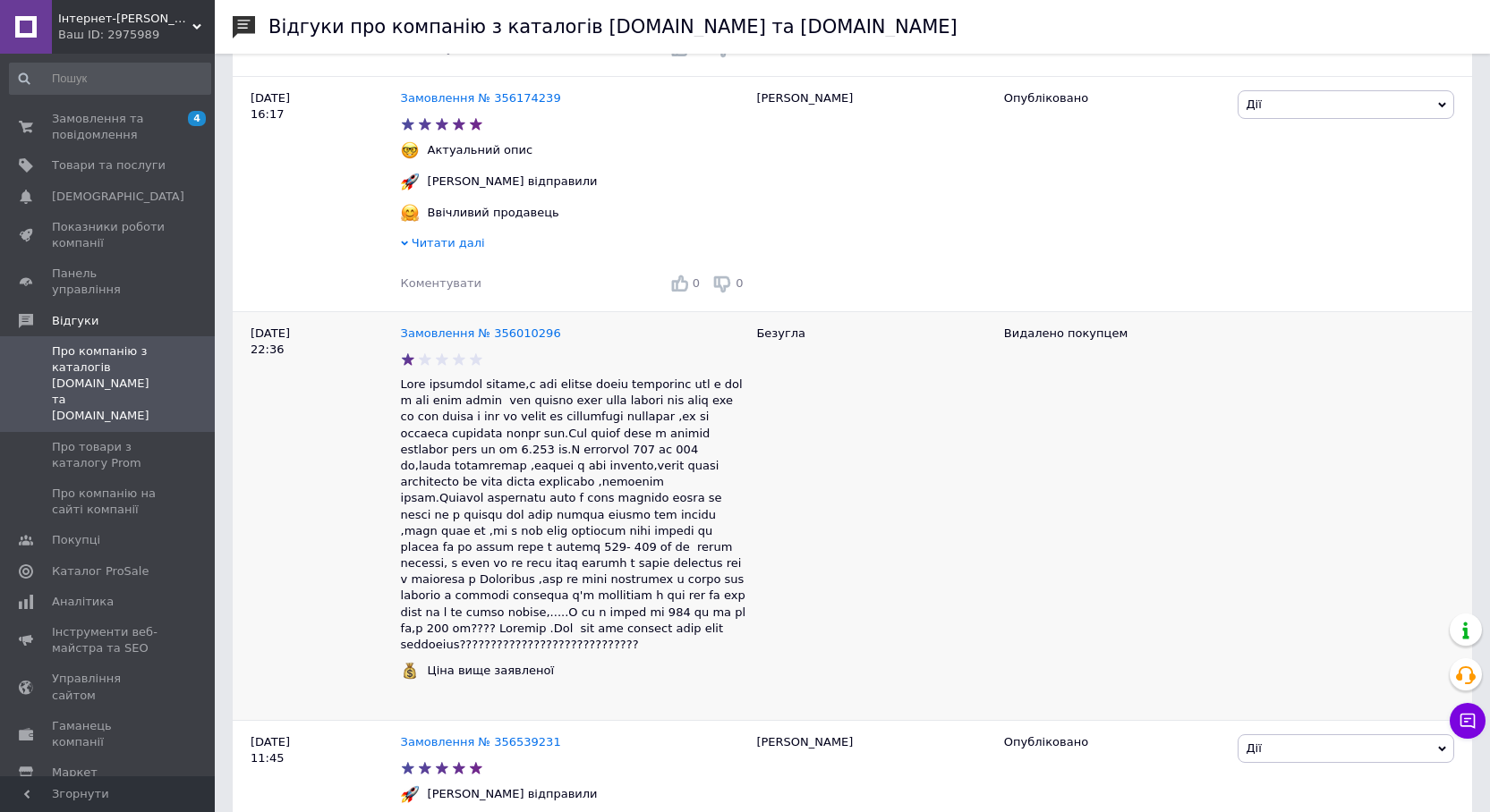
scroll to position [537, 0]
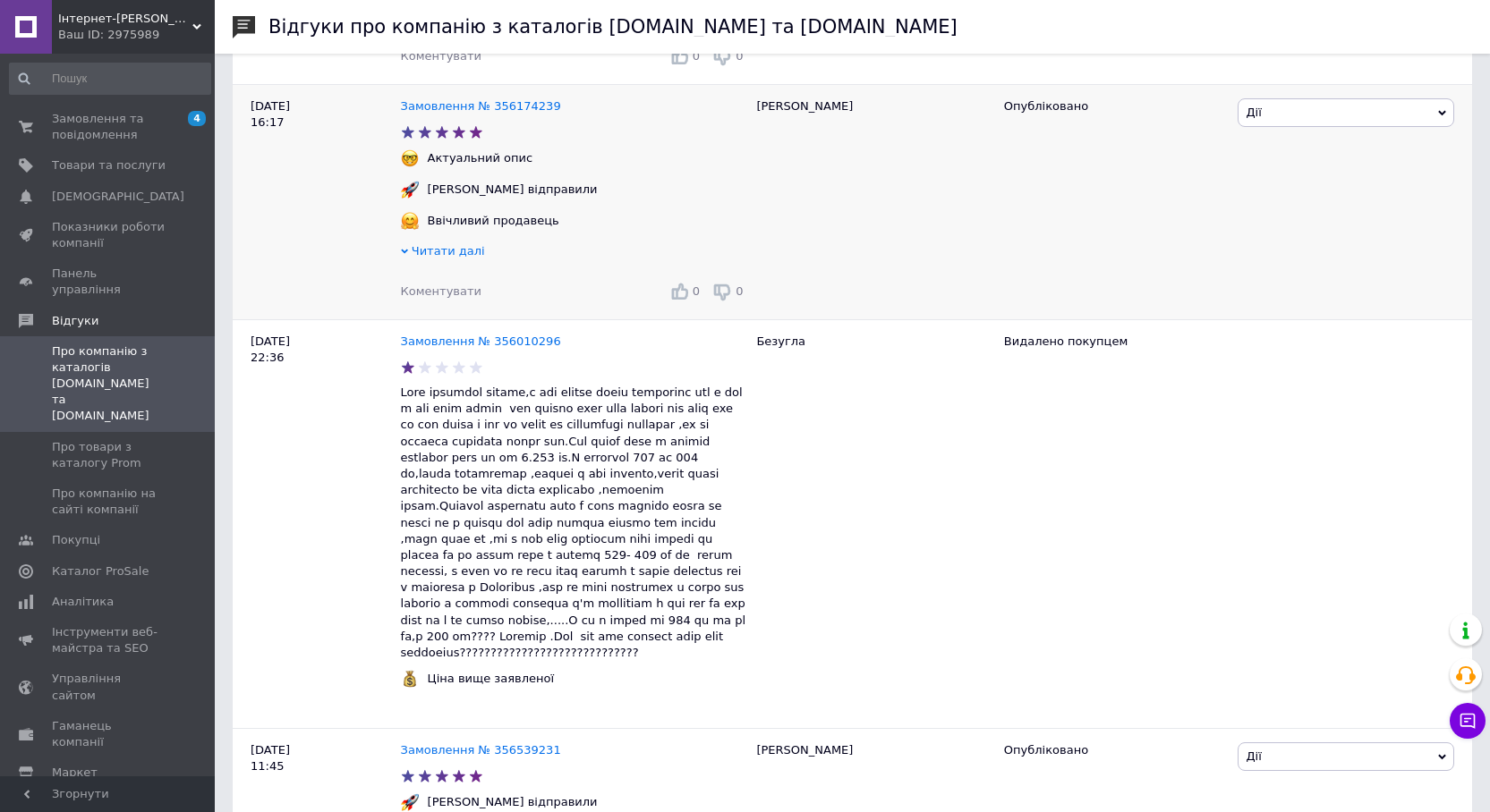
click at [421, 295] on span "Коментувати" at bounding box center [441, 291] width 80 height 14
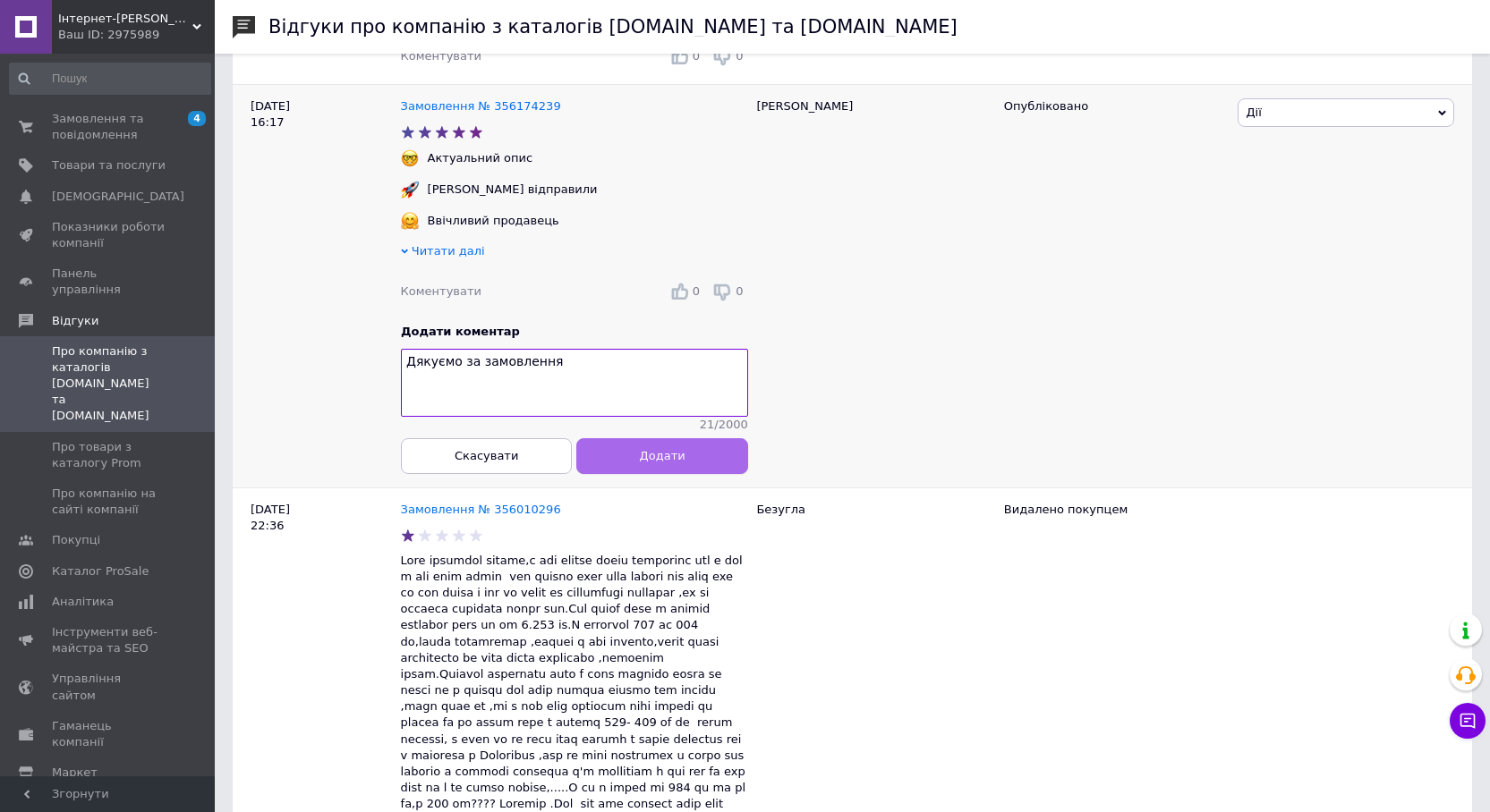
type textarea "Дякуємо за замовлення"
drag, startPoint x: 629, startPoint y: 475, endPoint x: 612, endPoint y: 460, distance: 22.7
click at [630, 474] on button "Додати" at bounding box center [661, 456] width 171 height 36
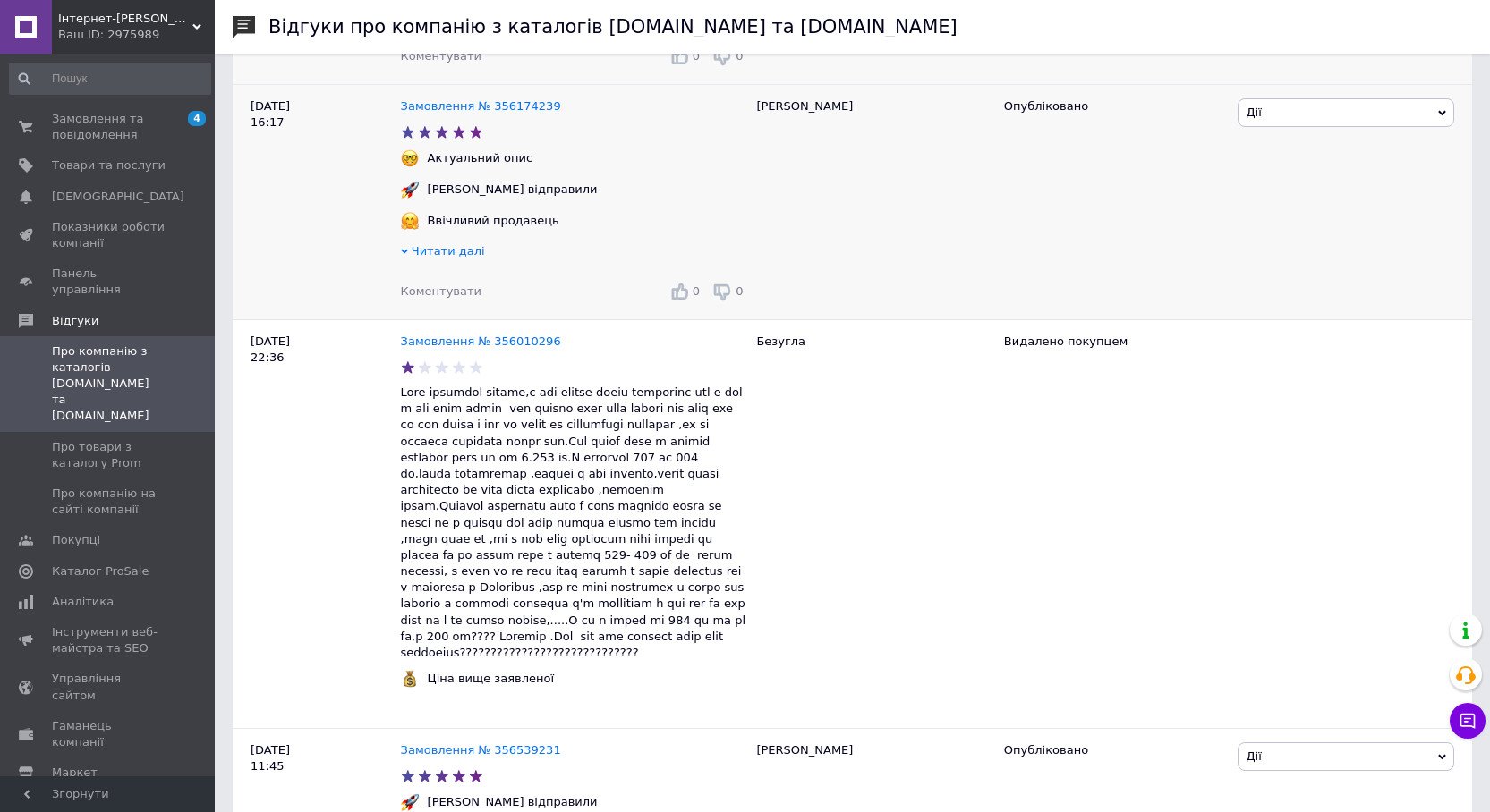
scroll to position [179, 0]
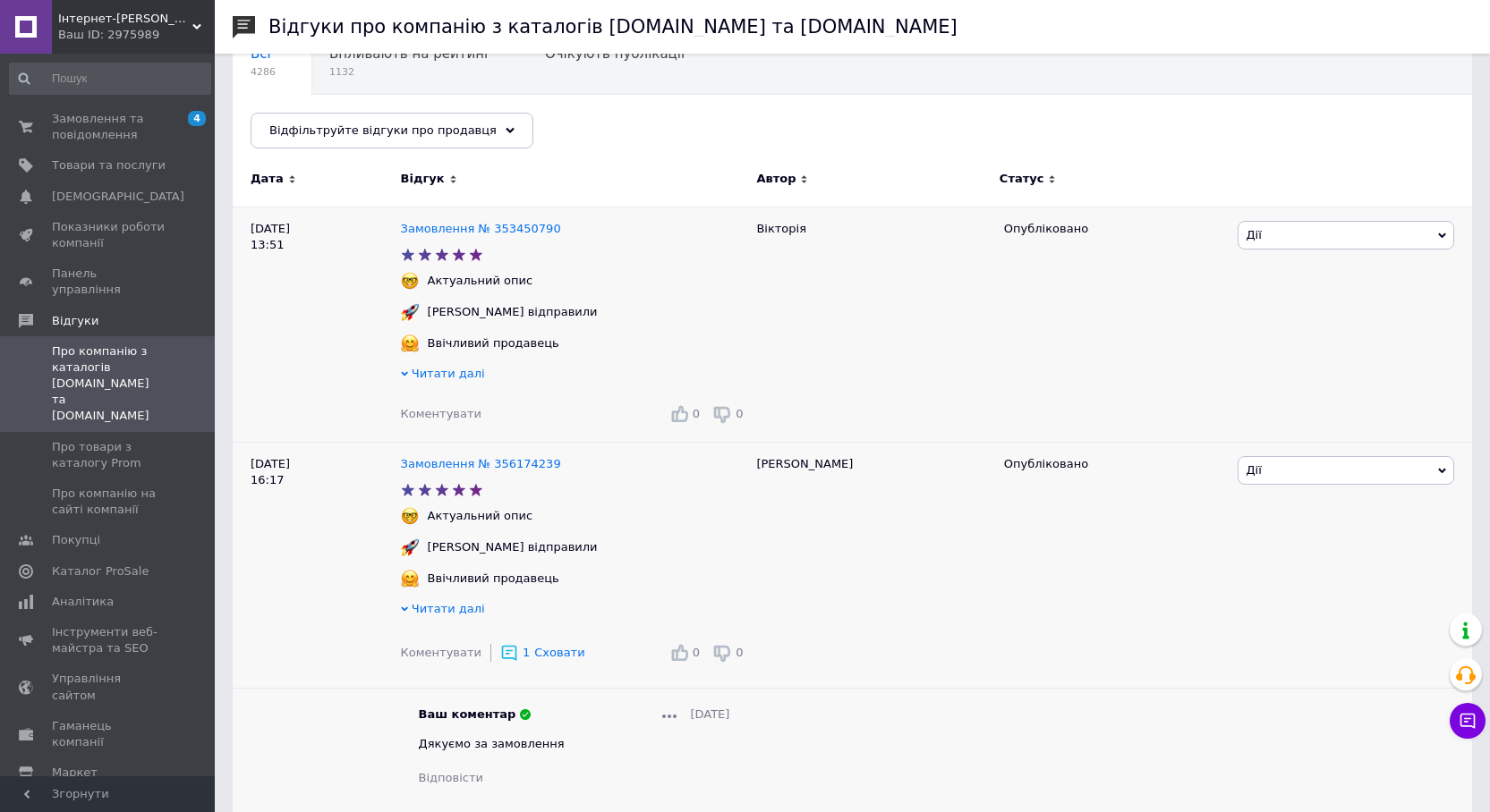
drag, startPoint x: 434, startPoint y: 417, endPoint x: 454, endPoint y: 443, distance: 32.8
click at [434, 416] on span "Коментувати" at bounding box center [441, 414] width 80 height 14
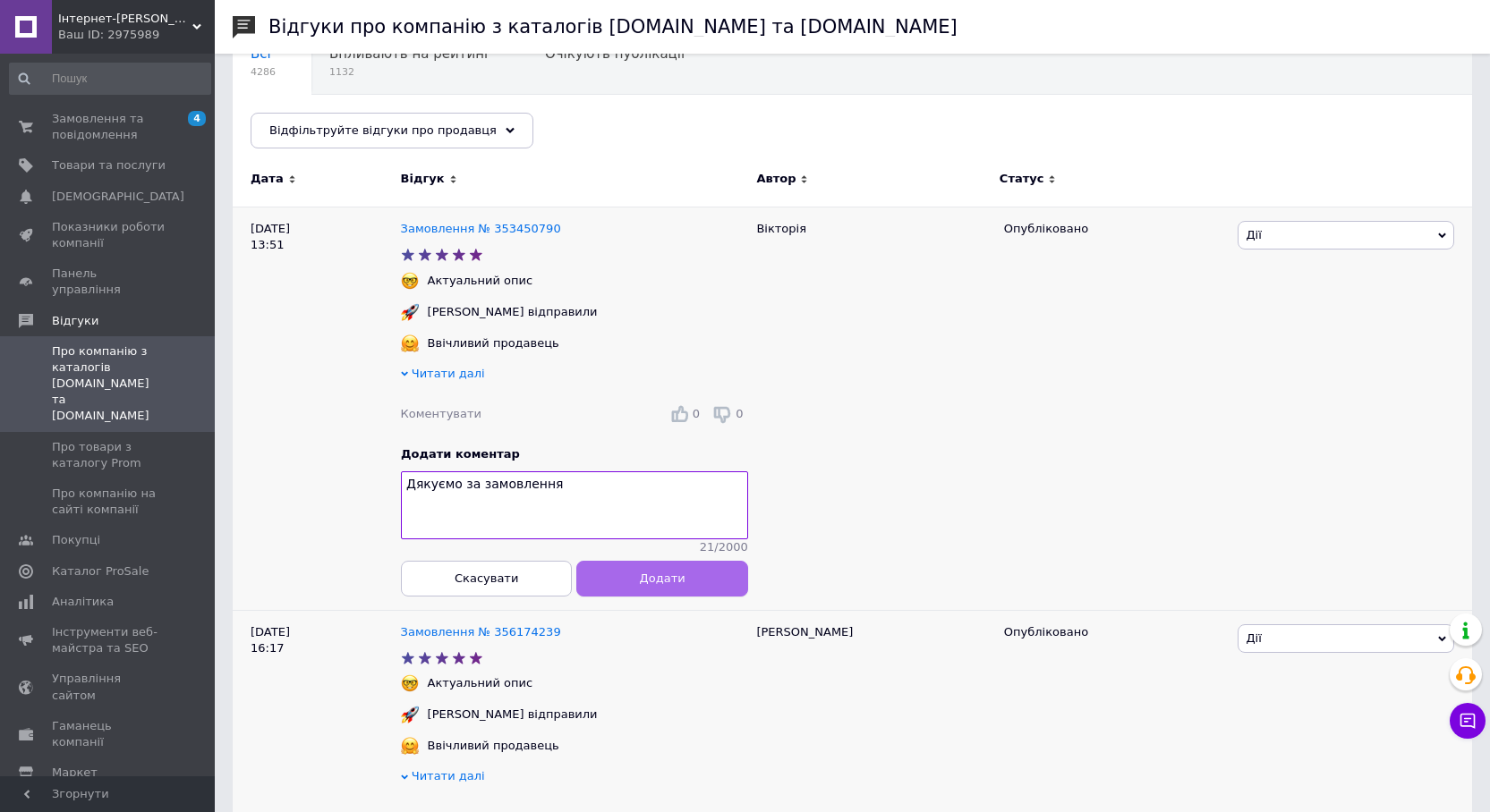
type textarea "Дякуємо за замовлення"
click at [653, 585] on span "Додати" at bounding box center [661, 578] width 46 height 14
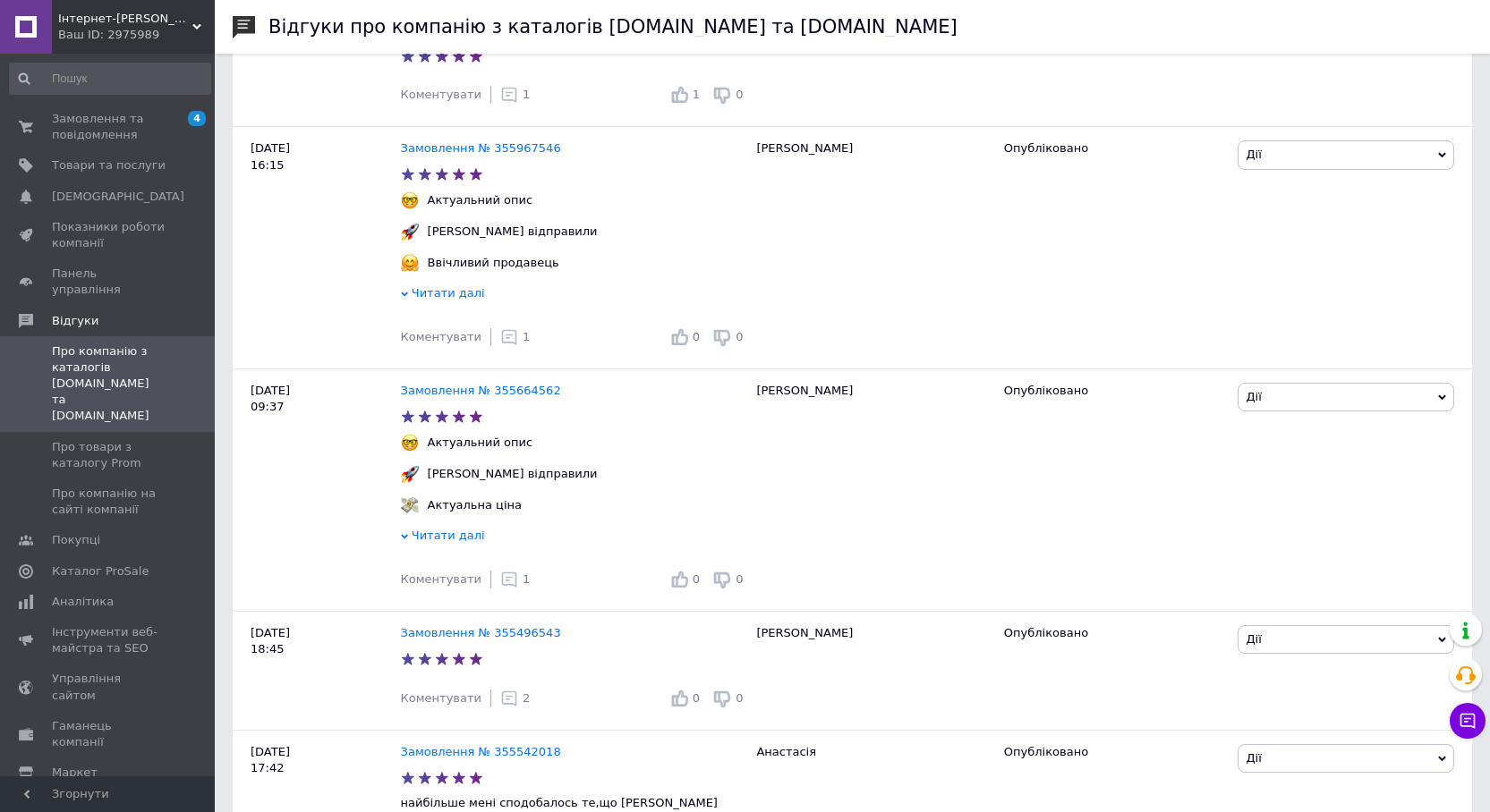
scroll to position [2953, 0]
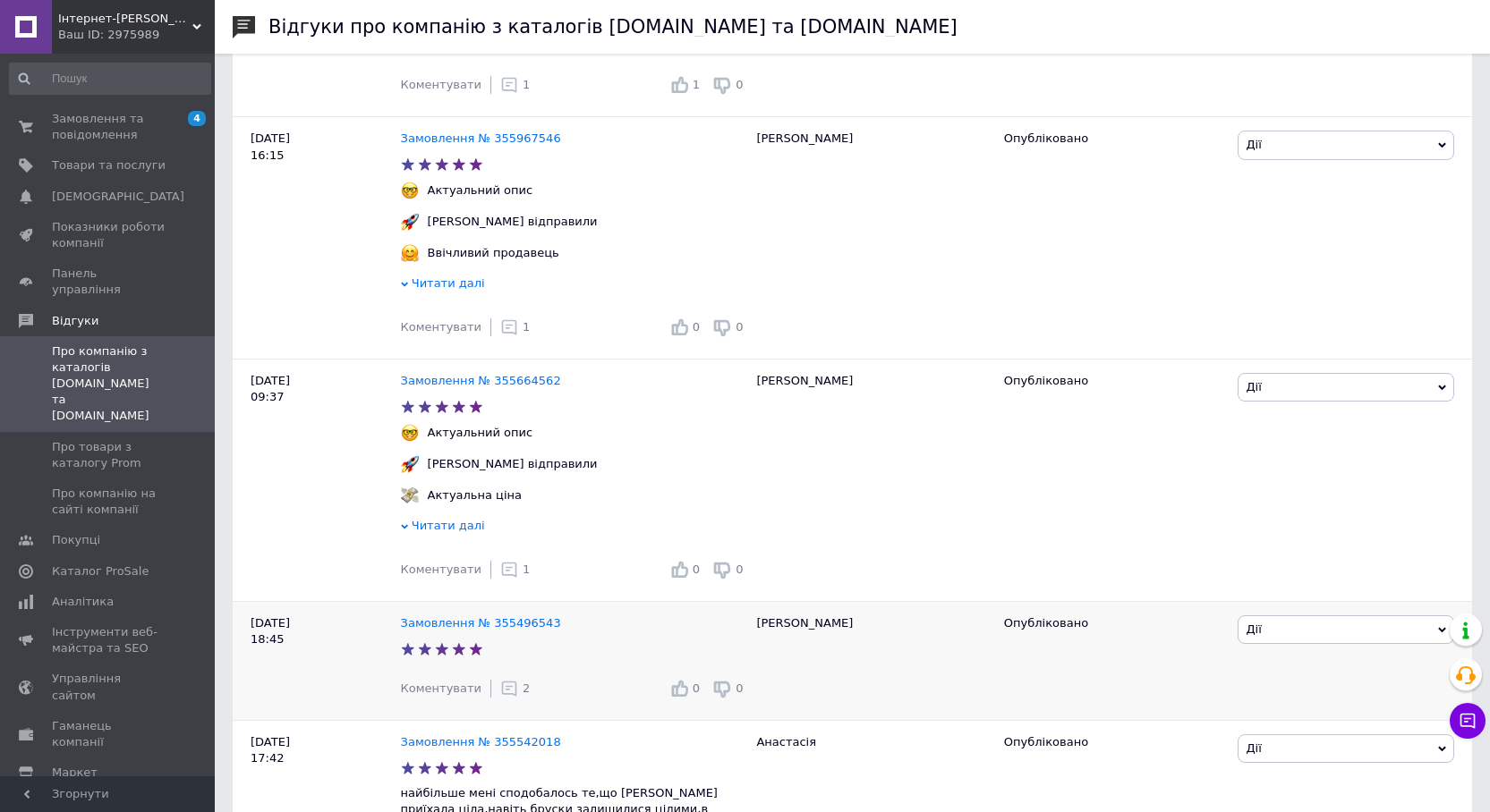
click at [505, 680] on icon at bounding box center [510, 689] width 18 height 18
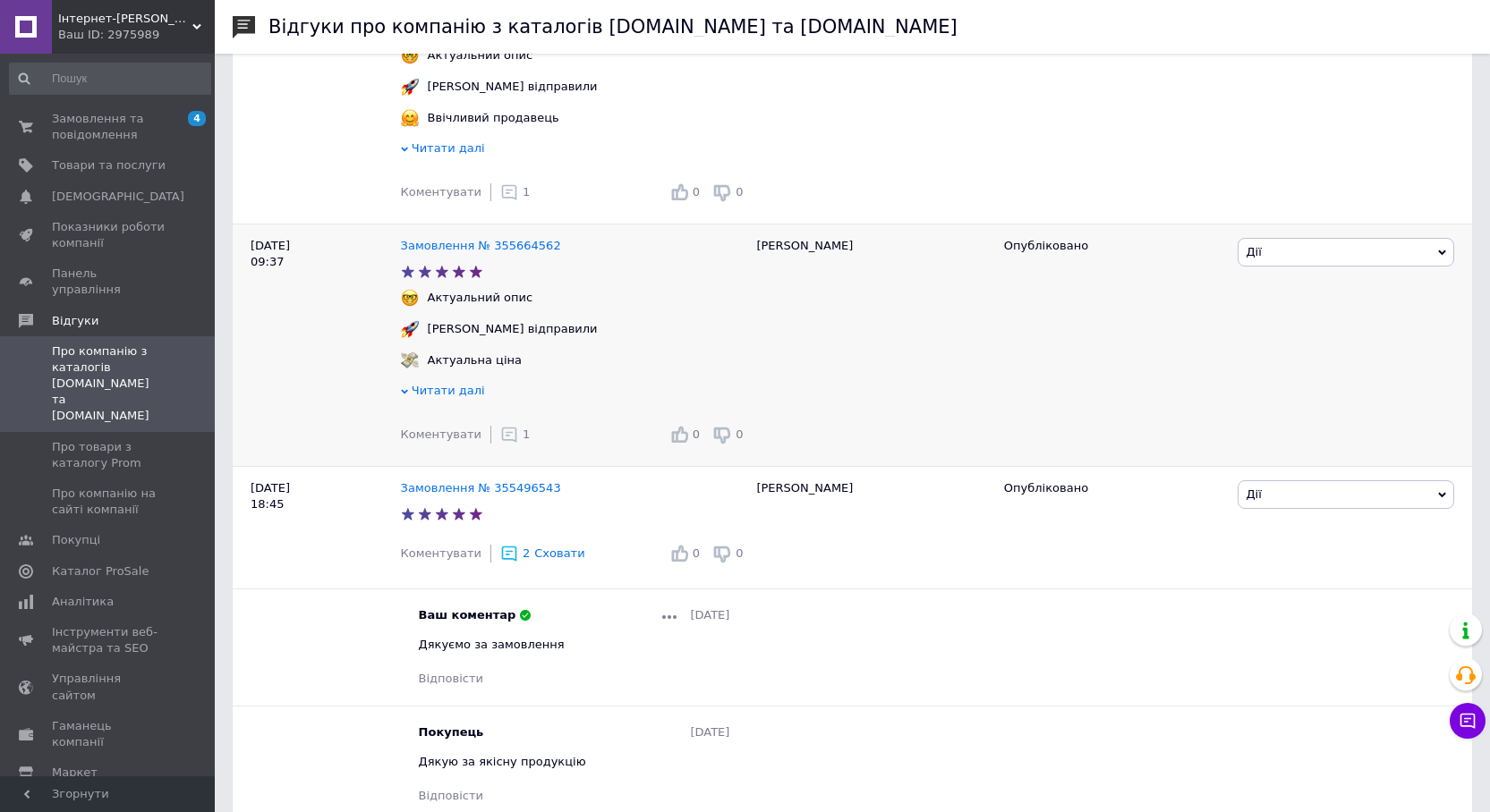
scroll to position [3131, 0]
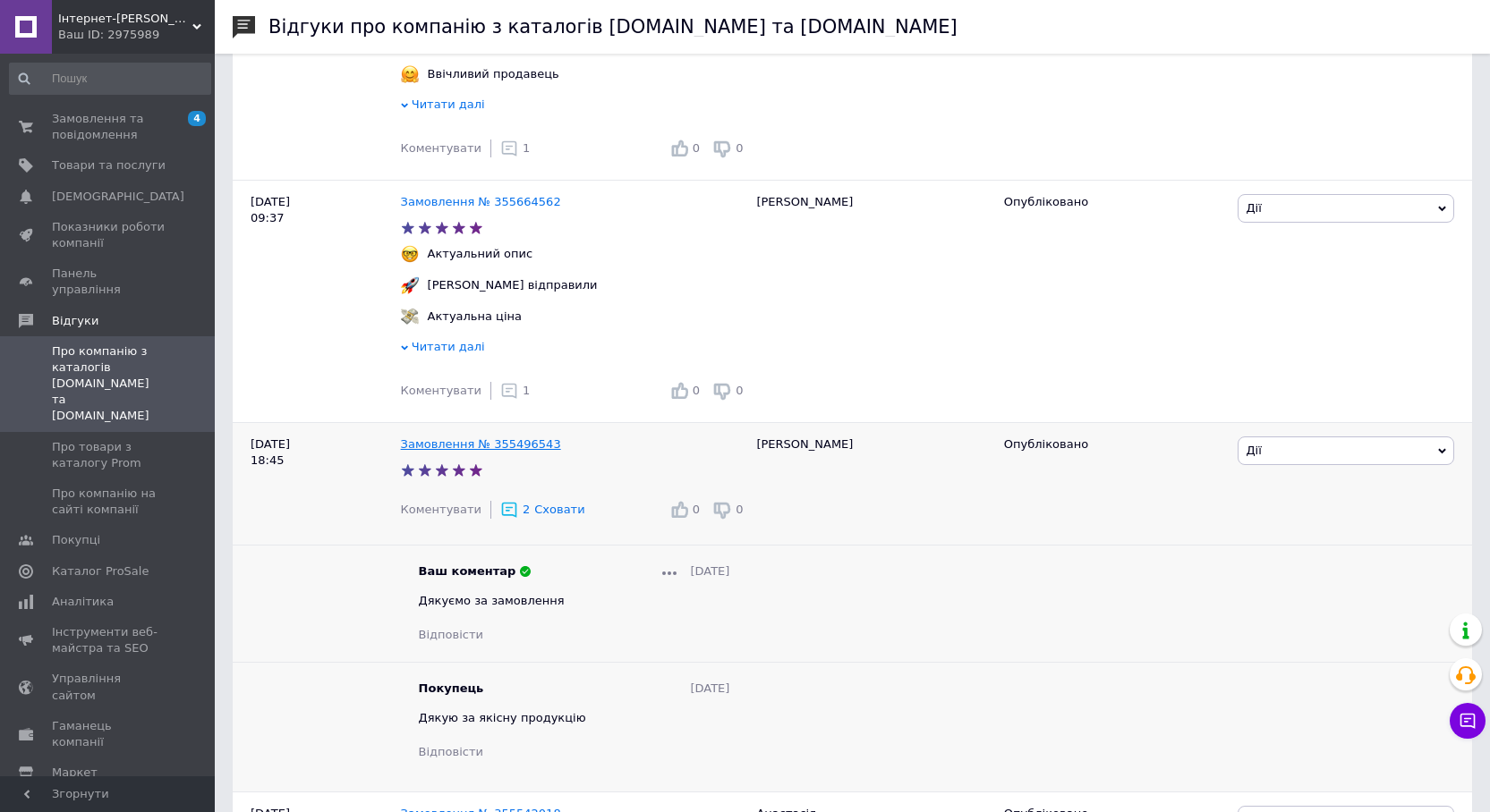
click at [476, 437] on link "Замовлення № 355496543" at bounding box center [481, 443] width 160 height 14
